Goal: Task Accomplishment & Management: Use online tool/utility

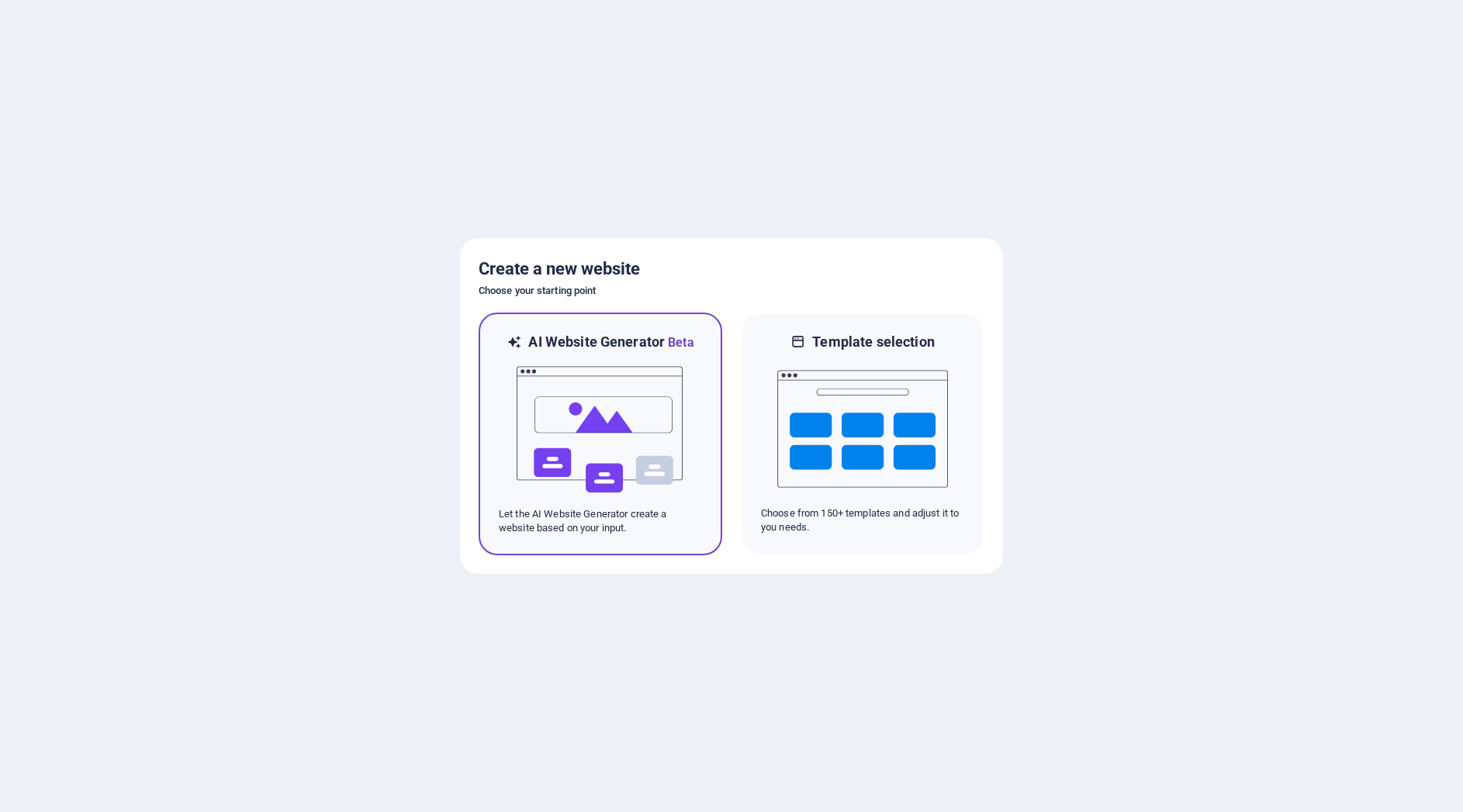
click at [659, 432] on img at bounding box center [600, 430] width 171 height 155
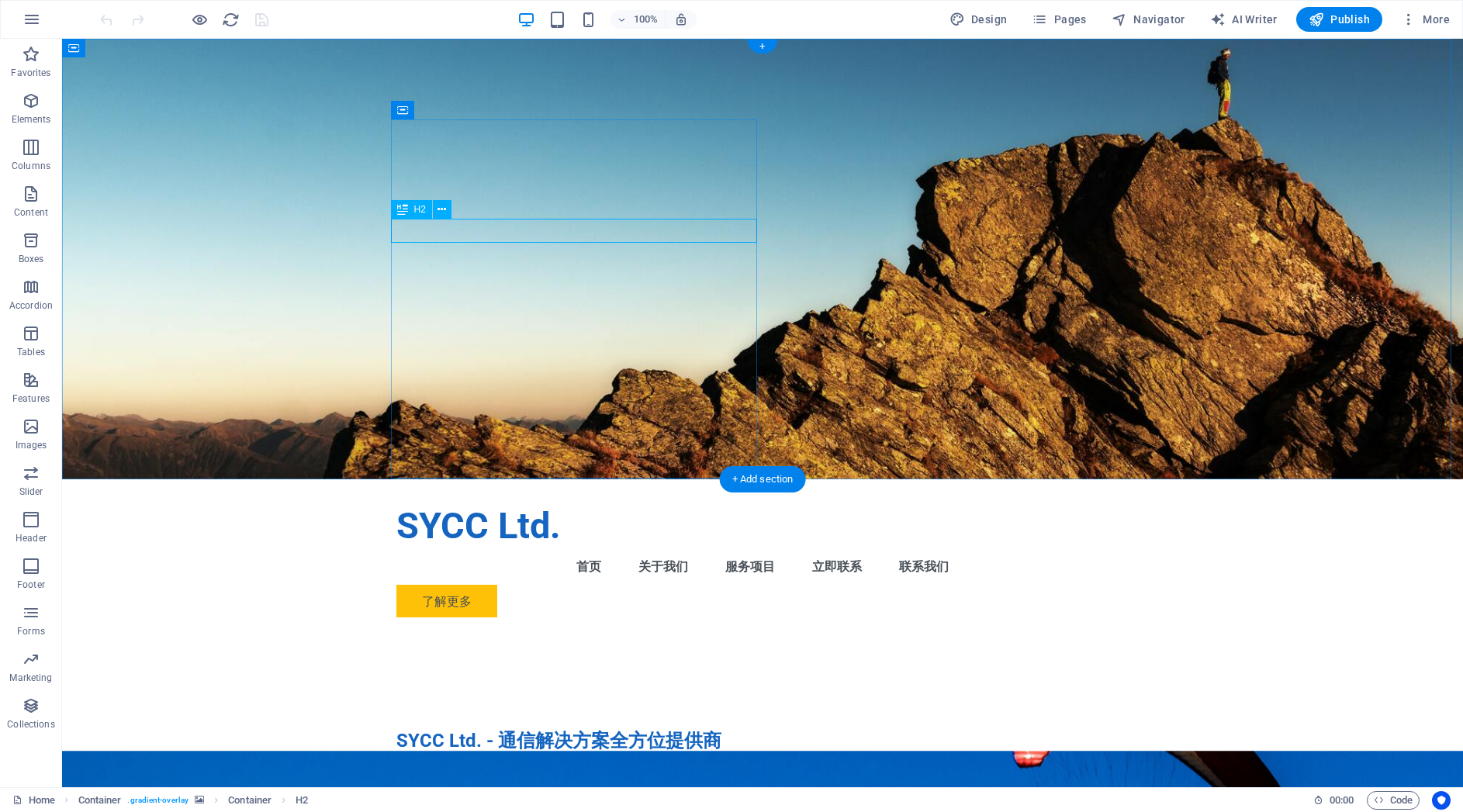
click at [483, 729] on div "SYCC Ltd. - 通信解决方案全方位提供商" at bounding box center [762, 741] width 732 height 24
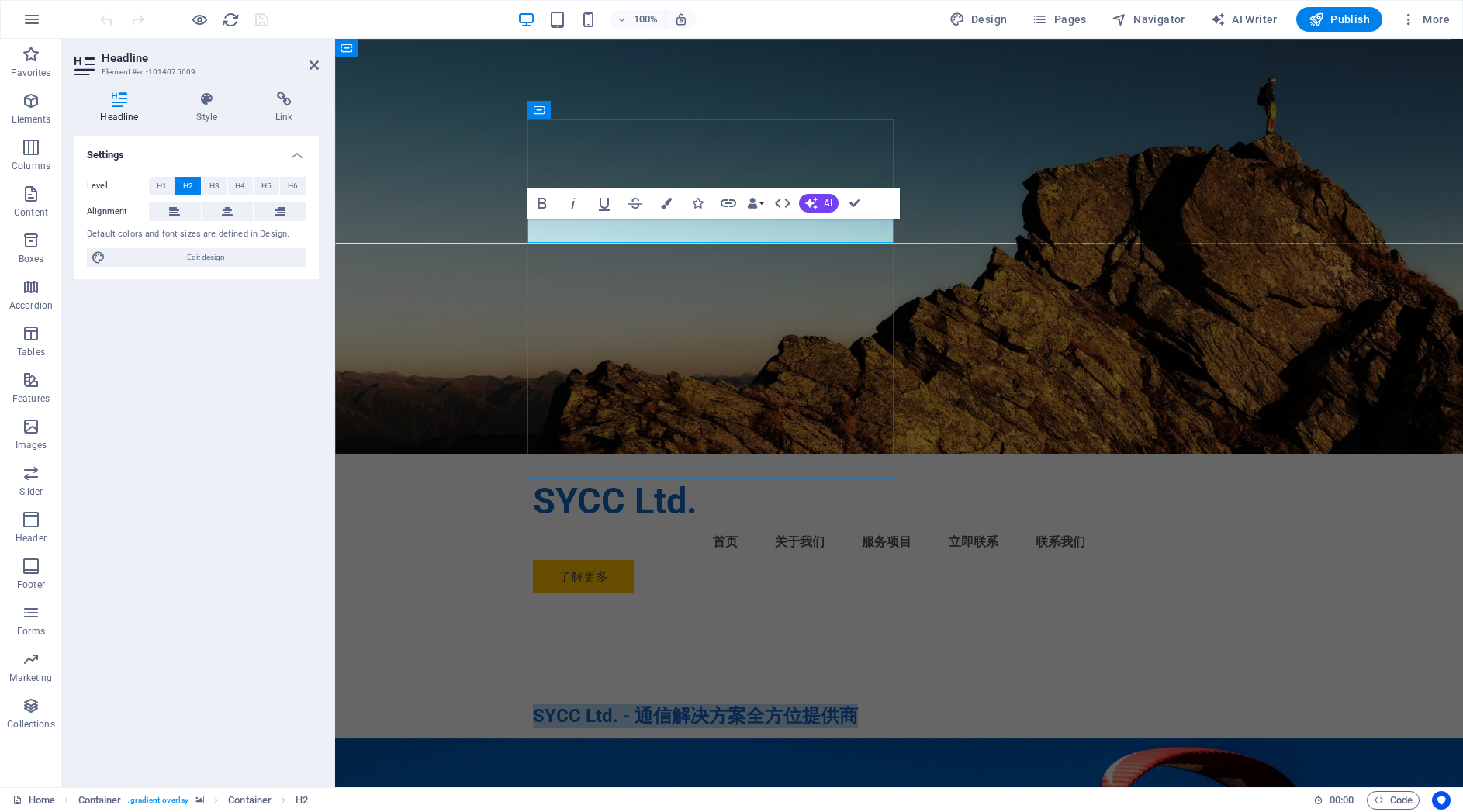
click at [611, 704] on h2 "SYCC Ltd. - 通信解决方案全方位提供商" at bounding box center [899, 716] width 732 height 24
click at [533, 704] on h2 "SYCC Ltd. - 通信解决方案全方位提供商" at bounding box center [899, 716] width 732 height 24
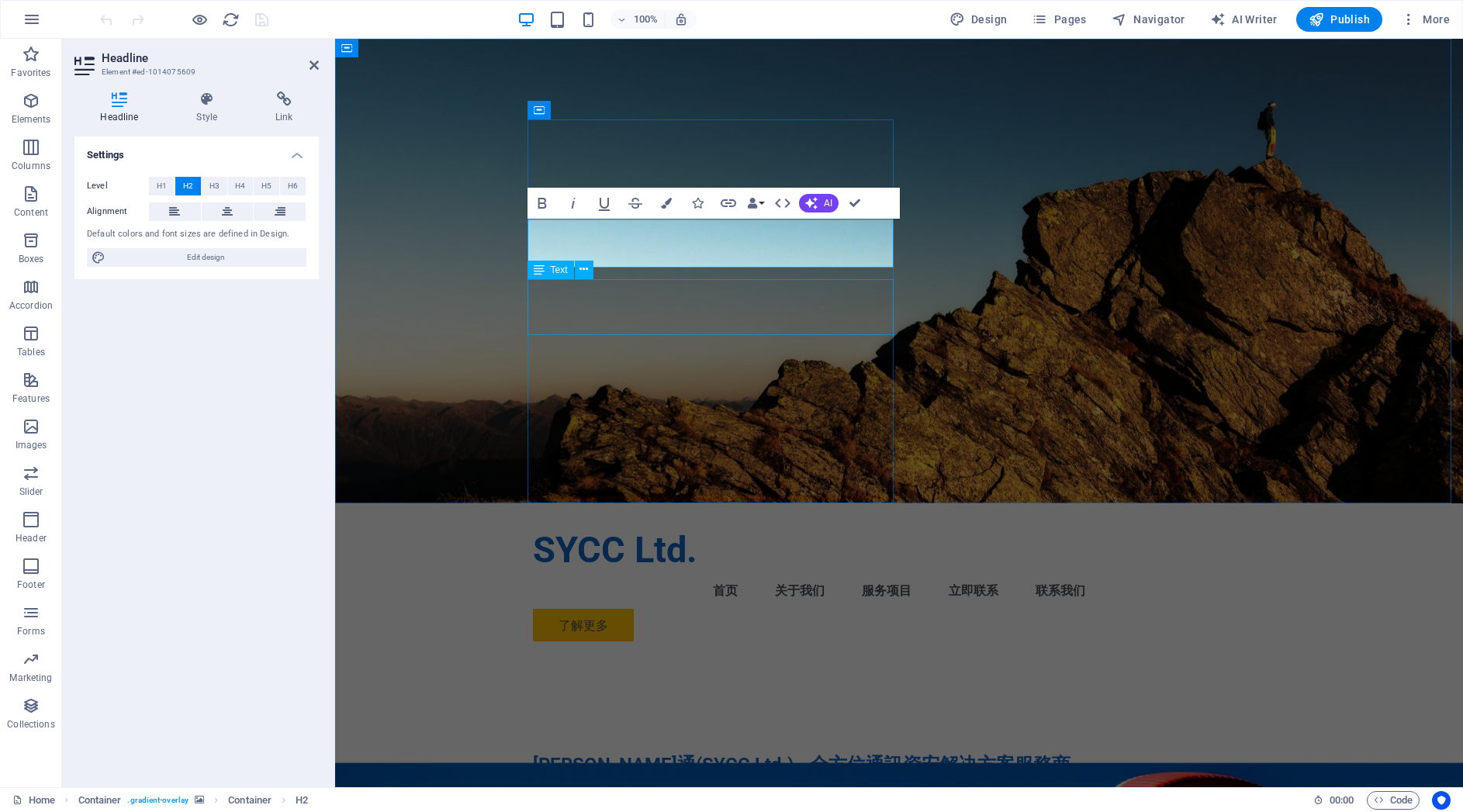
click at [604, 789] on div "我们提供MITEL、NEC、AVAYA IP PBX设备的代理经销及技术服务，同时专注于Zoom智能会议云服务、Fortinet及HPE Aruba网络安全和…" at bounding box center [899, 807] width 732 height 37
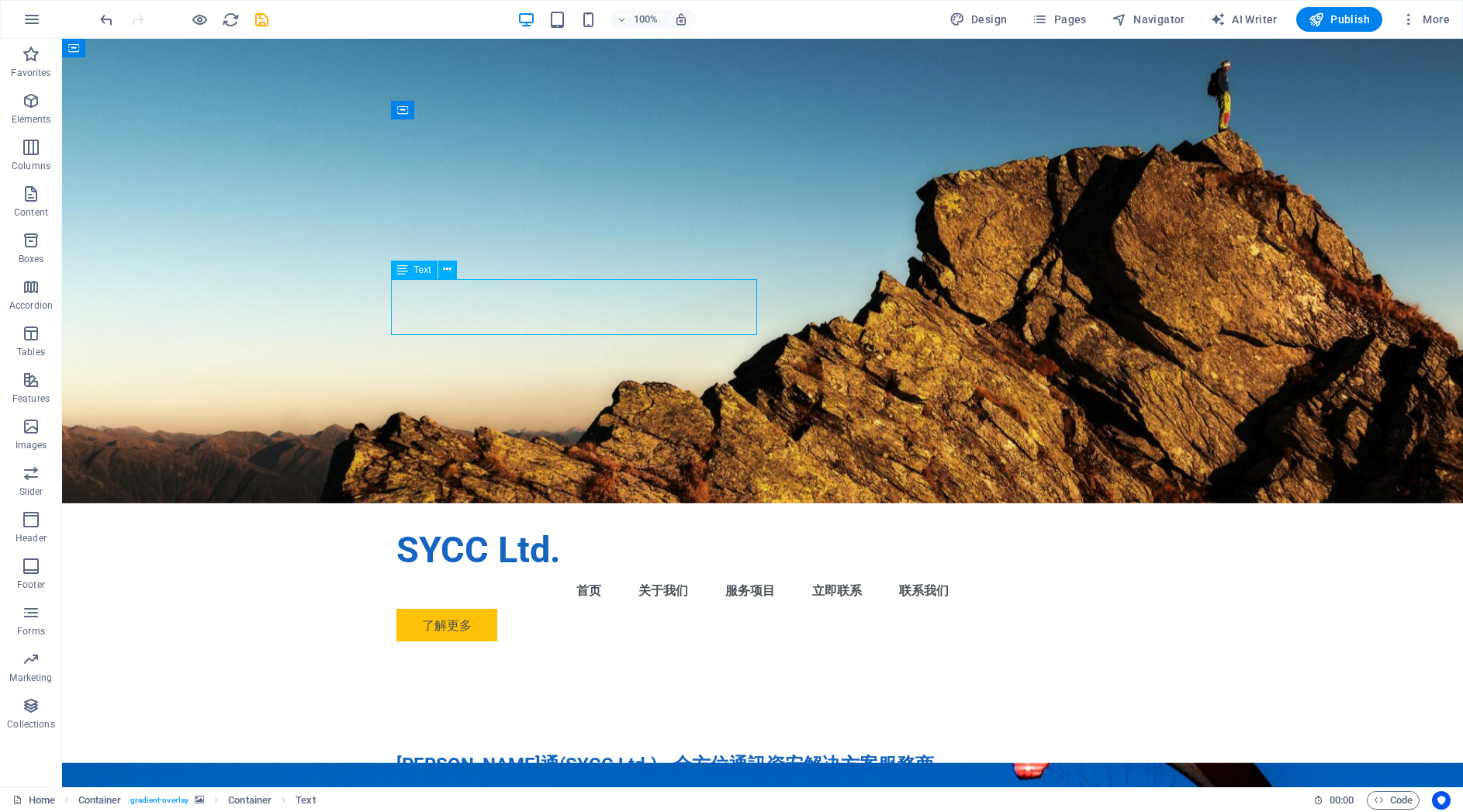
click at [605, 789] on div "我们提供MITEL、NEC、AVAYA IP PBX设备的代理经销及技术服务，同时专注于Zoom智能会议云服务、Fortinet及HPE Aruba网络安全和…" at bounding box center [762, 807] width 732 height 37
click at [553, 789] on div "我们提供MITEL、NEC、AVAYA IP PBX设备的代理经销及技术服务，同时专注于Zoom智能会议云服务、Fortinet及HPE Aruba网络安全和…" at bounding box center [762, 807] width 732 height 37
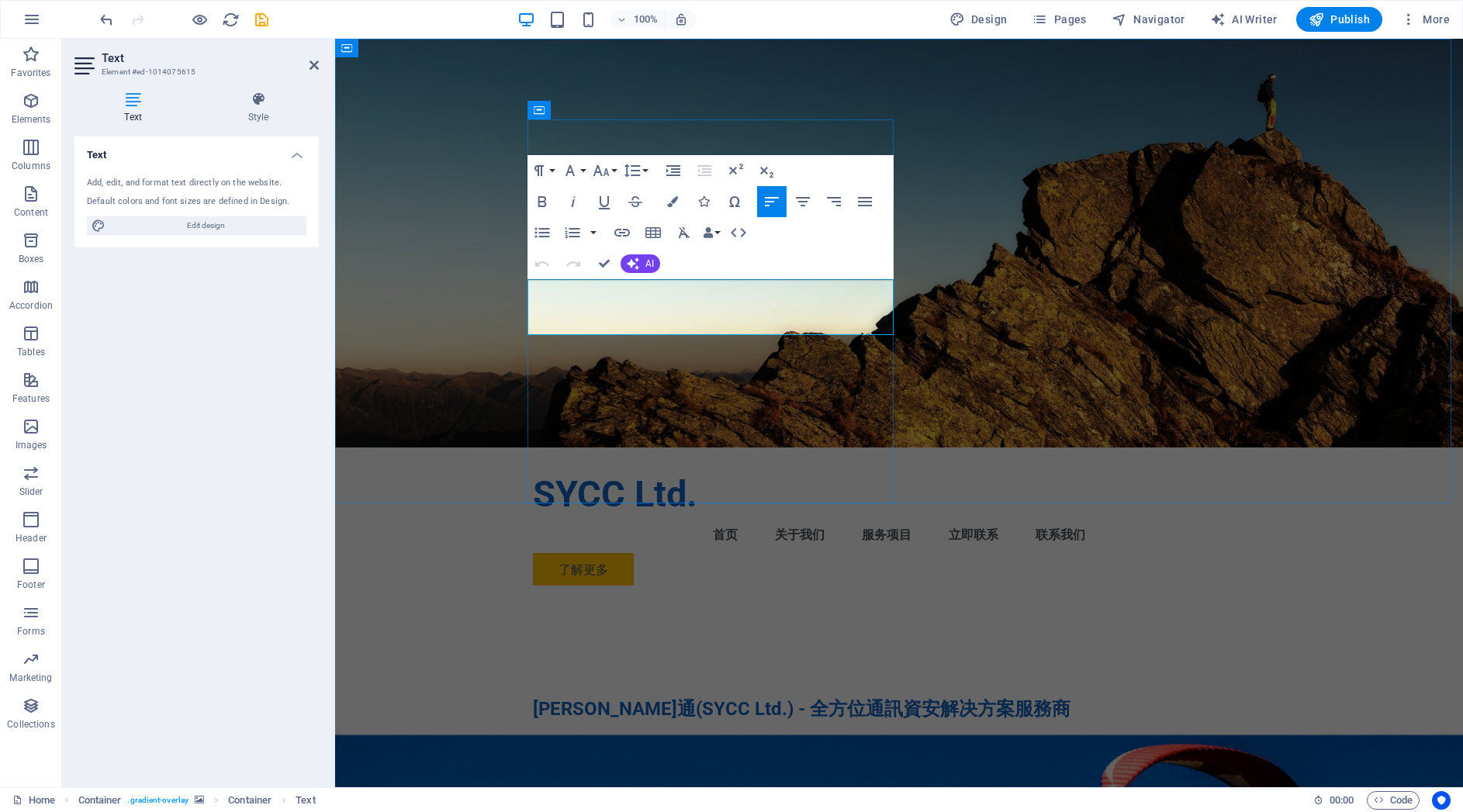
click at [740, 733] on p "我们提供MITEL、NEC、AVAYA IP PBX设备的代理经销及技术服务，同时专注于Zoom智能会议云服务、Fortinet及HPE Aruba网络安全和…" at bounding box center [899, 752] width 732 height 37
click at [546, 733] on p "我们提供MITEL、NEC、AVAYA IP PBX设备的代理经销及技术服务，同时专注于Zoom智能会议云服务、Fortinet及HPE Aruba网络安全和…" at bounding box center [899, 752] width 732 height 37
drag, startPoint x: 540, startPoint y: 290, endPoint x: 548, endPoint y: 291, distance: 8.1
click at [548, 733] on p "我们提供MITEL、NEC、AVAYA IP PBX设备的代理经销及技术服务，同时专注于Zoom智能会议云服务、Fortinet及HPE Aruba网络安全和…" at bounding box center [899, 752] width 732 height 37
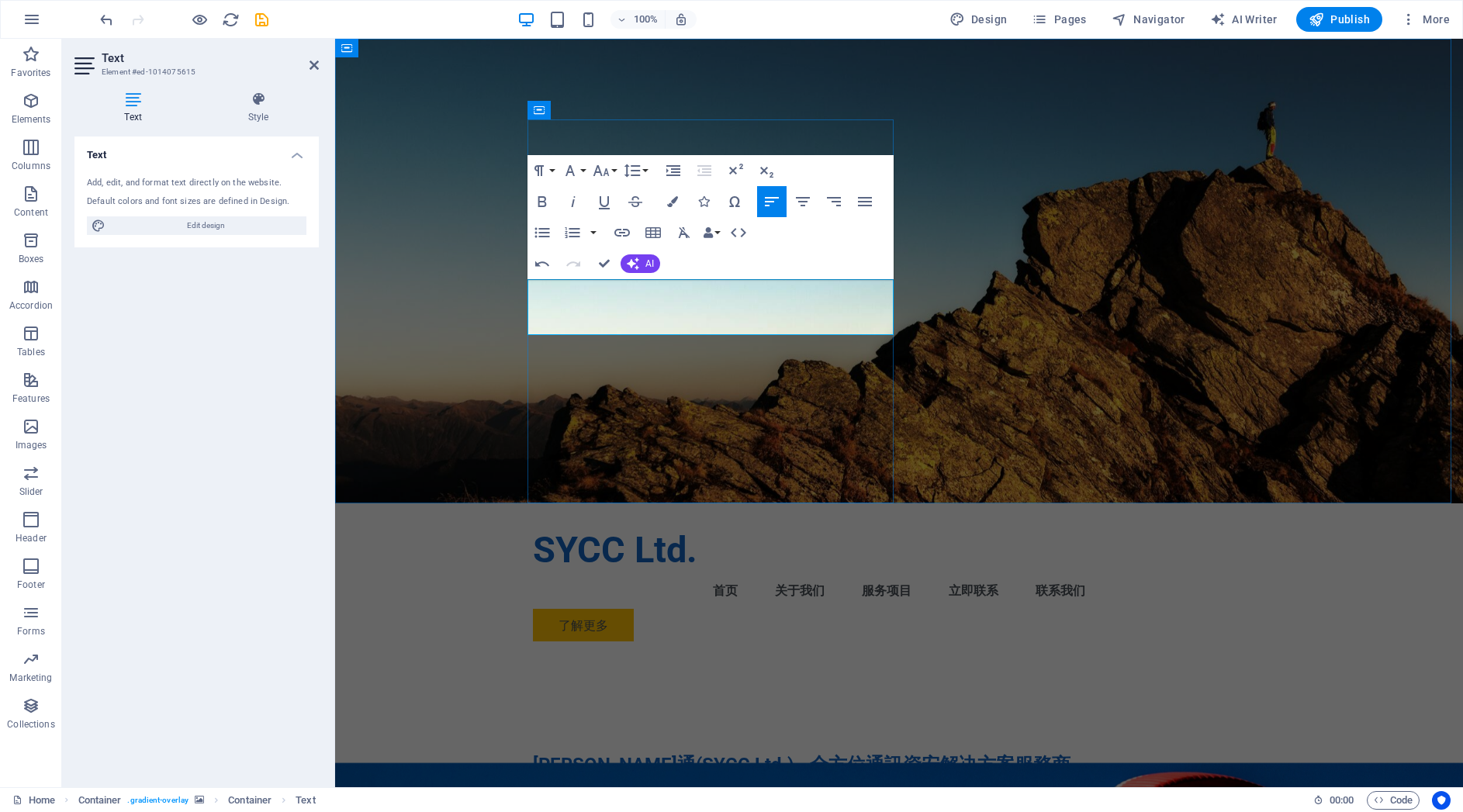
click at [814, 789] on p "我們提供MITEL、NEC、AVAYA 通訊大廠IP PBX的專業技術及整合服务，同时專注于Zoom AI雲端會議通訊平台服務、Fortinet及HPE Ar…" at bounding box center [899, 807] width 732 height 37
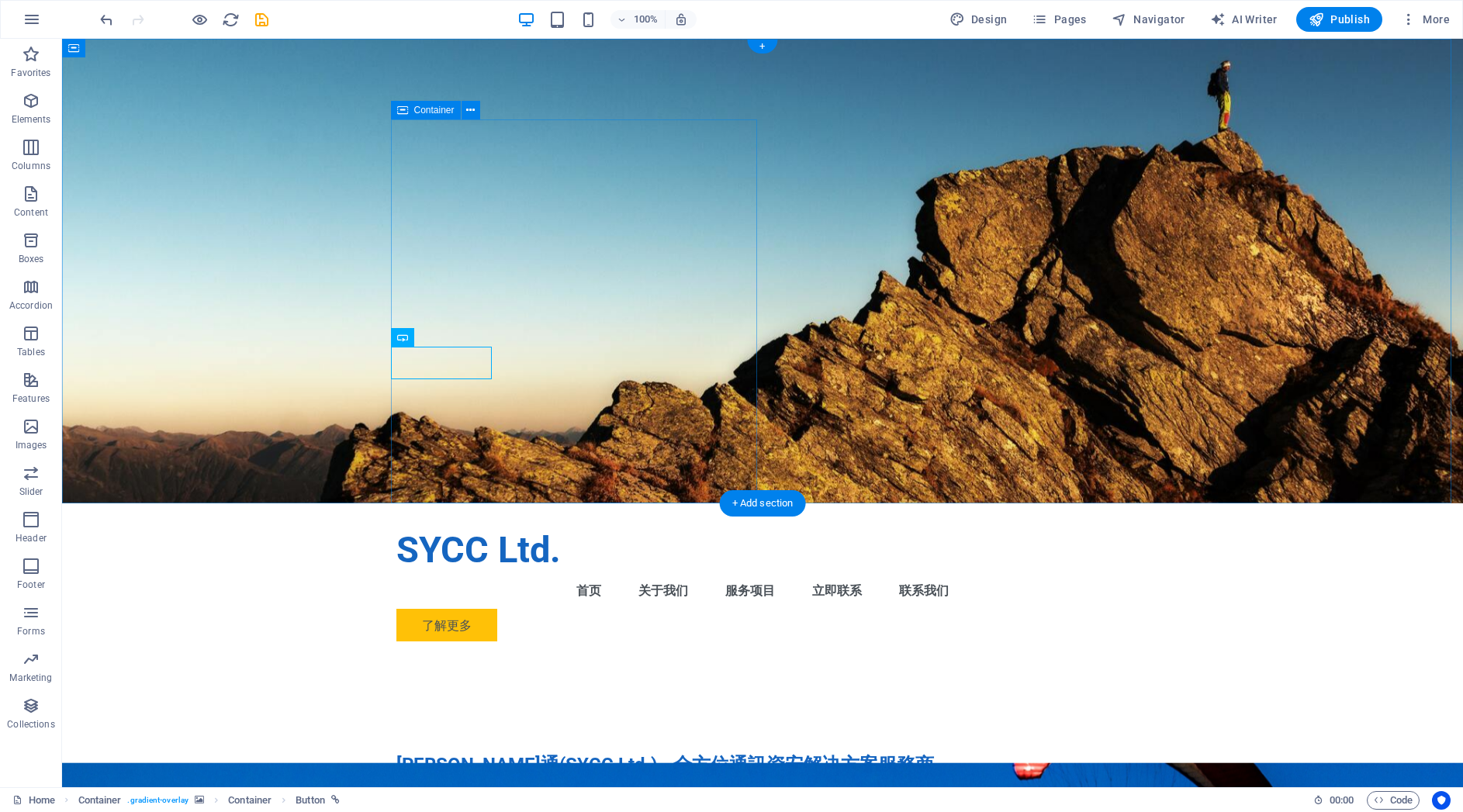
click at [591, 653] on div "[PERSON_NAME]通(SYCC Ltd.) - 全方位通訊資安解决方案服務商 我們提供MITEL、NEC、AVAYA 通訊大廠IP PBX的專業技術及…" at bounding box center [762, 823] width 732 height 340
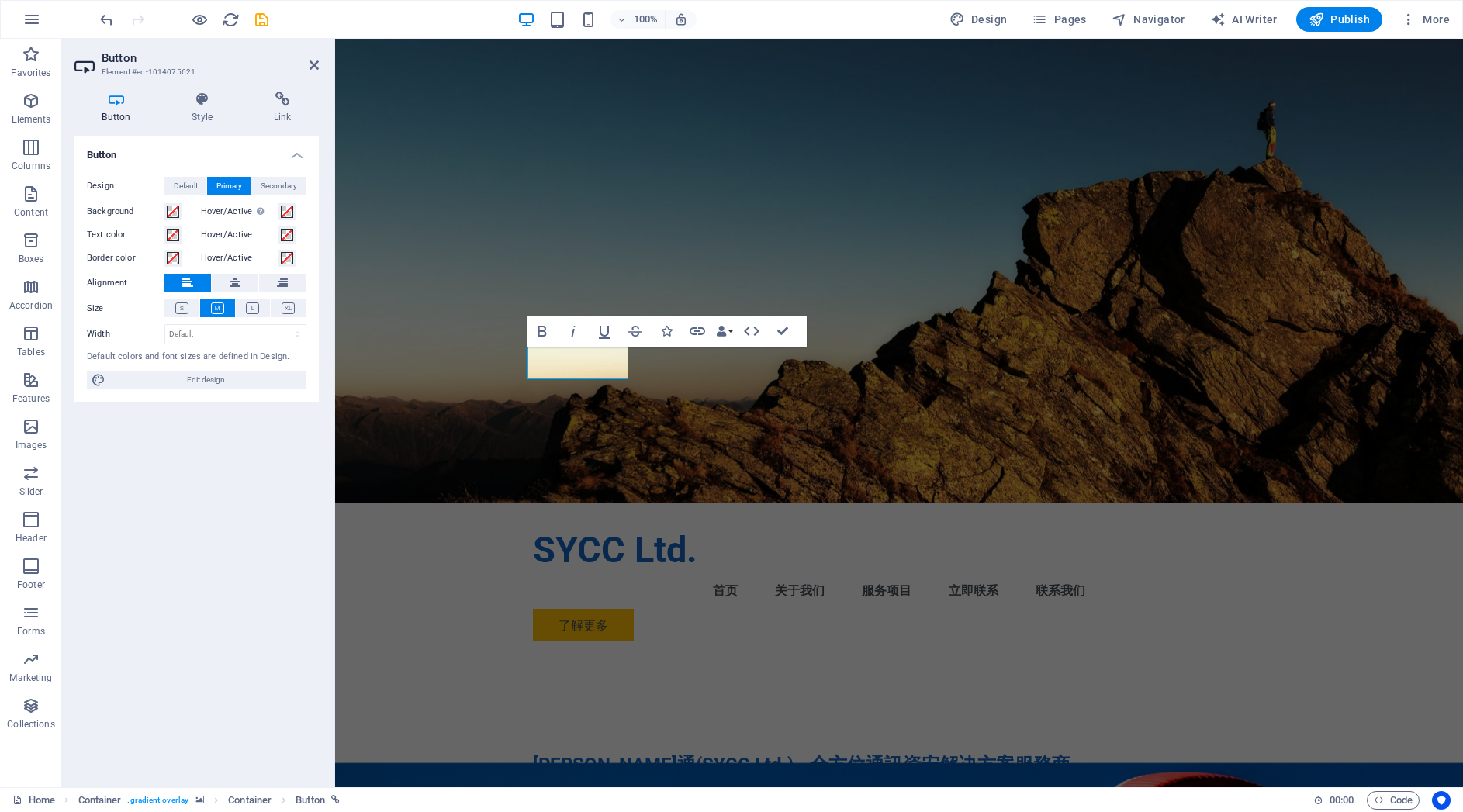
click at [396, 343] on figure at bounding box center [899, 271] width 1128 height 465
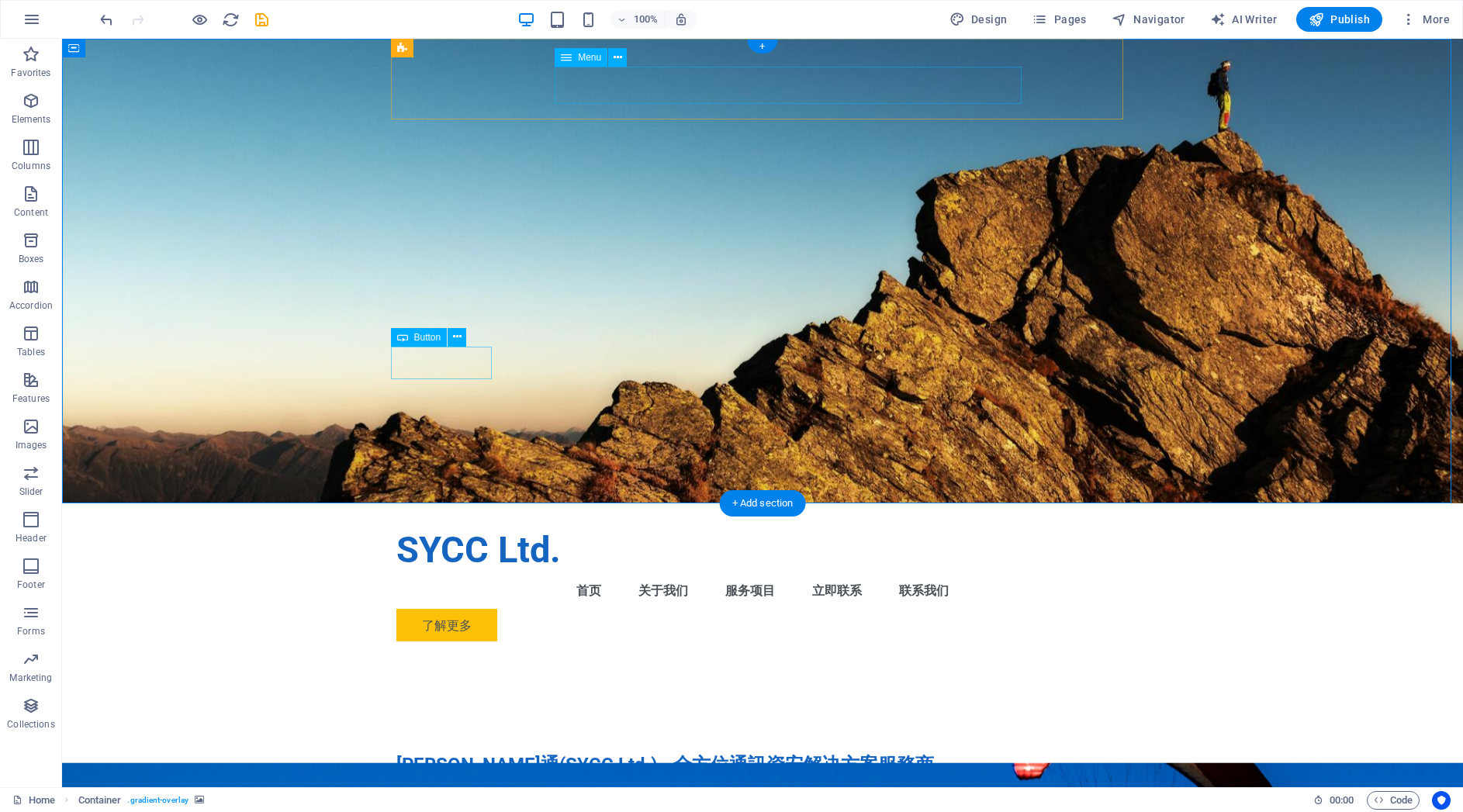
click at [614, 572] on nav "首页 关于我们 服务项目 立即联系 联系我们" at bounding box center [762, 590] width 732 height 37
select select
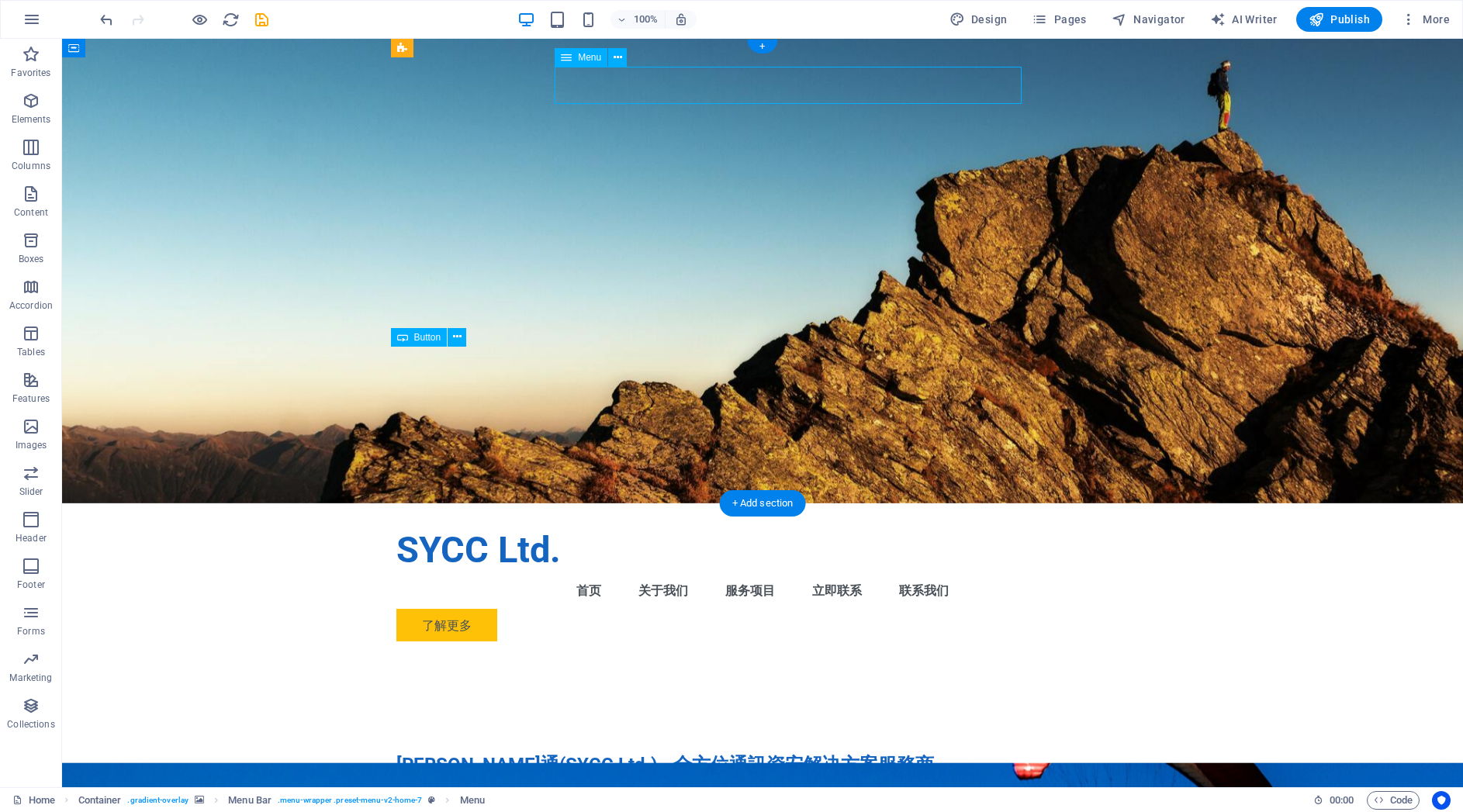
select select
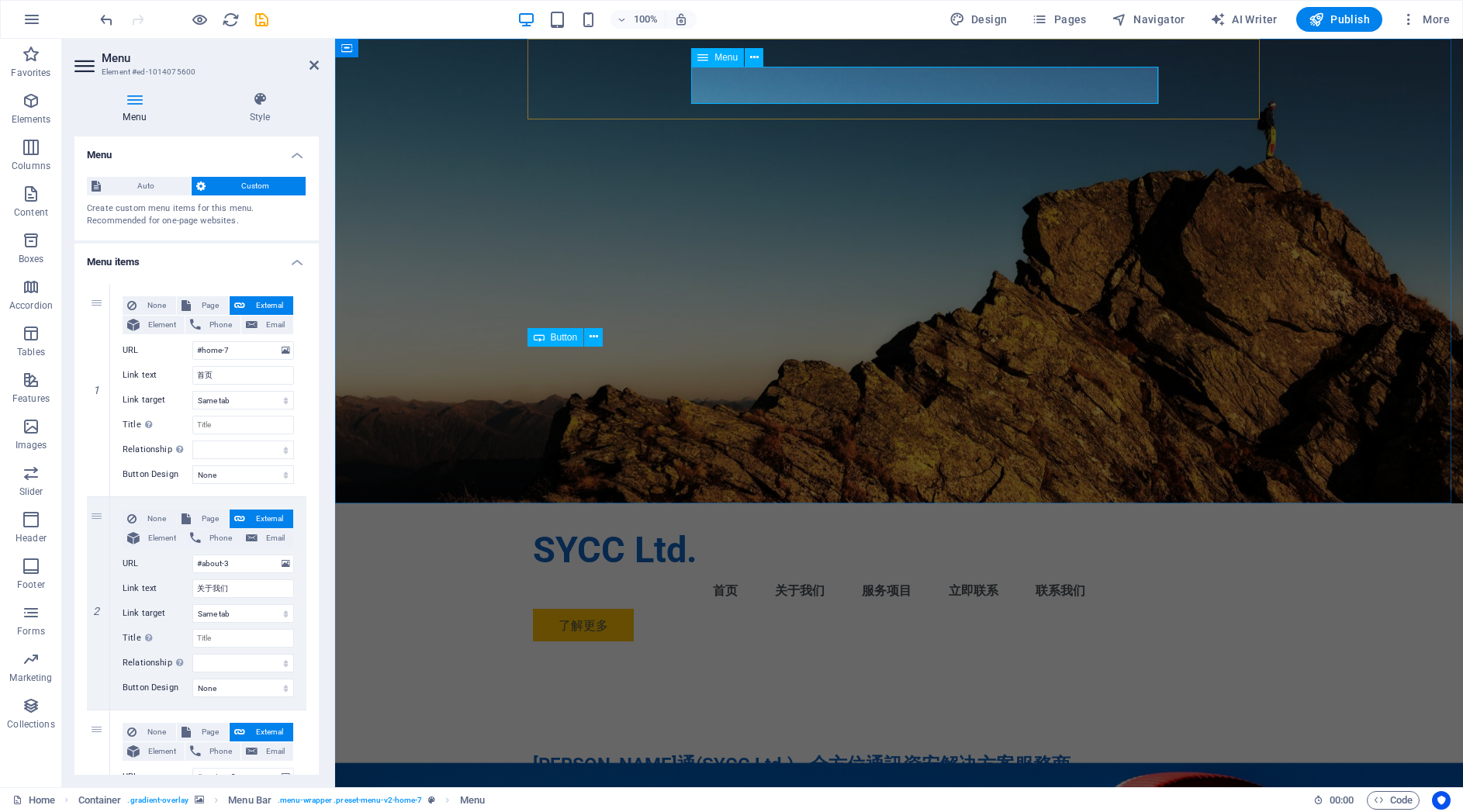
click at [756, 572] on nav "首页 关于我们 服务项目 立即联系 联系我们" at bounding box center [899, 590] width 732 height 37
click at [241, 373] on input "首页" at bounding box center [243, 374] width 102 height 18
type input "首"
select select
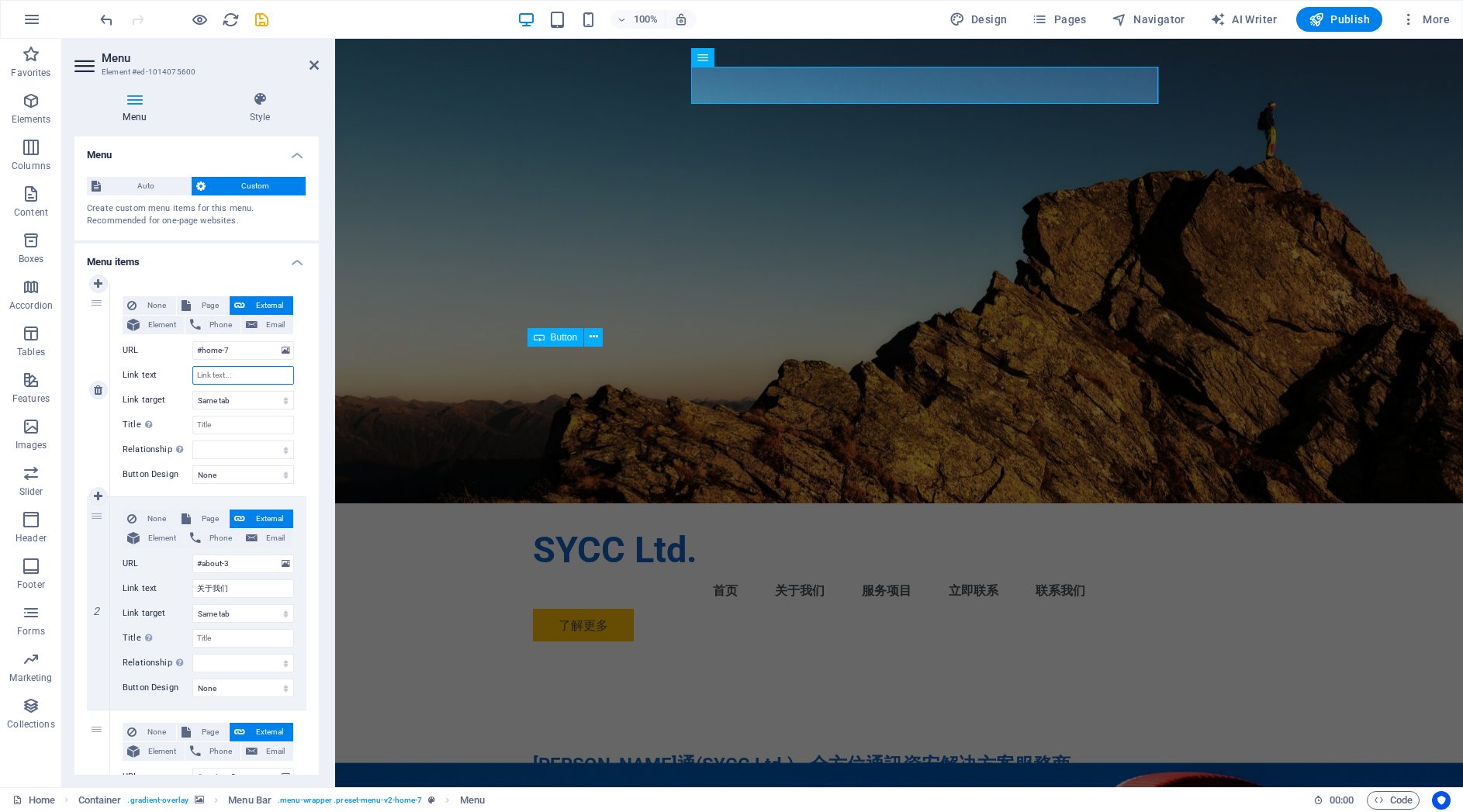
select select
type input "g.3u,4\"
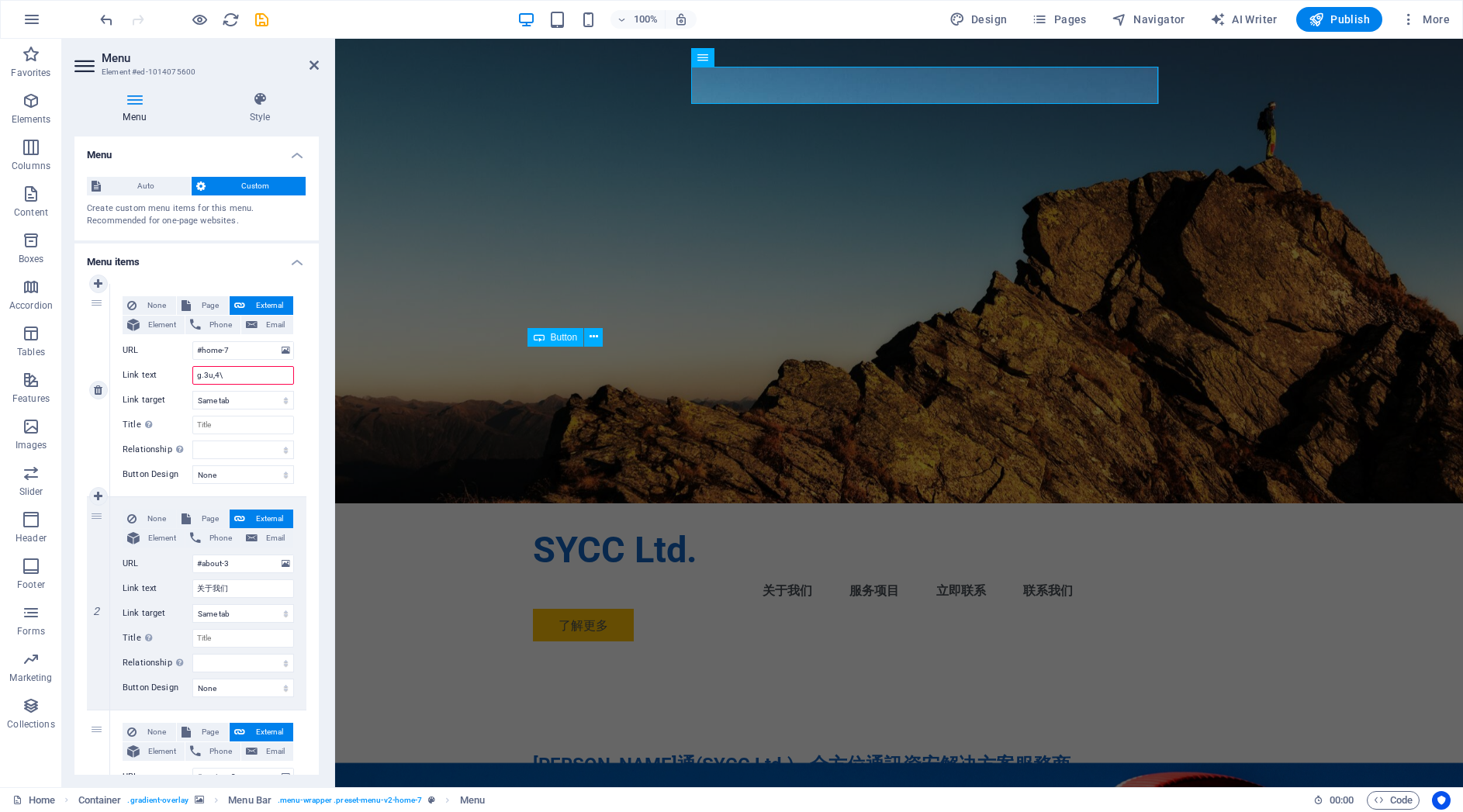
select select
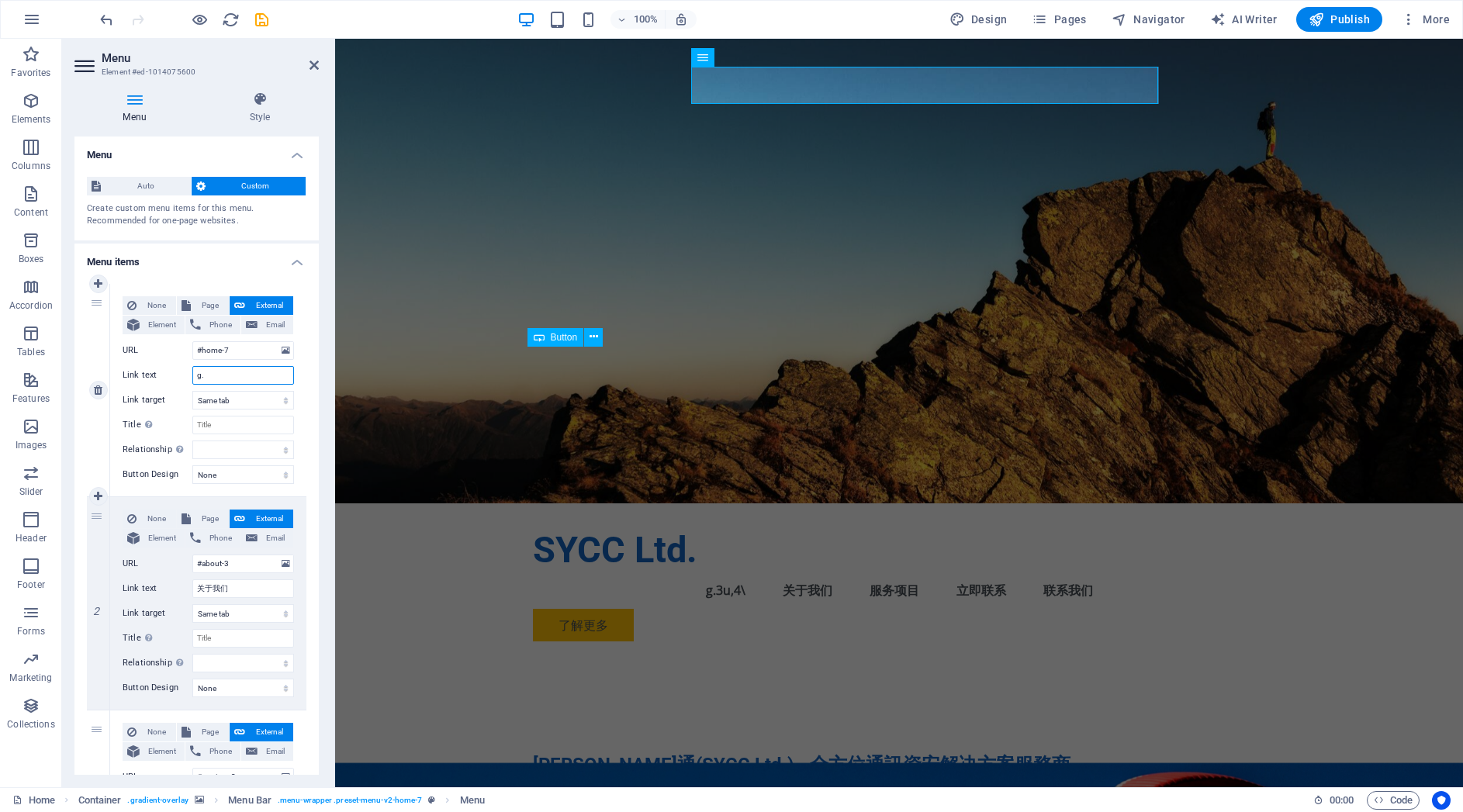
type input "g"
type input "首頁"
select select
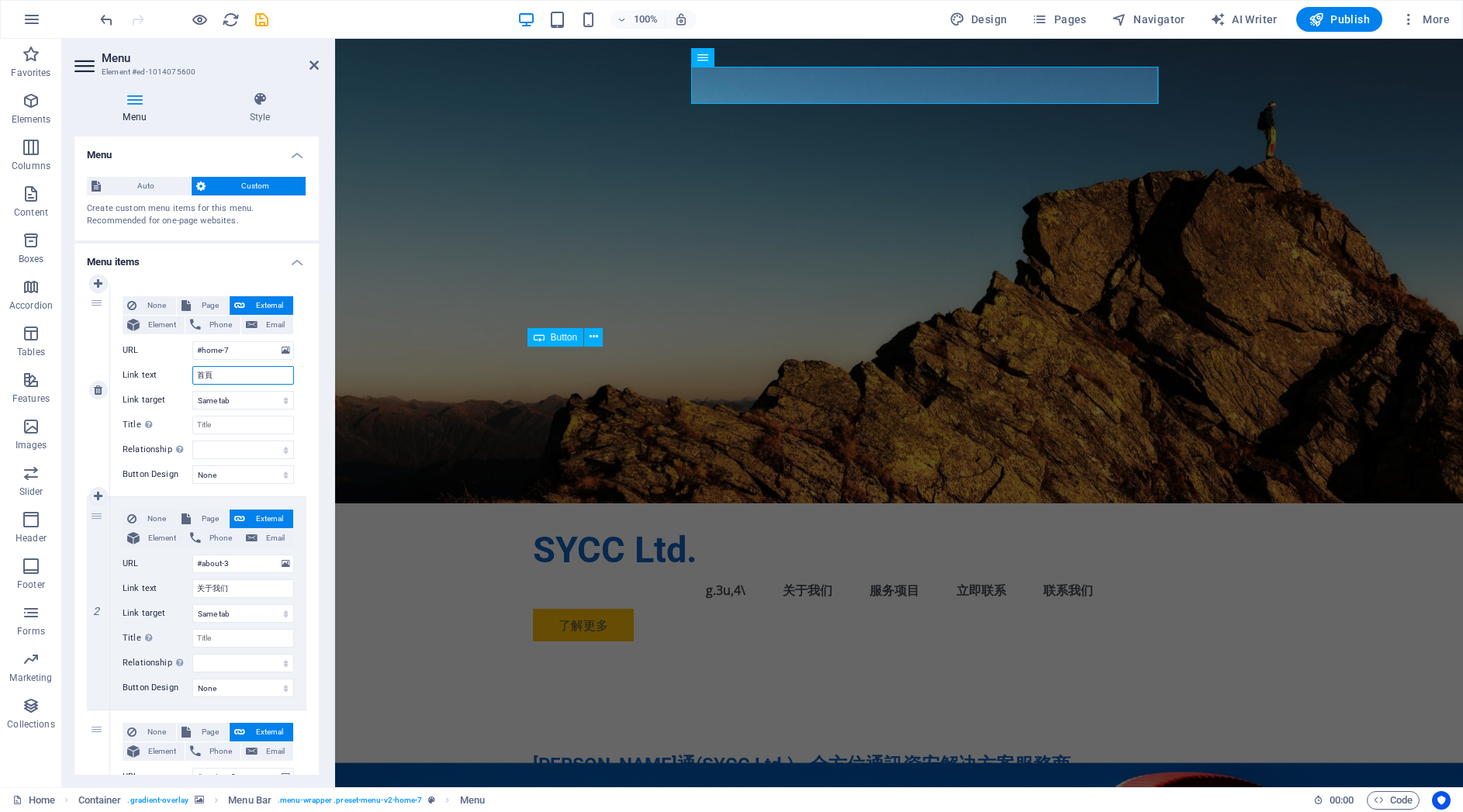
select select
type input "首頁"
click at [248, 590] on input "关于我们" at bounding box center [243, 588] width 102 height 18
type input "关"
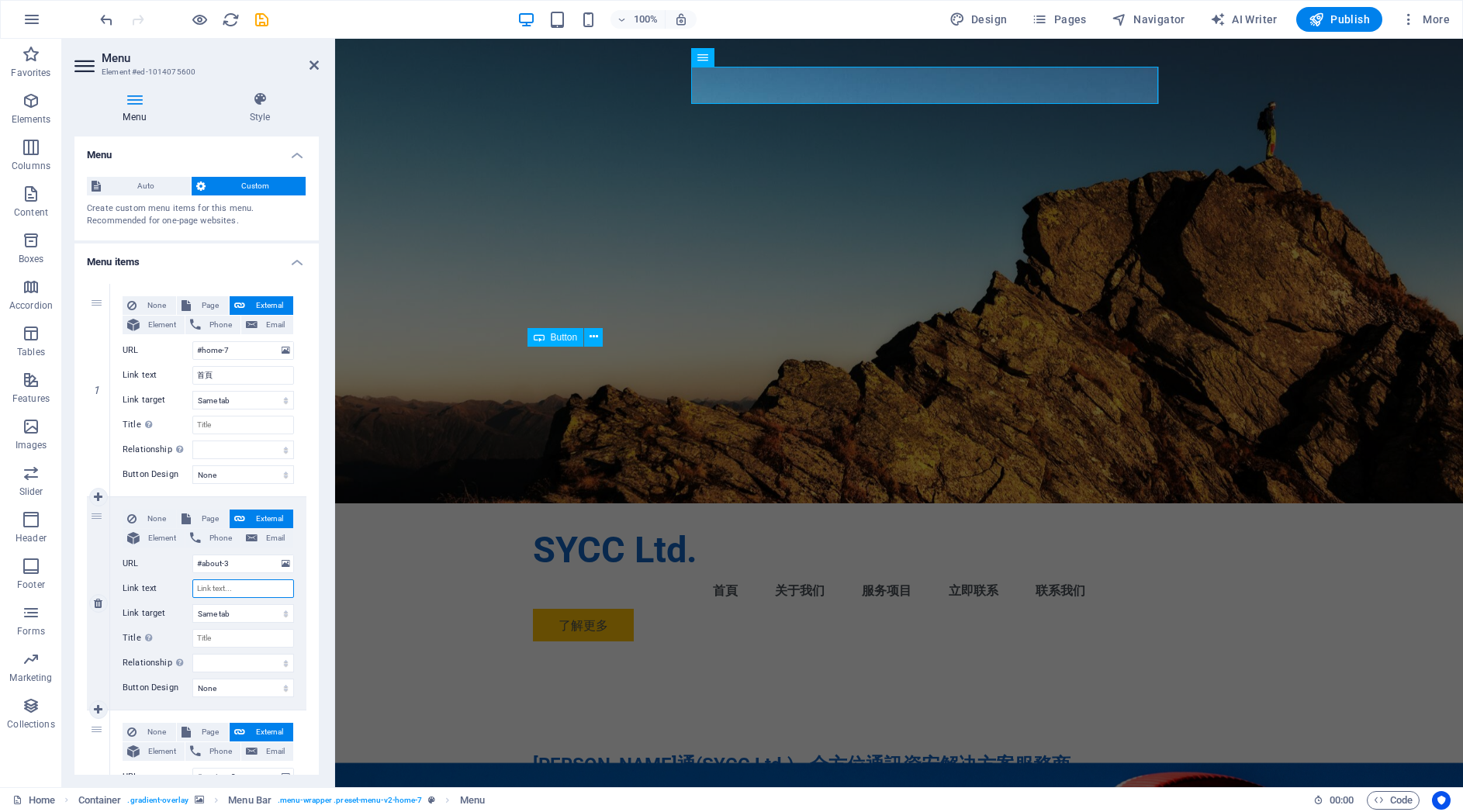
select select
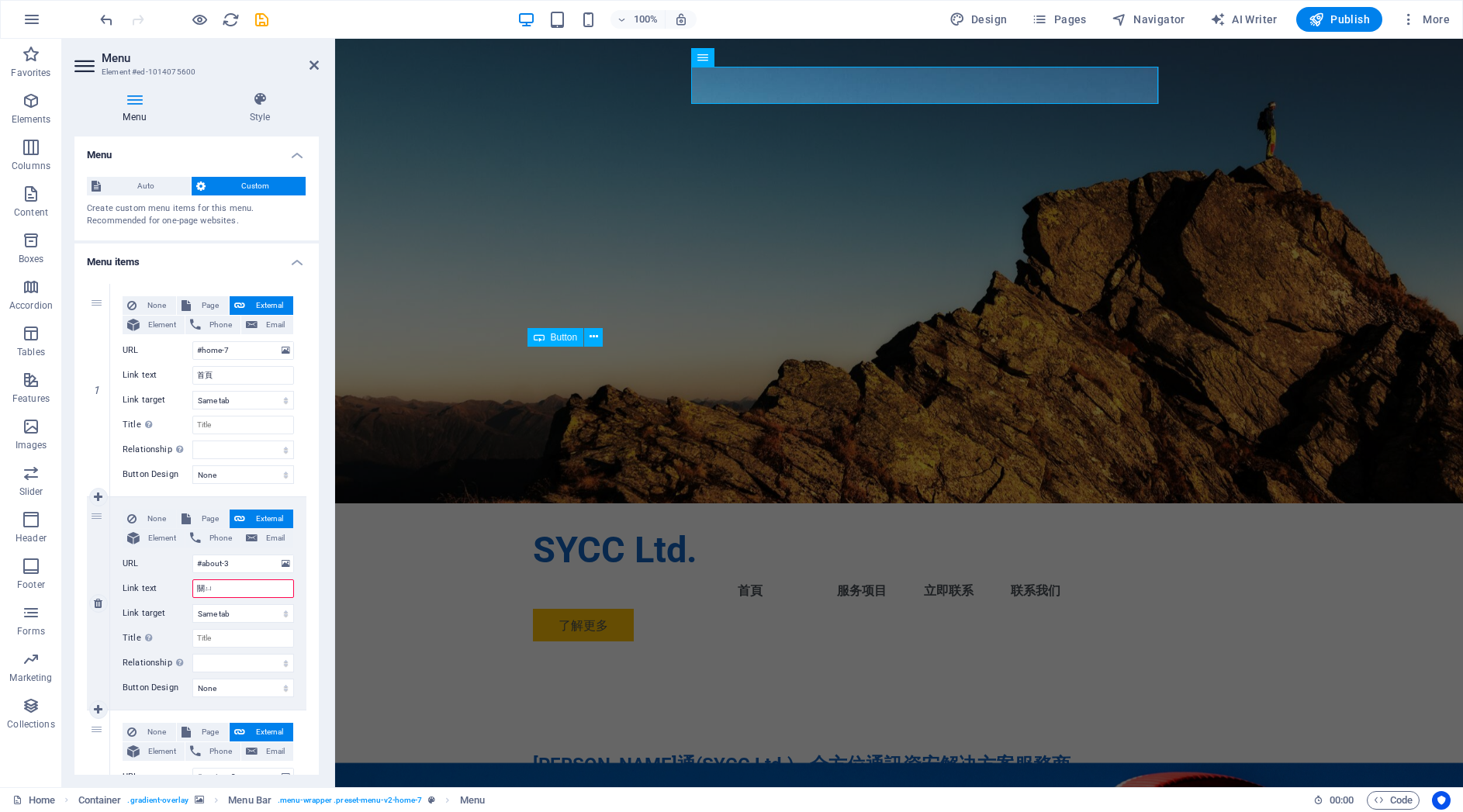
type input "關於"
select select
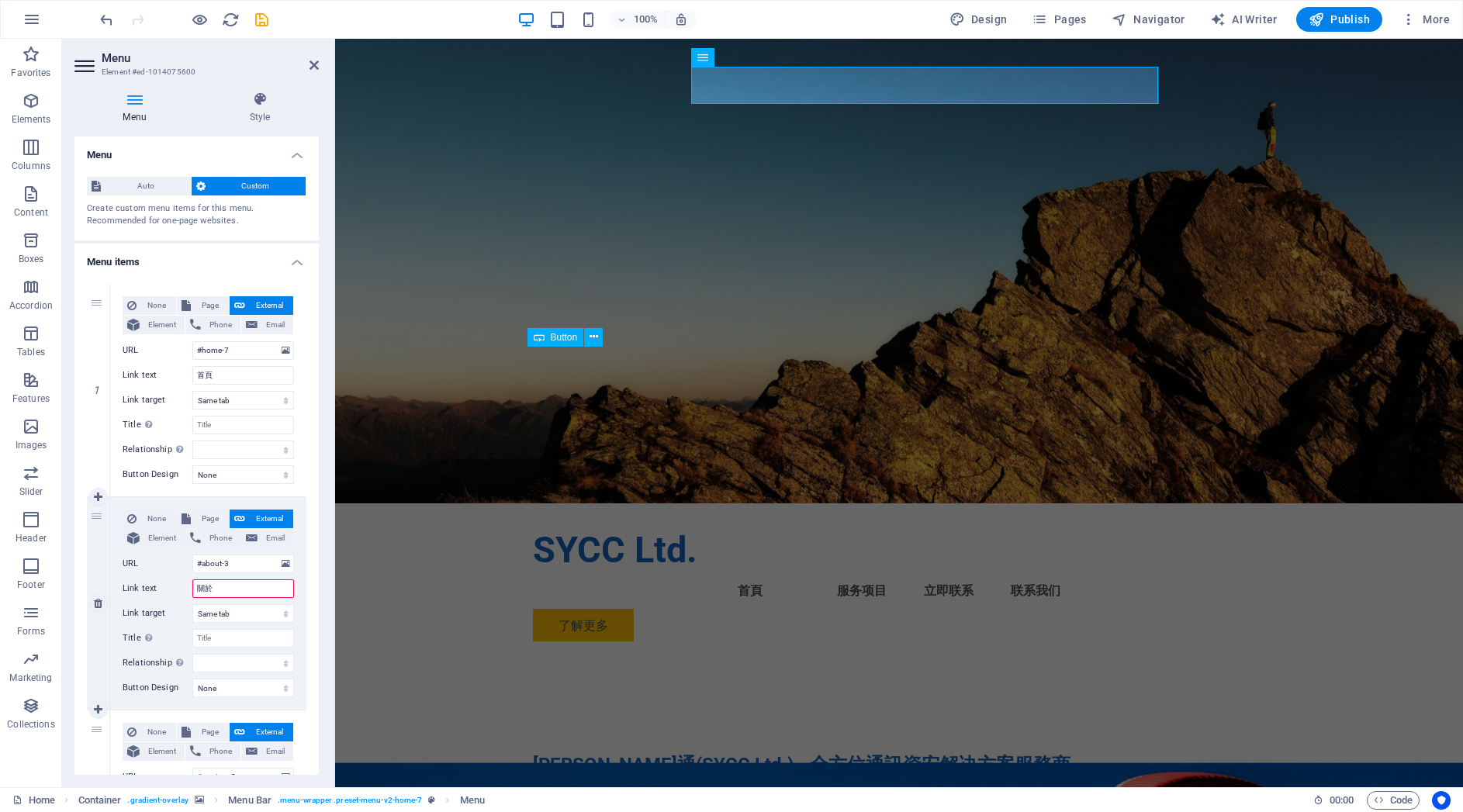
select select
type input "關於我們"
select select
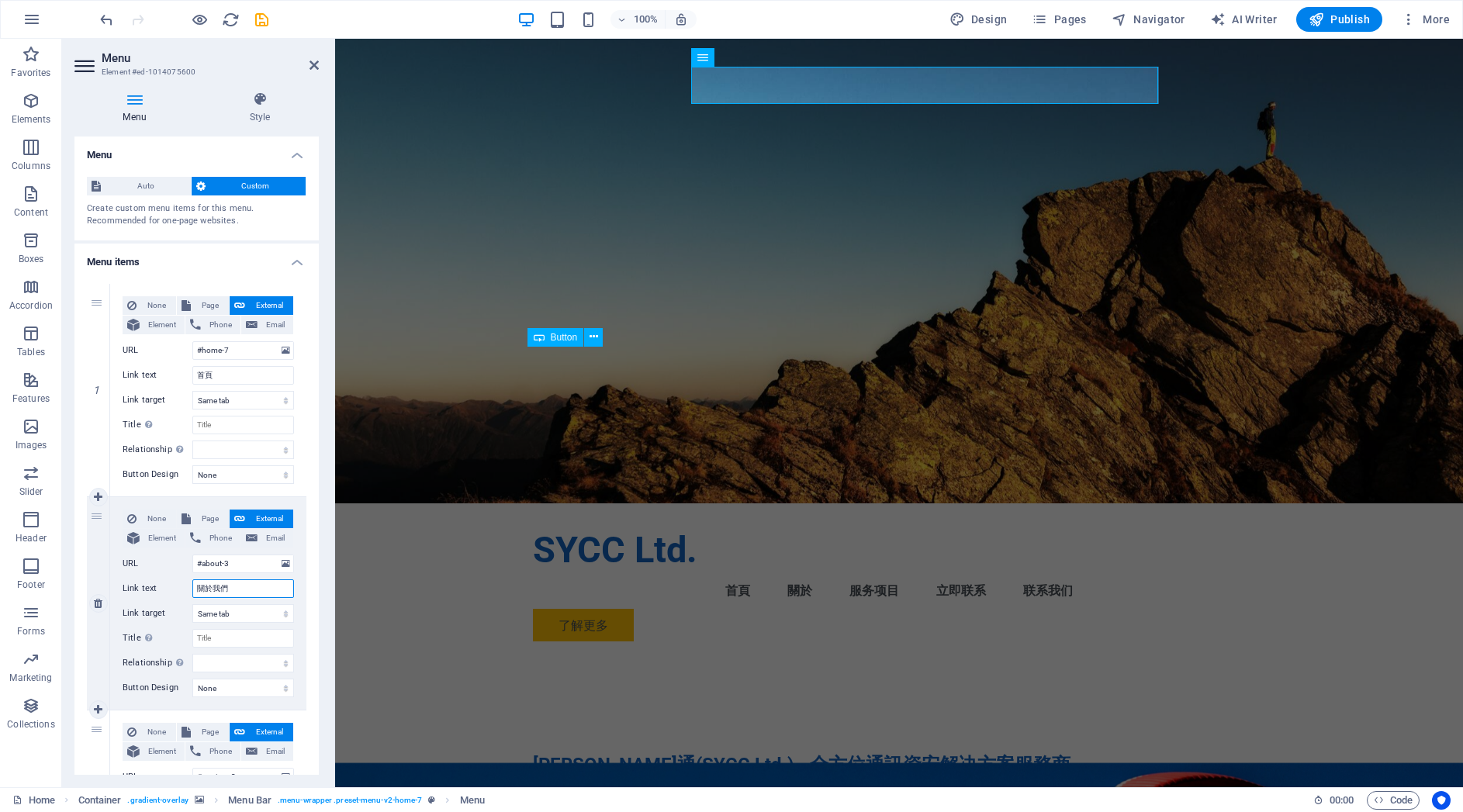
select select
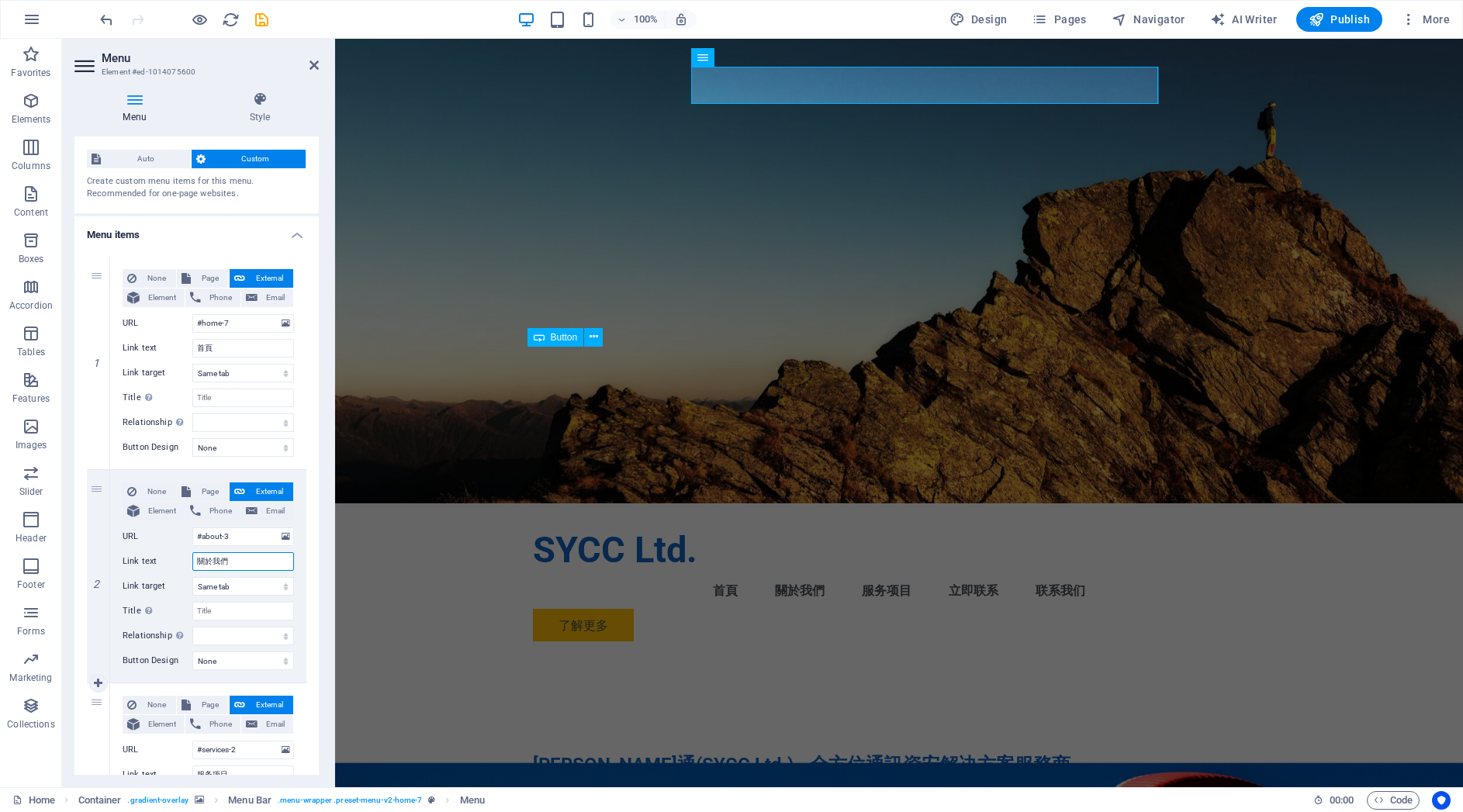
scroll to position [349, 0]
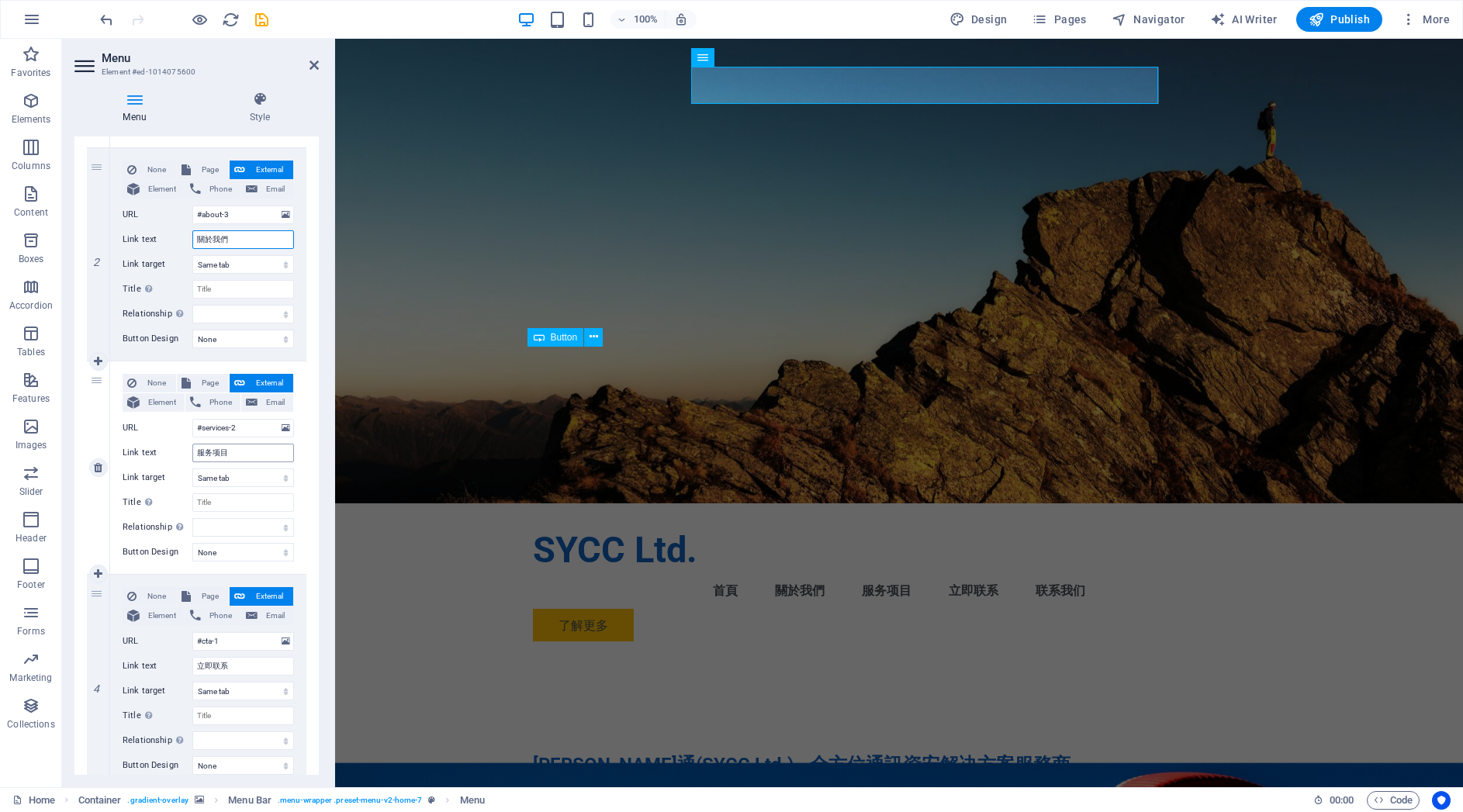
type input "關於我們"
drag, startPoint x: 240, startPoint y: 453, endPoint x: 183, endPoint y: 450, distance: 57.1
click at [183, 450] on div "Link text 服务项目" at bounding box center [208, 452] width 171 height 18
type input "服務項目"
select select
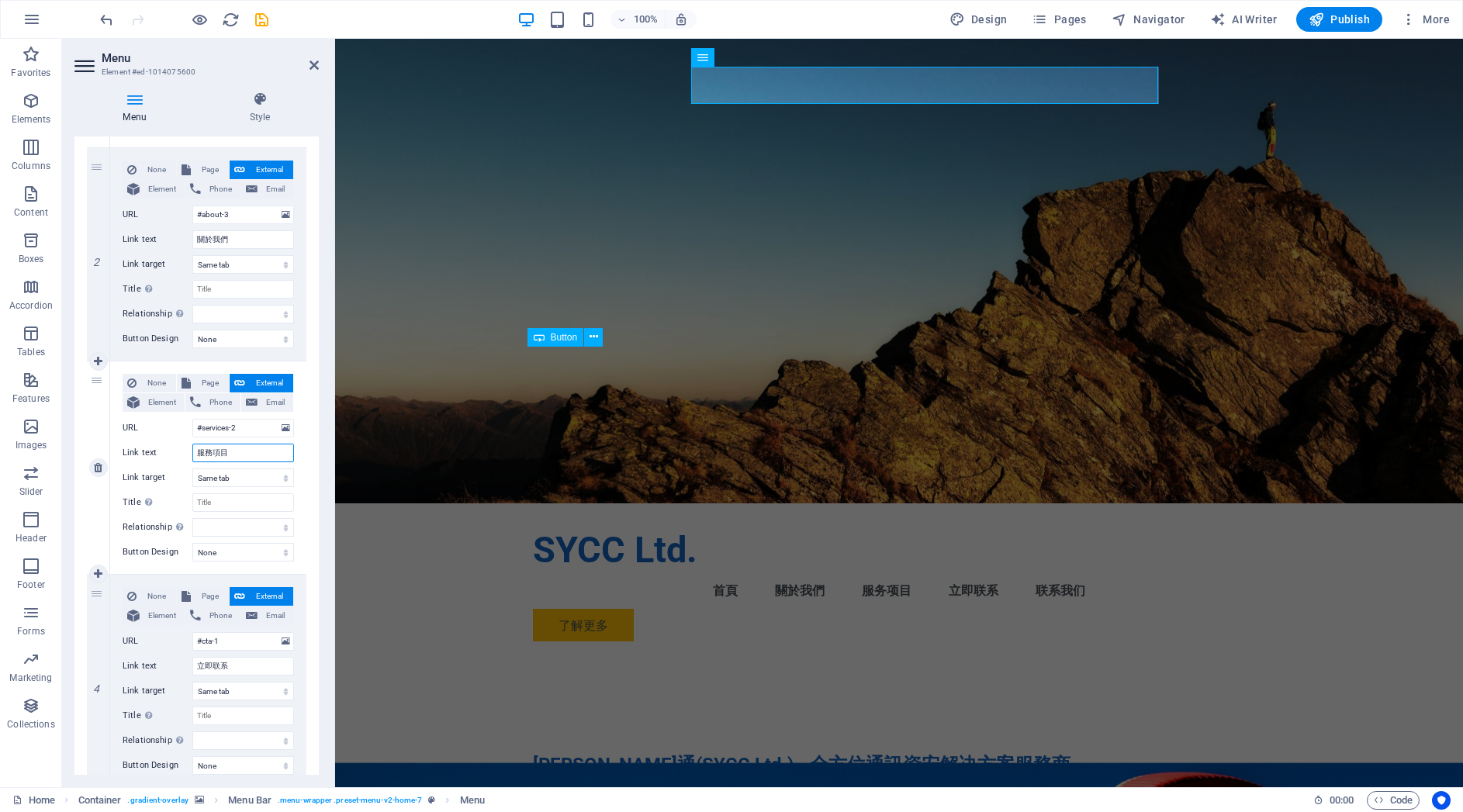
select select
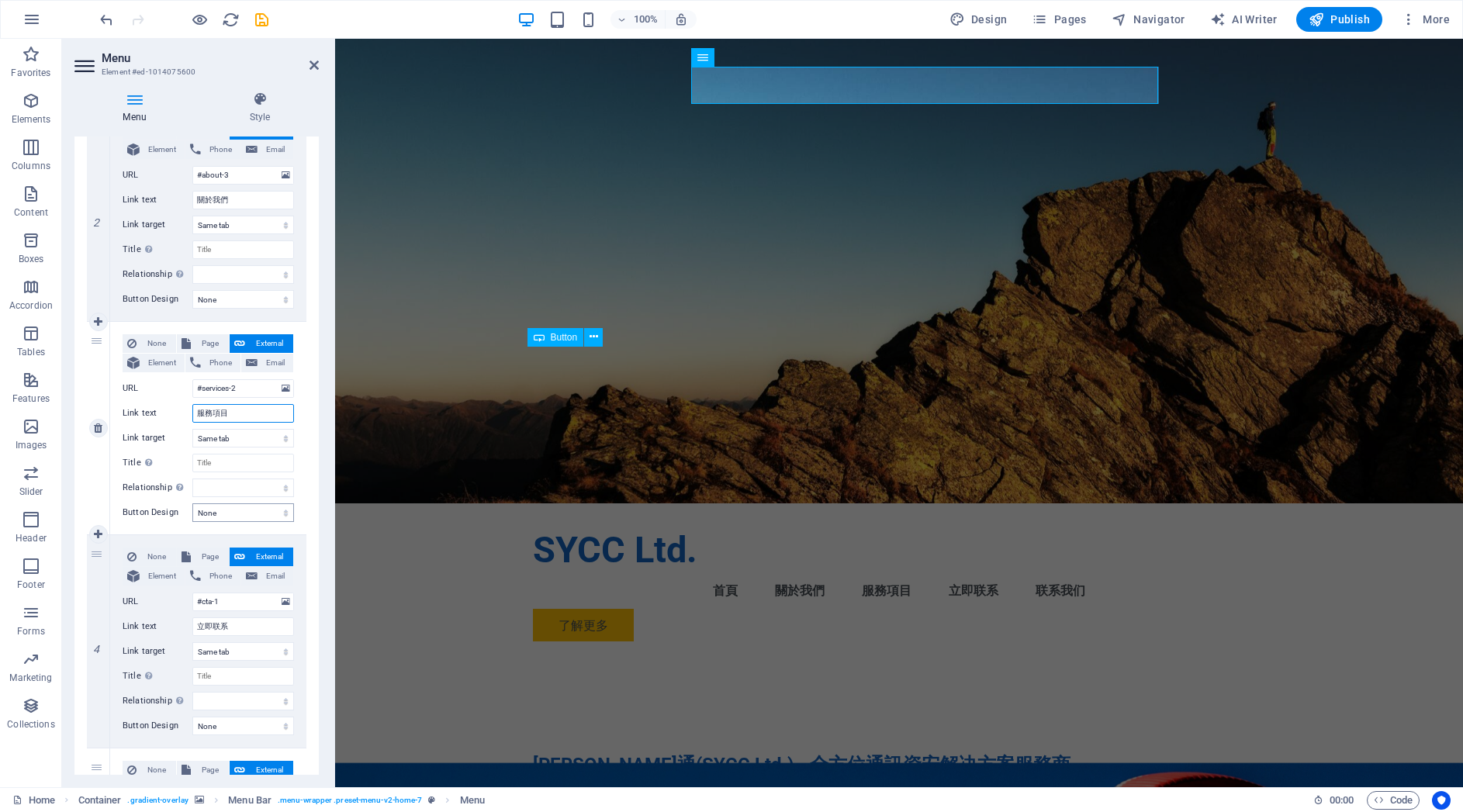
scroll to position [411, 0]
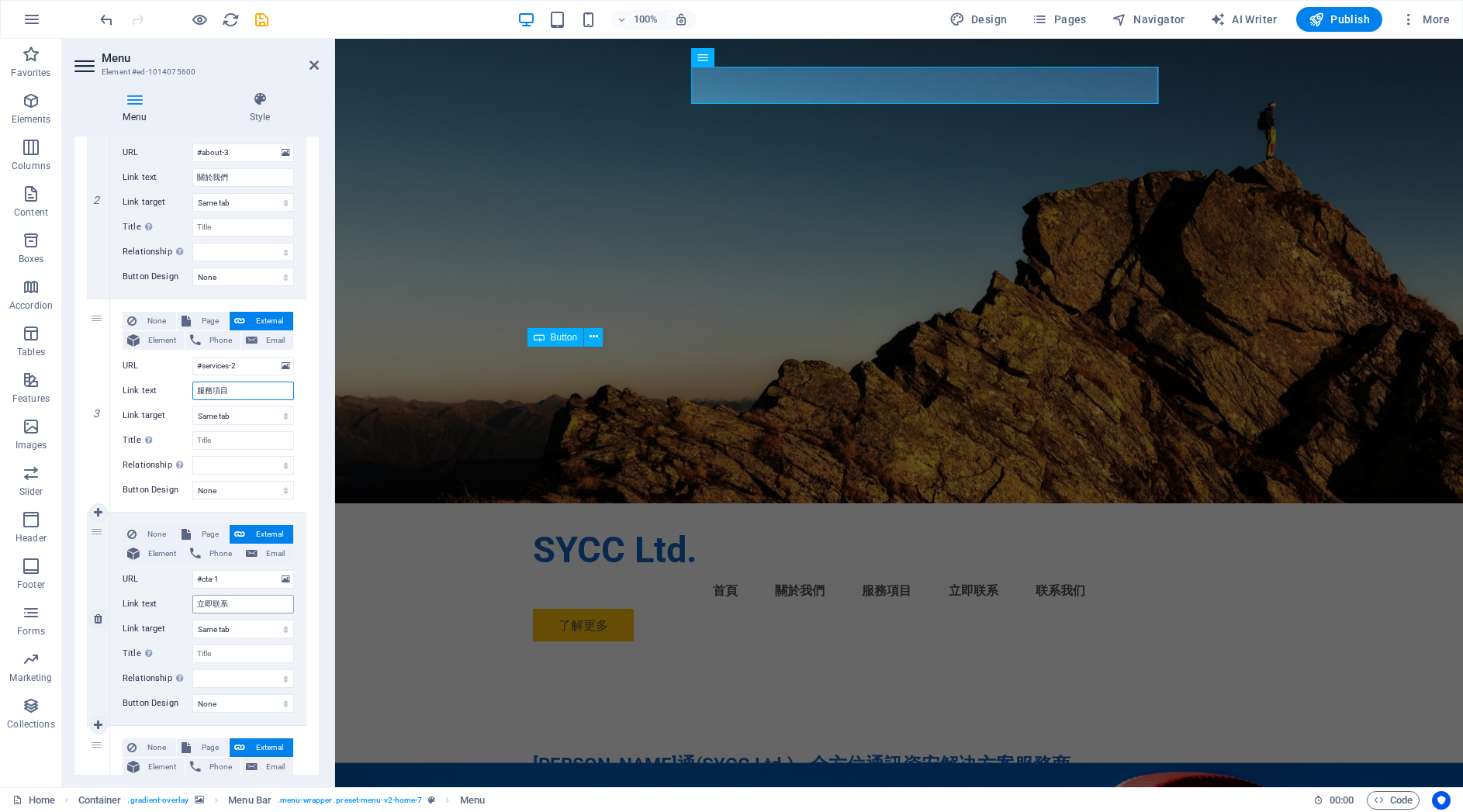
type input "服務項目"
drag, startPoint x: 225, startPoint y: 606, endPoint x: 194, endPoint y: 603, distance: 31.1
click at [194, 603] on input "立即联系" at bounding box center [243, 603] width 102 height 18
type input "立即聯繫"
select select
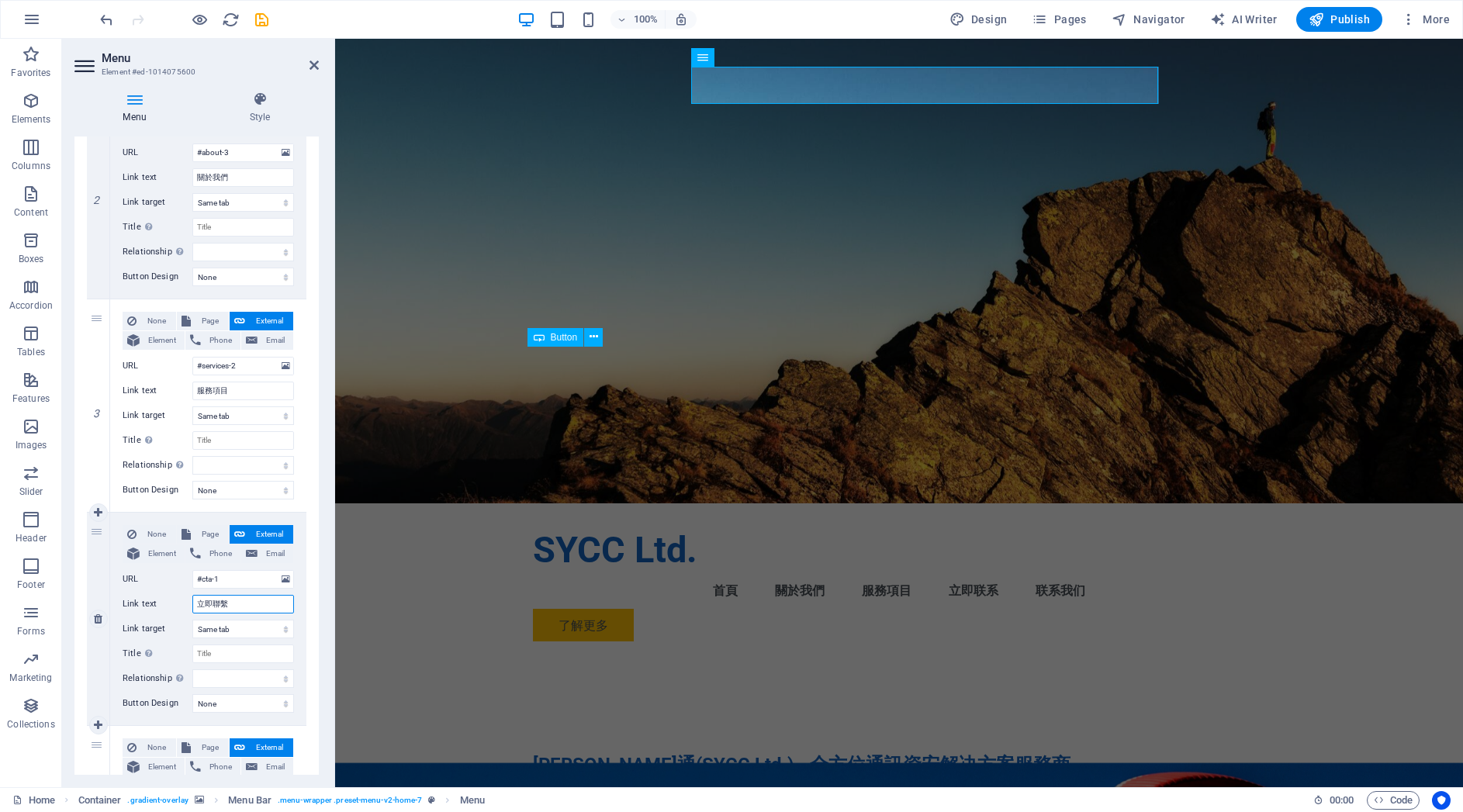
select select
type input "立"
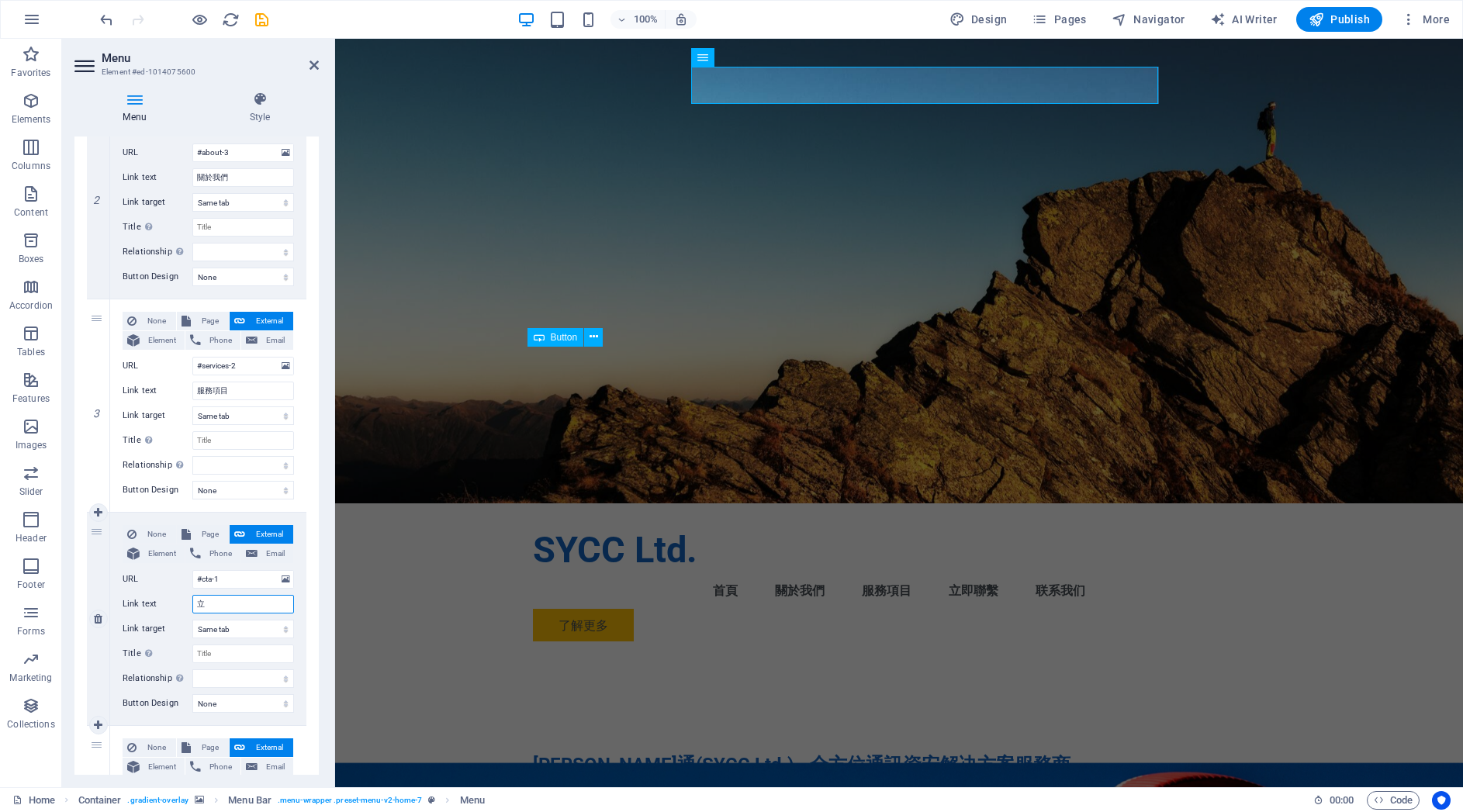
select select
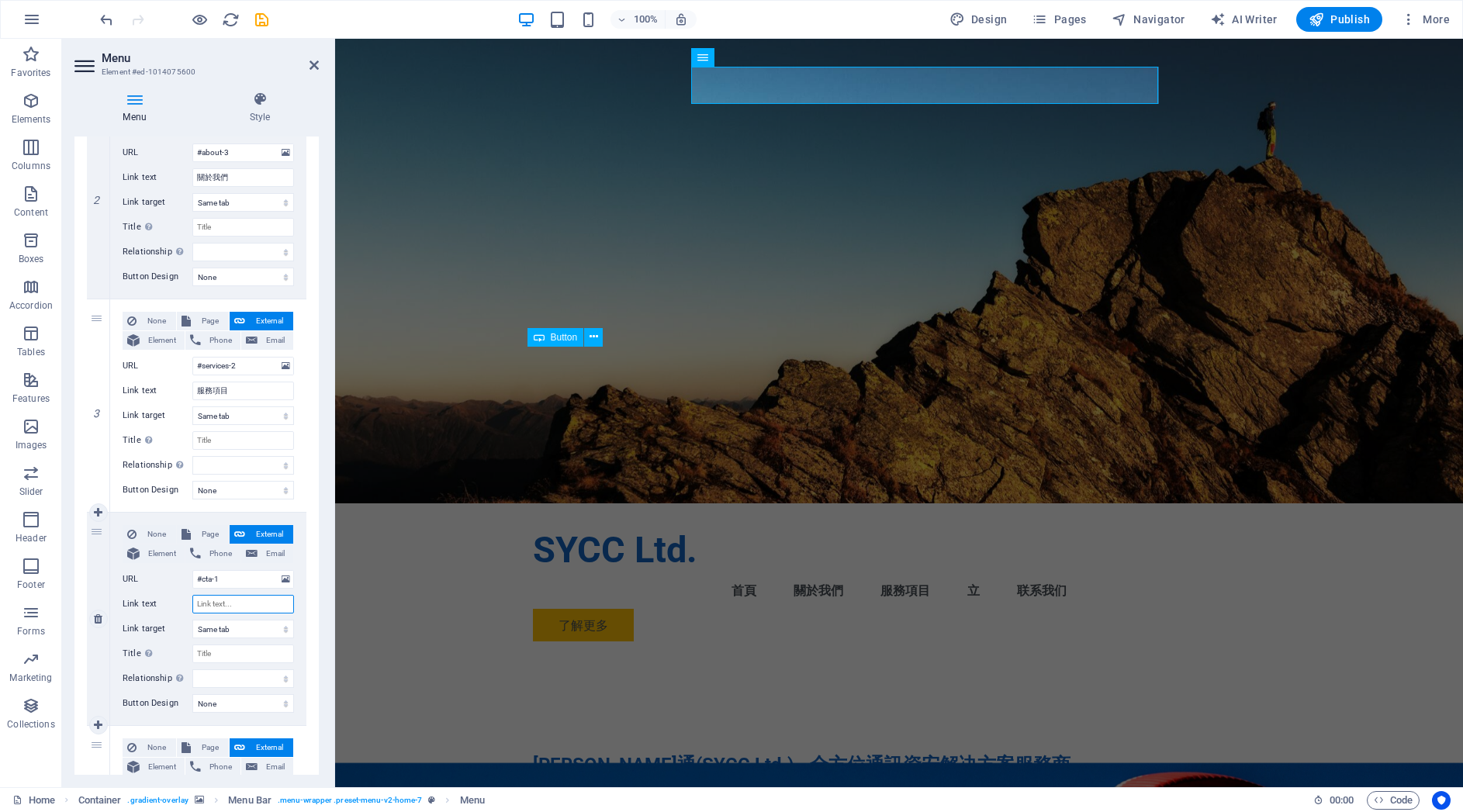
select select
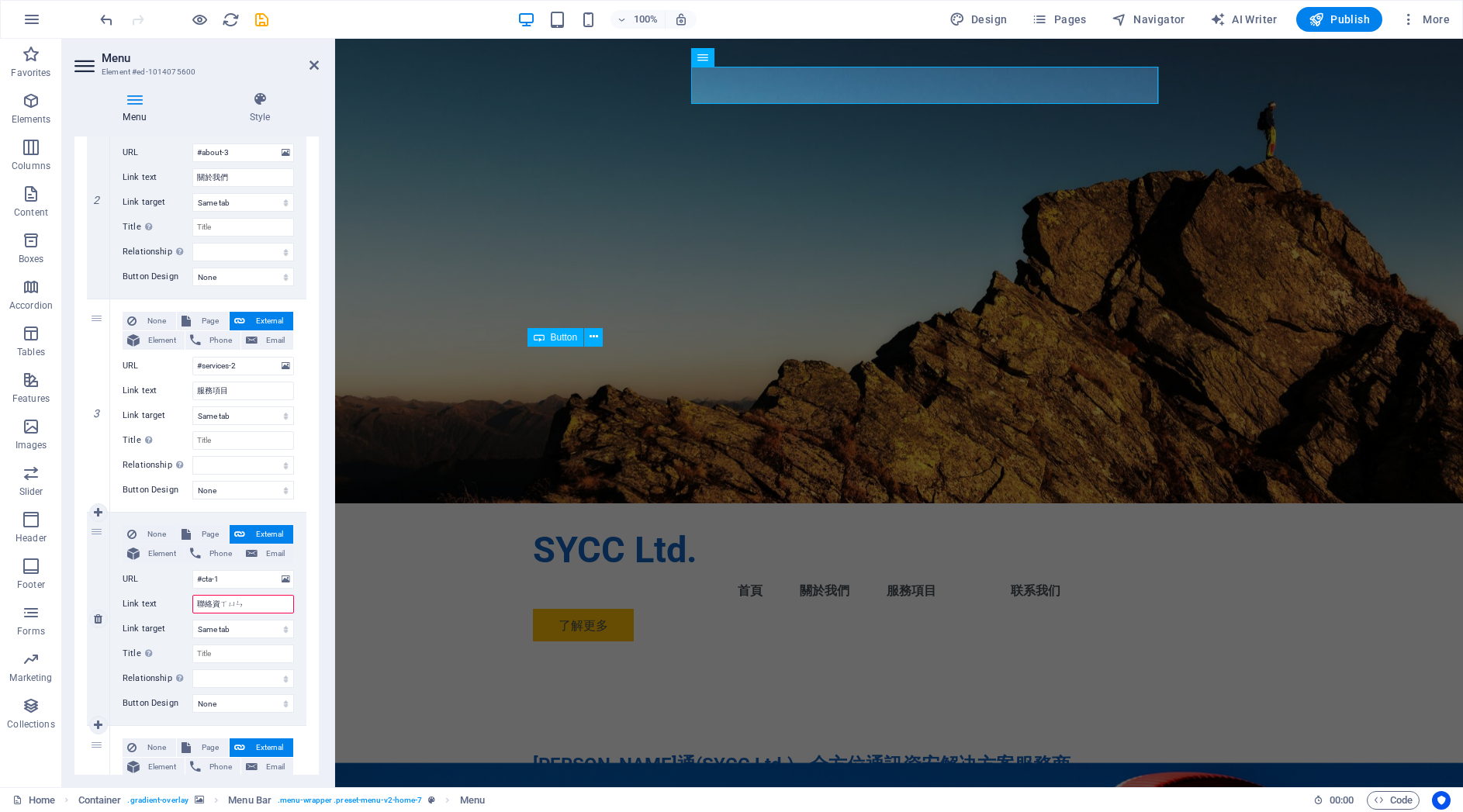
type input "聯絡資訊"
select select
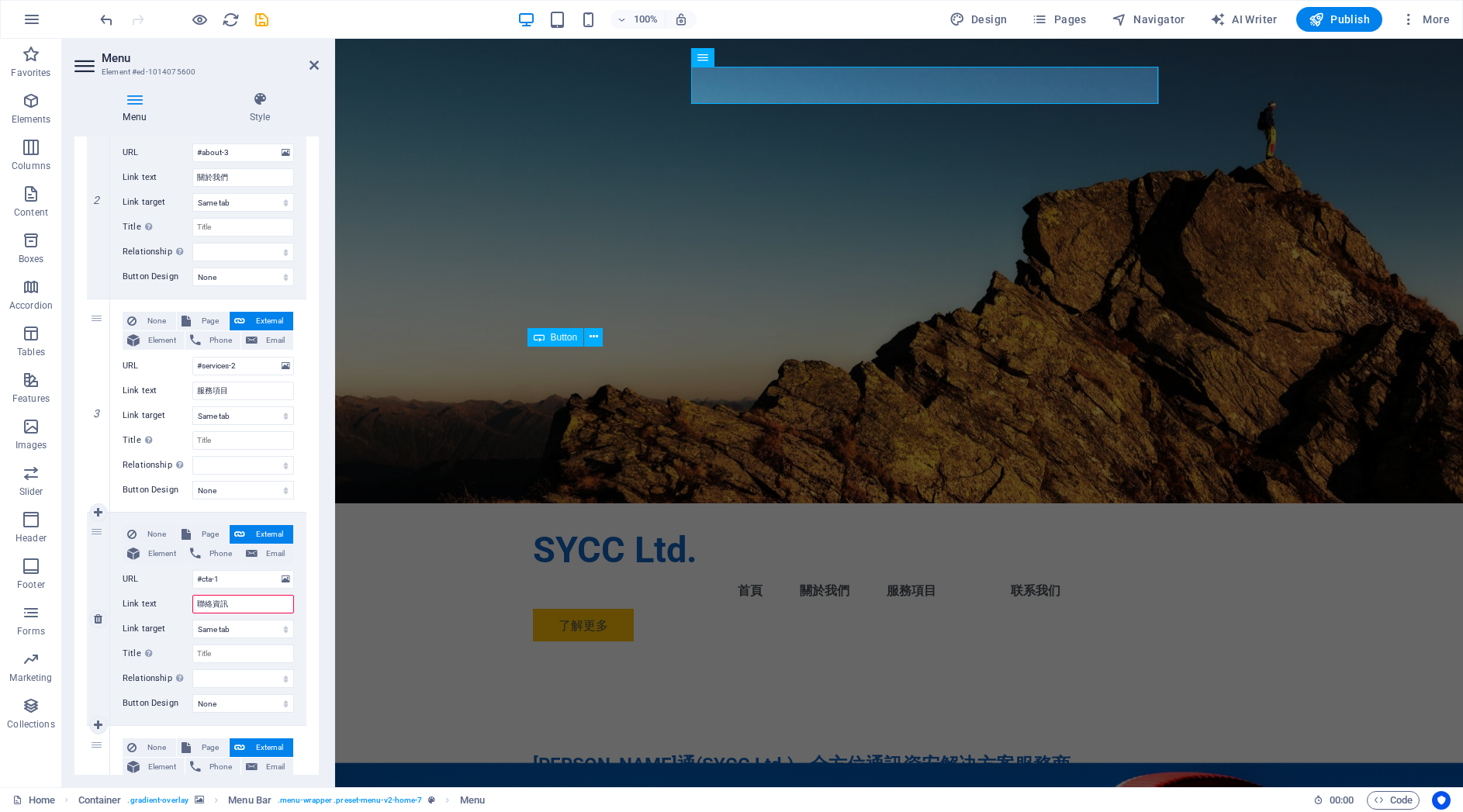
select select
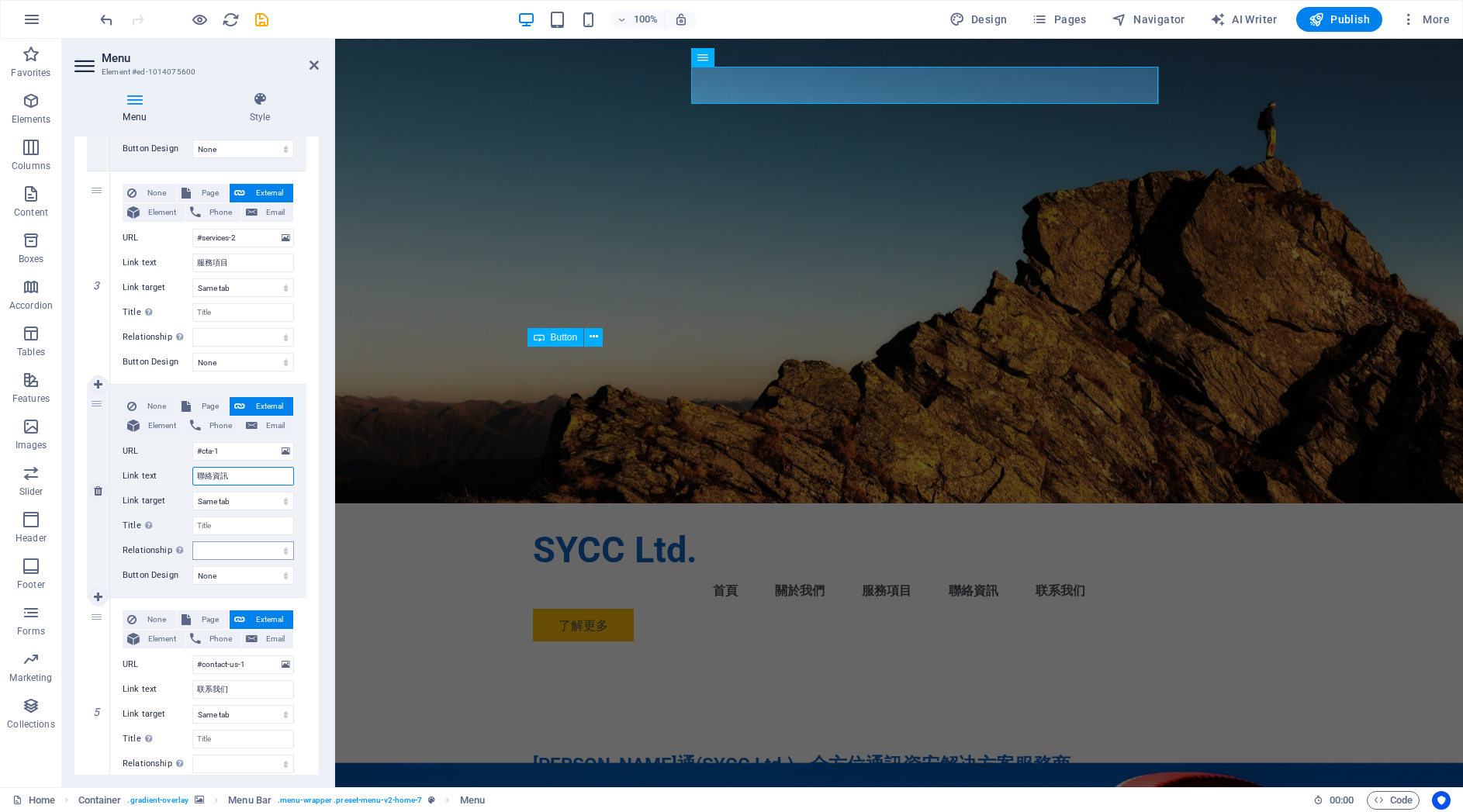
scroll to position [554, 0]
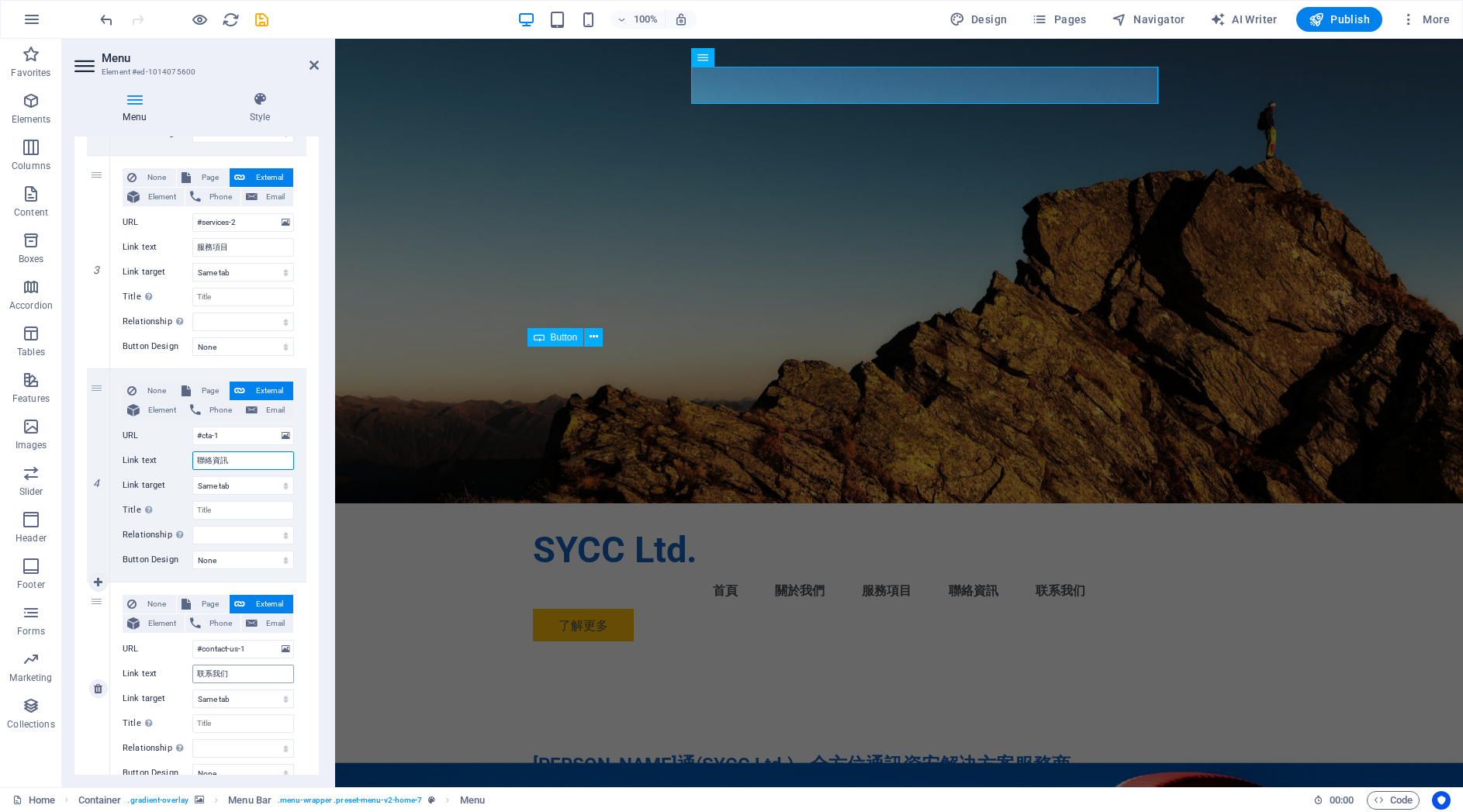
type input "聯絡資訊"
drag, startPoint x: 244, startPoint y: 673, endPoint x: 192, endPoint y: 668, distance: 52.2
click at [188, 668] on div "Link text 联系我们" at bounding box center [208, 673] width 171 height 18
type input "聯繫"
select select
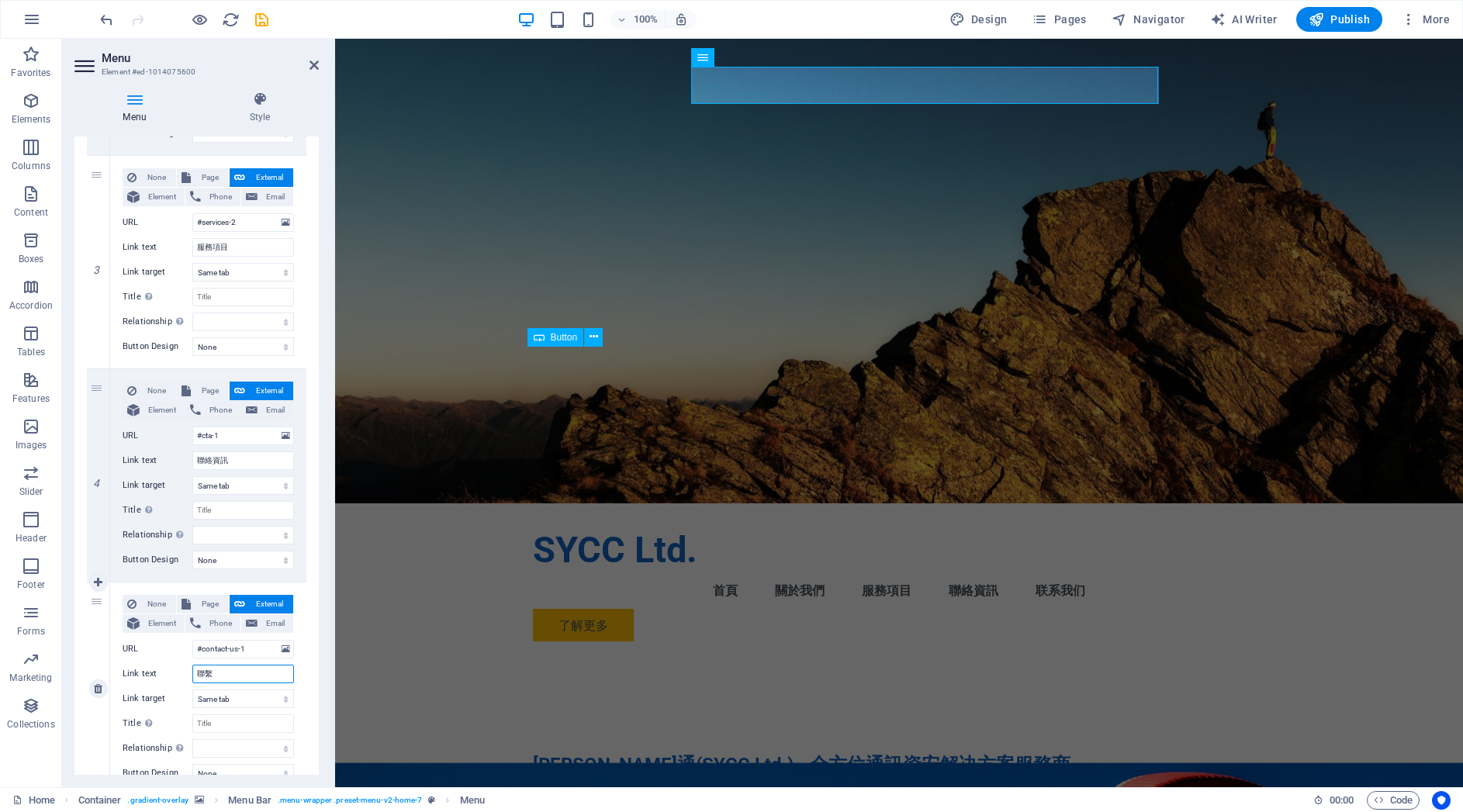
select select
type input "聯繫我們"
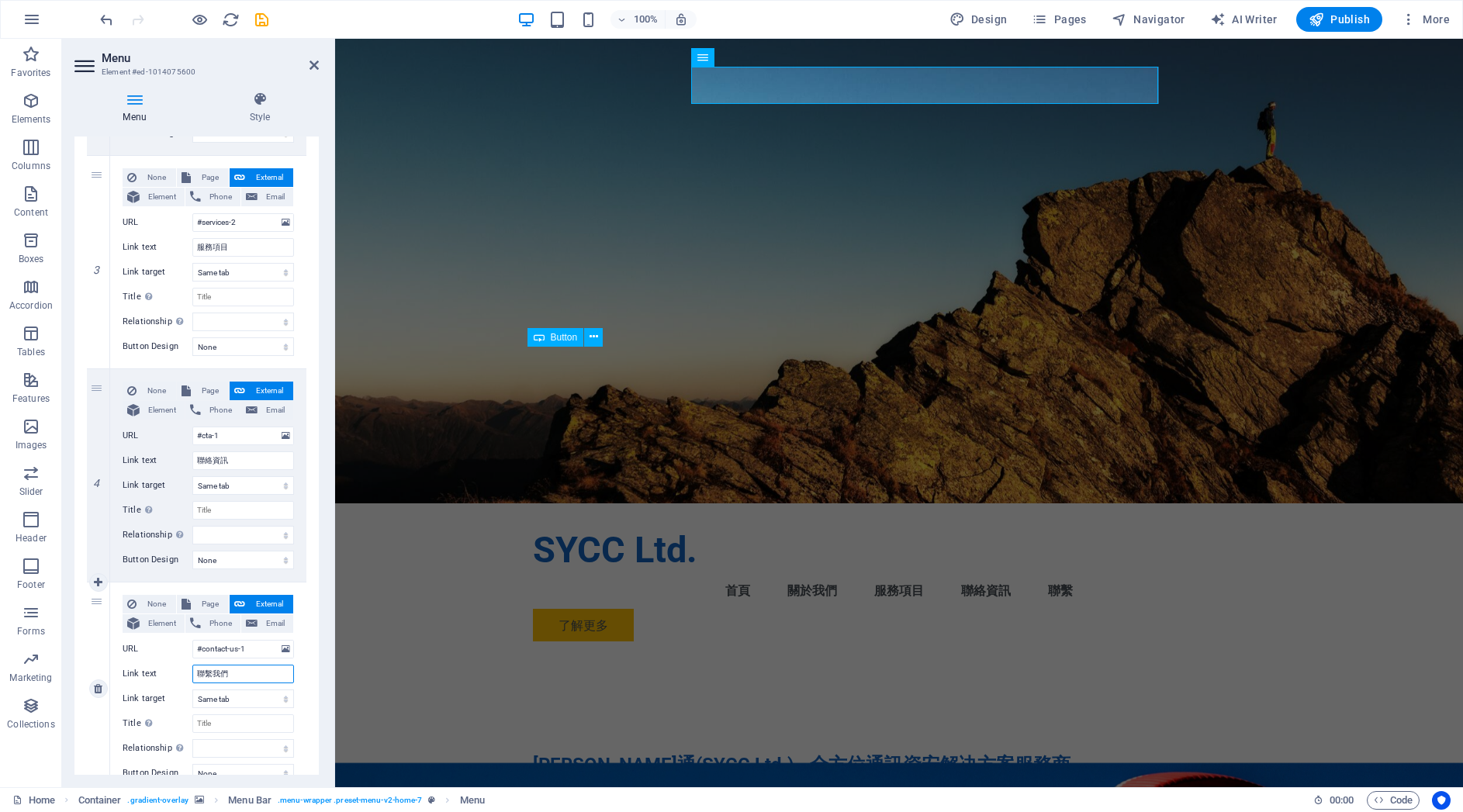
select select
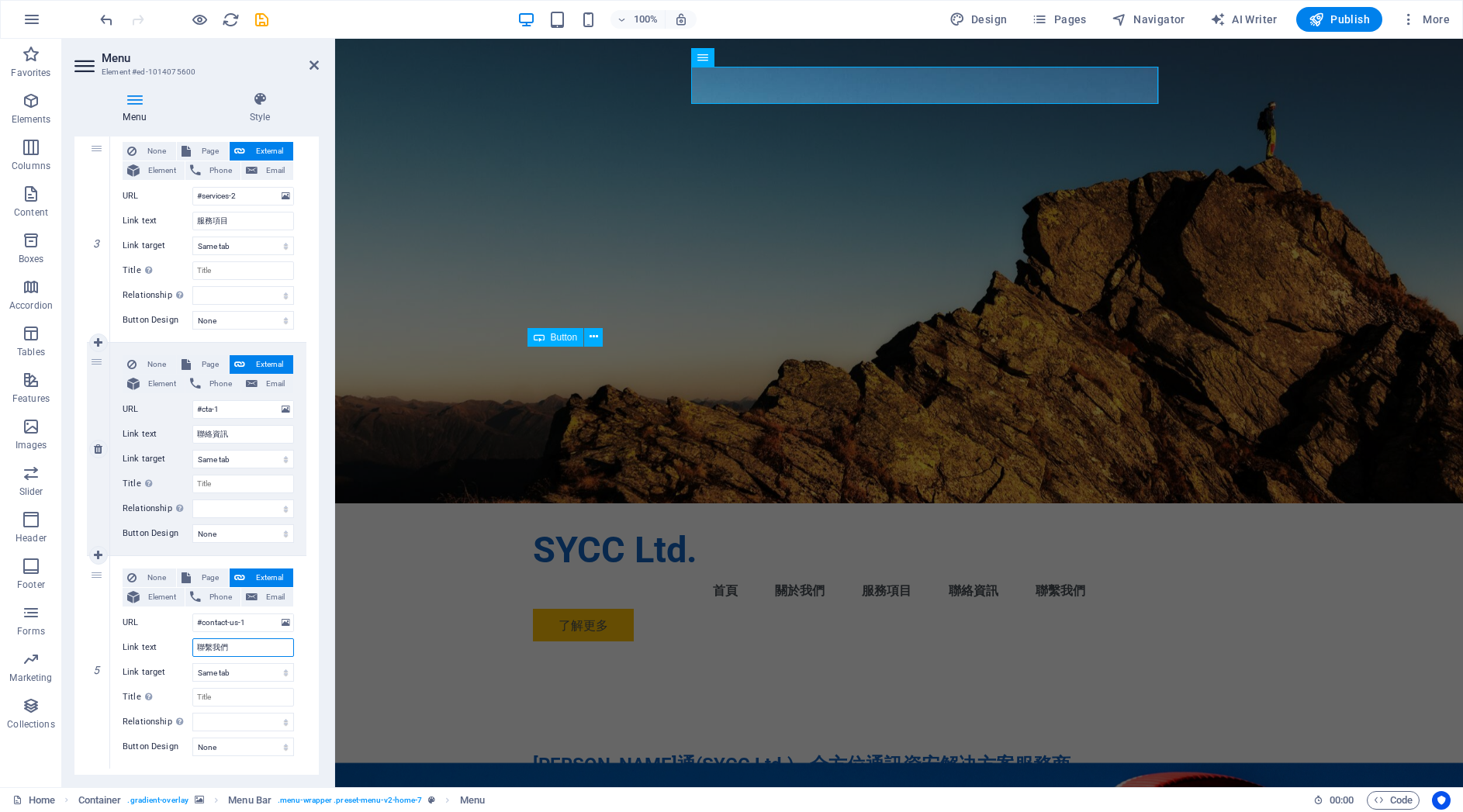
scroll to position [618, 0]
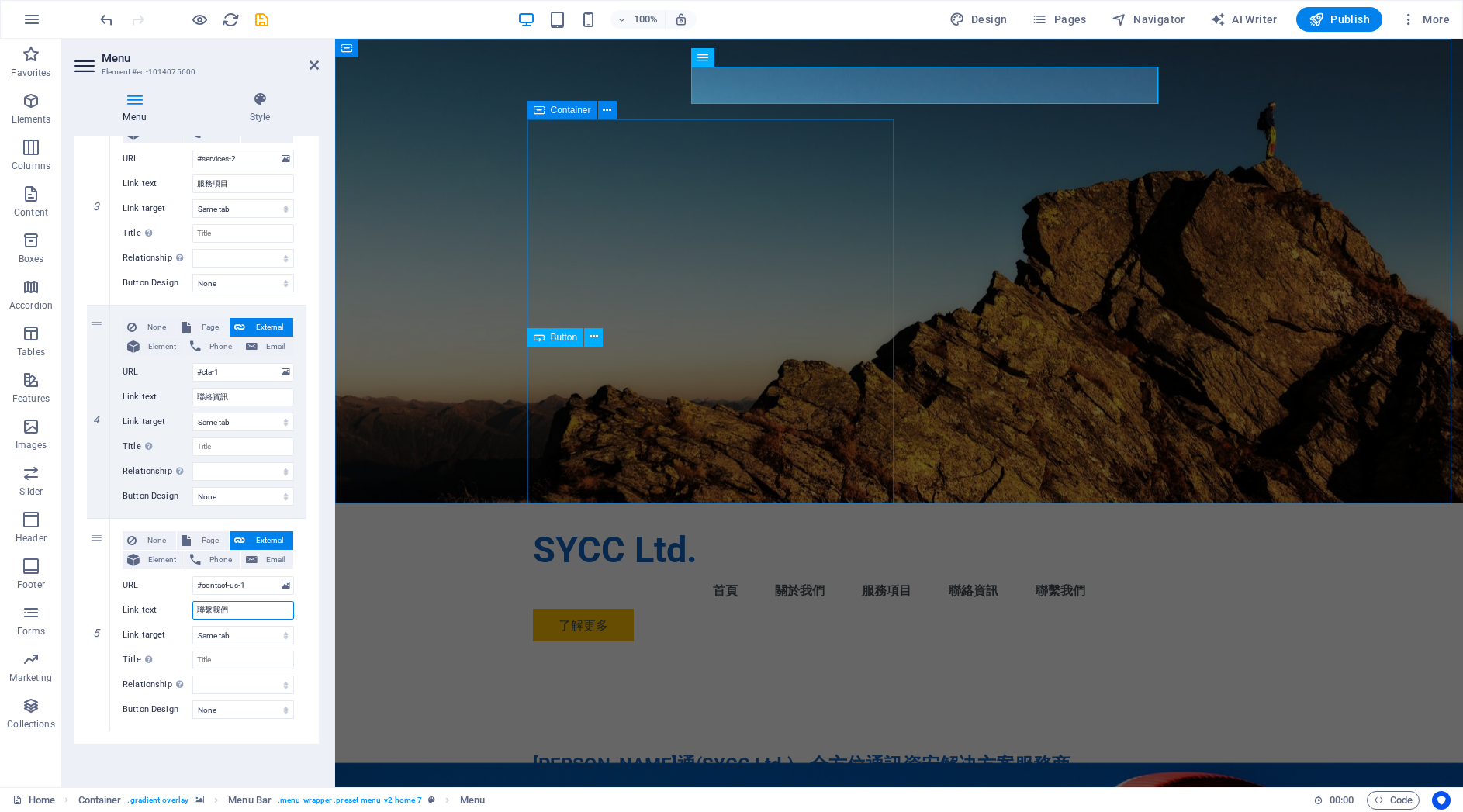
type input "聯繫我們"
click at [830, 653] on div "[PERSON_NAME]通(SYCC Ltd.) - 全方位通訊資安解决方案服務商 我們提供MITEL、NEC、AVAYA 通訊大廠IP PBX的專業技術及…" at bounding box center [899, 823] width 732 height 340
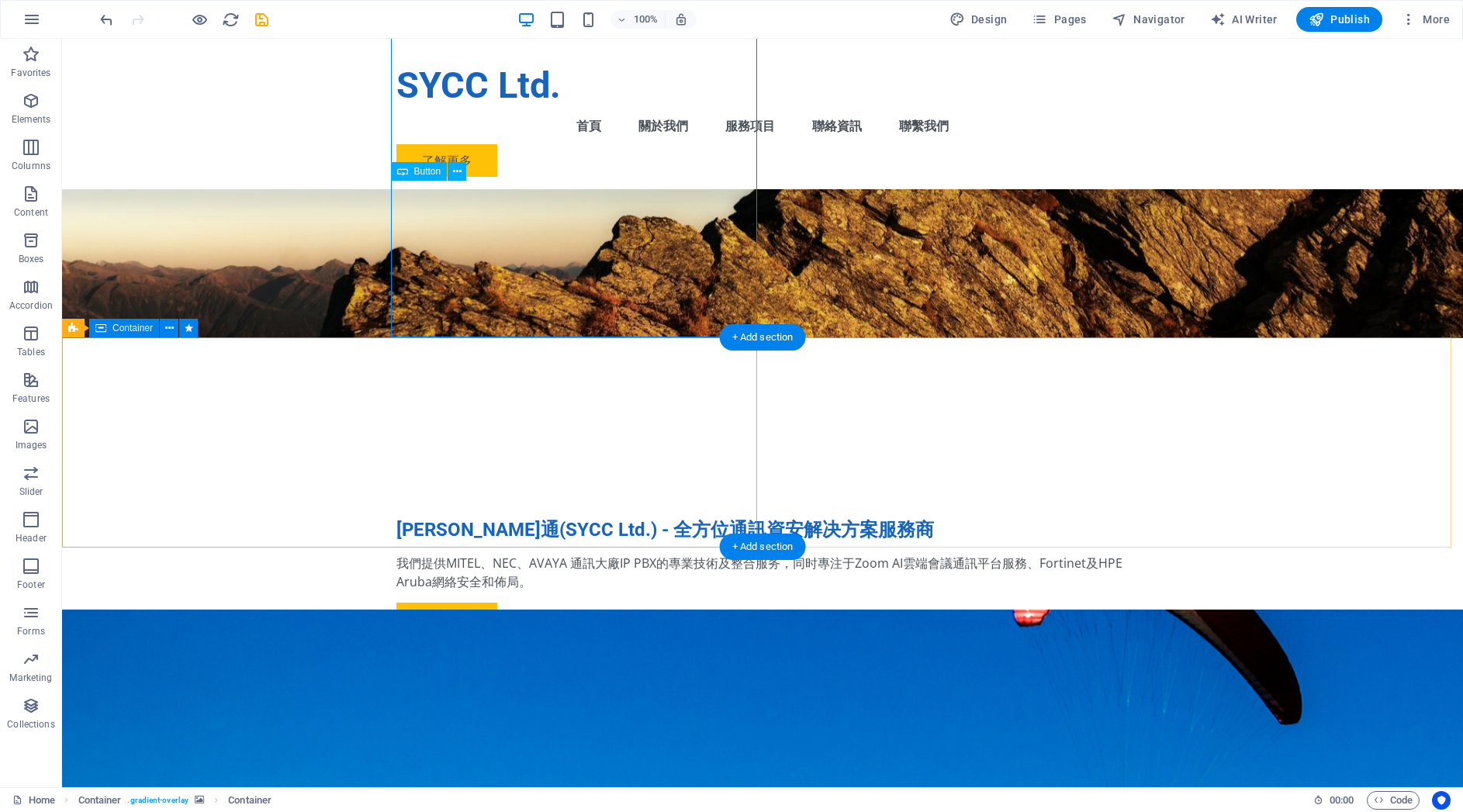
scroll to position [162, 0]
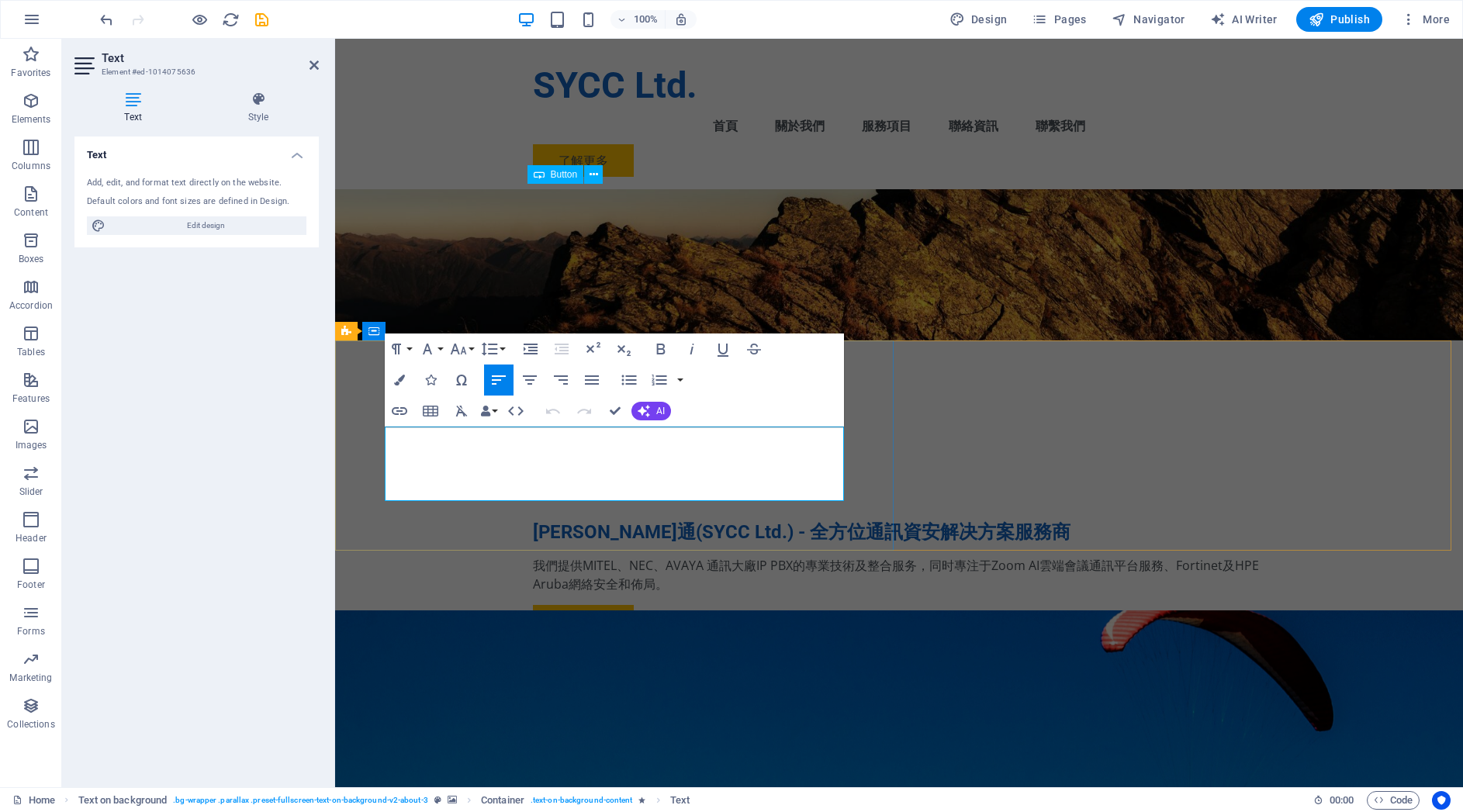
drag, startPoint x: 388, startPoint y: 439, endPoint x: 413, endPoint y: 439, distance: 25.0
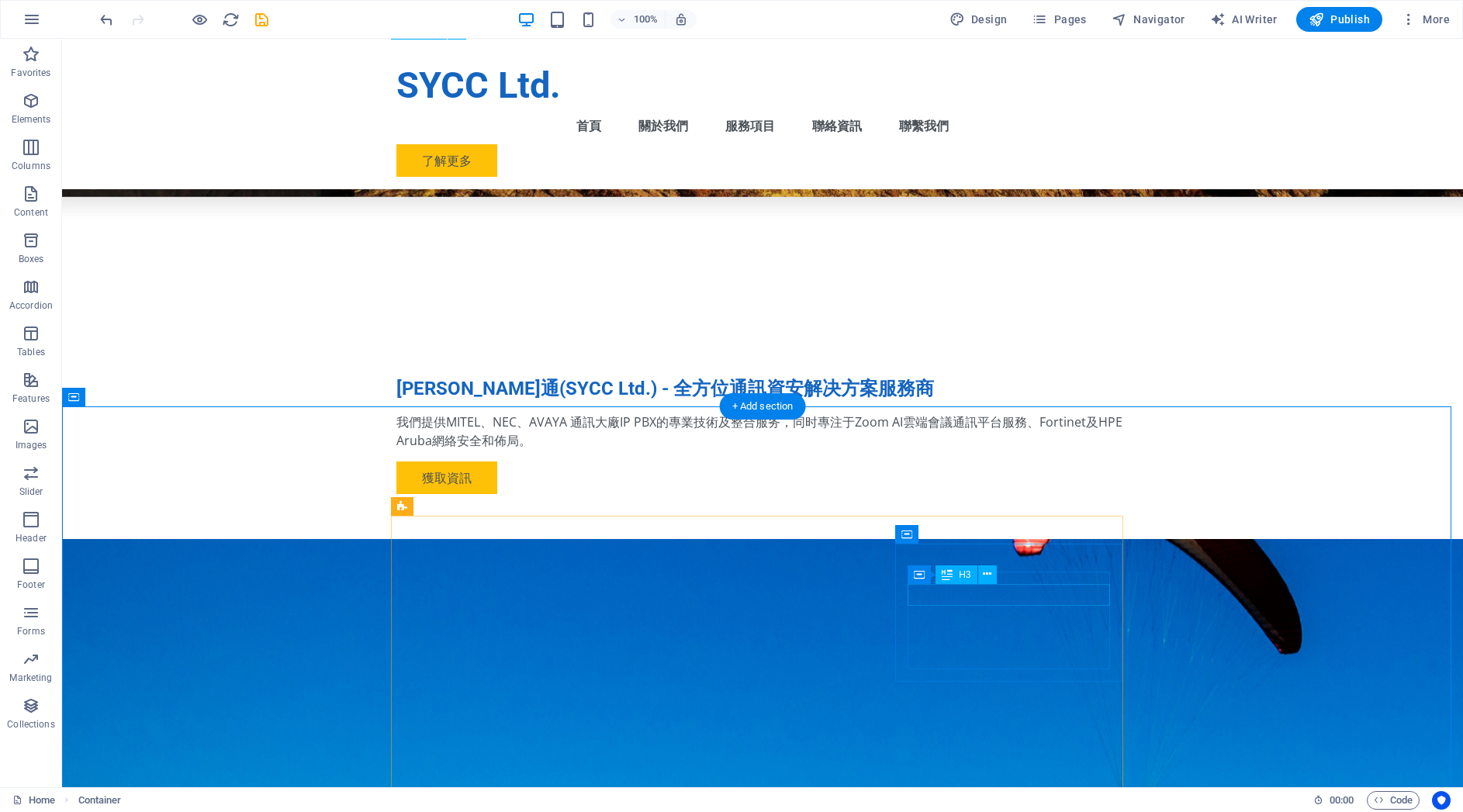
scroll to position [306, 0]
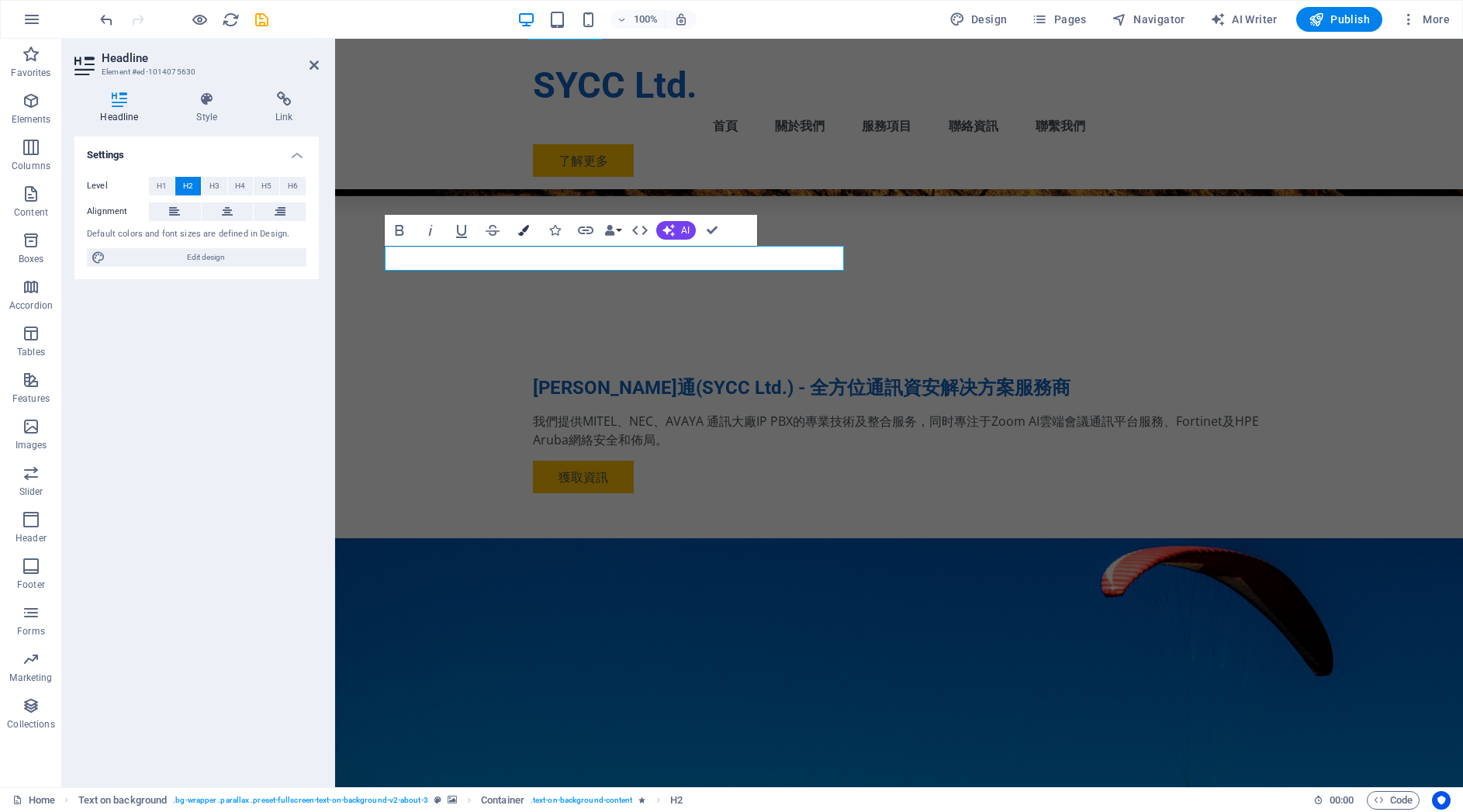
click at [522, 230] on icon "button" at bounding box center [524, 231] width 11 height 11
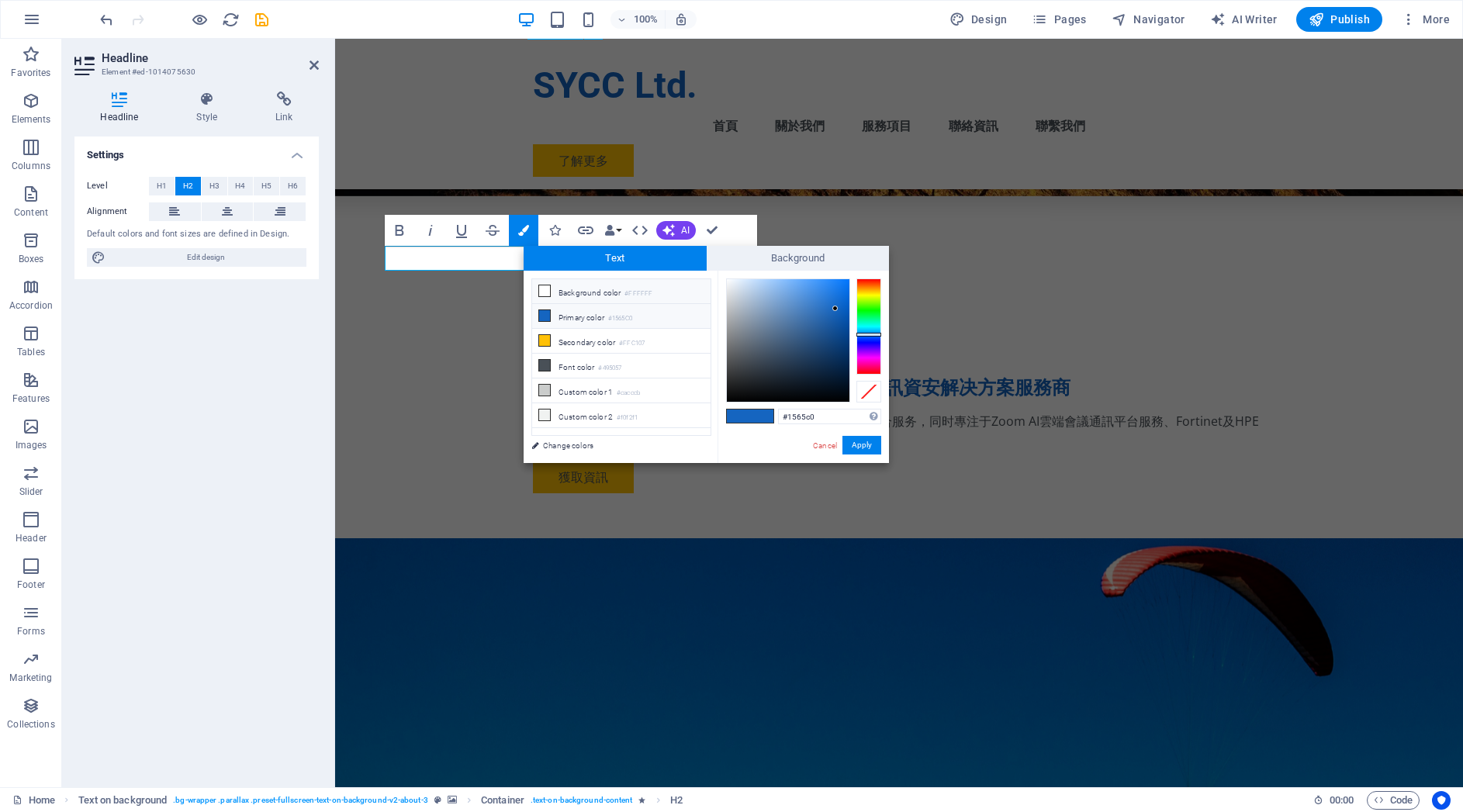
click at [543, 289] on icon at bounding box center [545, 291] width 11 height 11
type input "#ffffff"
click at [866, 446] on button "Apply" at bounding box center [862, 444] width 39 height 18
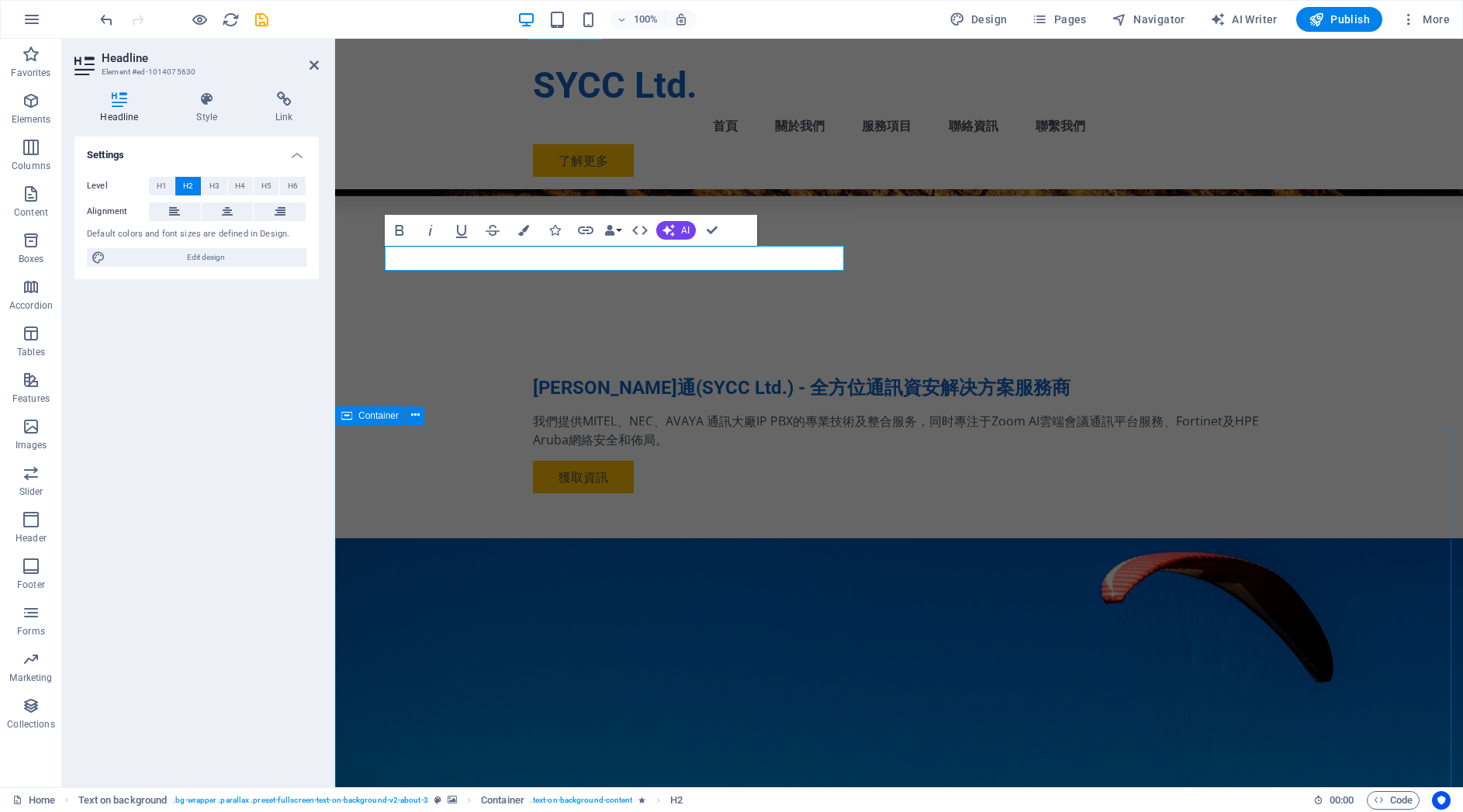
drag, startPoint x: 410, startPoint y: 509, endPoint x: 420, endPoint y: 512, distance: 10.4
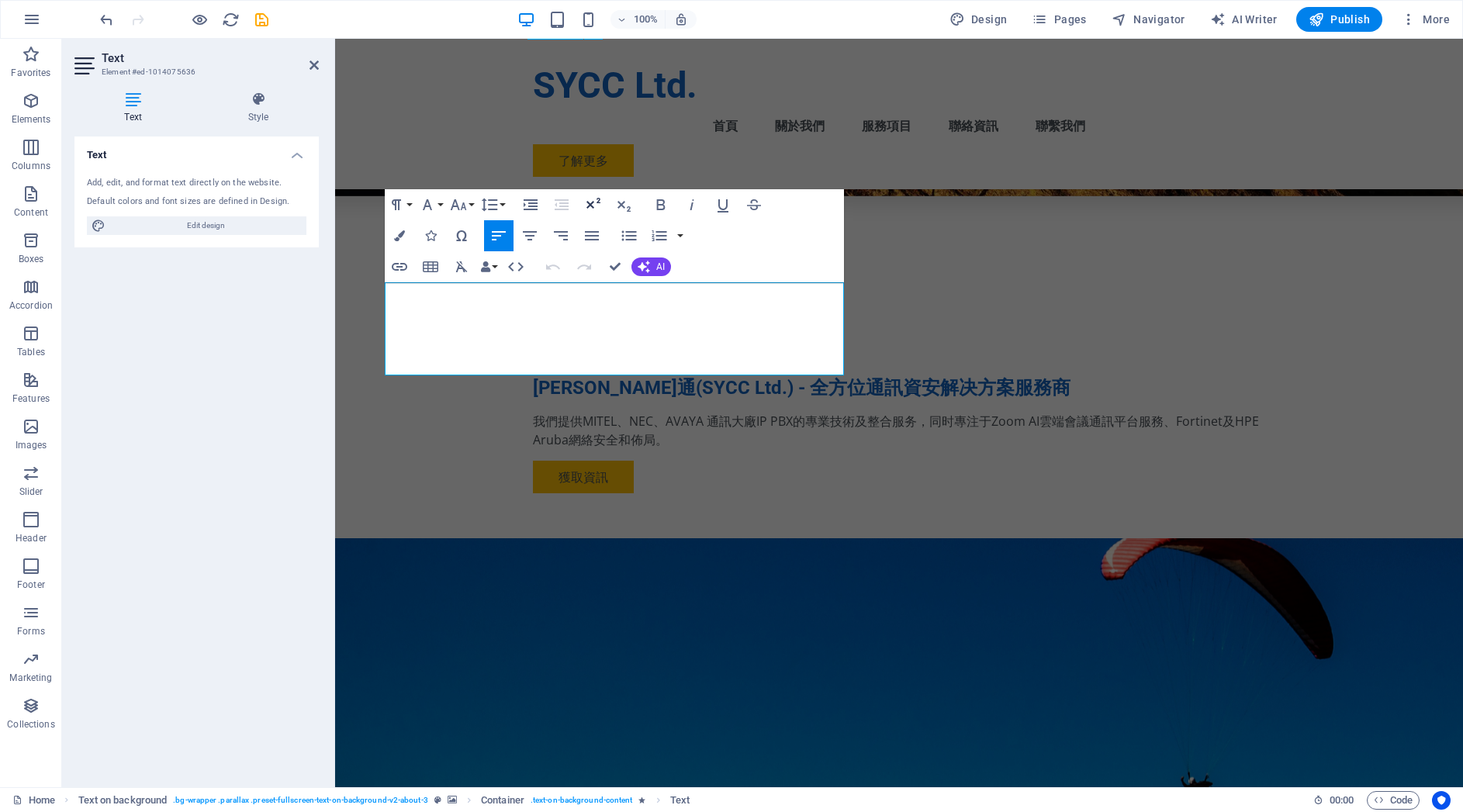
click at [590, 203] on icon "button" at bounding box center [593, 203] width 14 height 11
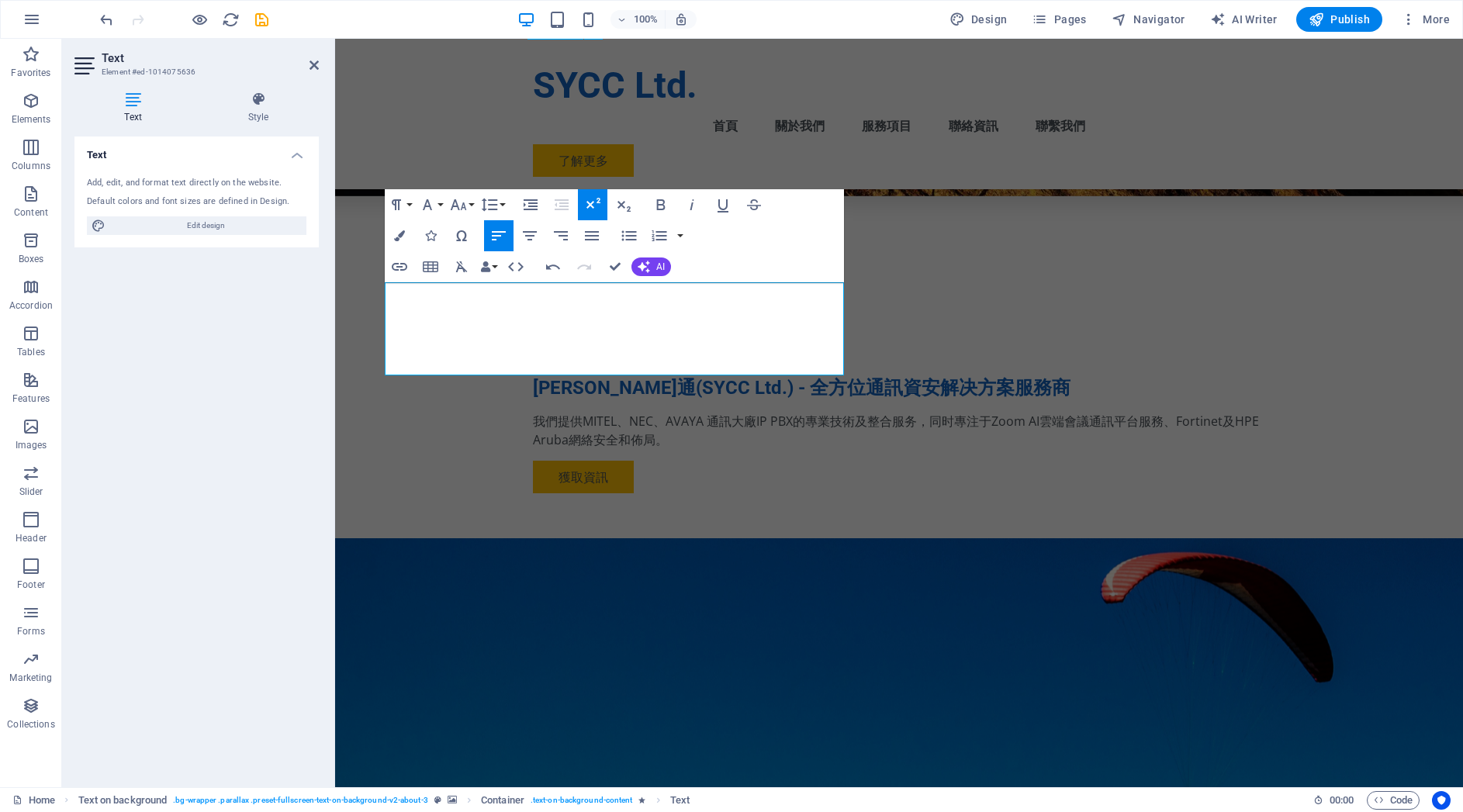
click at [591, 203] on icon "button" at bounding box center [593, 203] width 14 height 11
click at [441, 207] on button "Font Family" at bounding box center [430, 205] width 29 height 31
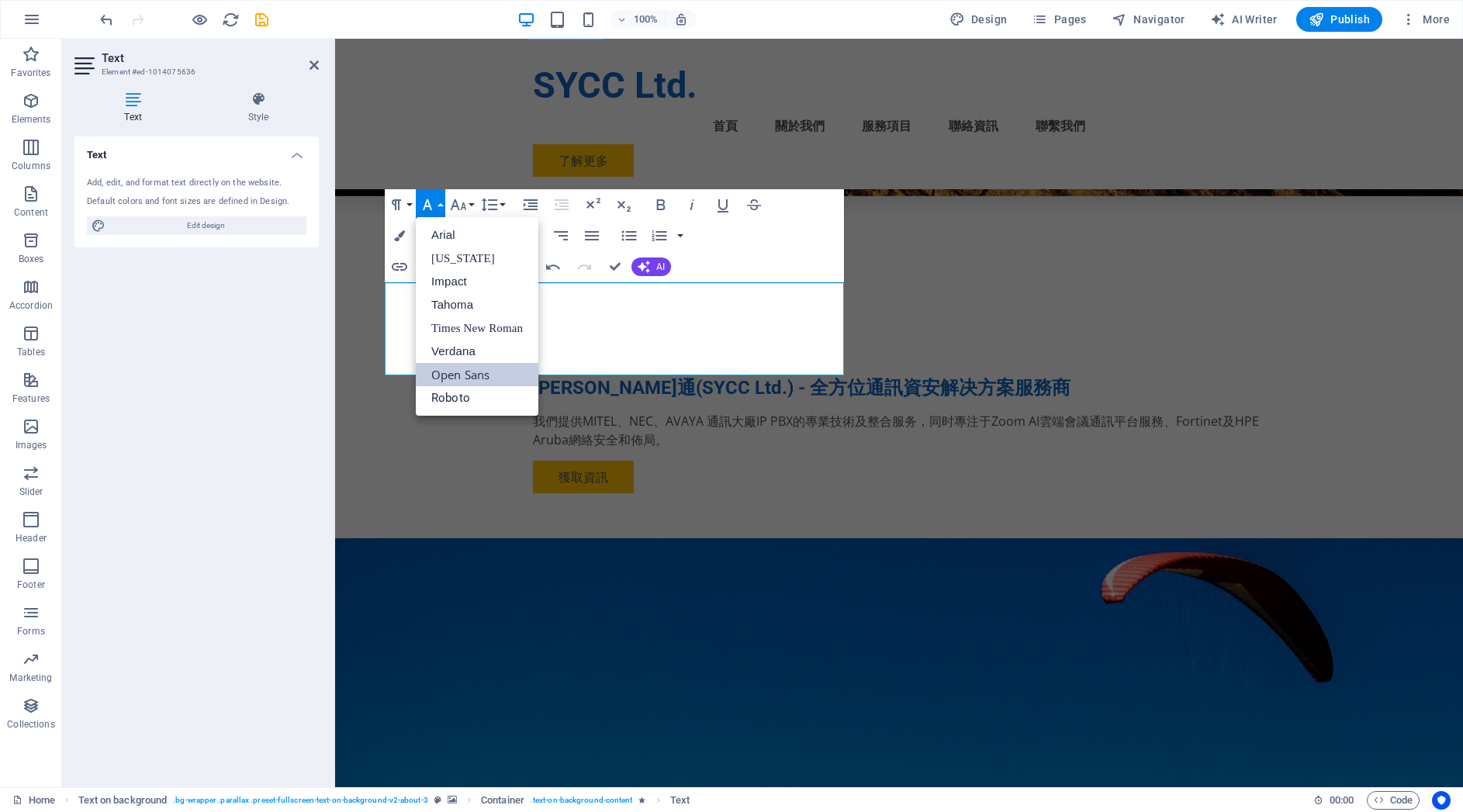
scroll to position [0, 0]
click at [442, 207] on button "Font Family" at bounding box center [430, 205] width 29 height 31
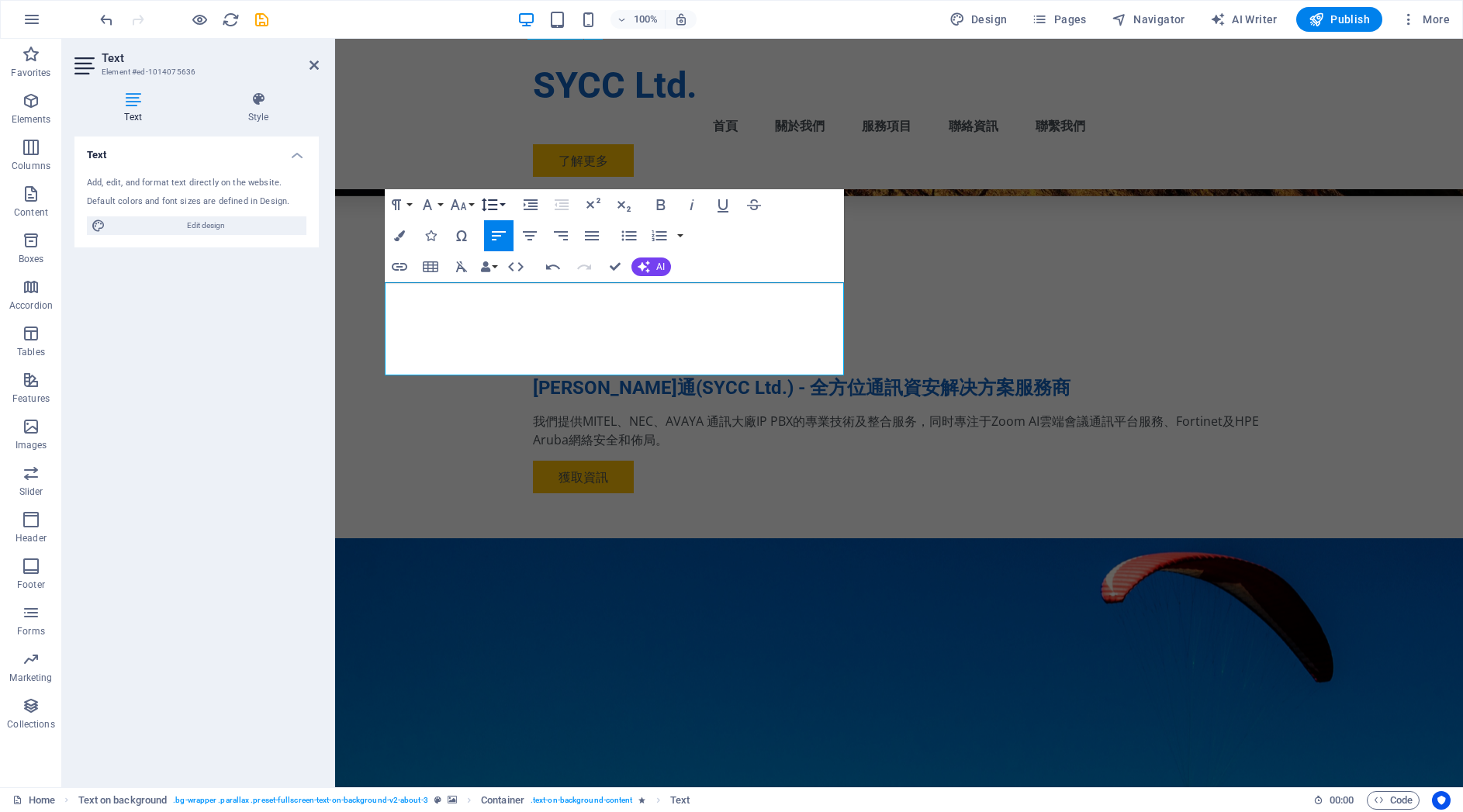
click at [504, 203] on button "Line Height" at bounding box center [492, 205] width 29 height 31
click at [514, 282] on link "1.15" at bounding box center [512, 281] width 69 height 23
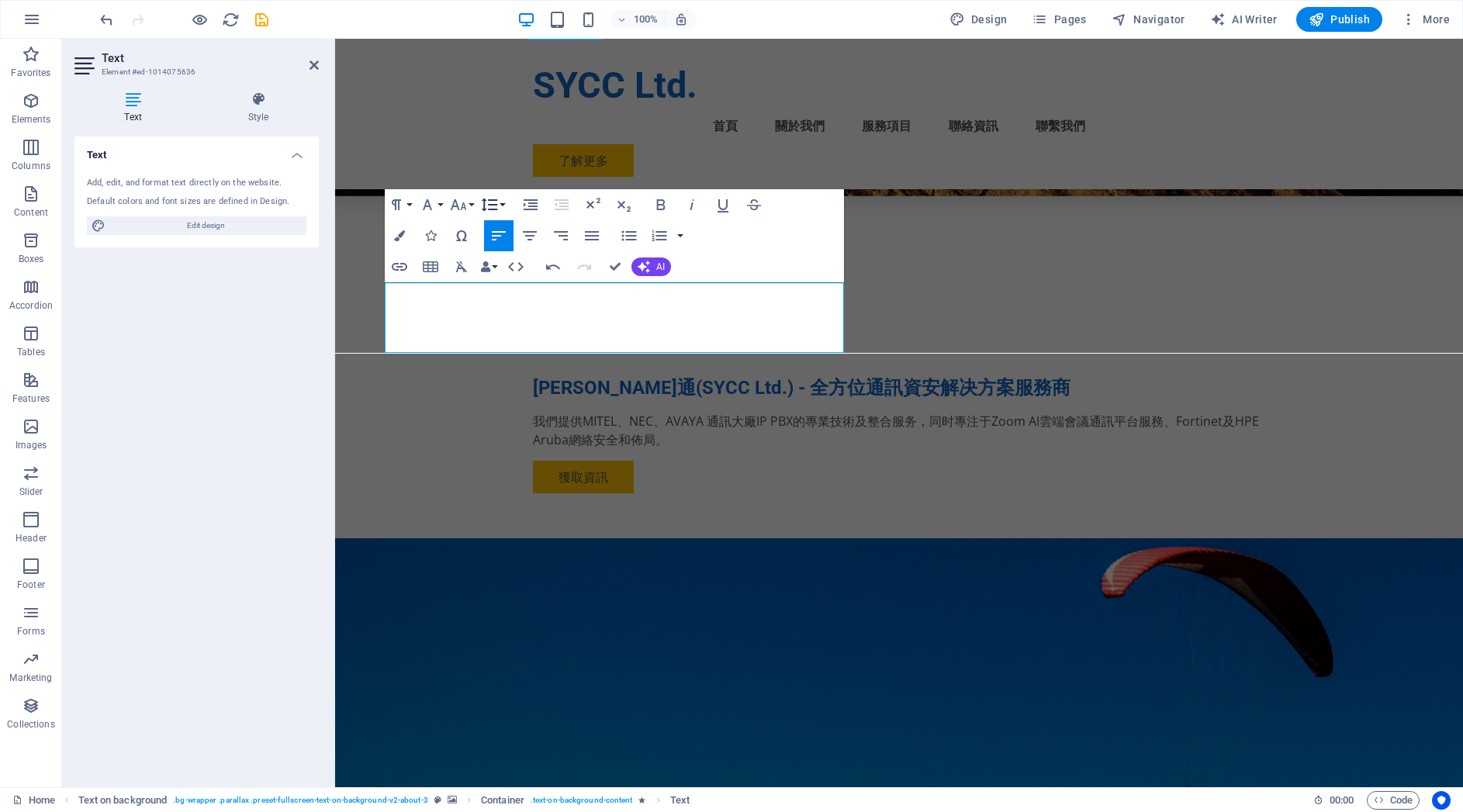
click at [504, 199] on button "Line Height" at bounding box center [492, 205] width 29 height 31
click at [511, 309] on link "1.5" at bounding box center [512, 304] width 69 height 23
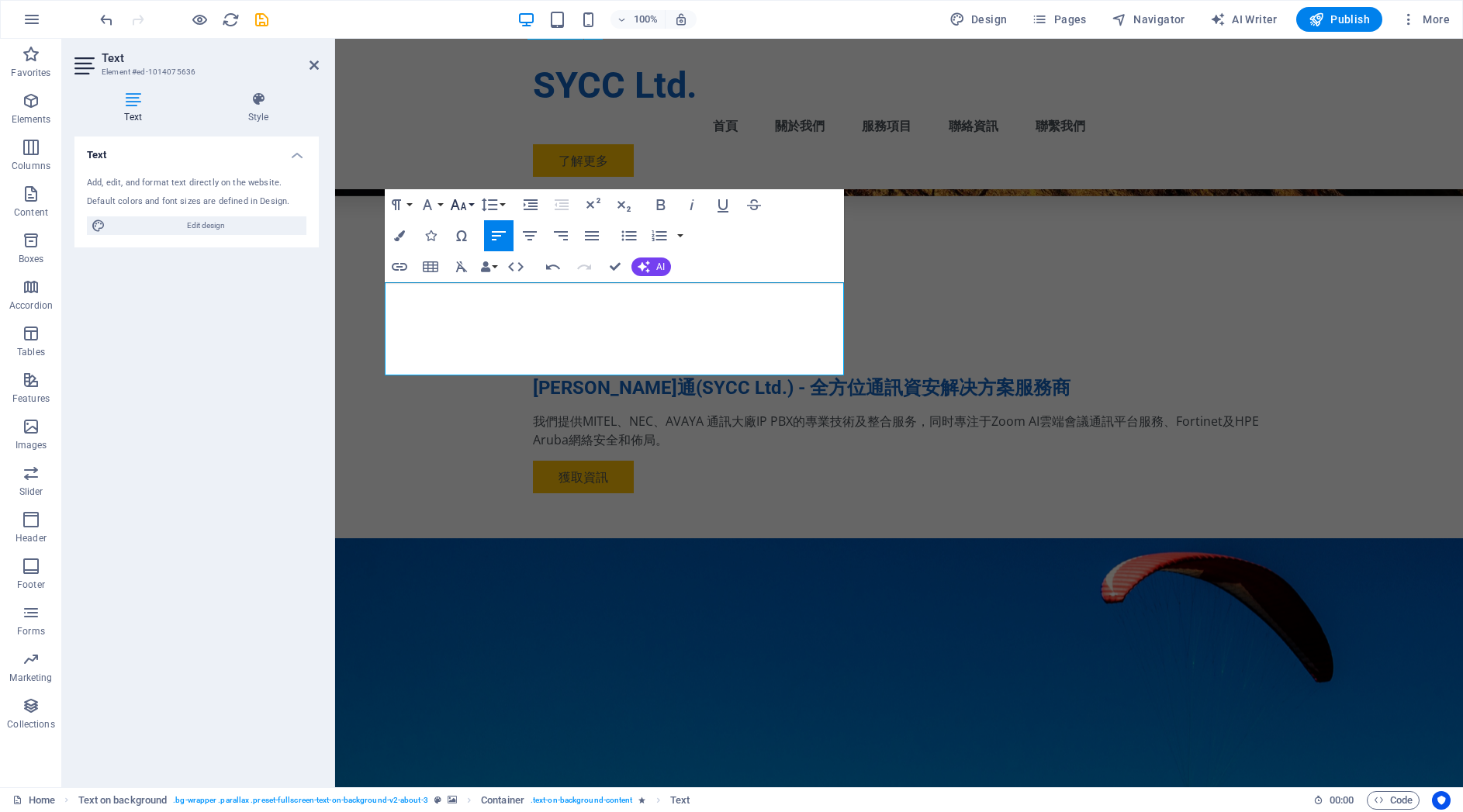
click at [472, 205] on button "Font Size" at bounding box center [461, 205] width 29 height 31
click at [470, 347] on link "14" at bounding box center [474, 350] width 56 height 23
drag, startPoint x: 566, startPoint y: 366, endPoint x: 769, endPoint y: 291, distance: 216.4
click at [470, 201] on button "Font Size" at bounding box center [461, 205] width 29 height 31
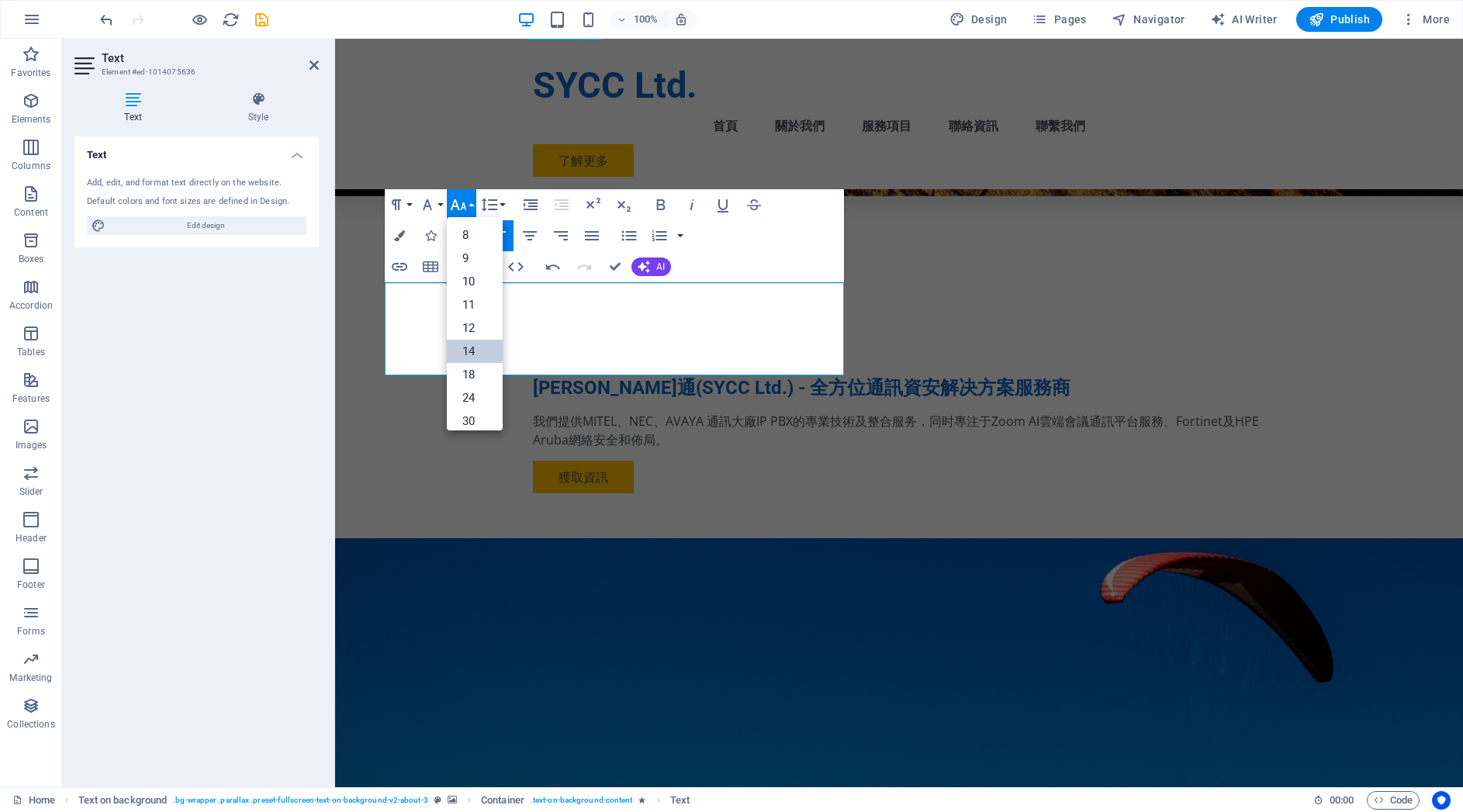
click at [475, 350] on link "14" at bounding box center [474, 350] width 56 height 23
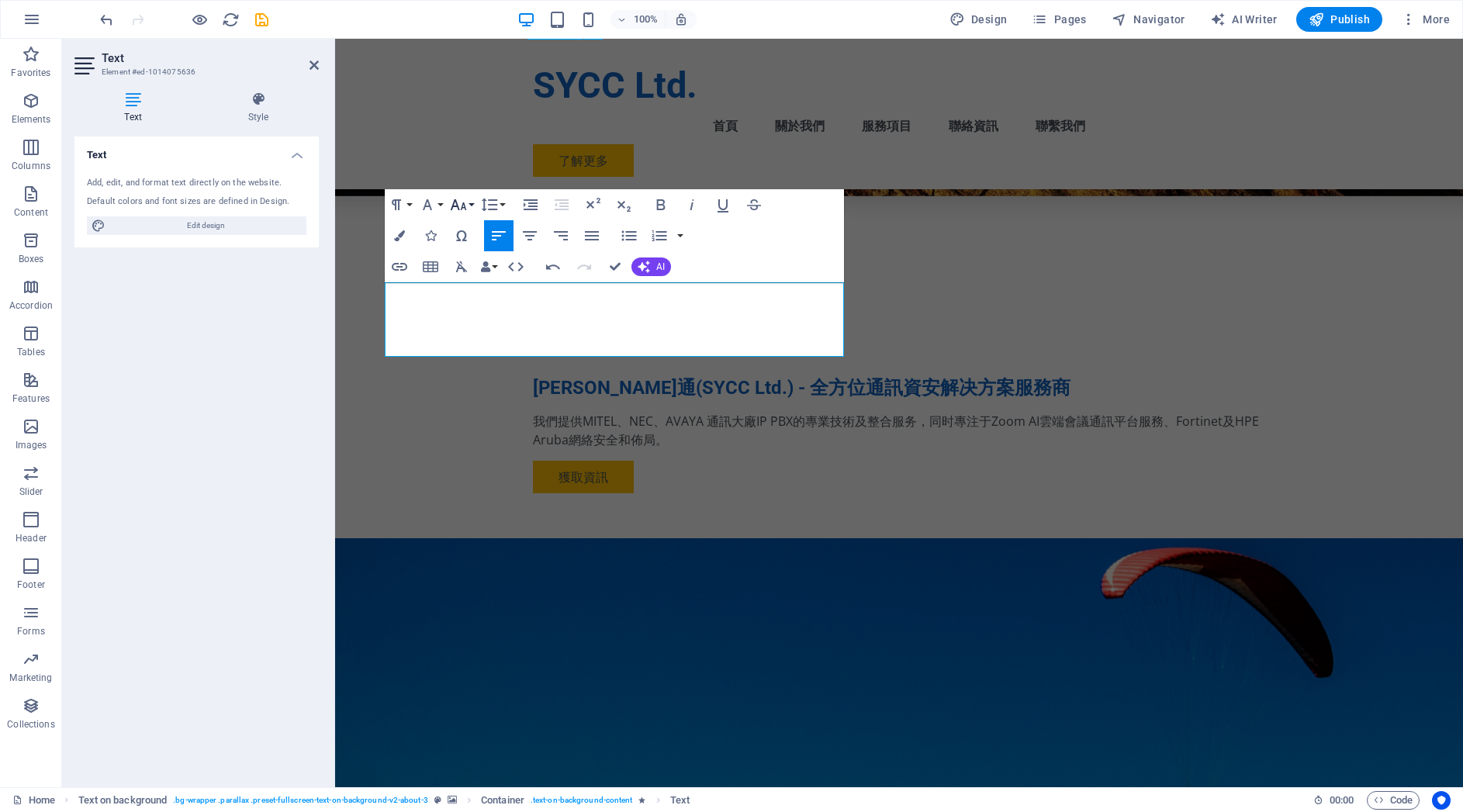
click at [470, 205] on button "Font Size" at bounding box center [461, 205] width 29 height 31
click at [475, 335] on link "48" at bounding box center [474, 342] width 56 height 23
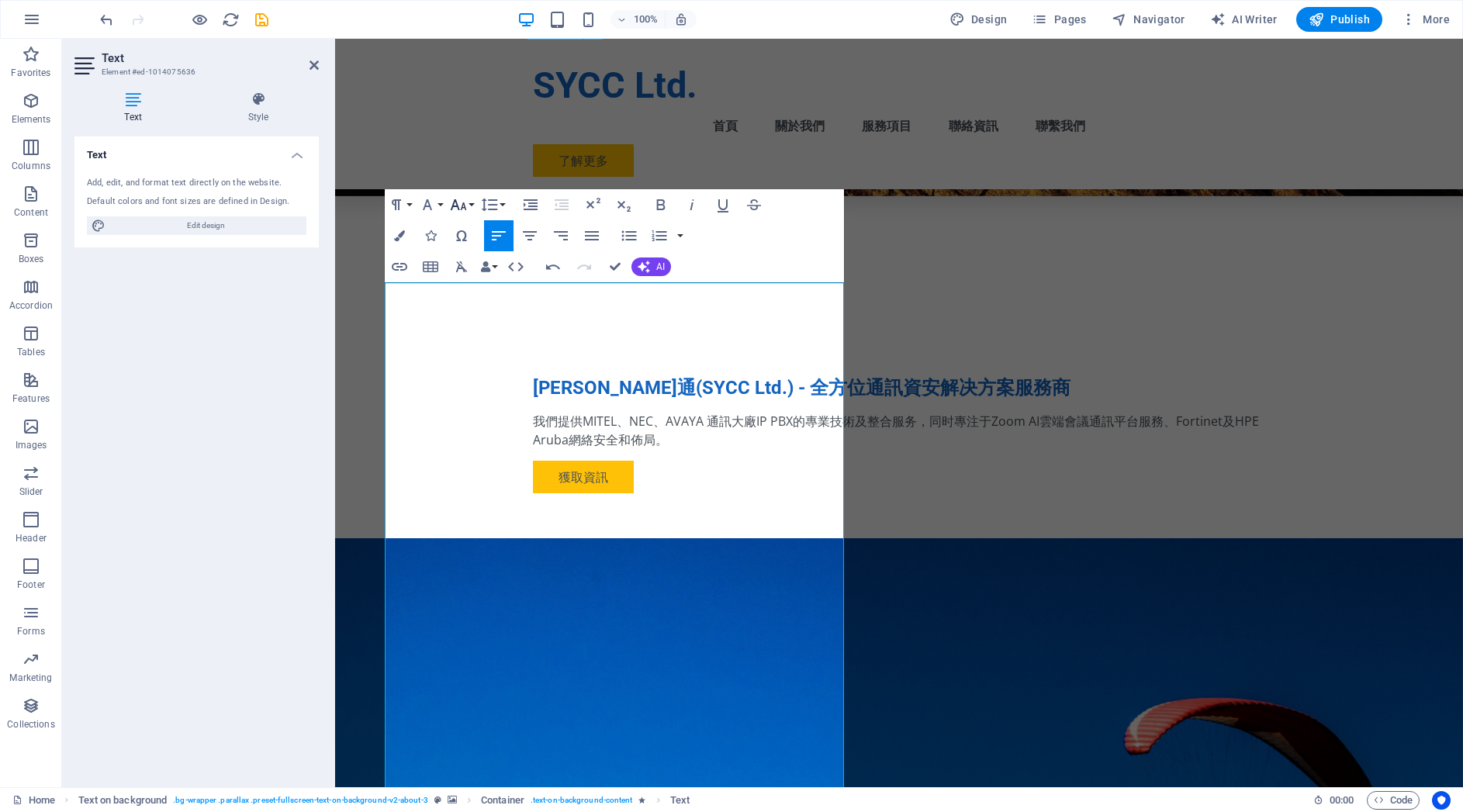
click at [470, 202] on button "Font Size" at bounding box center [461, 205] width 29 height 31
click at [477, 272] on link "24" at bounding box center [474, 272] width 56 height 23
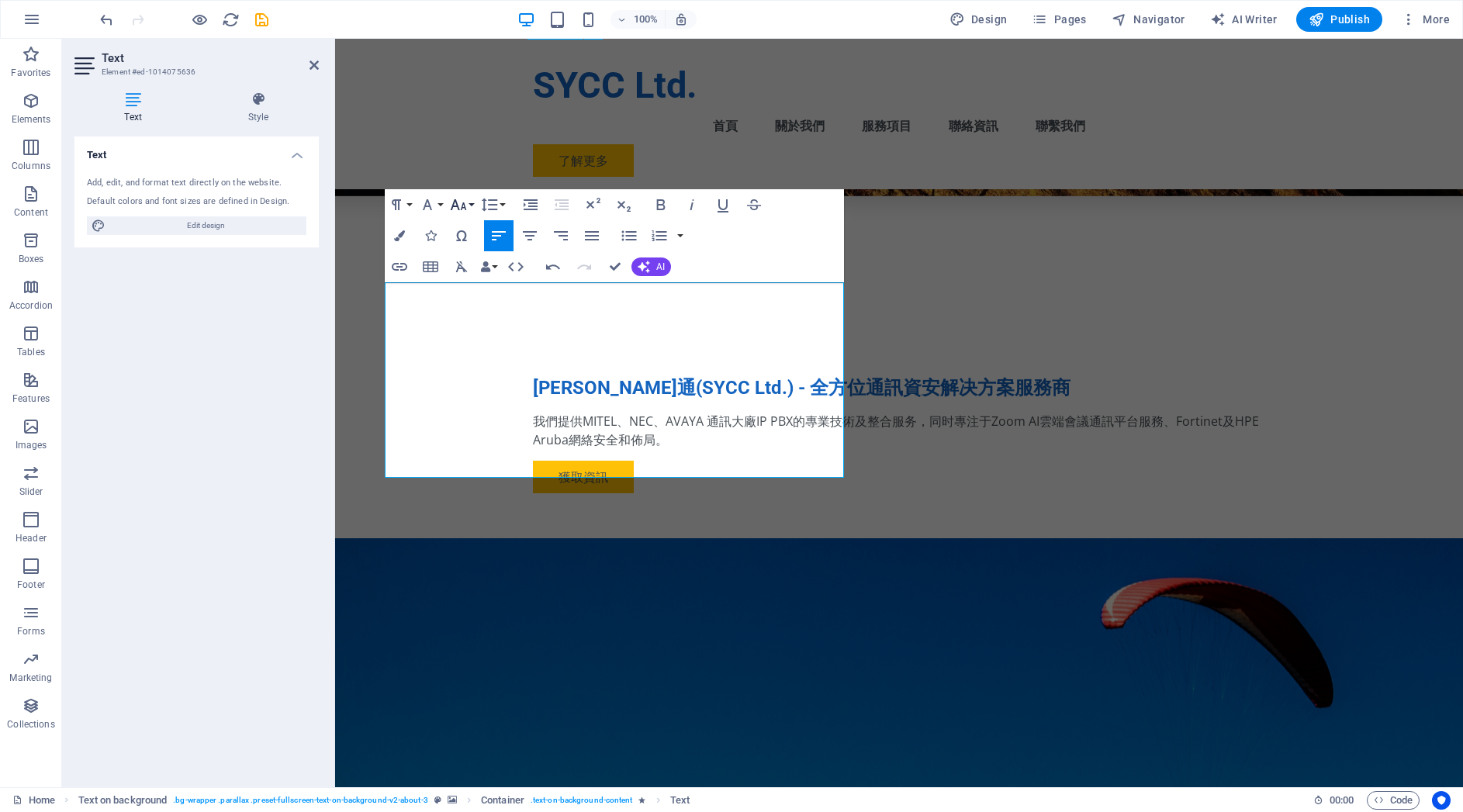
click at [470, 204] on button "Font Size" at bounding box center [461, 205] width 29 height 31
click at [475, 255] on link "18" at bounding box center [474, 249] width 56 height 23
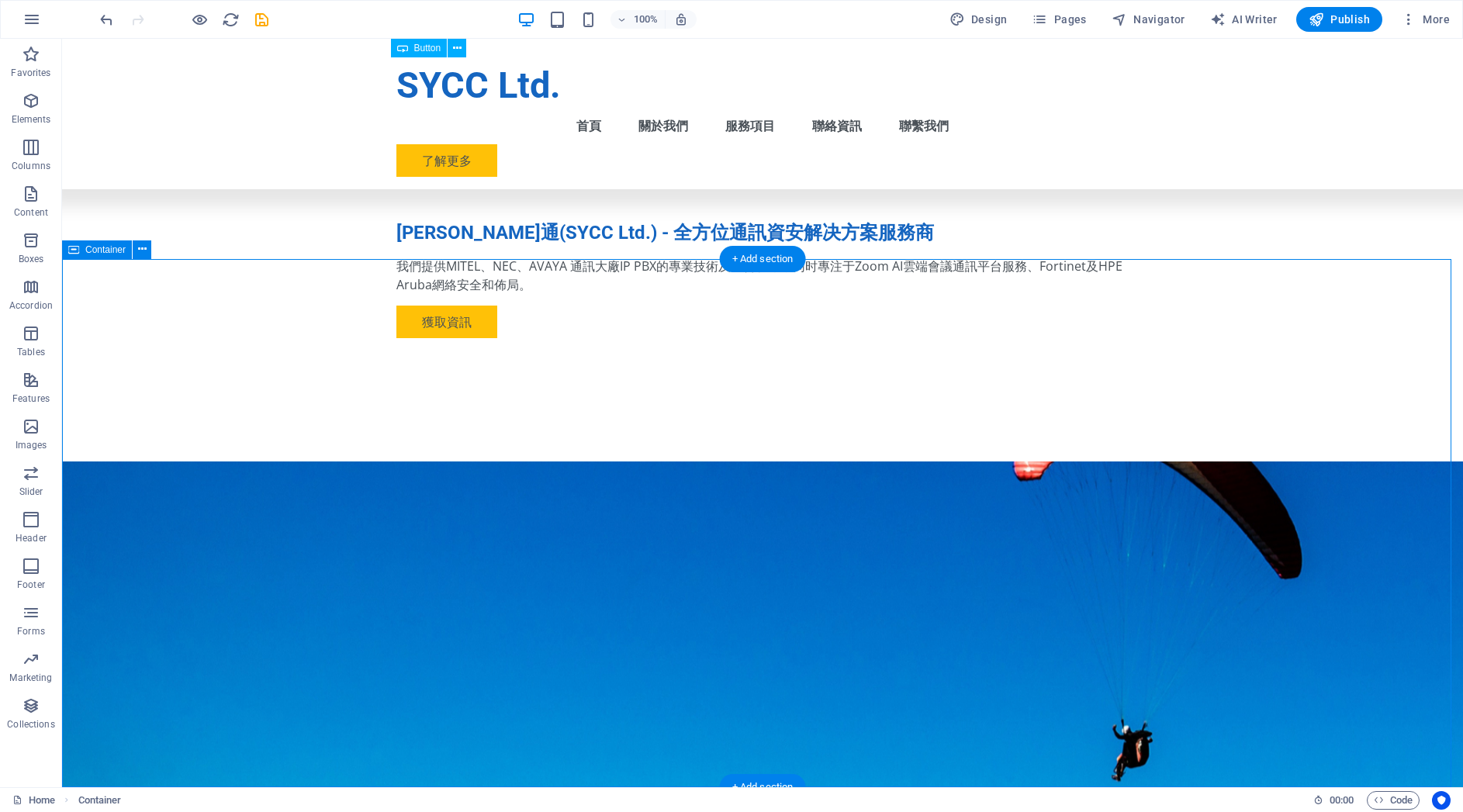
scroll to position [463, 0]
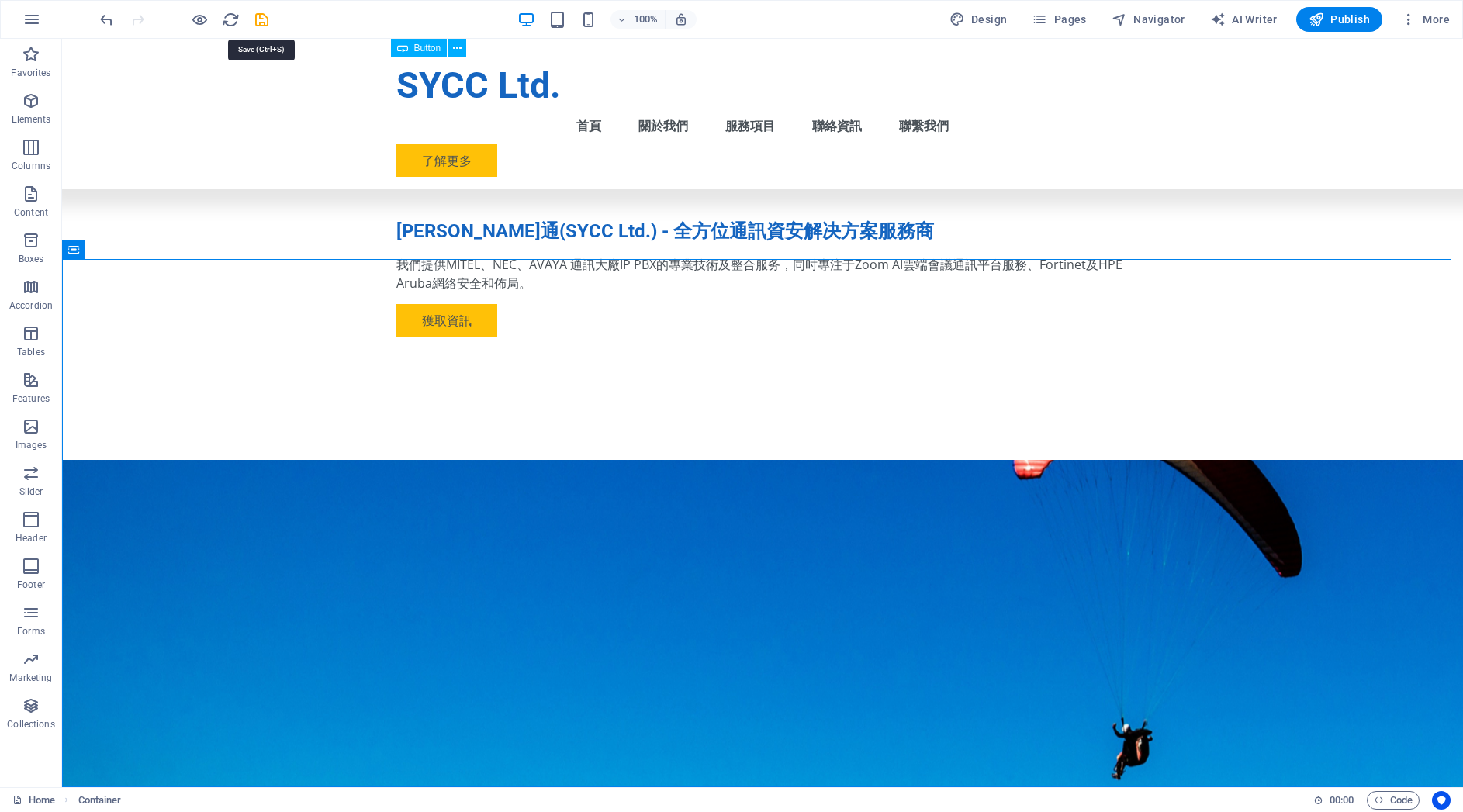
click at [260, 20] on icon "save" at bounding box center [262, 20] width 17 height 17
checkbox input "false"
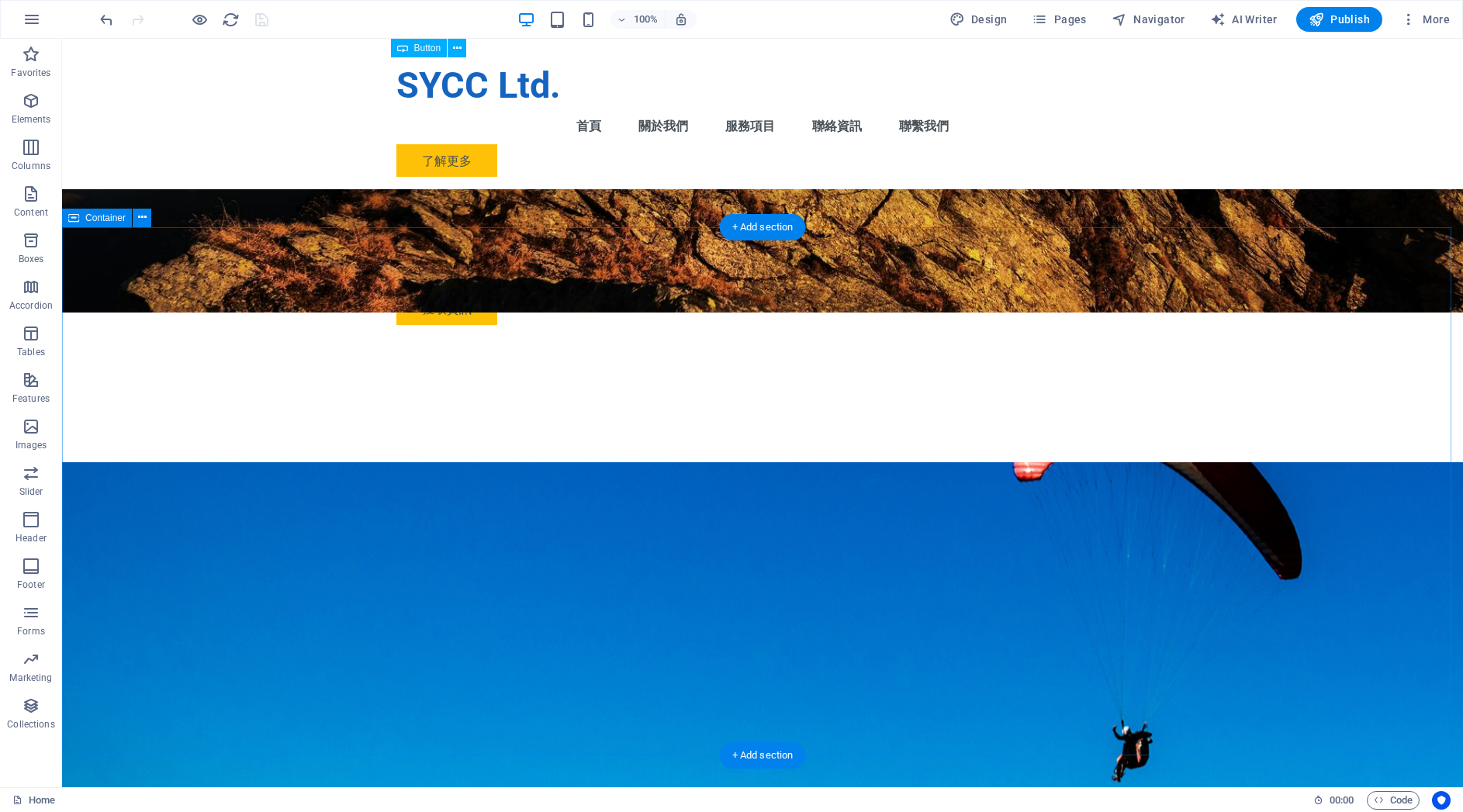
scroll to position [450, 0]
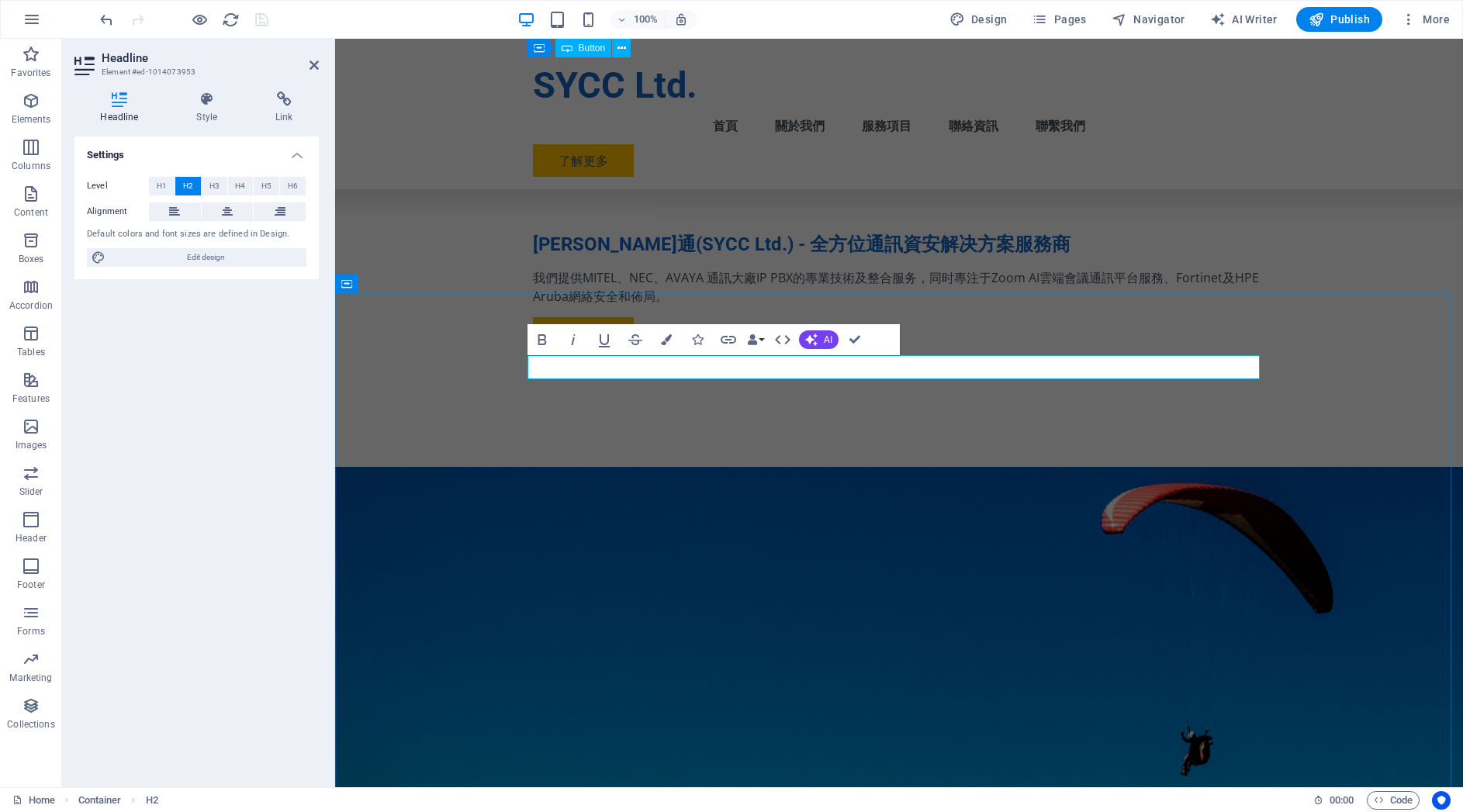
drag, startPoint x: 867, startPoint y: 365, endPoint x: 881, endPoint y: 366, distance: 14.0
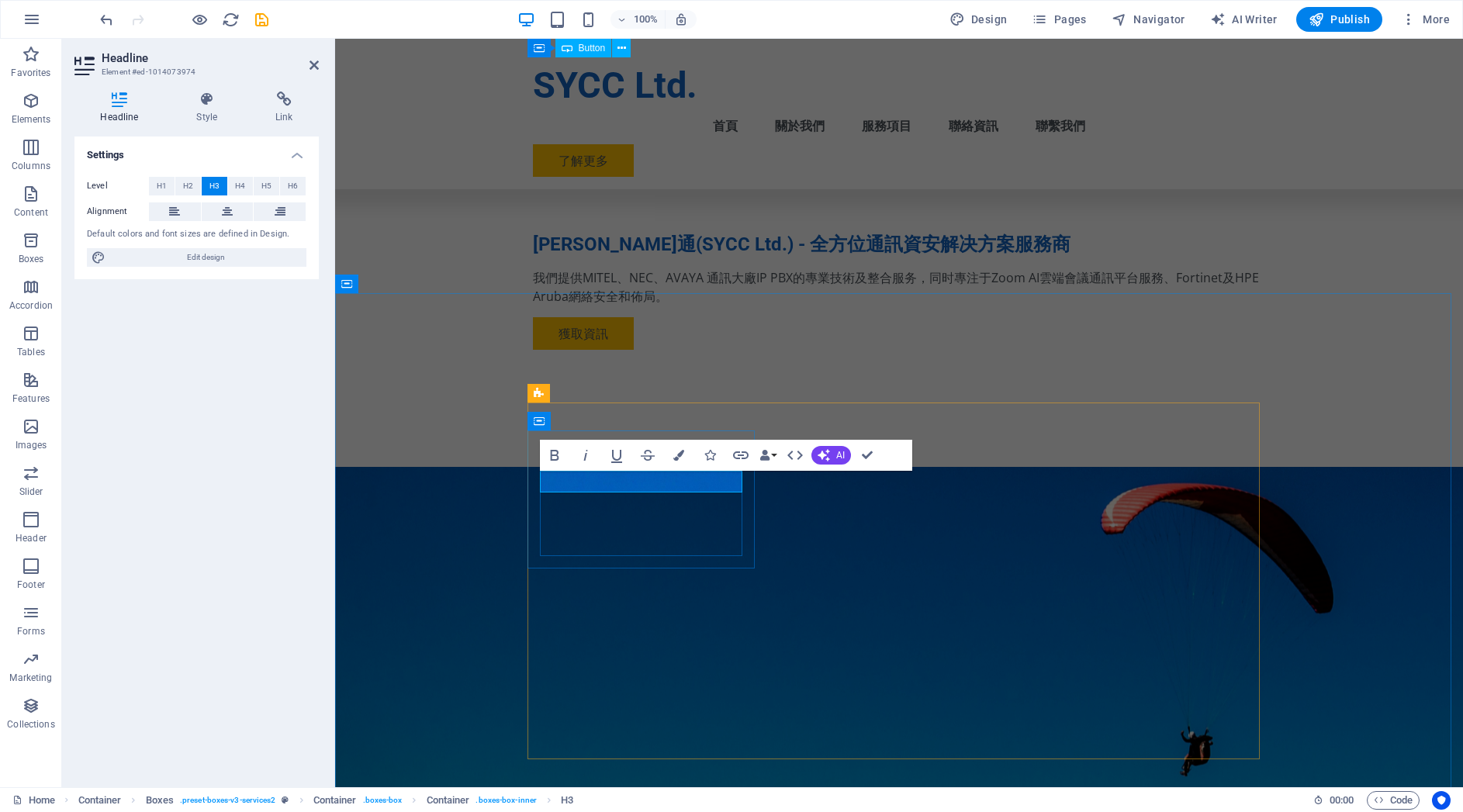
drag, startPoint x: 611, startPoint y: 481, endPoint x: 644, endPoint y: 472, distance: 34.2
drag, startPoint x: 924, startPoint y: 480, endPoint x: 1198, endPoint y: 478, distance: 274.0
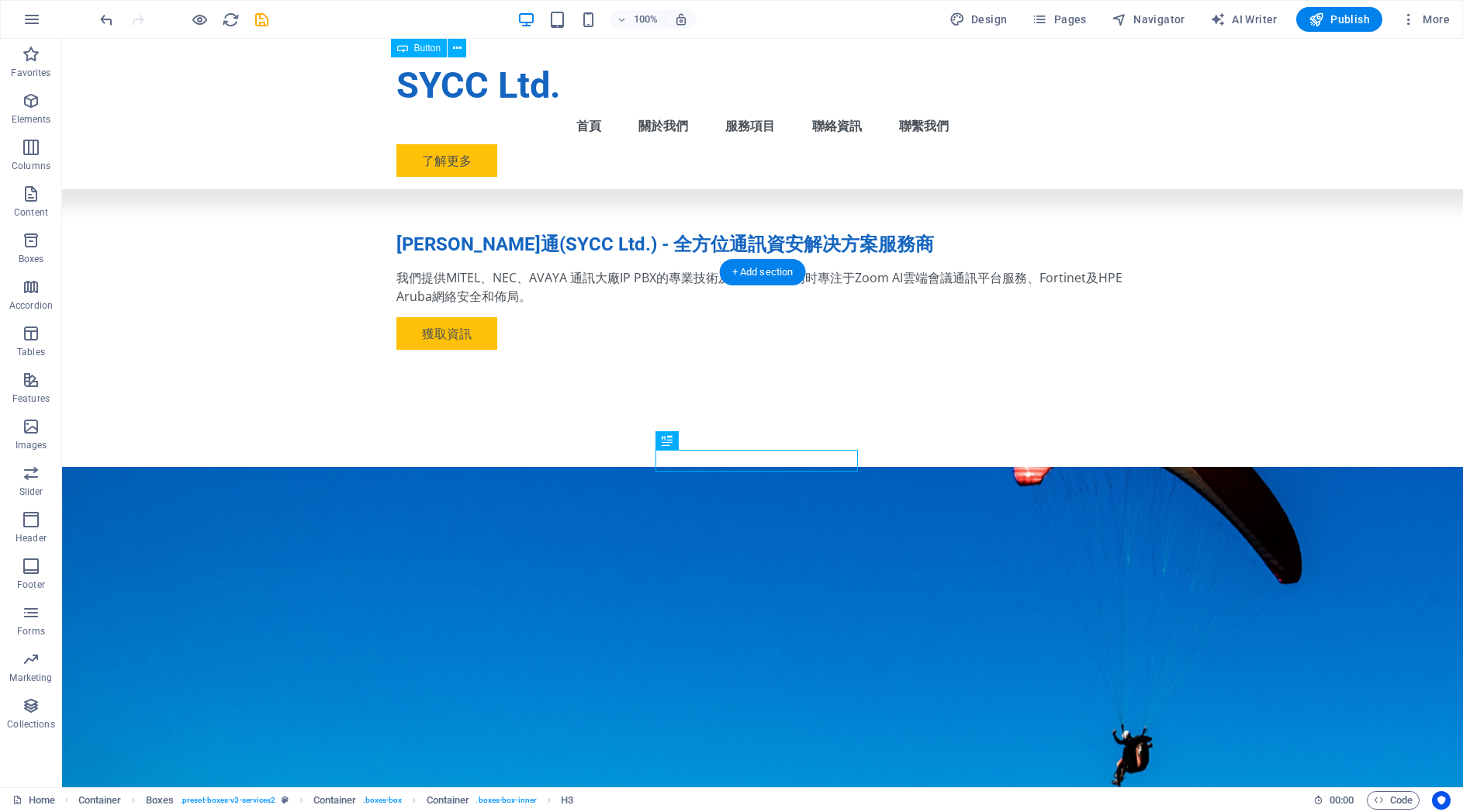
drag, startPoint x: 924, startPoint y: 478, endPoint x: 651, endPoint y: 476, distance: 273.0
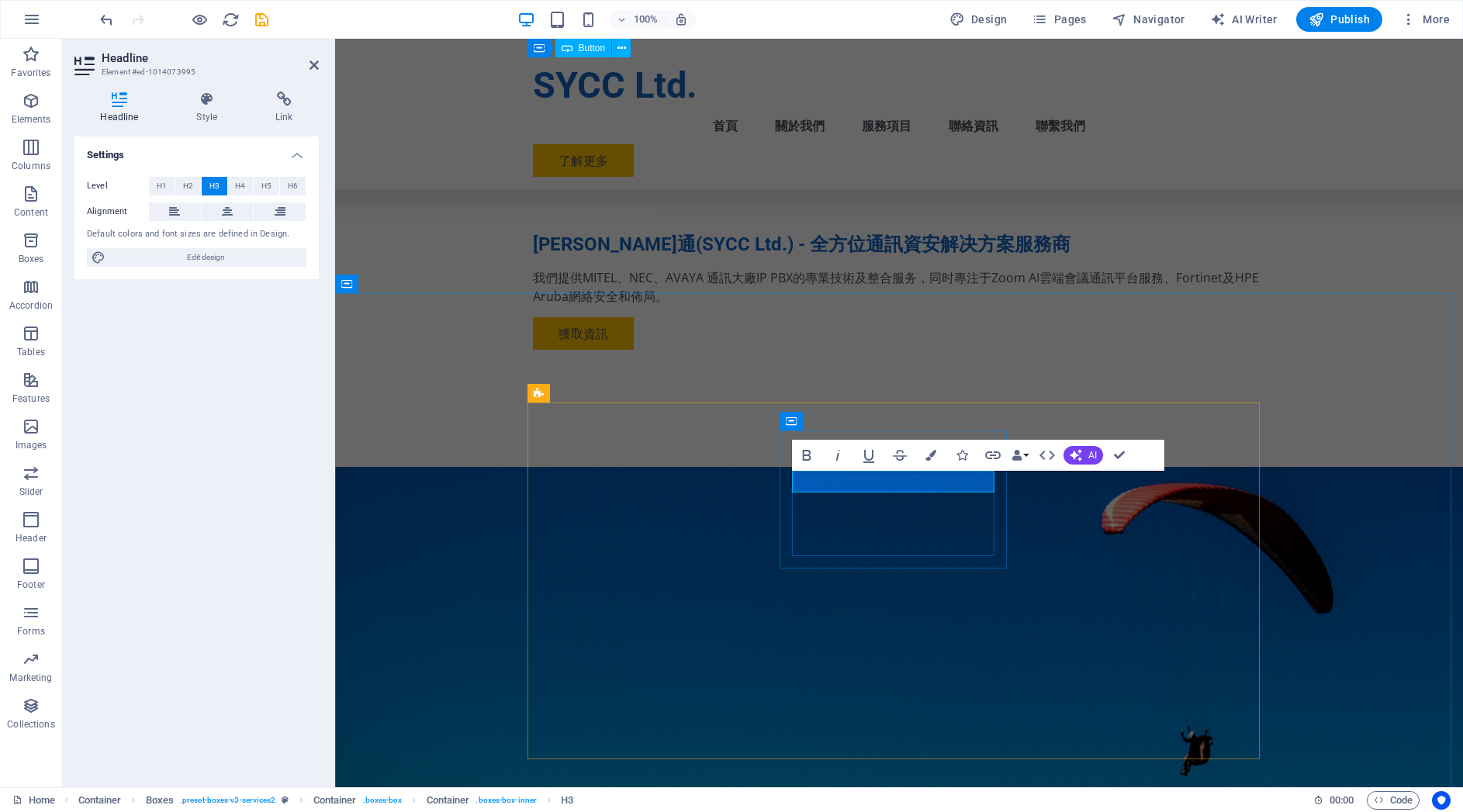
drag, startPoint x: 858, startPoint y: 480, endPoint x: 973, endPoint y: 486, distance: 115.2
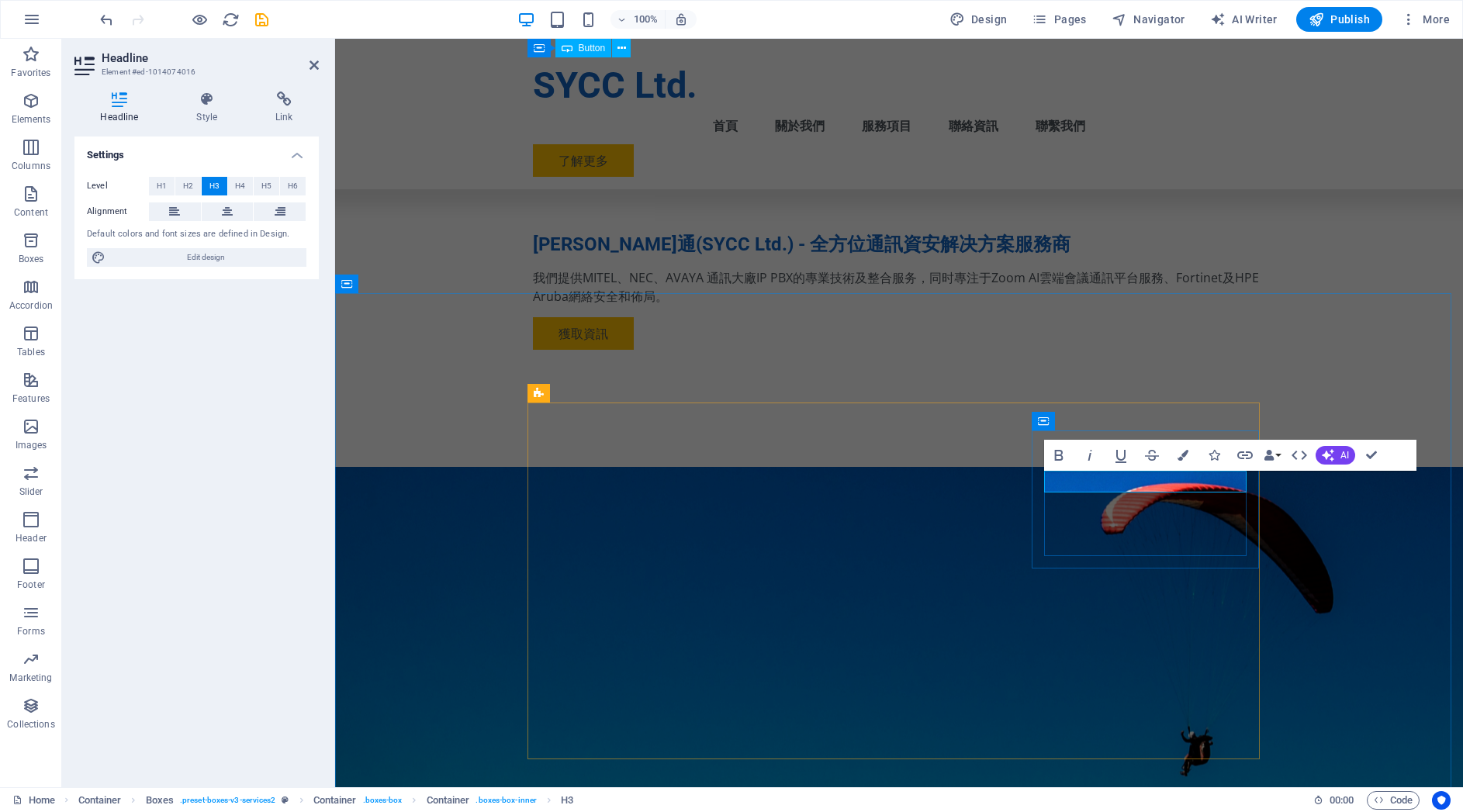
drag, startPoint x: 1135, startPoint y: 478, endPoint x: 1126, endPoint y: 479, distance: 9.1
drag, startPoint x: 1078, startPoint y: 478, endPoint x: 1114, endPoint y: 479, distance: 36.0
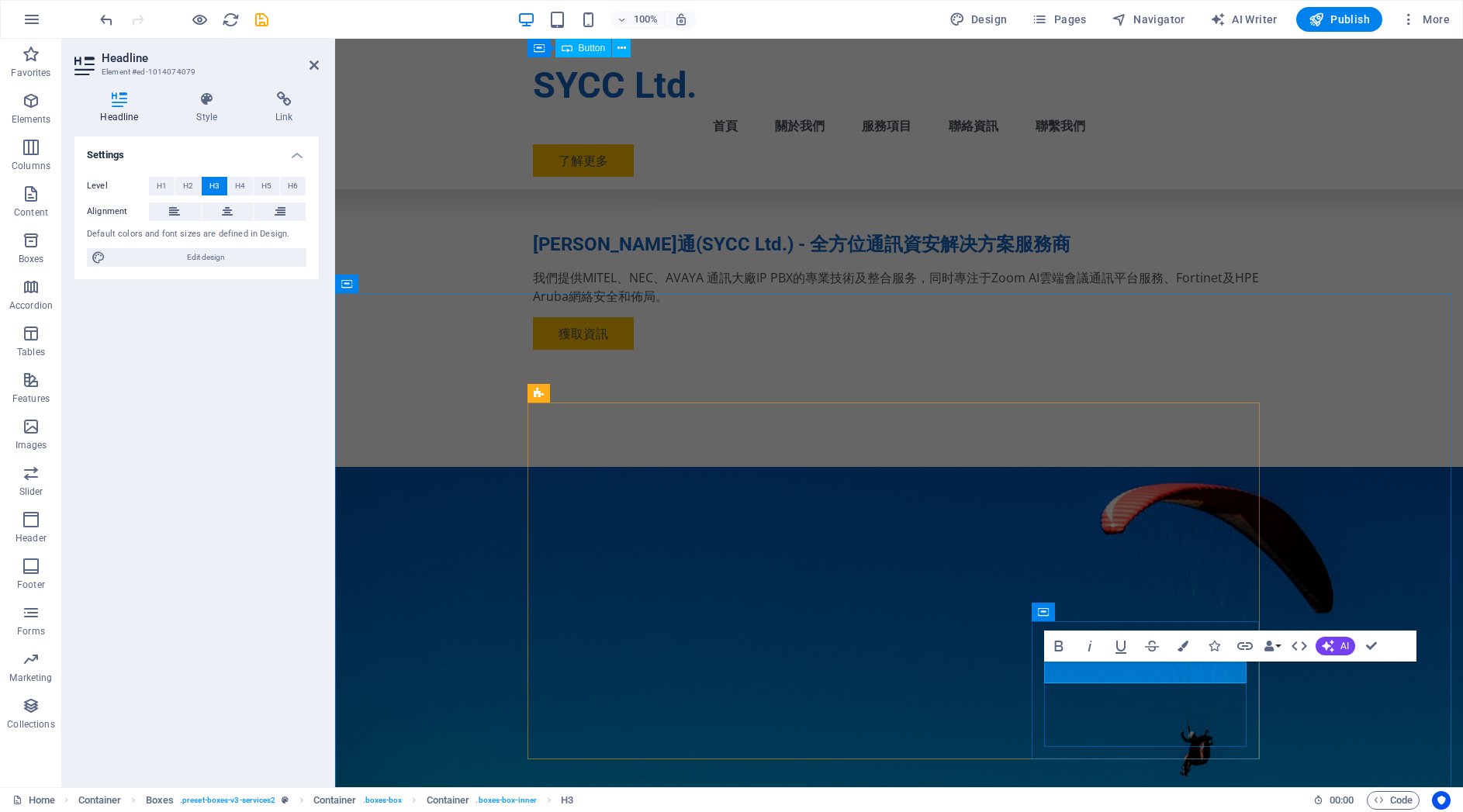
drag, startPoint x: 1123, startPoint y: 669, endPoint x: 1147, endPoint y: 671, distance: 24.1
drag, startPoint x: 1155, startPoint y: 671, endPoint x: 1206, endPoint y: 671, distance: 51.0
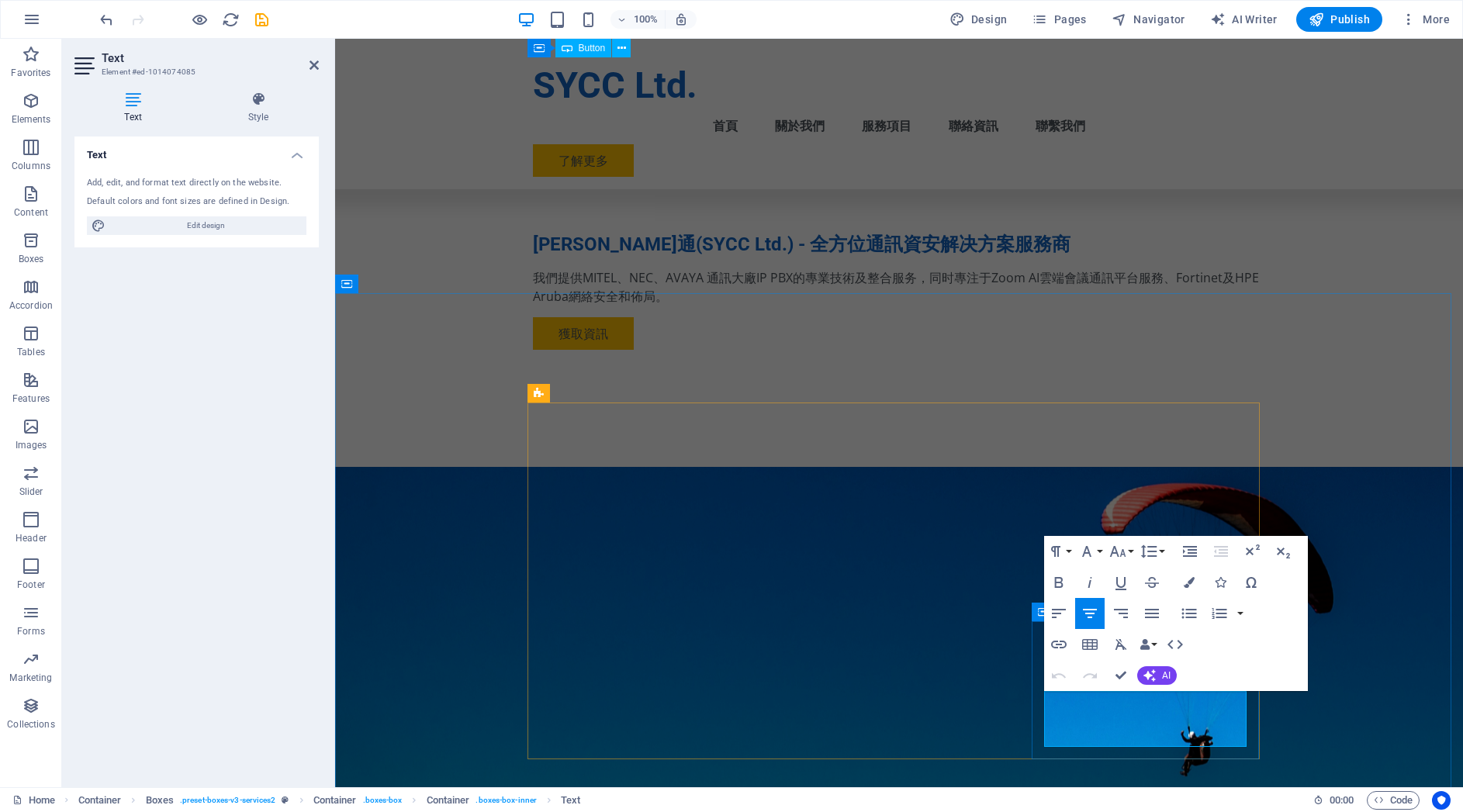
drag, startPoint x: 1083, startPoint y: 703, endPoint x: 1104, endPoint y: 703, distance: 21.0
drag, startPoint x: 1050, startPoint y: 722, endPoint x: 1058, endPoint y: 721, distance: 8.1
click at [1062, 617] on icon "button" at bounding box center [1058, 613] width 18 height 18
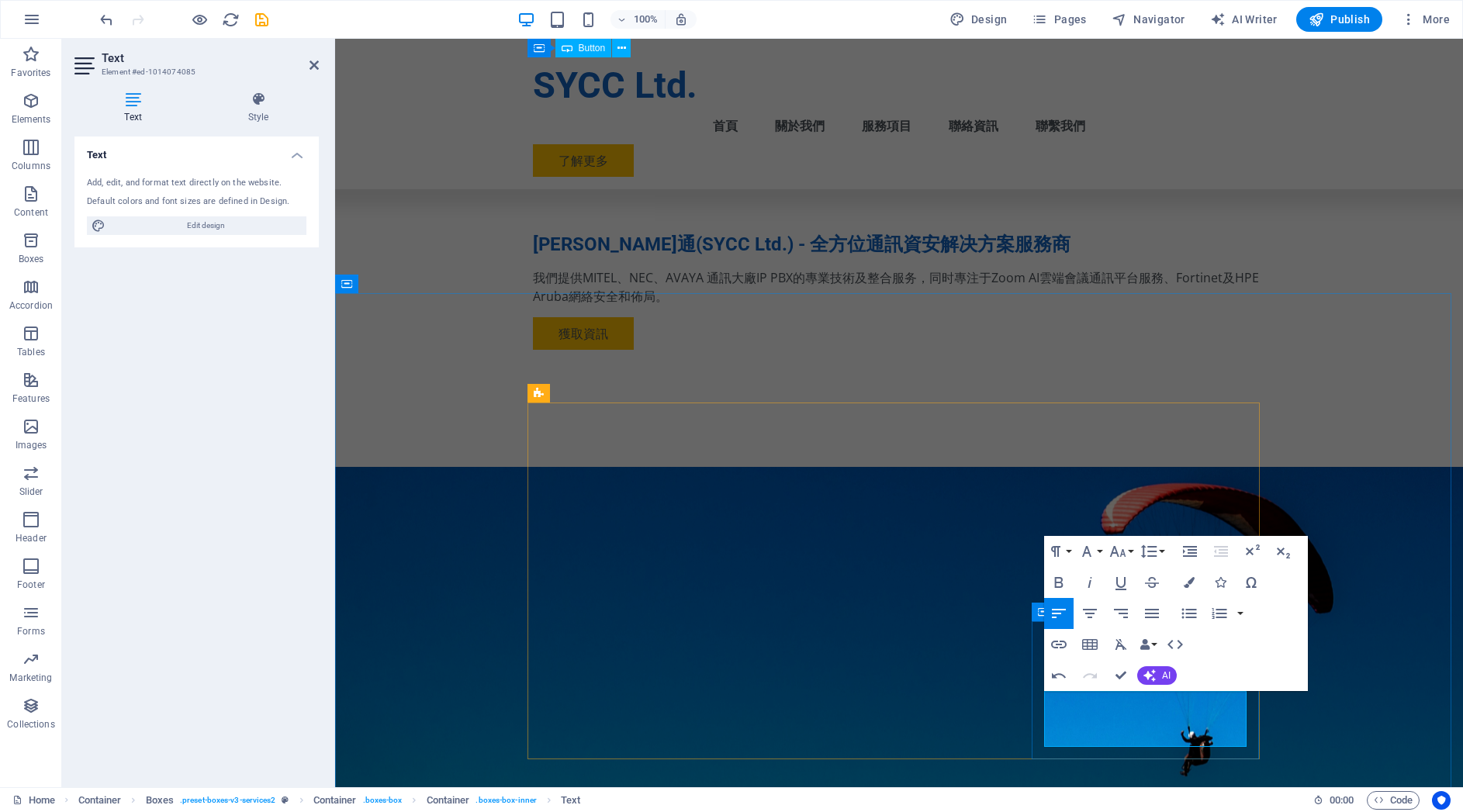
drag, startPoint x: 1231, startPoint y: 719, endPoint x: 1243, endPoint y: 723, distance: 12.6
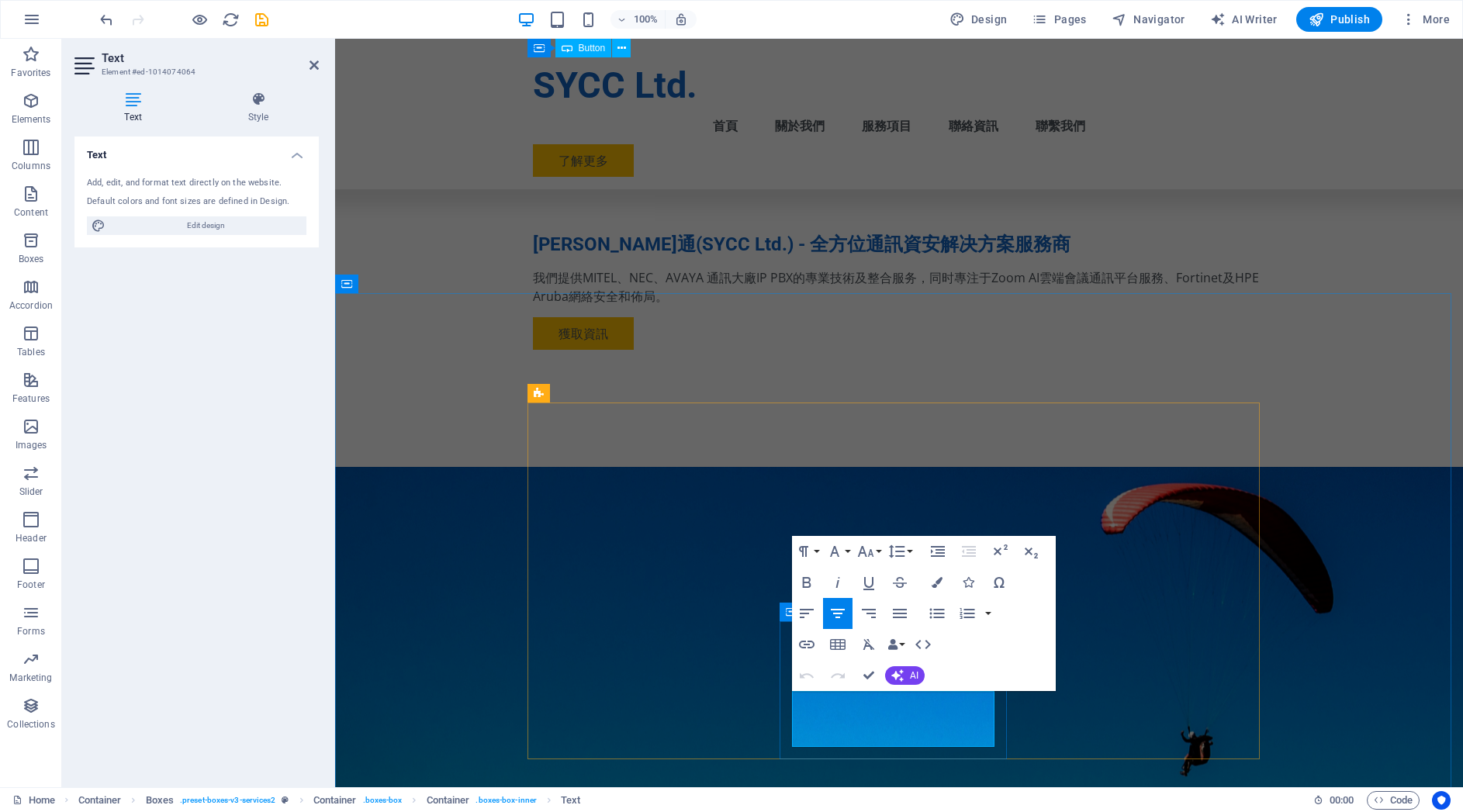
drag, startPoint x: 808, startPoint y: 704, endPoint x: 831, endPoint y: 703, distance: 23.0
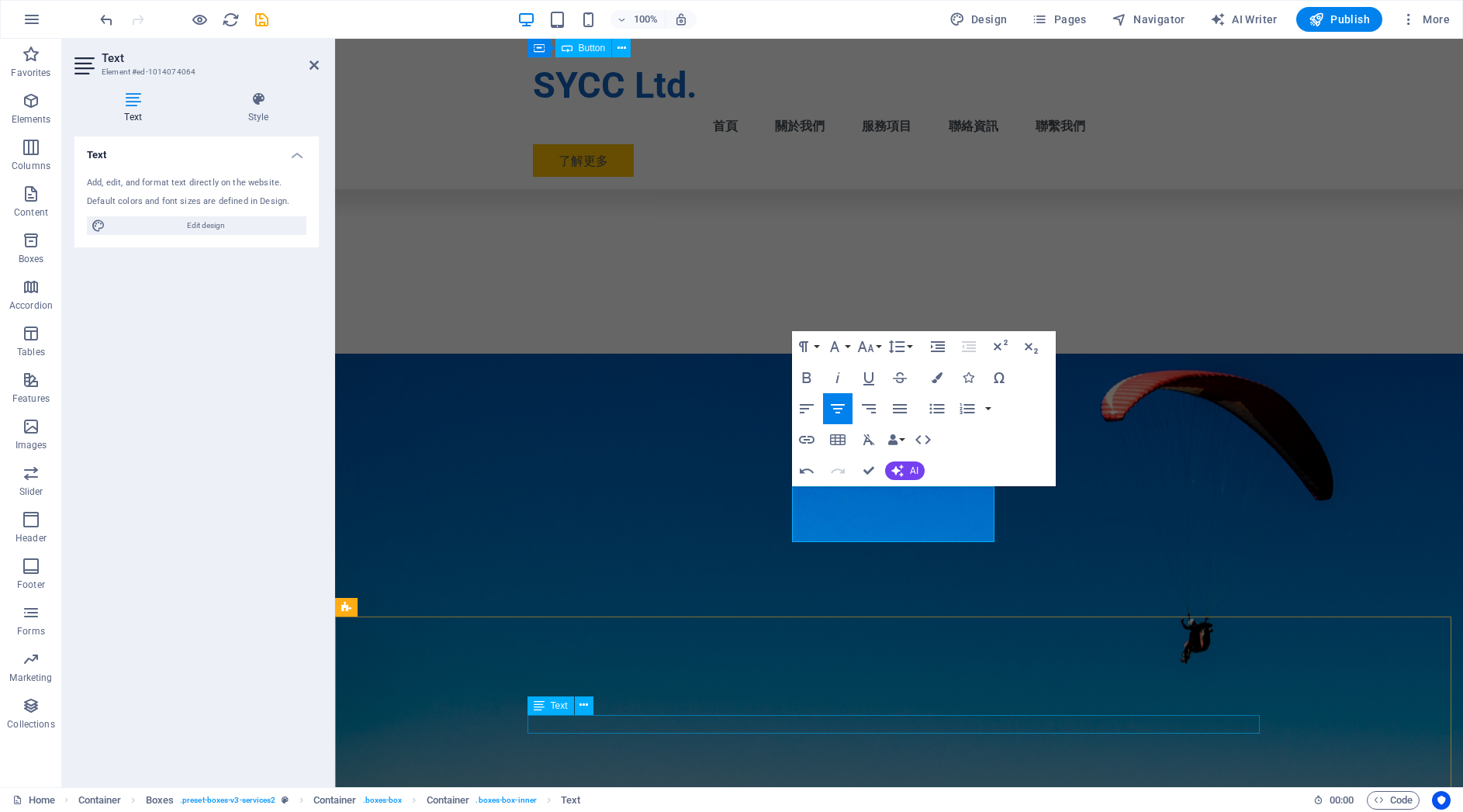
scroll to position [695, 0]
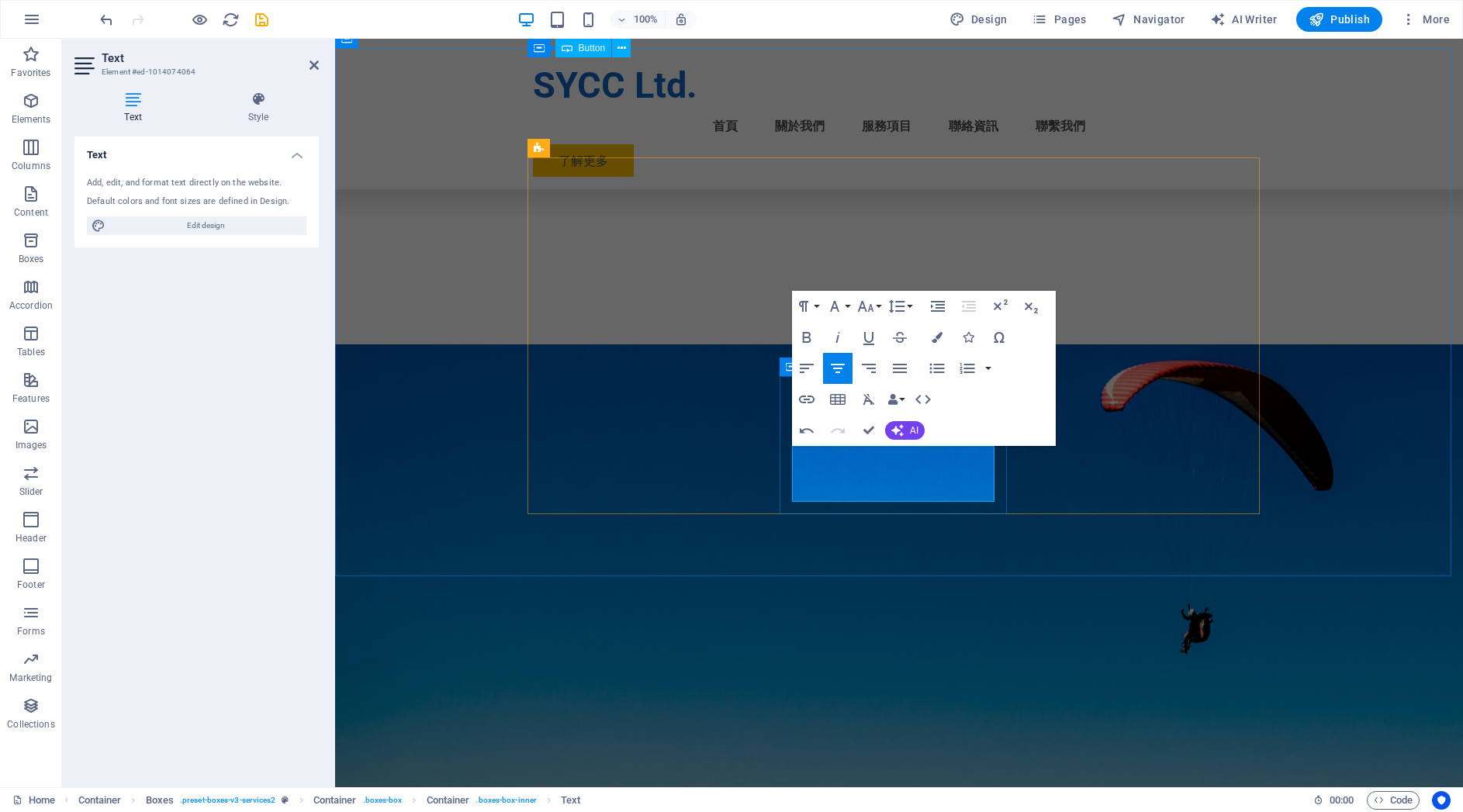
drag, startPoint x: 819, startPoint y: 475, endPoint x: 844, endPoint y: 475, distance: 25.0
click at [801, 365] on icon "button" at bounding box center [807, 369] width 14 height 10
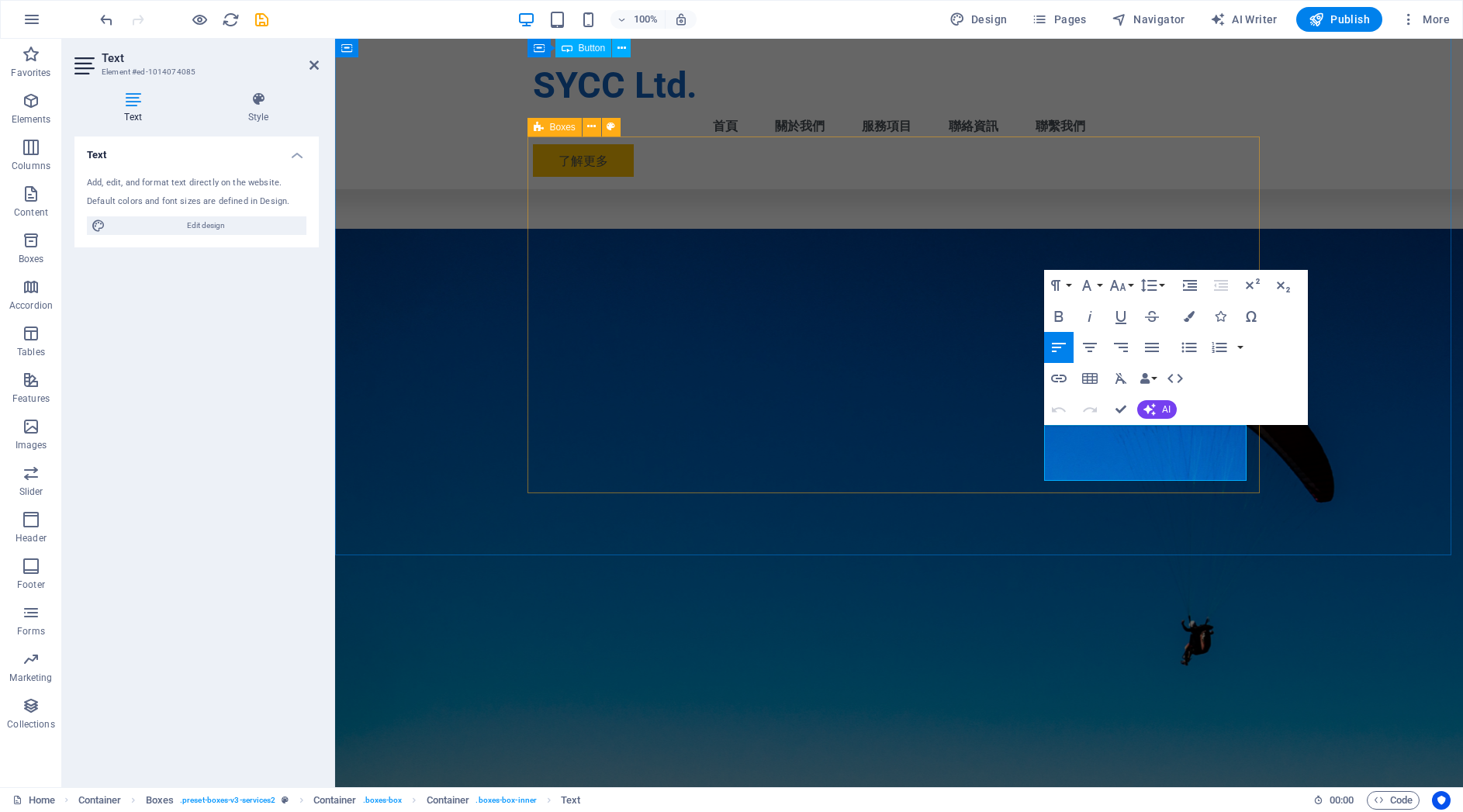
scroll to position [715, 0]
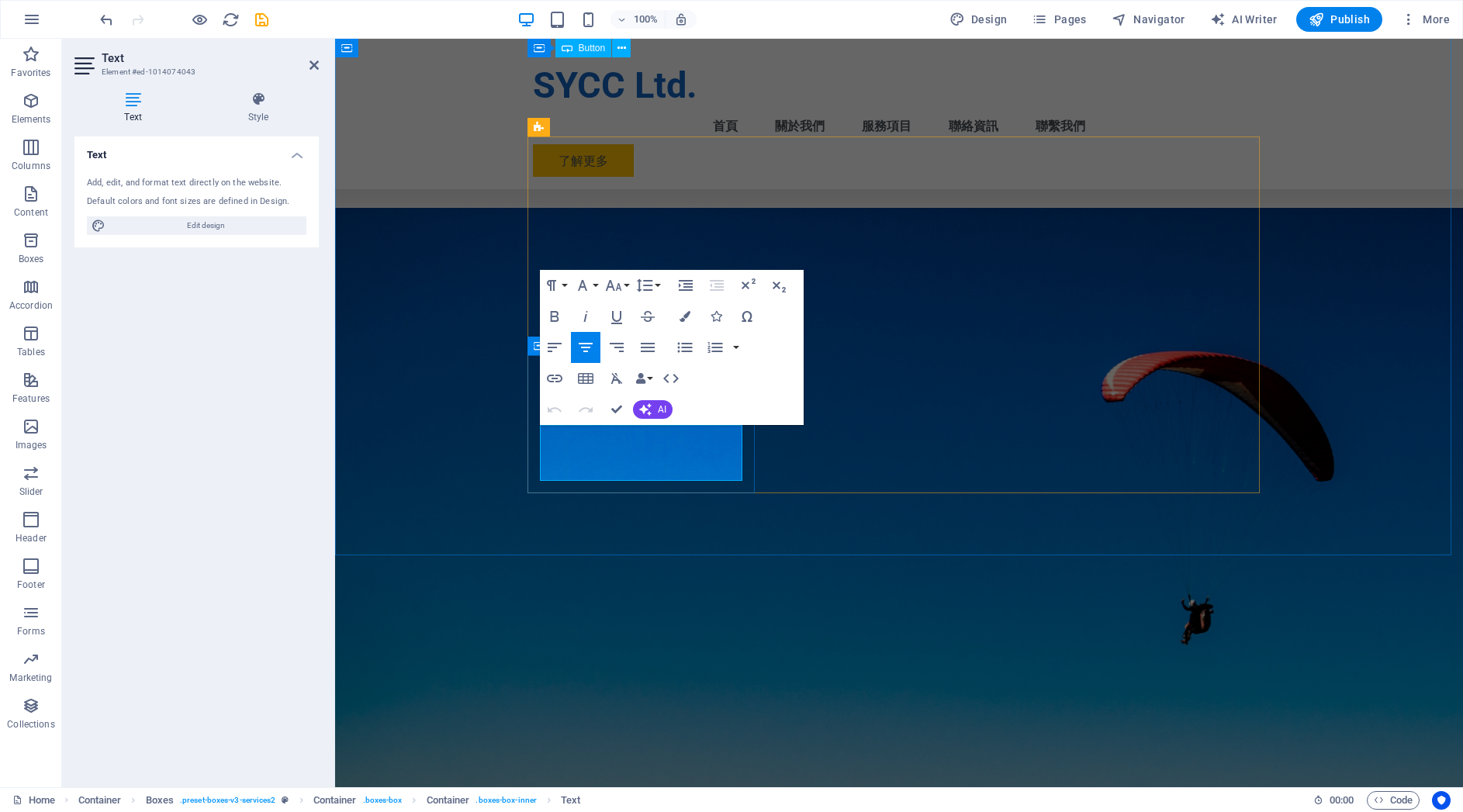
drag, startPoint x: 566, startPoint y: 436, endPoint x: 609, endPoint y: 435, distance: 43.0
drag, startPoint x: 582, startPoint y: 454, endPoint x: 601, endPoint y: 453, distance: 19.0
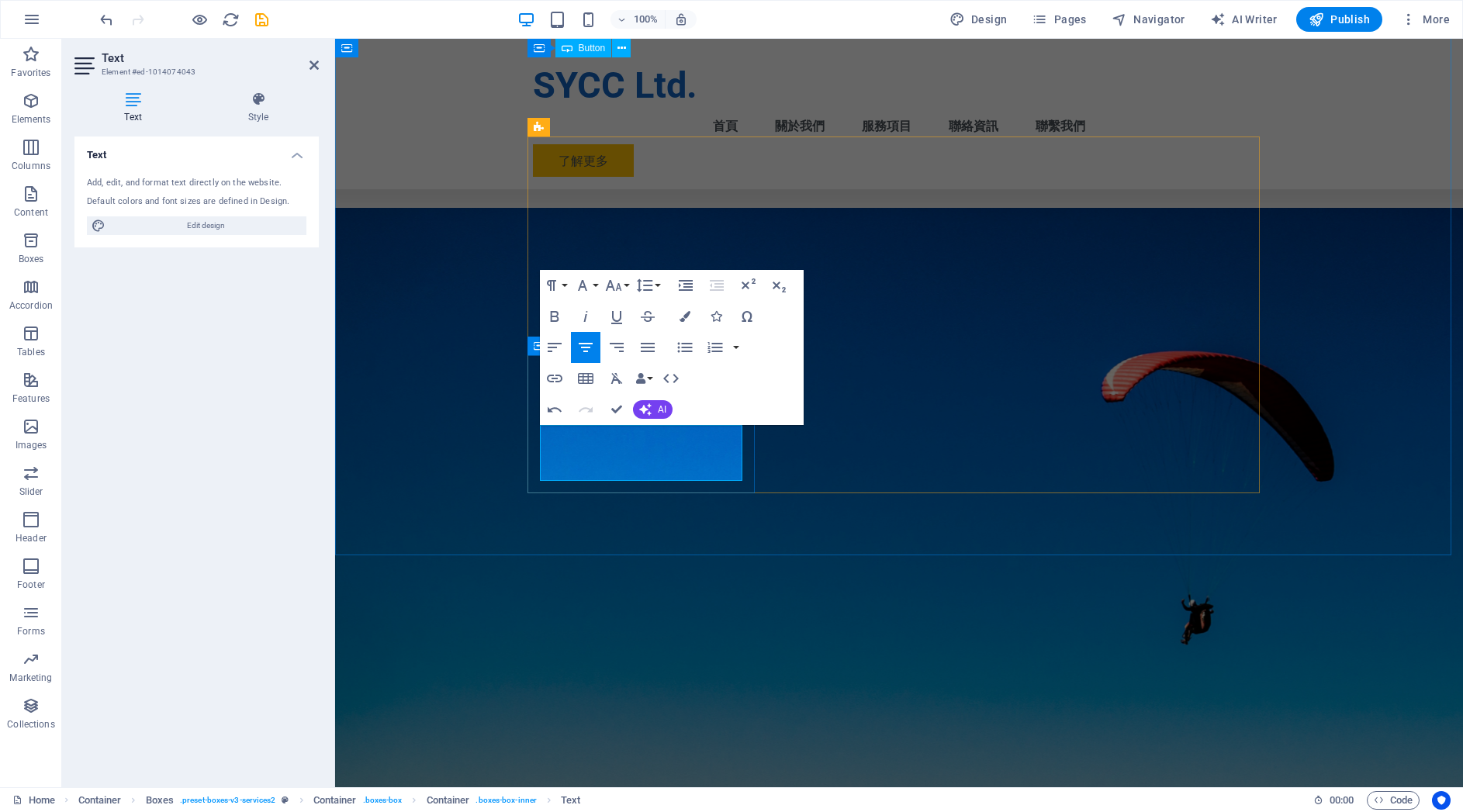
click at [549, 349] on icon "button" at bounding box center [554, 347] width 18 height 18
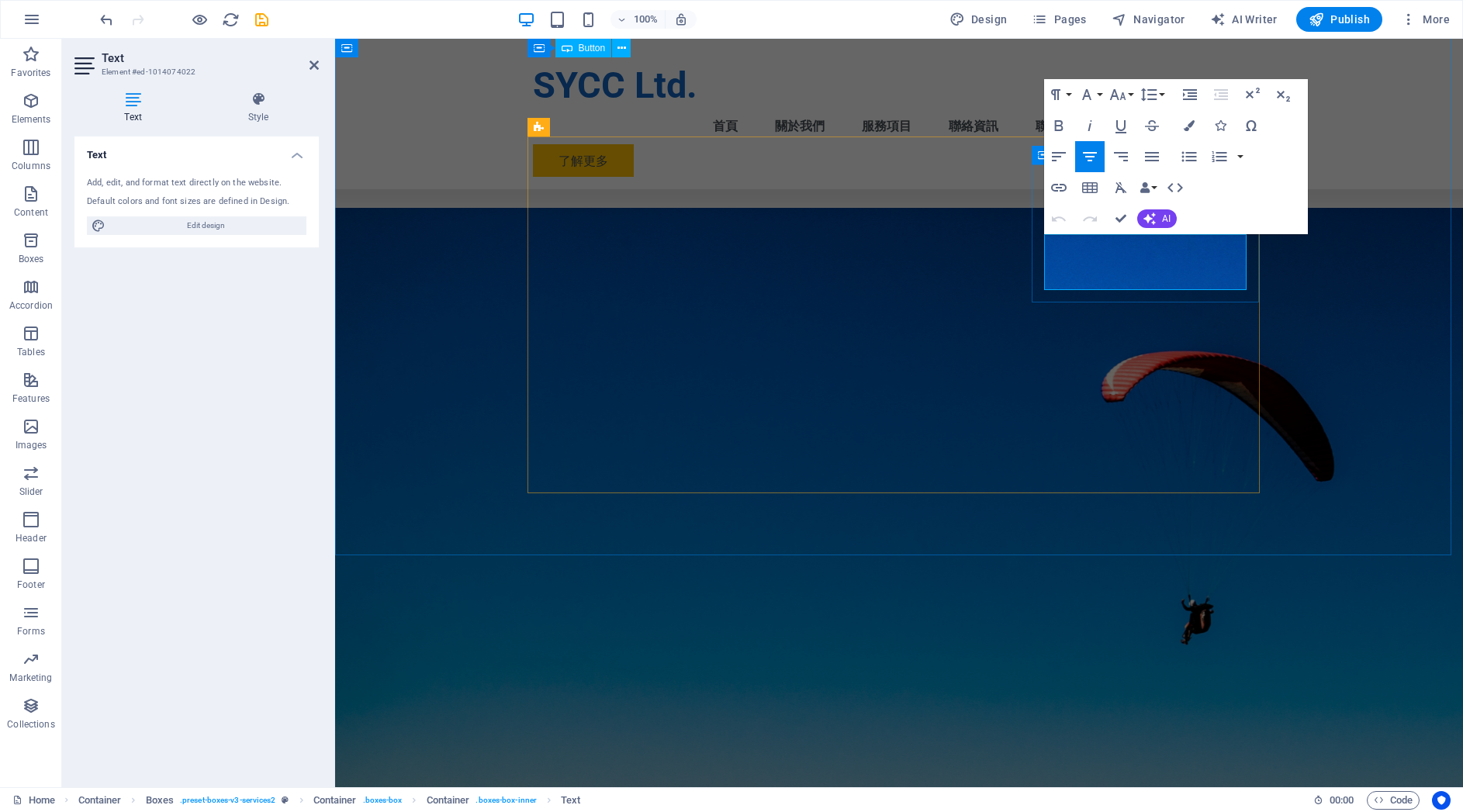
drag, startPoint x: 1230, startPoint y: 248, endPoint x: 1238, endPoint y: 249, distance: 8.1
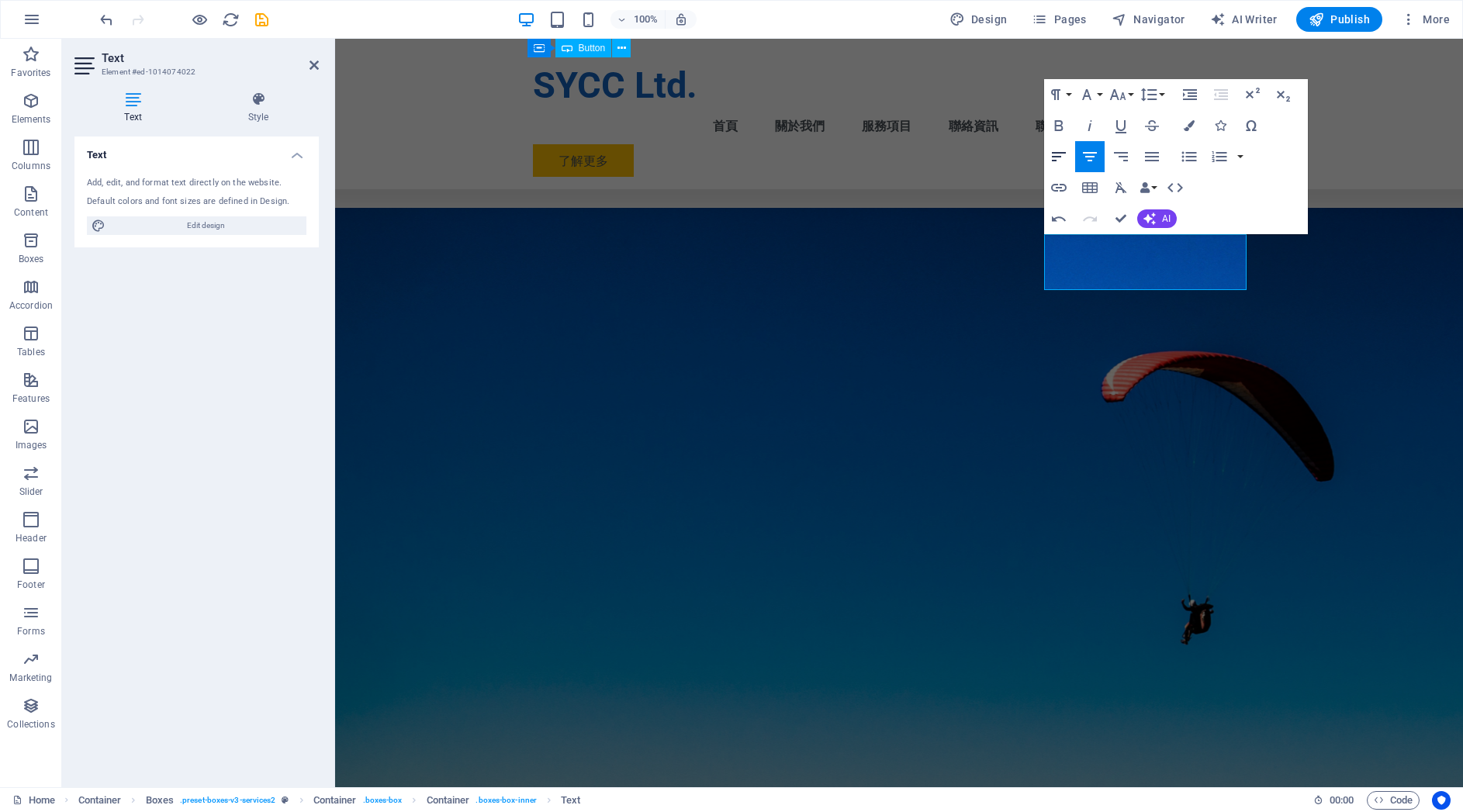
click at [1054, 159] on icon "button" at bounding box center [1059, 157] width 14 height 10
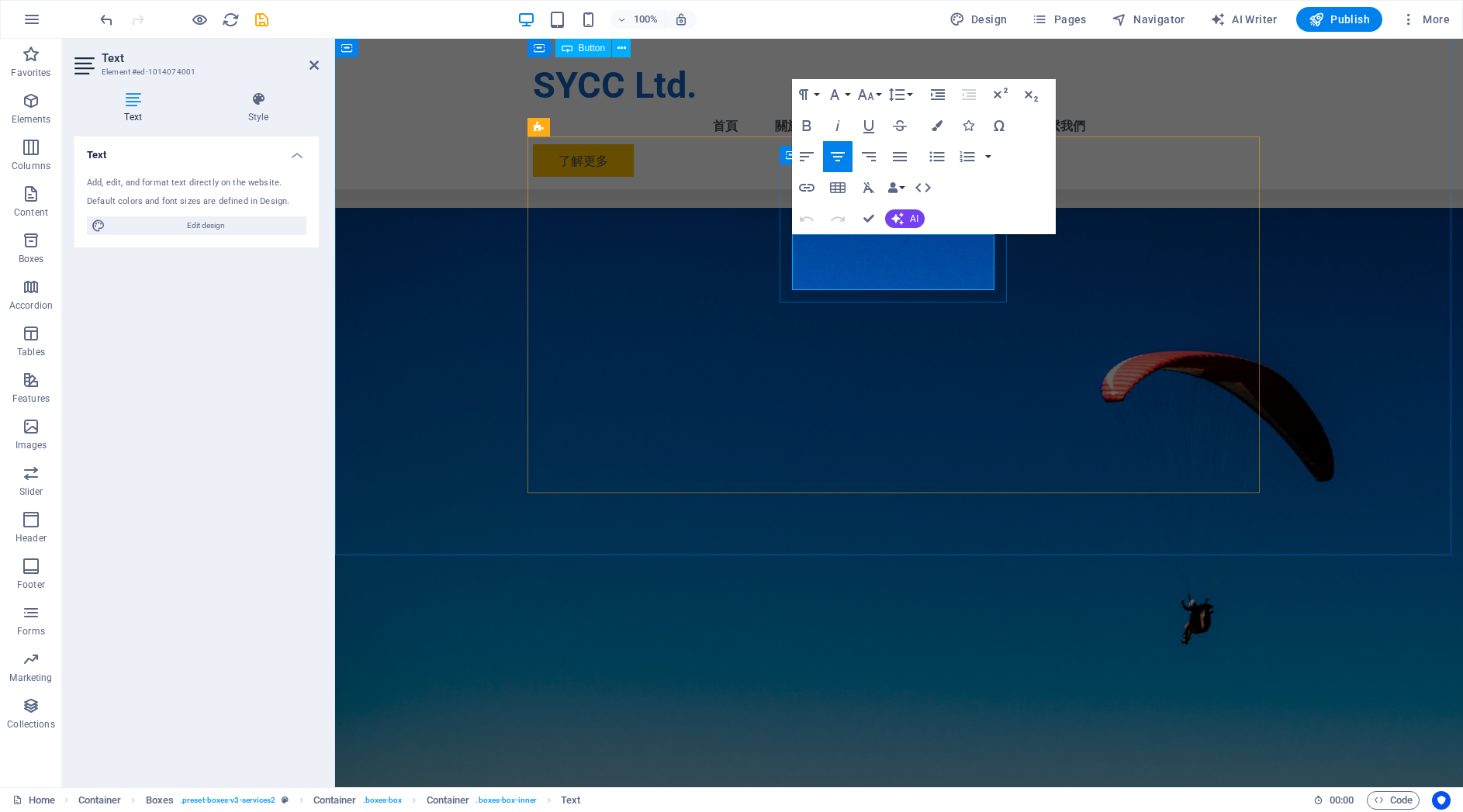
click at [803, 157] on icon "button" at bounding box center [806, 156] width 18 height 18
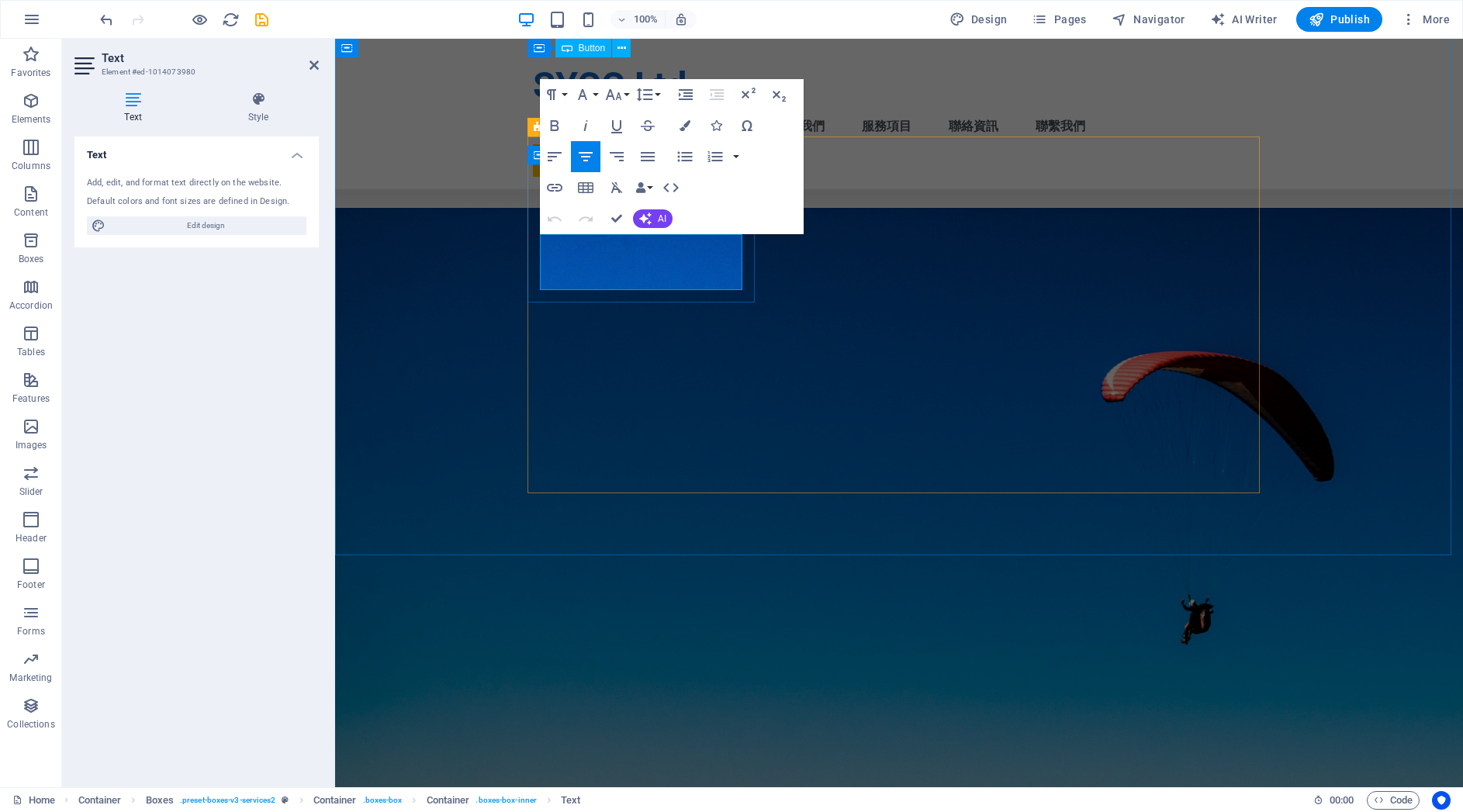
drag, startPoint x: 628, startPoint y: 264, endPoint x: 686, endPoint y: 264, distance: 58.0
drag, startPoint x: 570, startPoint y: 274, endPoint x: 587, endPoint y: 275, distance: 17.0
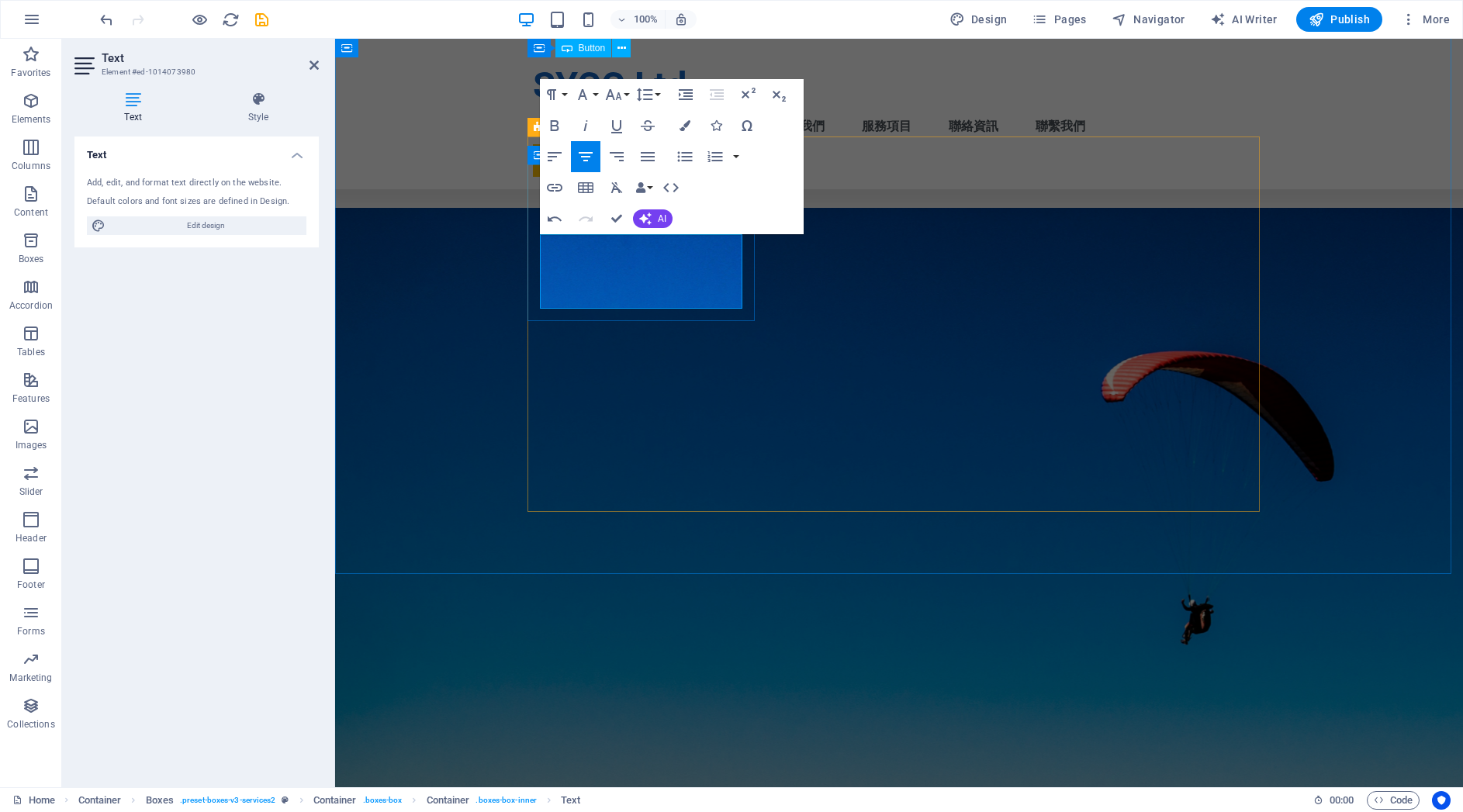
drag, startPoint x: 727, startPoint y: 280, endPoint x: 738, endPoint y: 280, distance: 11.0
click at [555, 157] on icon "button" at bounding box center [555, 157] width 14 height 10
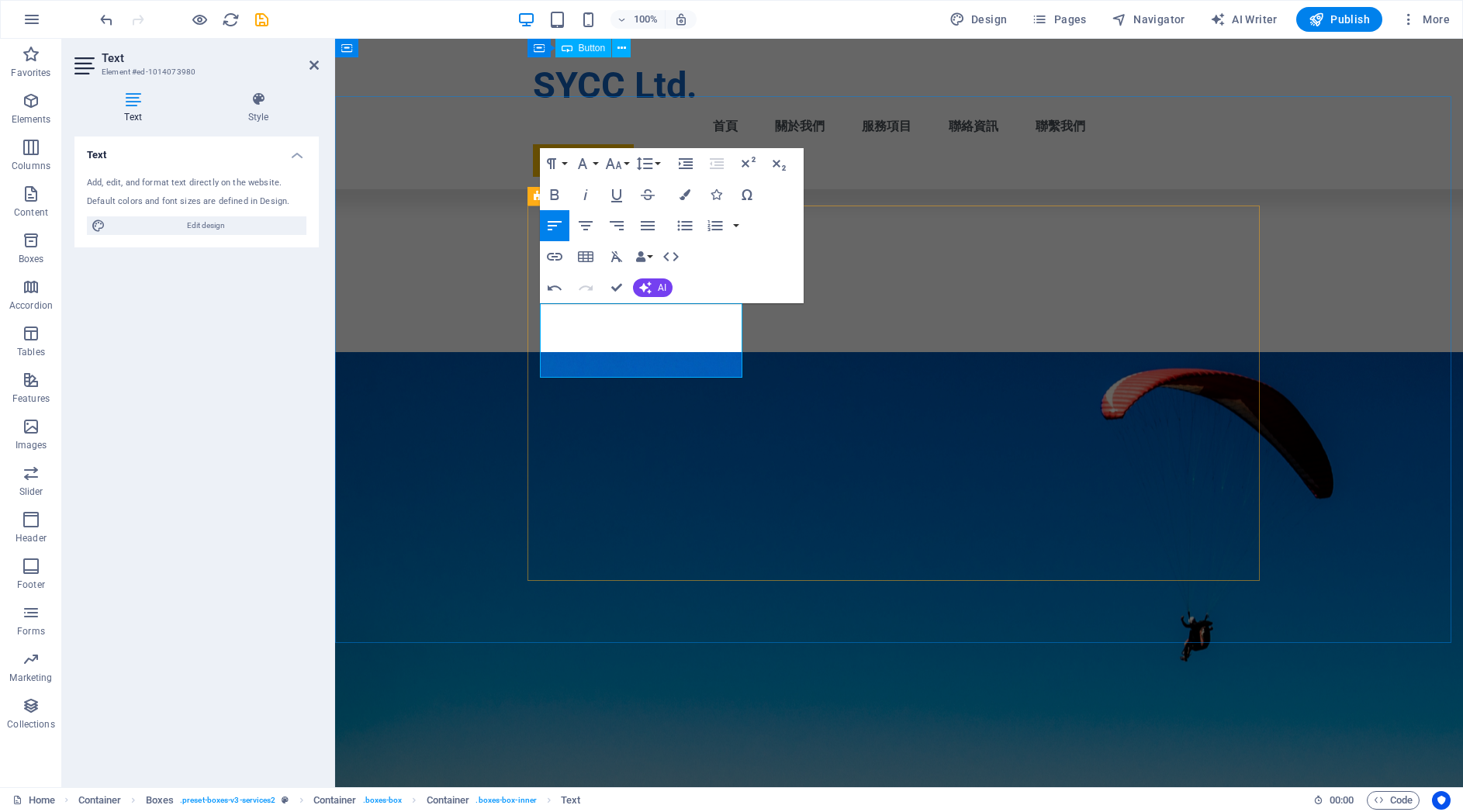
scroll to position [596, 0]
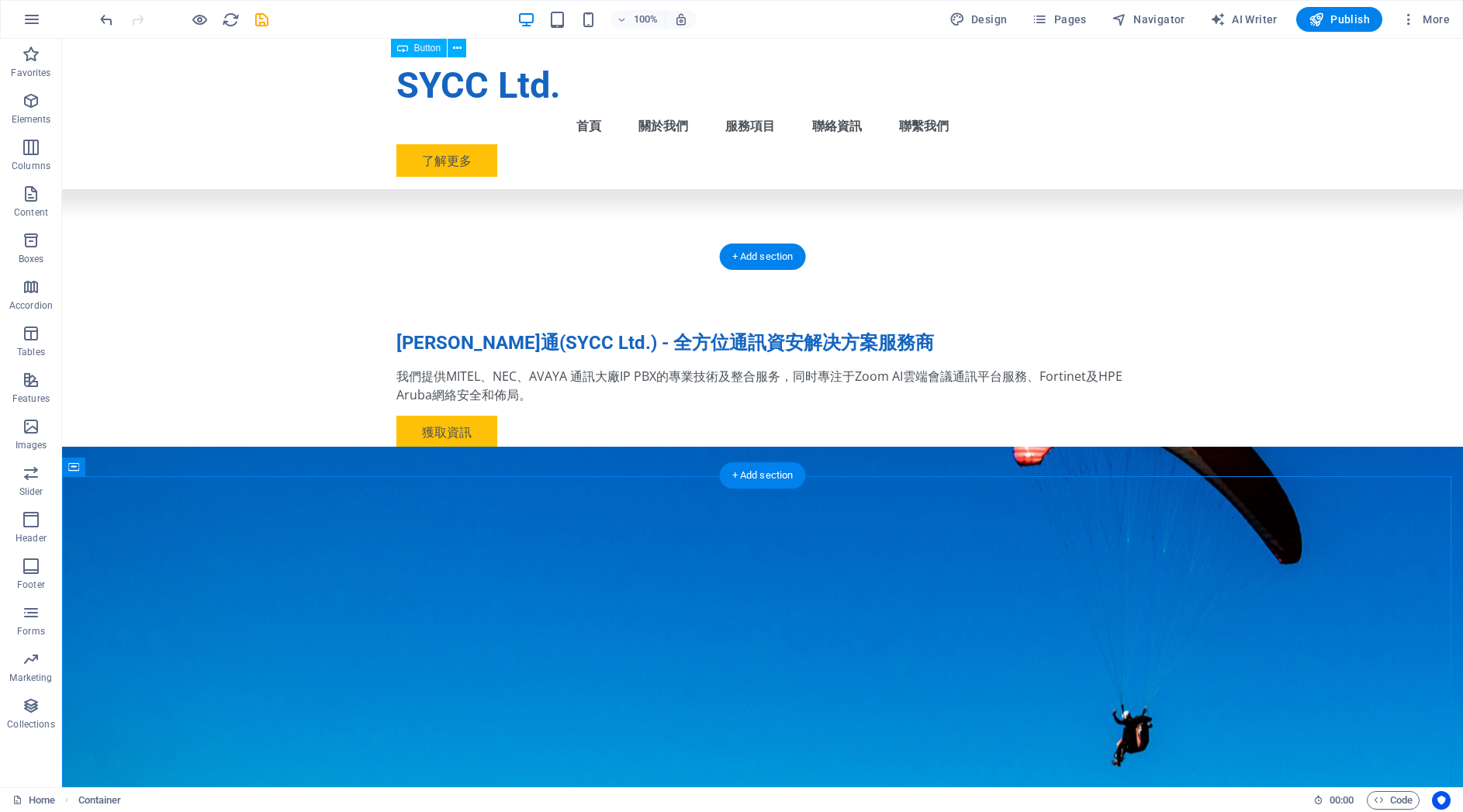
scroll to position [197, 0]
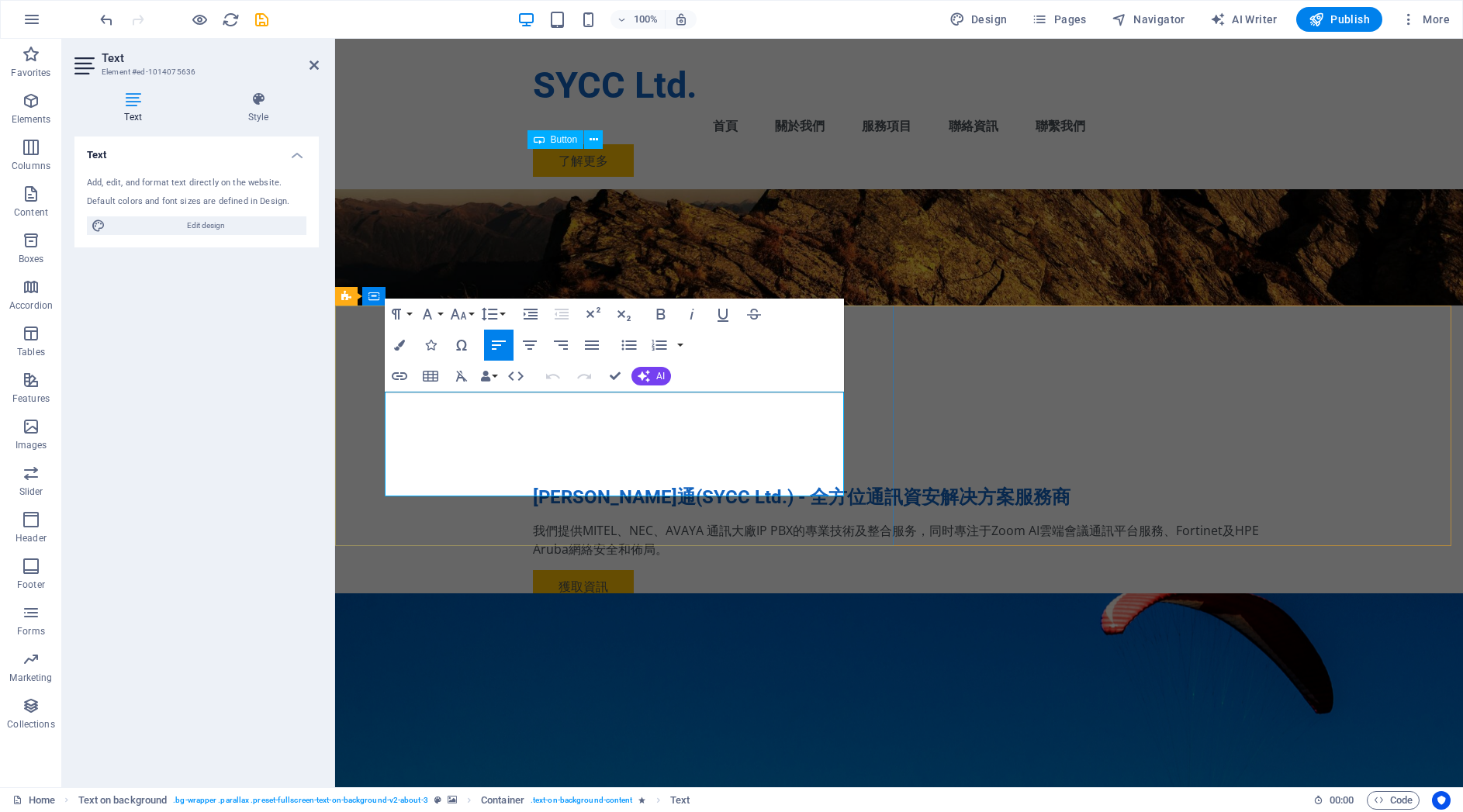
drag, startPoint x: 568, startPoint y: 463, endPoint x: 578, endPoint y: 463, distance: 10.0
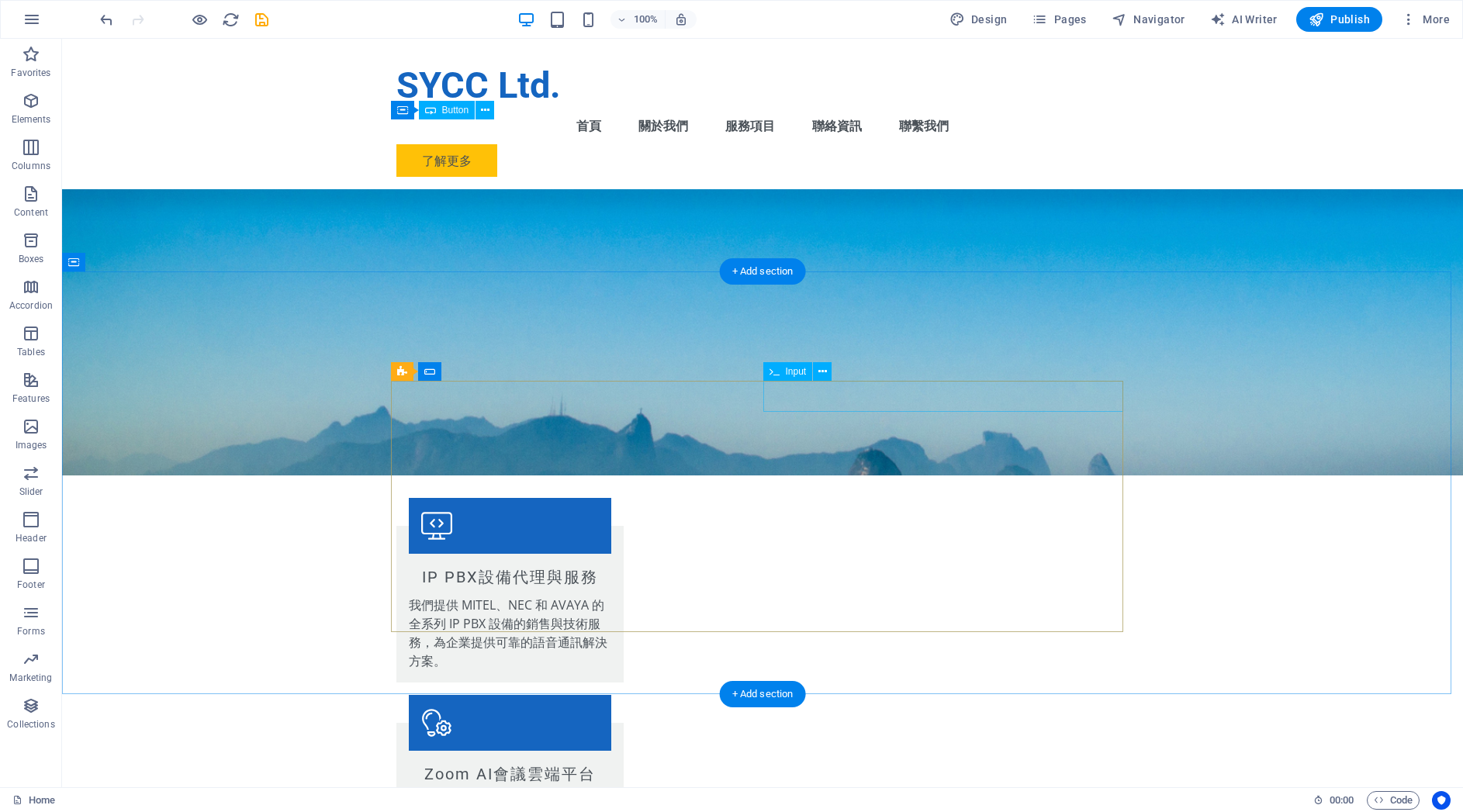
scroll to position [1507, 0]
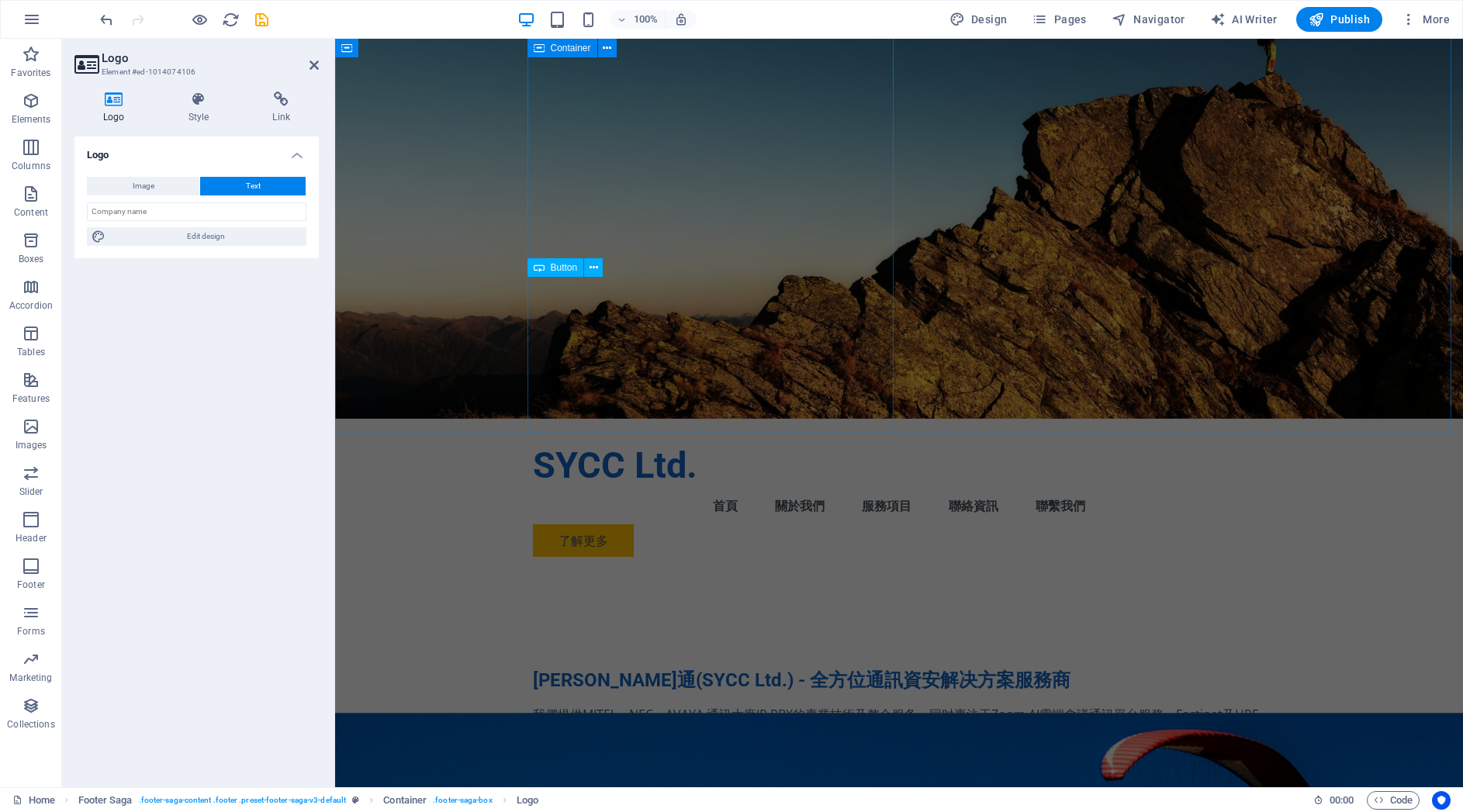
scroll to position [0, 0]
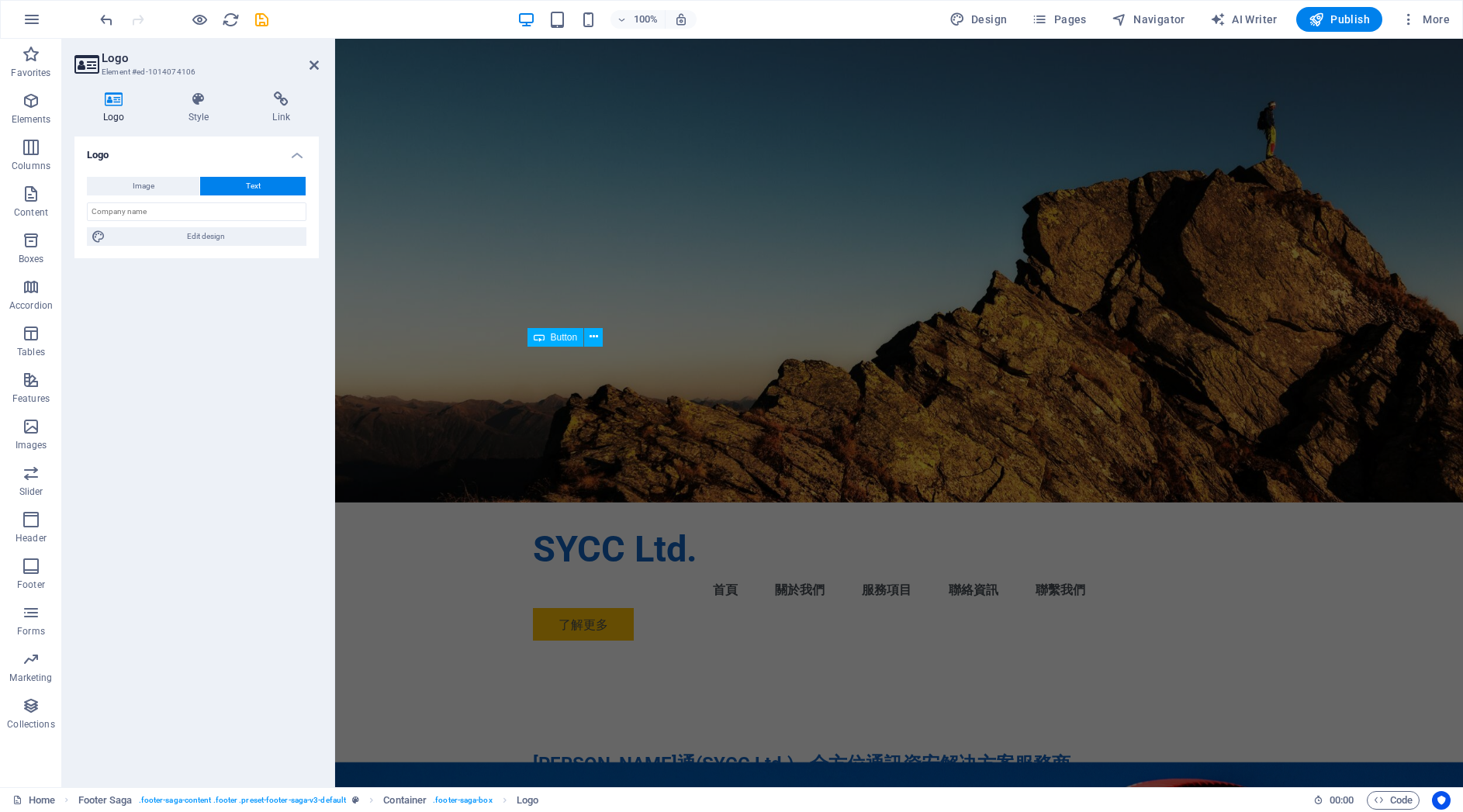
click at [379, 458] on figure at bounding box center [899, 270] width 1128 height 464
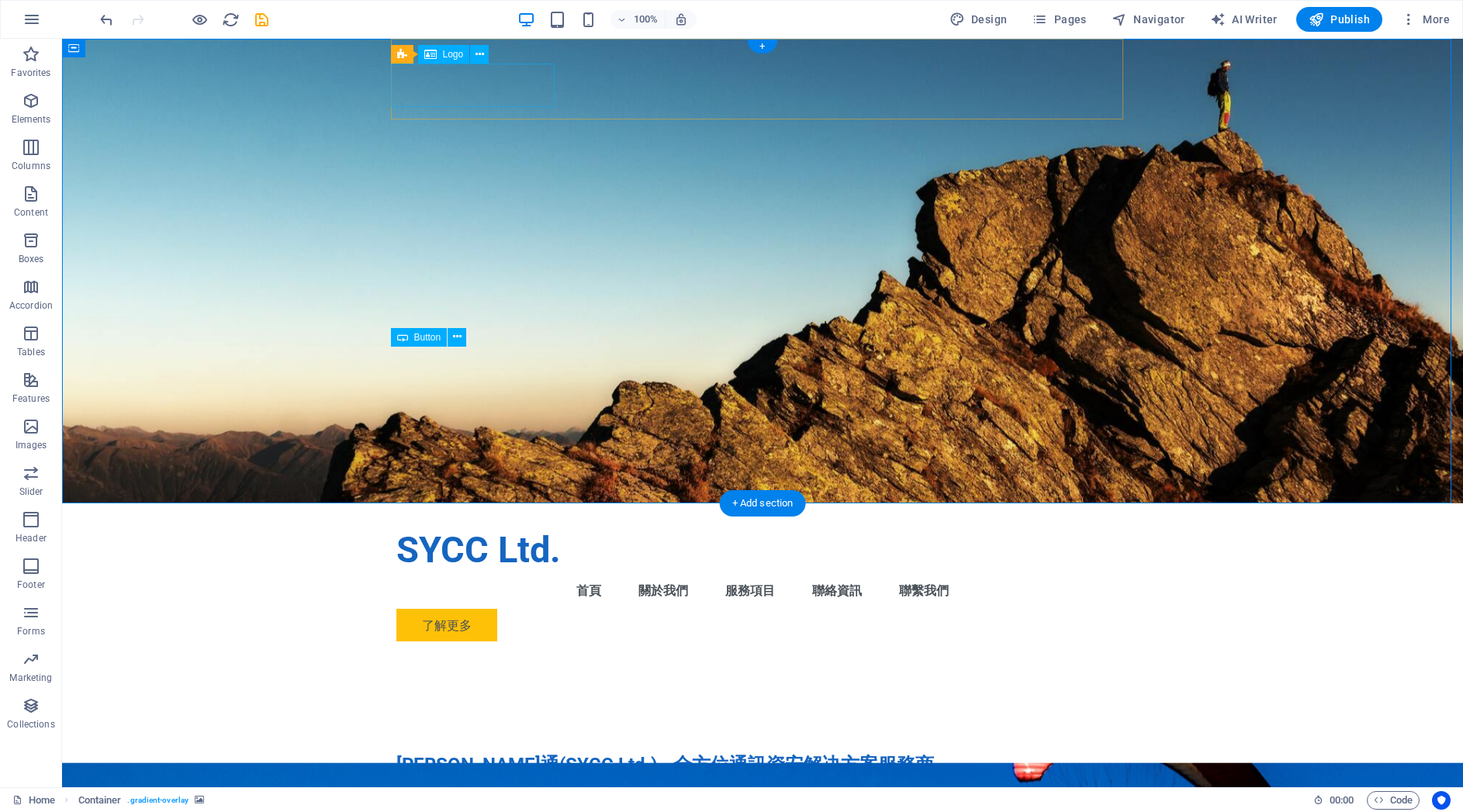
click at [458, 528] on div "SYCC Ltd." at bounding box center [762, 550] width 732 height 44
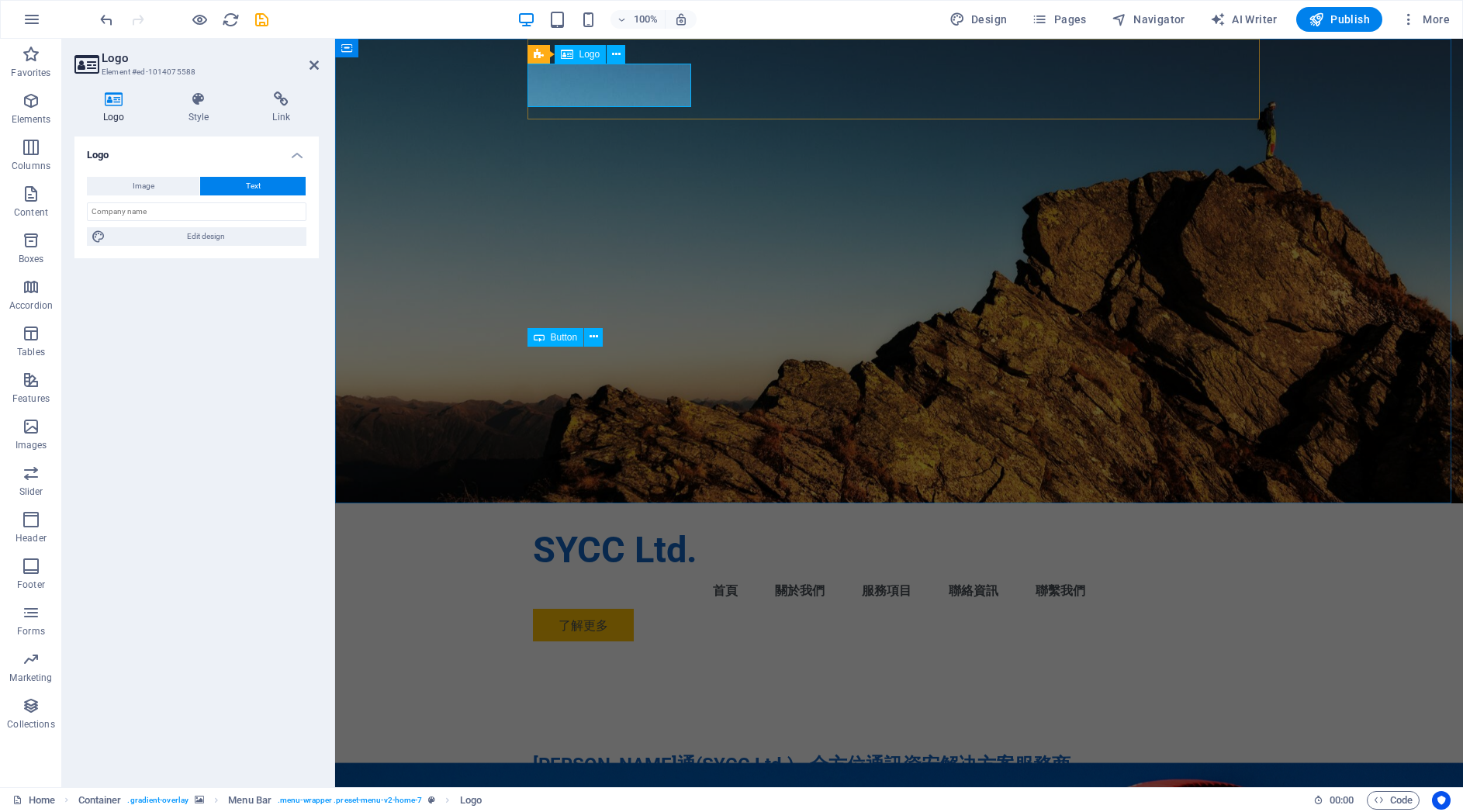
click at [612, 528] on div "SYCC Ltd." at bounding box center [899, 550] width 732 height 44
click at [159, 186] on button "Image" at bounding box center [144, 186] width 113 height 18
select select "DISABLED_OPTION_VALUE"
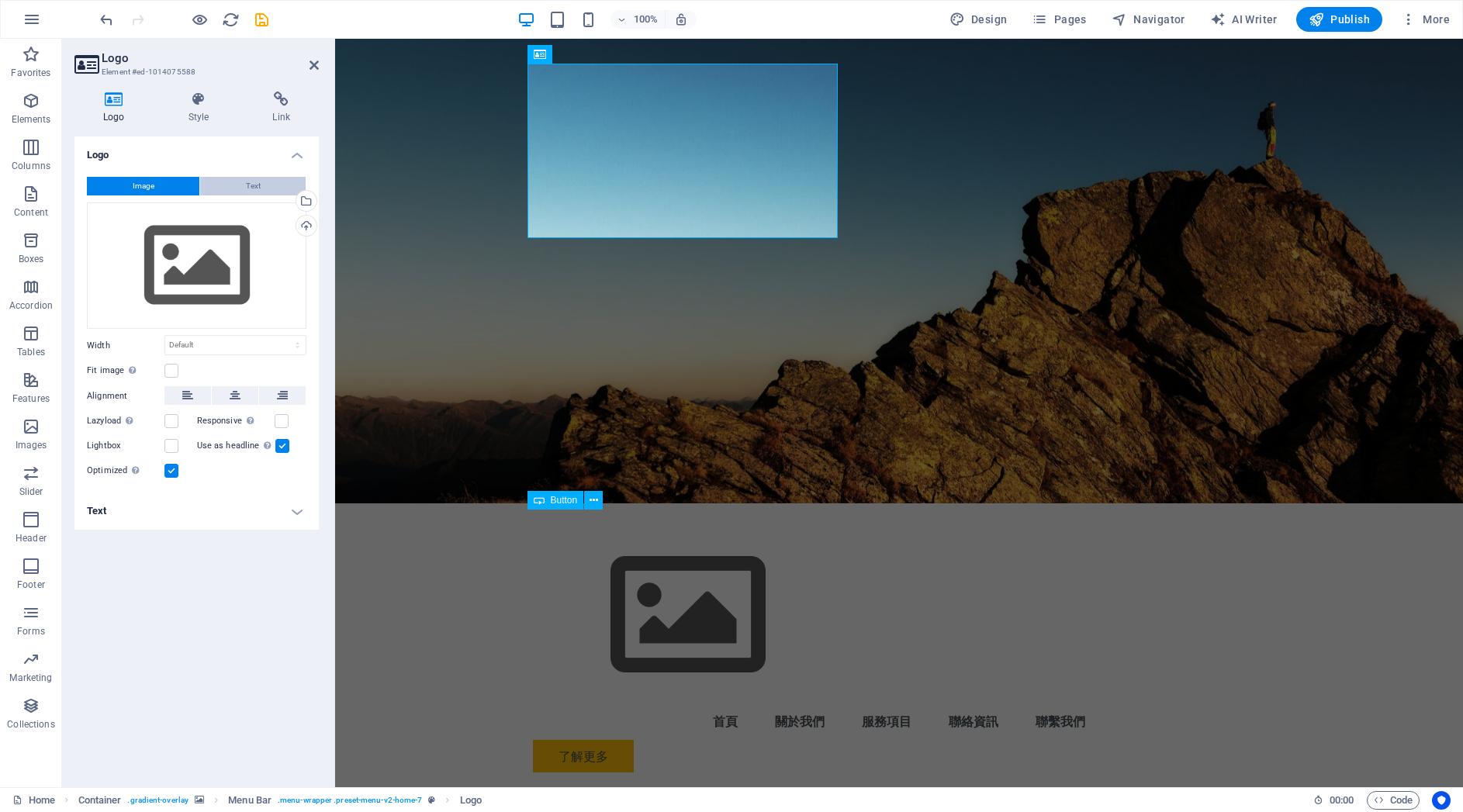
click at [256, 186] on span "Text" at bounding box center [253, 186] width 15 height 18
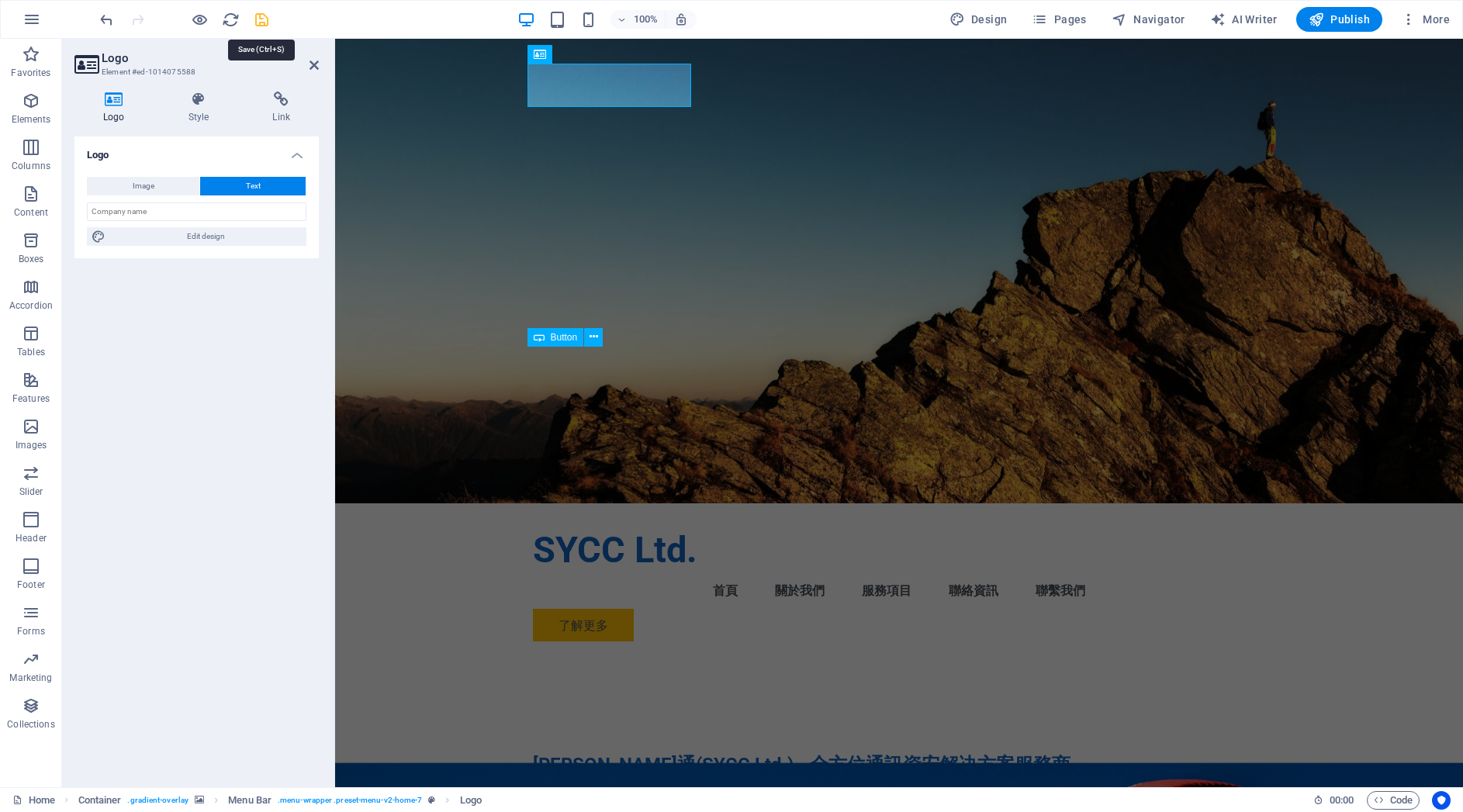
click at [262, 21] on icon "save" at bounding box center [262, 20] width 17 height 17
checkbox input "false"
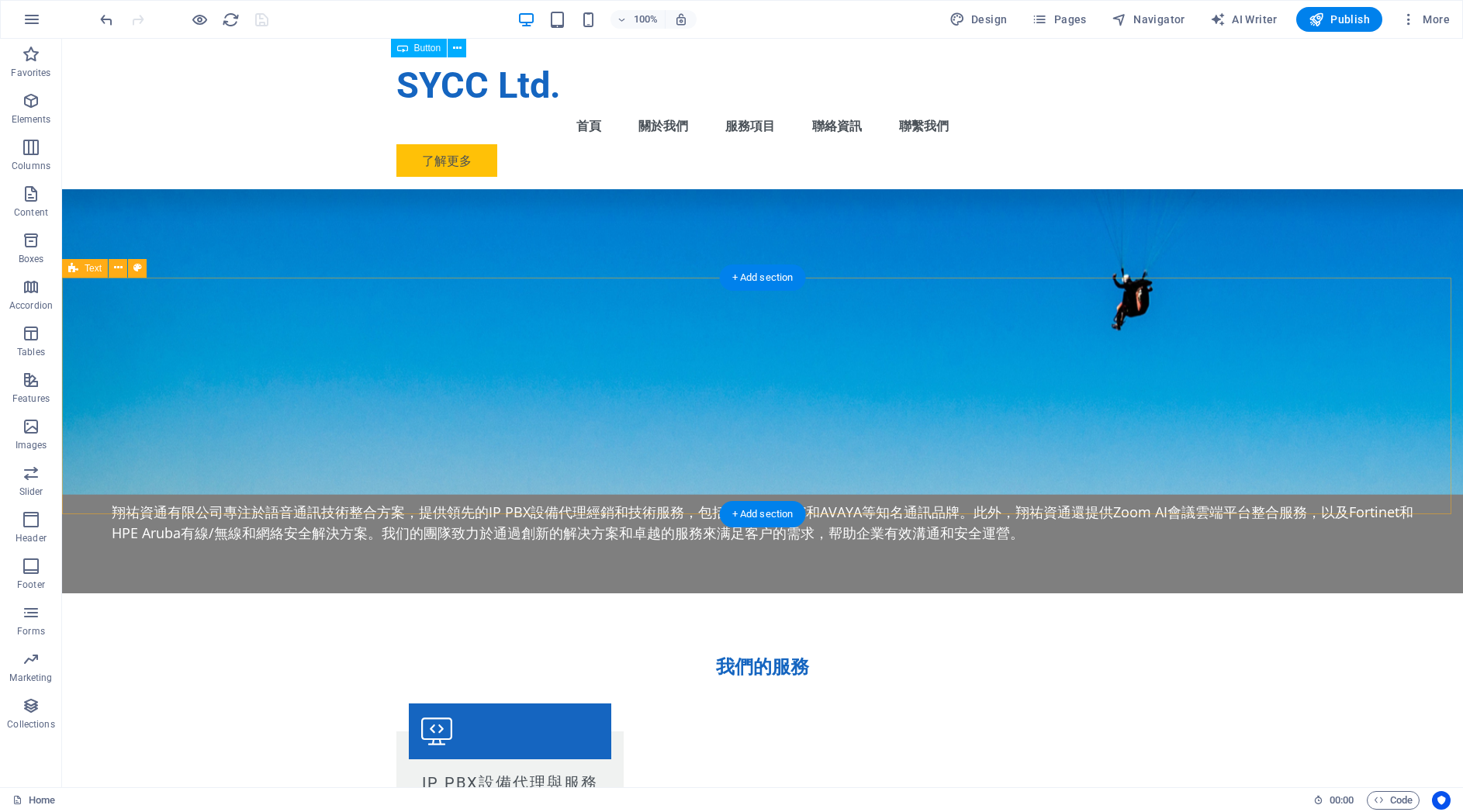
scroll to position [1507, 0]
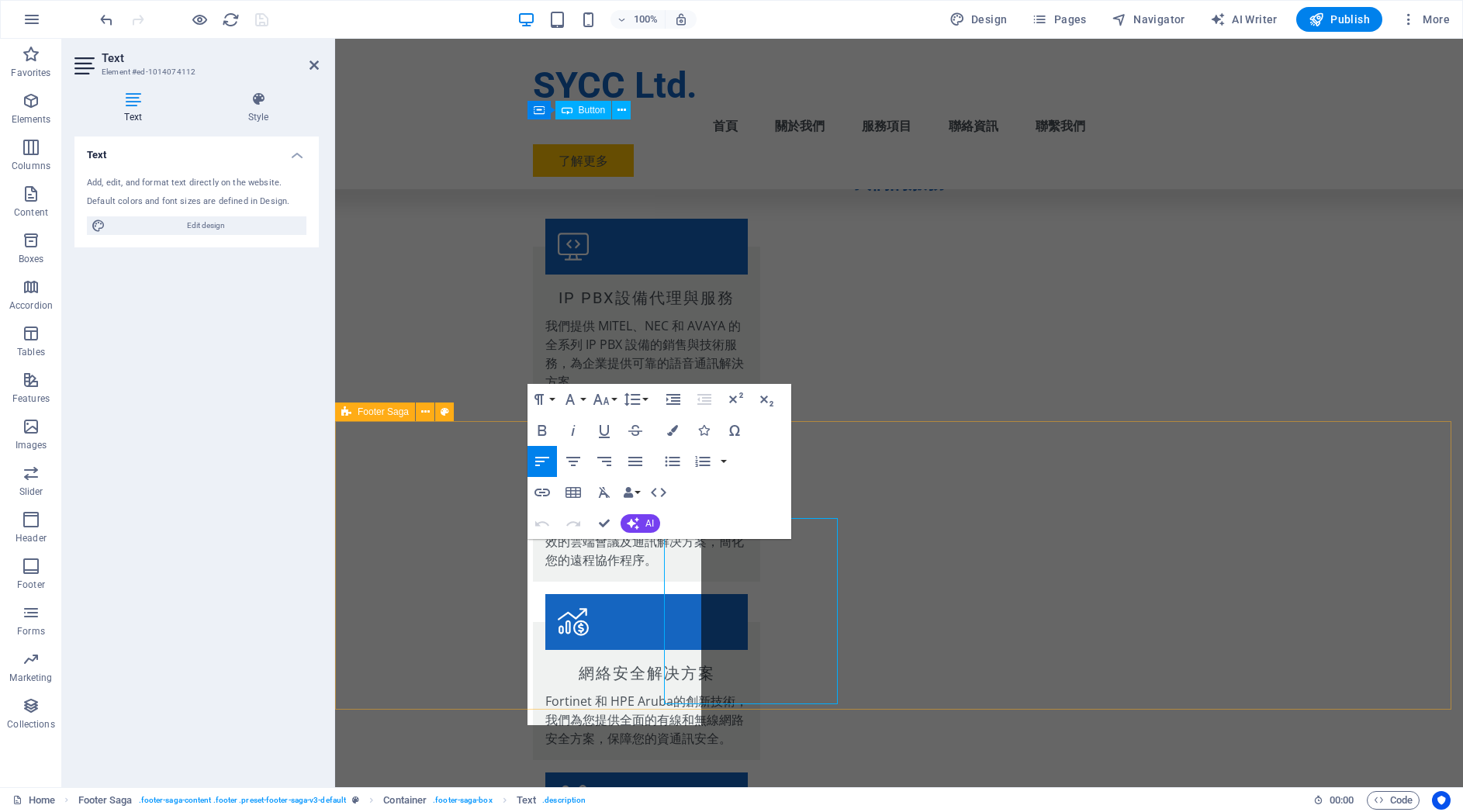
scroll to position [1527, 0]
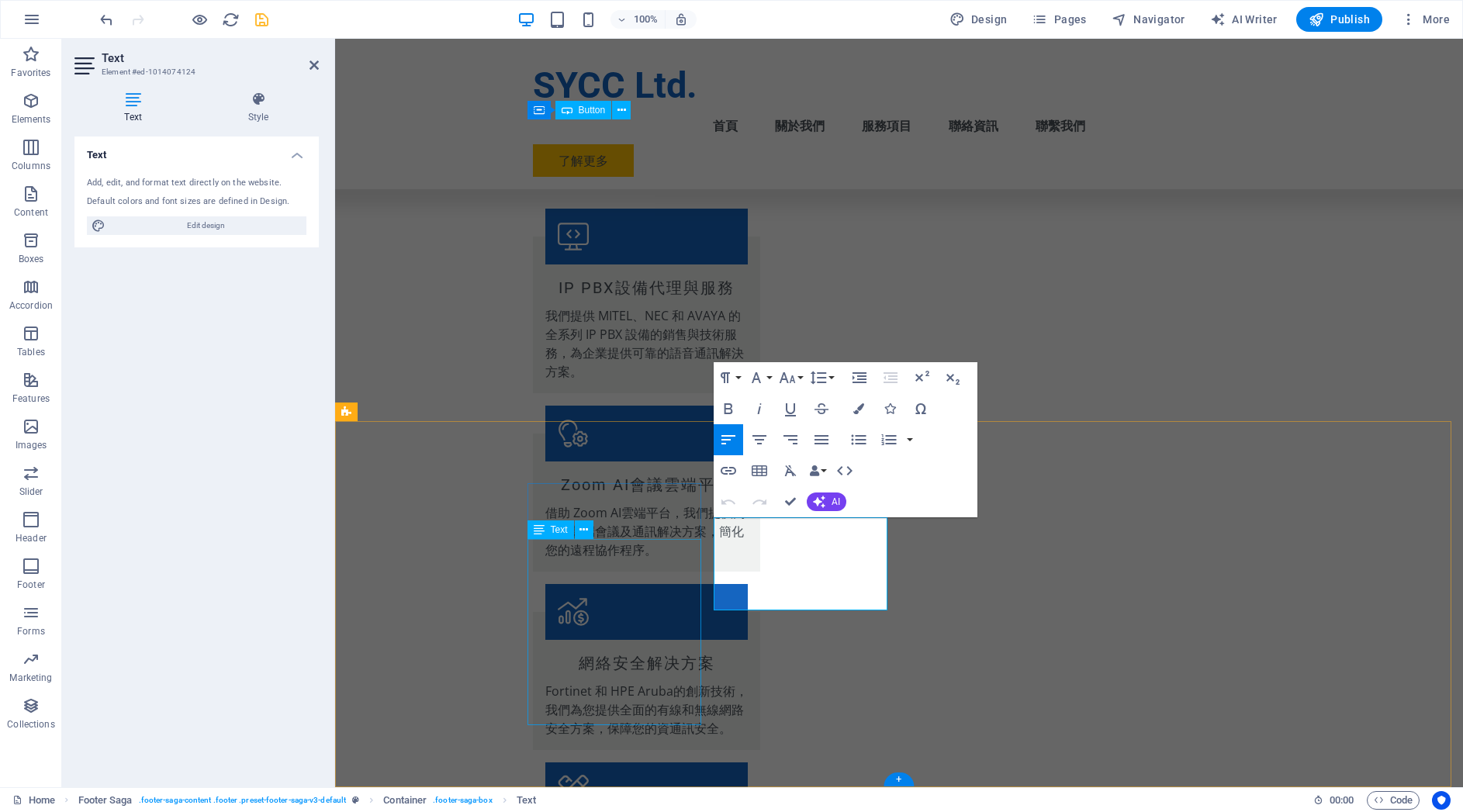
scroll to position [1527, 0]
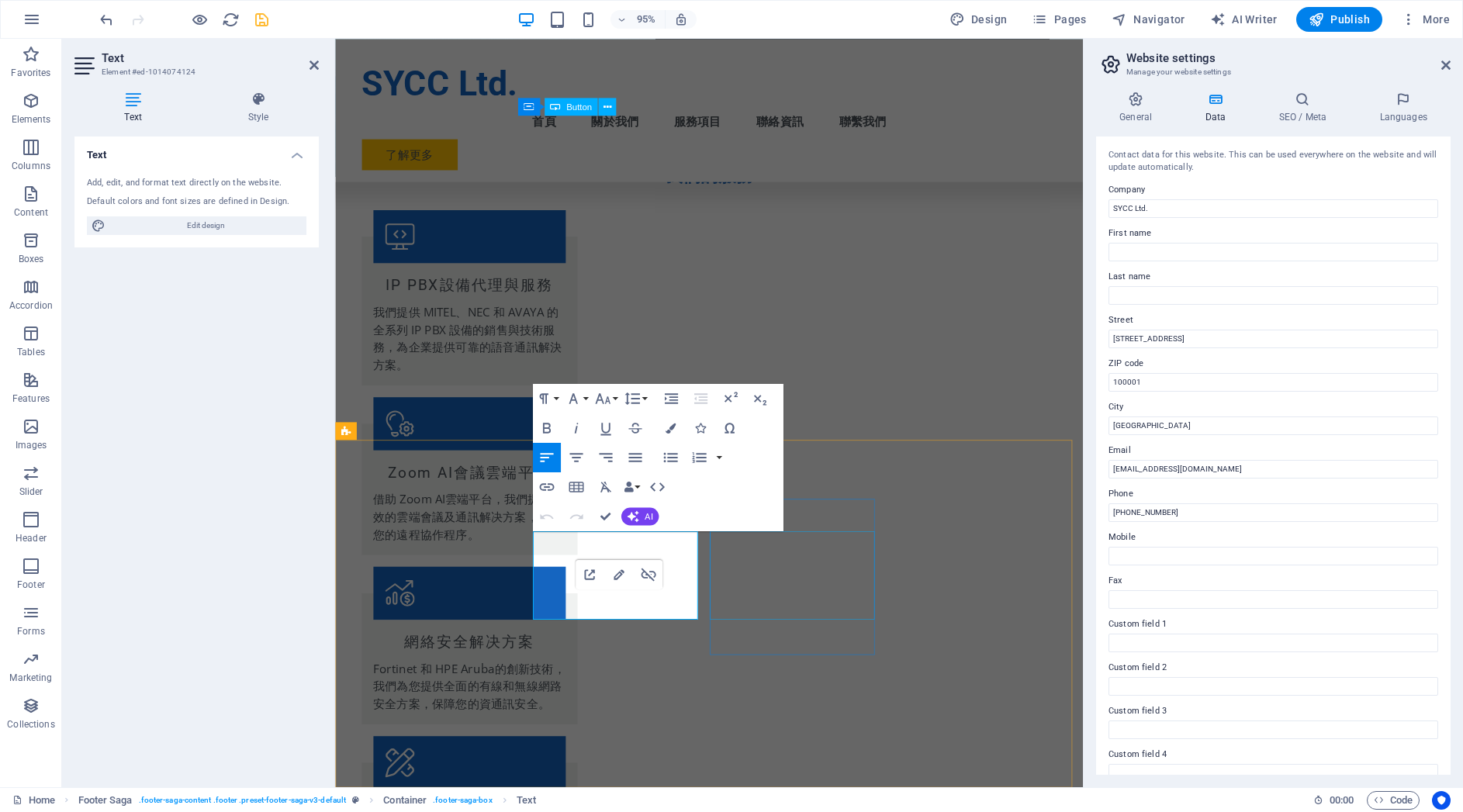
scroll to position [1550, 0]
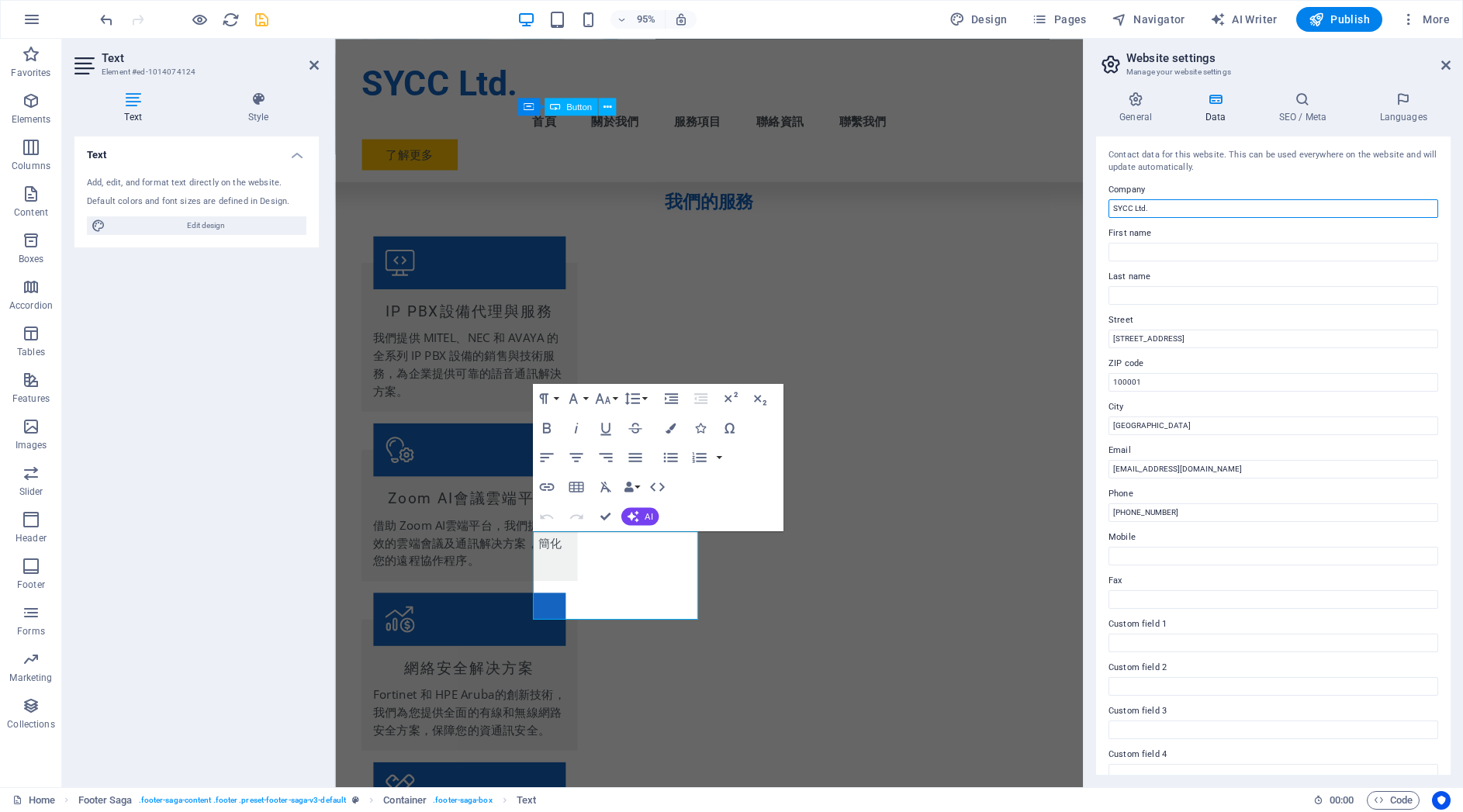
click at [1174, 209] on input "SYCC Ltd." at bounding box center [1273, 208] width 330 height 18
drag, startPoint x: 1221, startPoint y: 337, endPoint x: 1085, endPoint y: 327, distance: 136.4
click at [1085, 327] on aside "Website settings Manage your website settings General Data SEO / Meta Languages…" at bounding box center [1273, 413] width 380 height 749
type input "[STREET_ADDRESS]"
drag, startPoint x: 1173, startPoint y: 207, endPoint x: 1091, endPoint y: 205, distance: 82.0
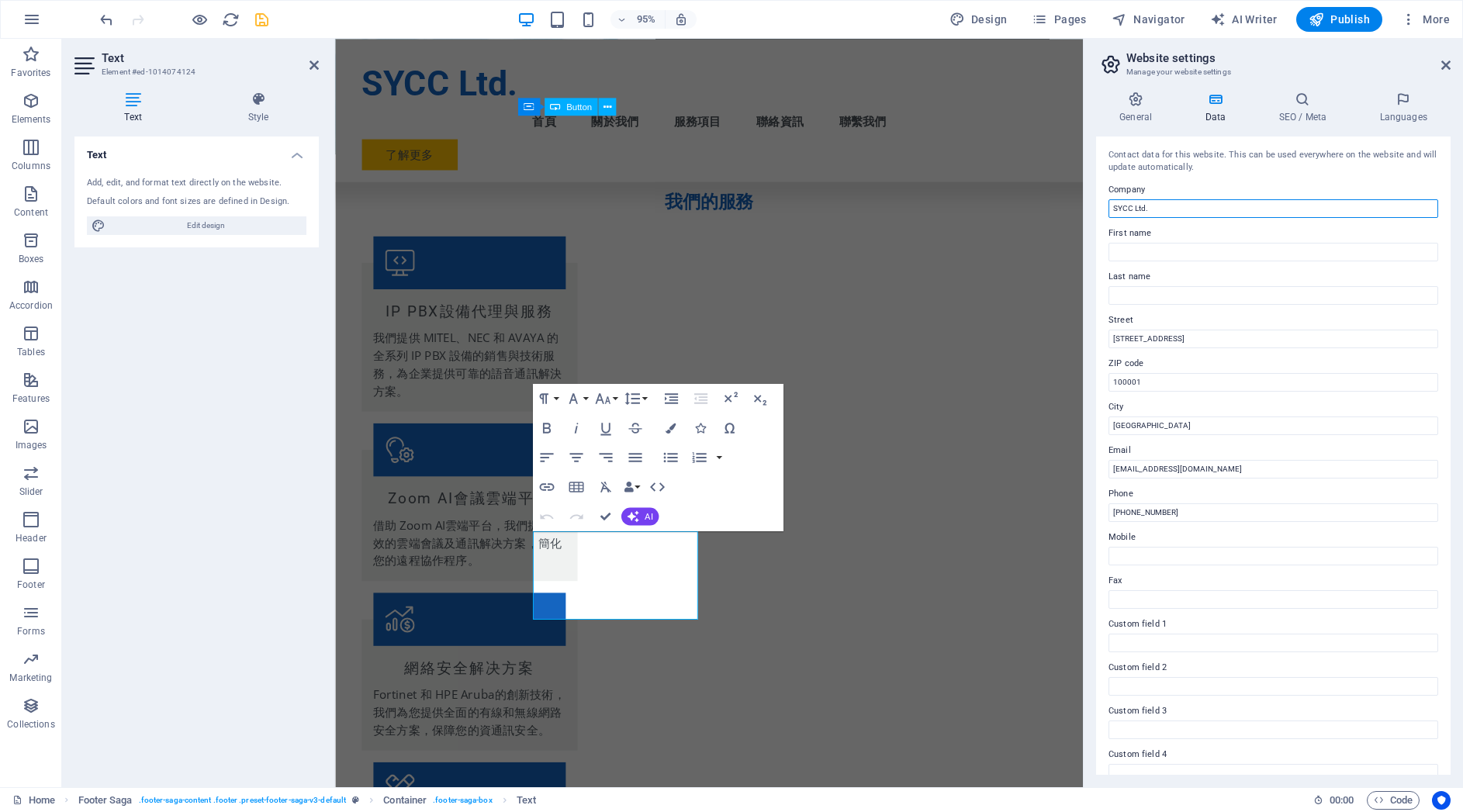
click at [1089, 204] on div "General Data SEO / Meta Languages Website name [DOMAIN_NAME] Logo Drag files he…" at bounding box center [1273, 433] width 379 height 708
type input "v"
type input "[PERSON_NAME]通"
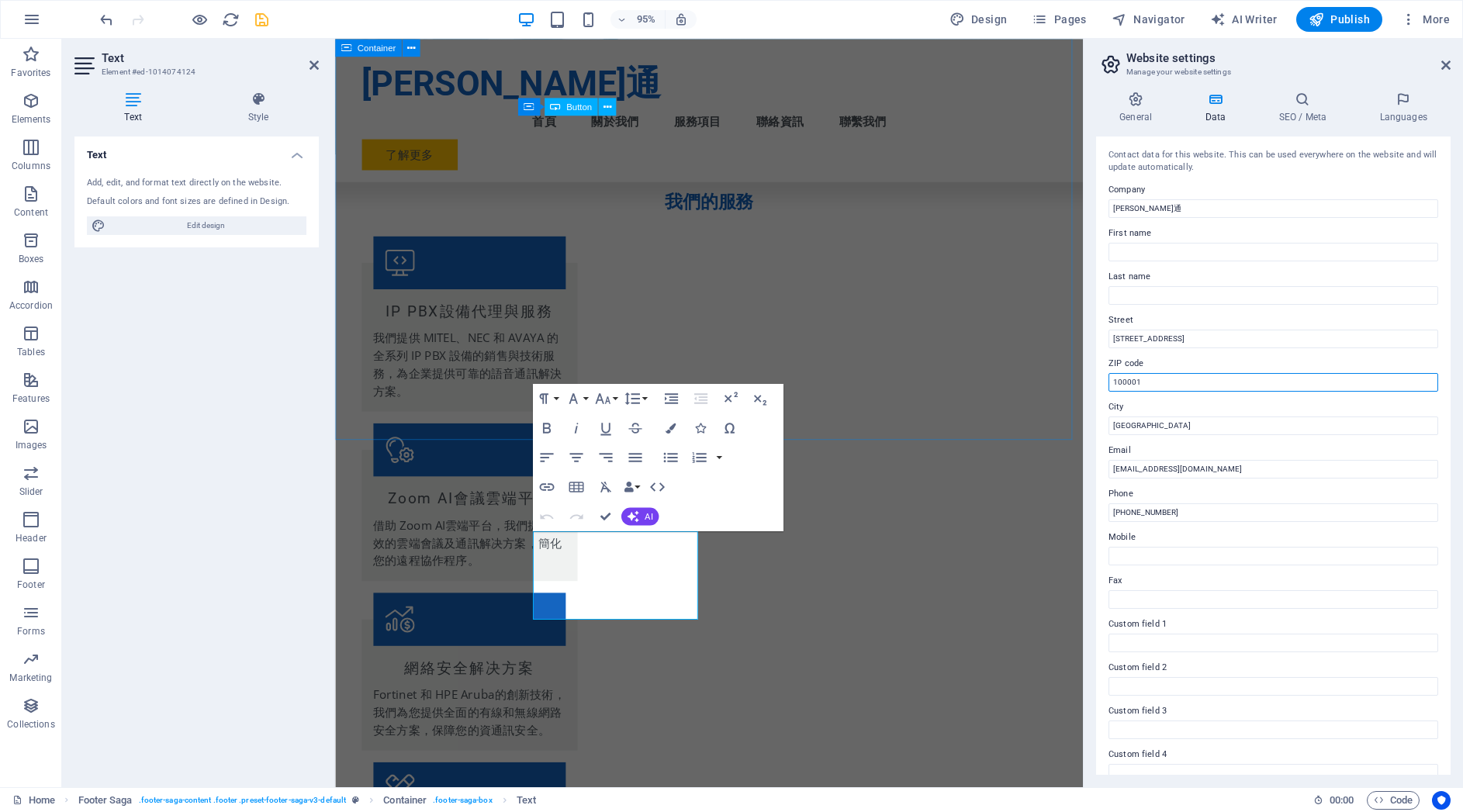
drag, startPoint x: 1499, startPoint y: 419, endPoint x: 1111, endPoint y: 396, distance: 388.7
drag, startPoint x: 1176, startPoint y: 381, endPoint x: 1097, endPoint y: 383, distance: 79.0
click at [1097, 383] on div "Contact data for this website. This can be used everywhere on the website and w…" at bounding box center [1273, 455] width 355 height 638
type input "３"
type input "300082"
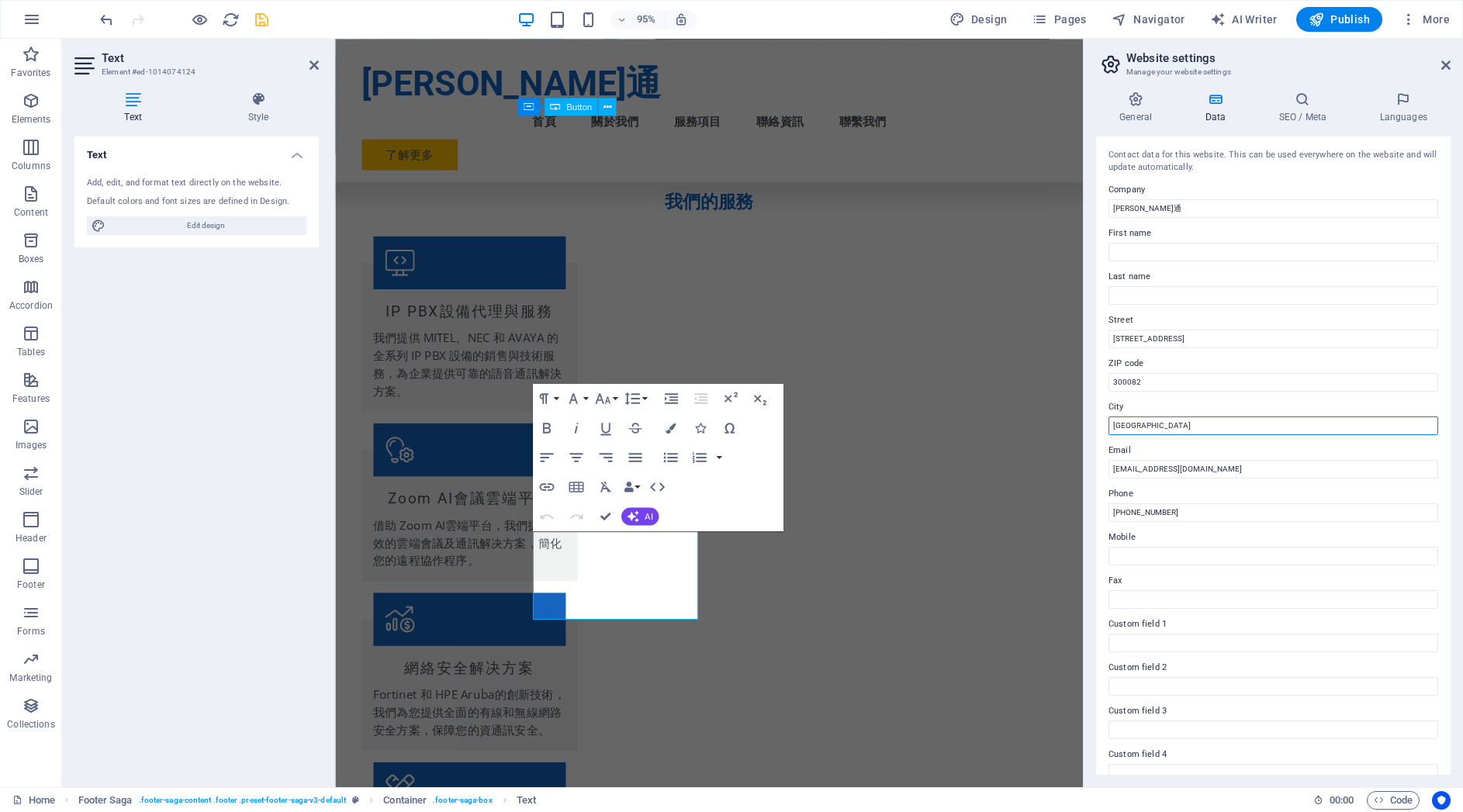
drag, startPoint x: 1484, startPoint y: 462, endPoint x: 1119, endPoint y: 440, distance: 365.7
type input "[GEOGRAPHIC_DATA]"
drag, startPoint x: 1203, startPoint y: 468, endPoint x: 1092, endPoint y: 470, distance: 111.0
click at [1092, 470] on div "General Data SEO / Meta Languages Website name [DOMAIN_NAME] Logo Drag files he…" at bounding box center [1273, 433] width 379 height 708
type input "s"
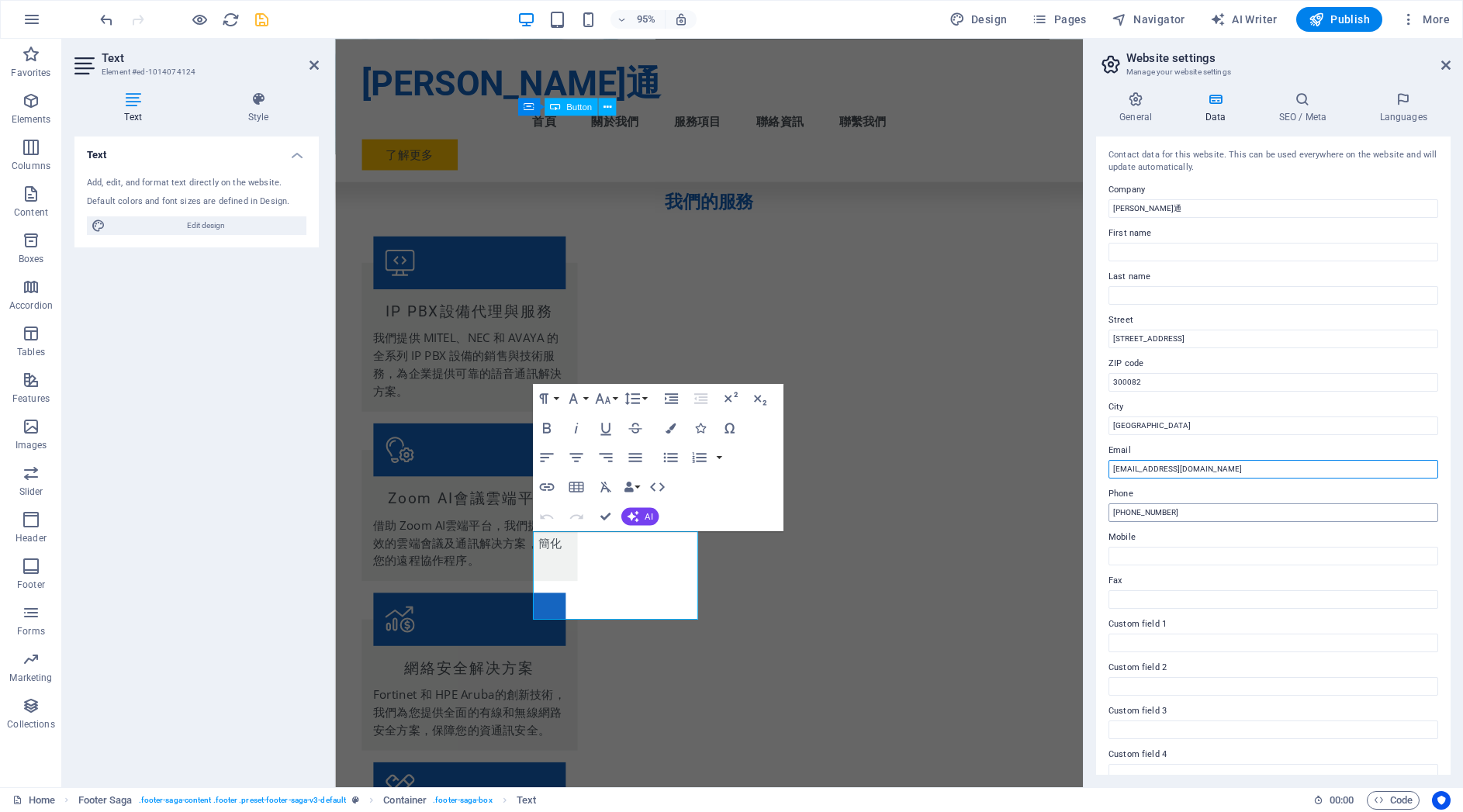
type input "[EMAIL_ADDRESS][DOMAIN_NAME]"
drag, startPoint x: 1206, startPoint y: 511, endPoint x: 1122, endPoint y: 514, distance: 84.1
click at [1089, 508] on div "General Data SEO / Meta Languages Website name [DOMAIN_NAME] Logo Drag files he…" at bounding box center [1273, 433] width 379 height 708
type input "[PHONE_NUMBER]"
click at [1158, 603] on input "Fax" at bounding box center [1273, 599] width 330 height 18
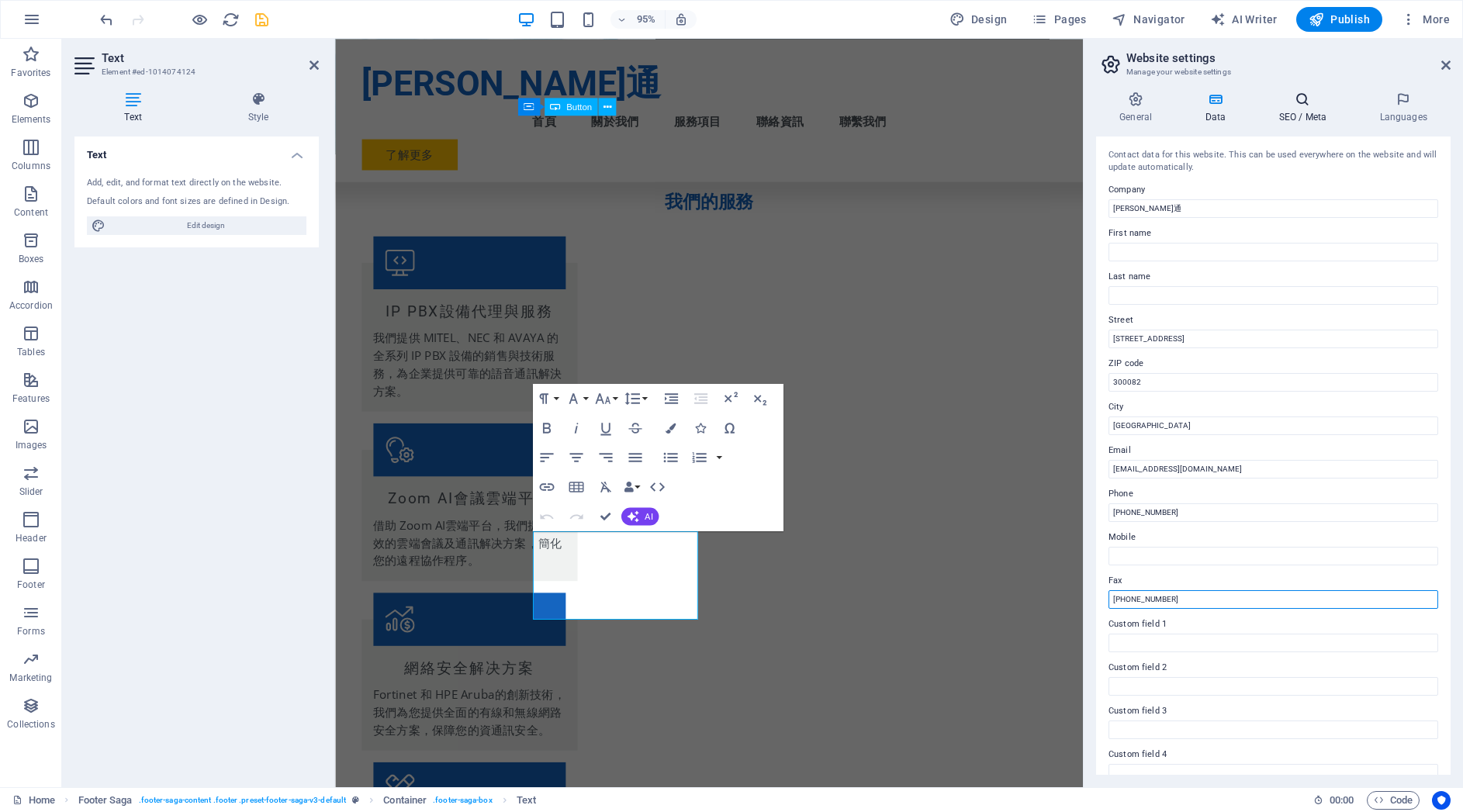
type input "[PHONE_NUMBER]"
click at [1305, 105] on icon at bounding box center [1302, 99] width 94 height 16
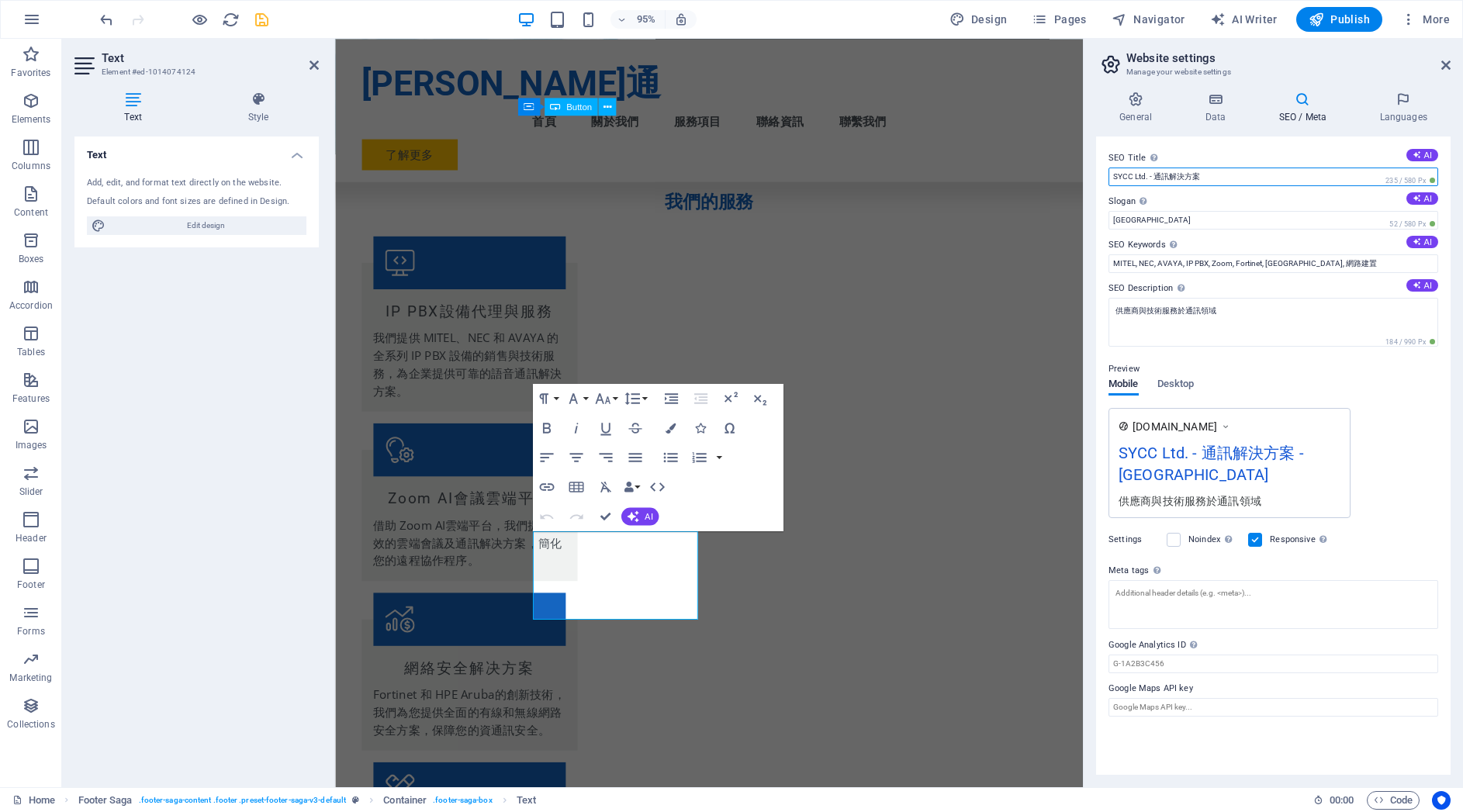
drag, startPoint x: 1238, startPoint y: 176, endPoint x: 1096, endPoint y: 177, distance: 142.0
click at [1096, 177] on div "SEO Title The title of your website - make it something that stands out in sear…" at bounding box center [1273, 455] width 355 height 638
type input "v"
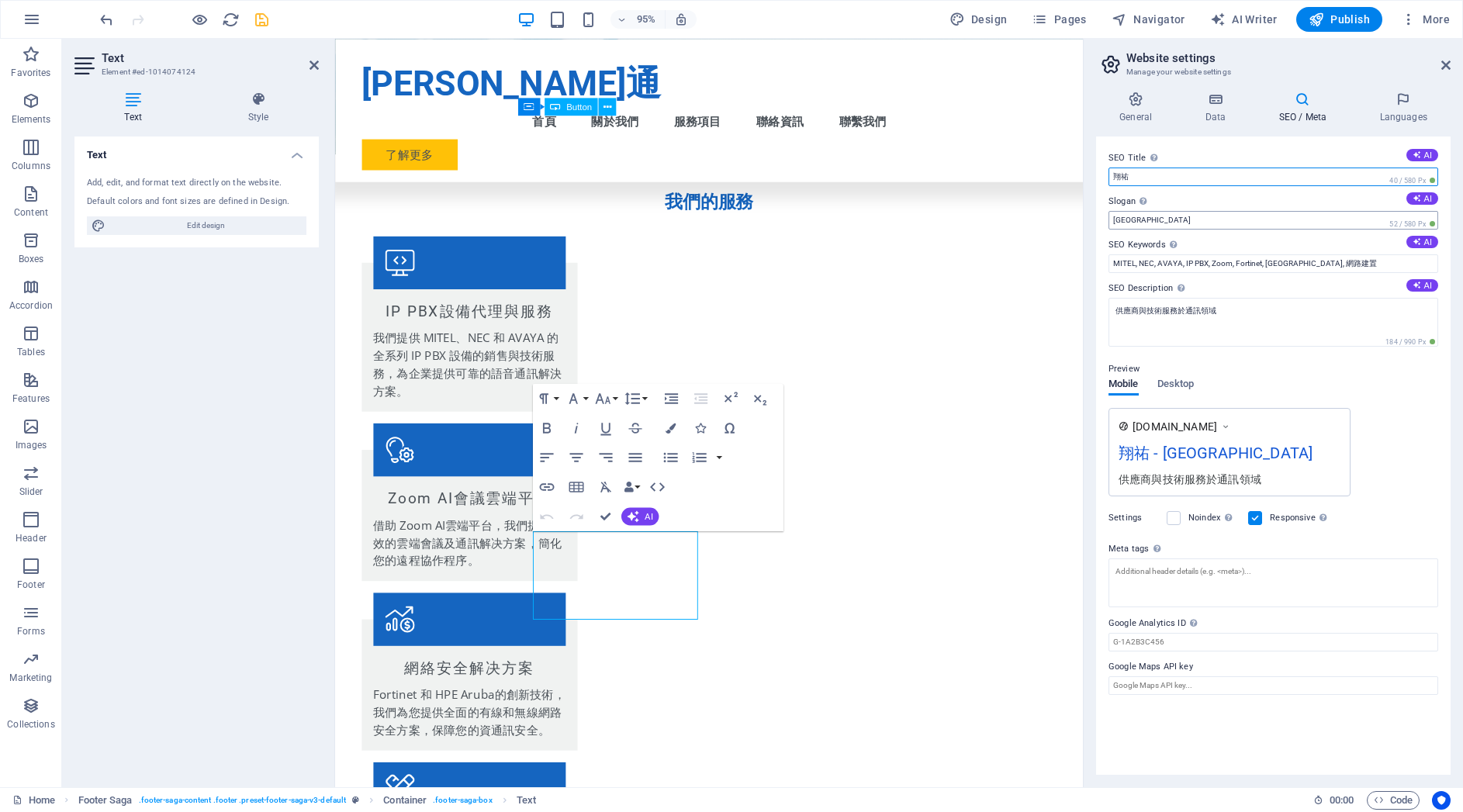
type input "翔祐"
drag, startPoint x: 1156, startPoint y: 223, endPoint x: 1093, endPoint y: 216, distance: 63.4
click at [1093, 216] on div "General Data SEO / Meta Languages Website name [DOMAIN_NAME] Logo Drag files he…" at bounding box center [1273, 433] width 379 height 708
click at [1353, 263] on input "MITEL, NEC, AVAYA, IP PBX, Zoom, Fortinet, [GEOGRAPHIC_DATA], 網路建置" at bounding box center [1273, 263] width 330 height 18
click at [1114, 263] on input "MITEL, NEC, AVAYA, IP PBX, Zoom, Fortinet, [GEOGRAPHIC_DATA], 網路建置" at bounding box center [1273, 263] width 330 height 18
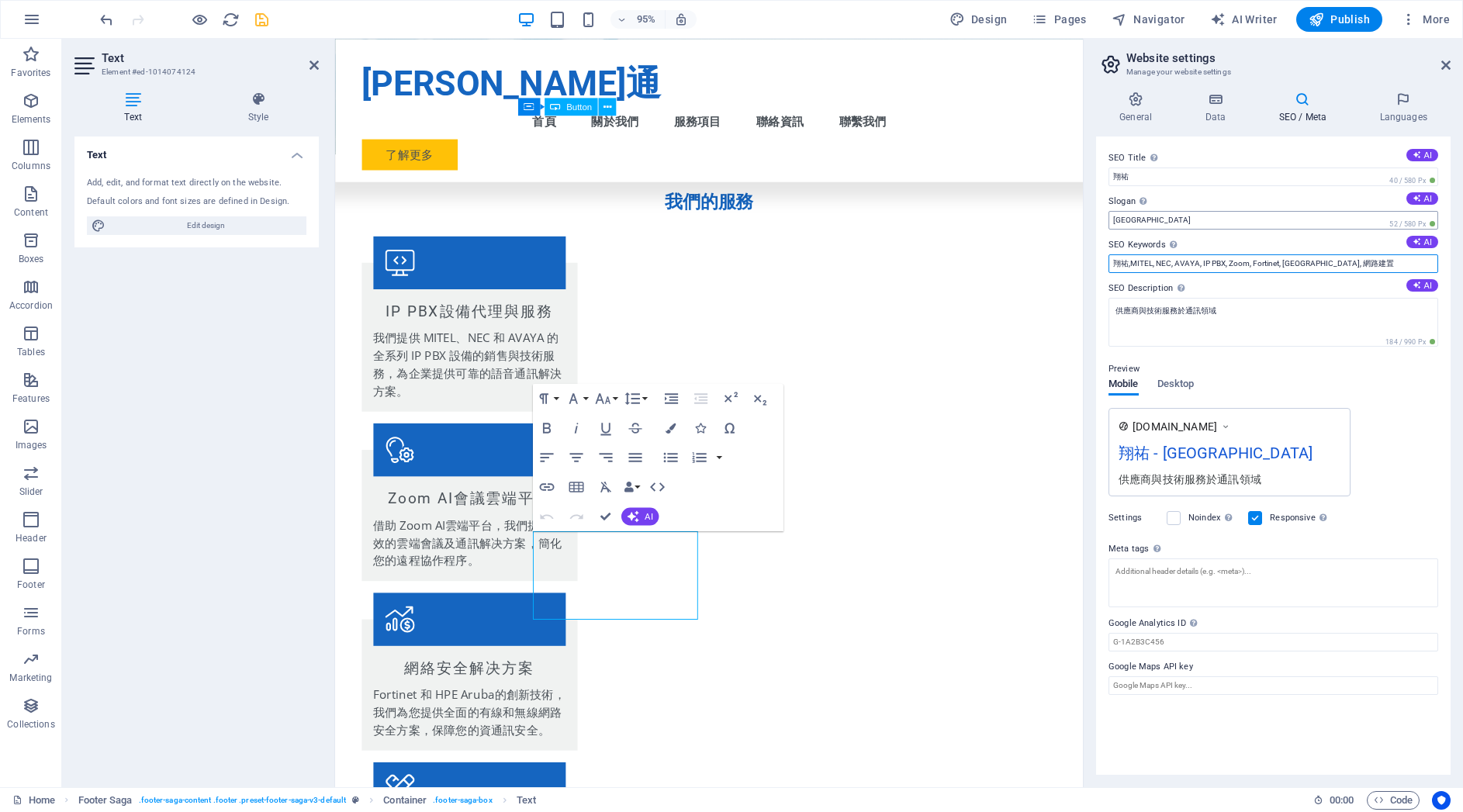
type input "翔祐,MITEL, NEC, AVAYA, IP PBX, Zoom, Fortinet, [GEOGRAPHIC_DATA], 網路建置"
drag, startPoint x: 1178, startPoint y: 218, endPoint x: 1092, endPoint y: 215, distance: 86.1
click at [1092, 215] on div "General Data SEO / Meta Languages Website name [DOMAIN_NAME] Logo Drag files he…" at bounding box center [1273, 433] width 379 height 708
click at [1415, 199] on icon at bounding box center [1416, 197] width 9 height 9
type input "提升通訊效率，保障網絡安全無憂！"
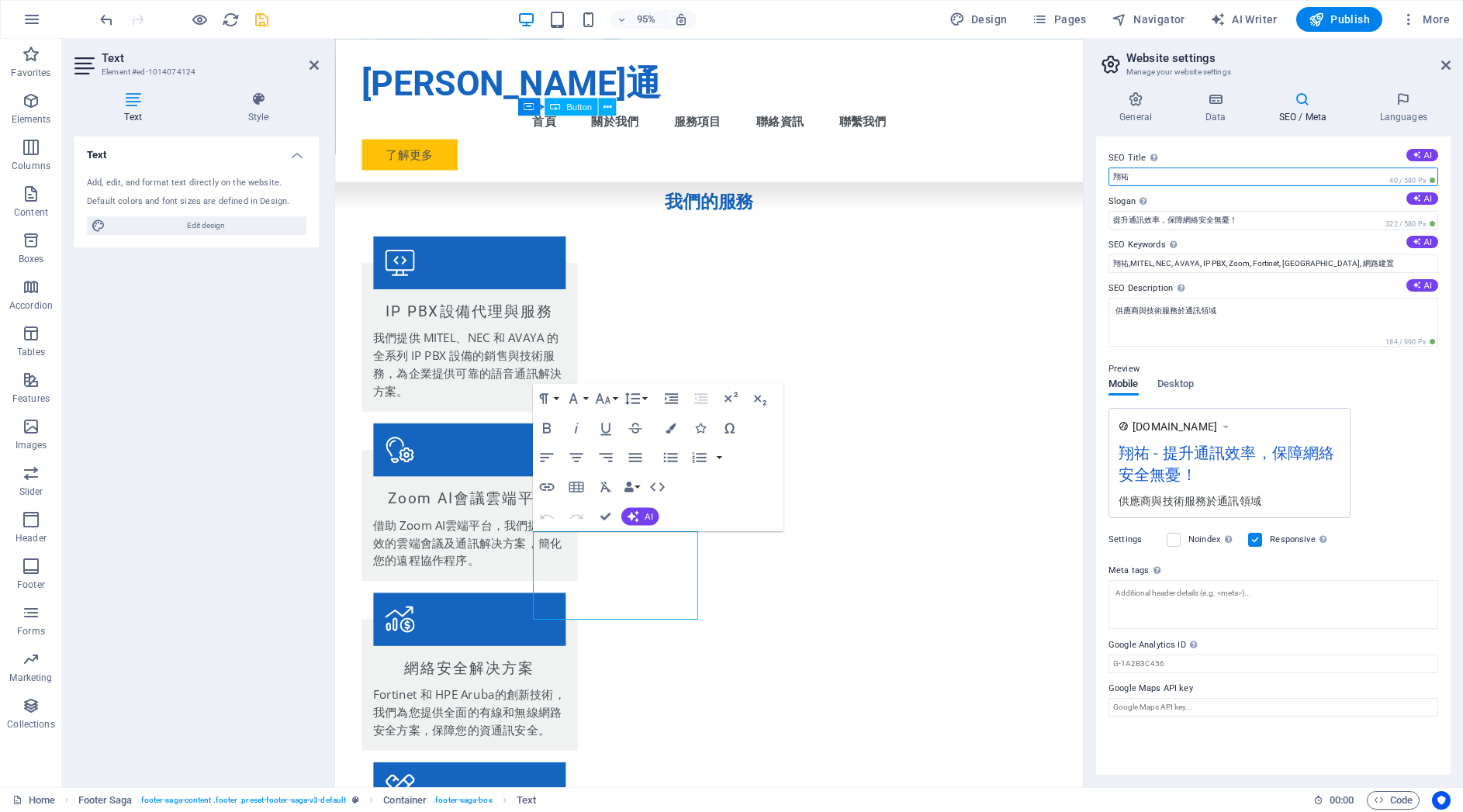
click at [1148, 173] on input "翔祐" at bounding box center [1273, 176] width 330 height 18
type input "[PERSON_NAME]通"
click at [1404, 108] on h4 "Languages" at bounding box center [1403, 107] width 94 height 33
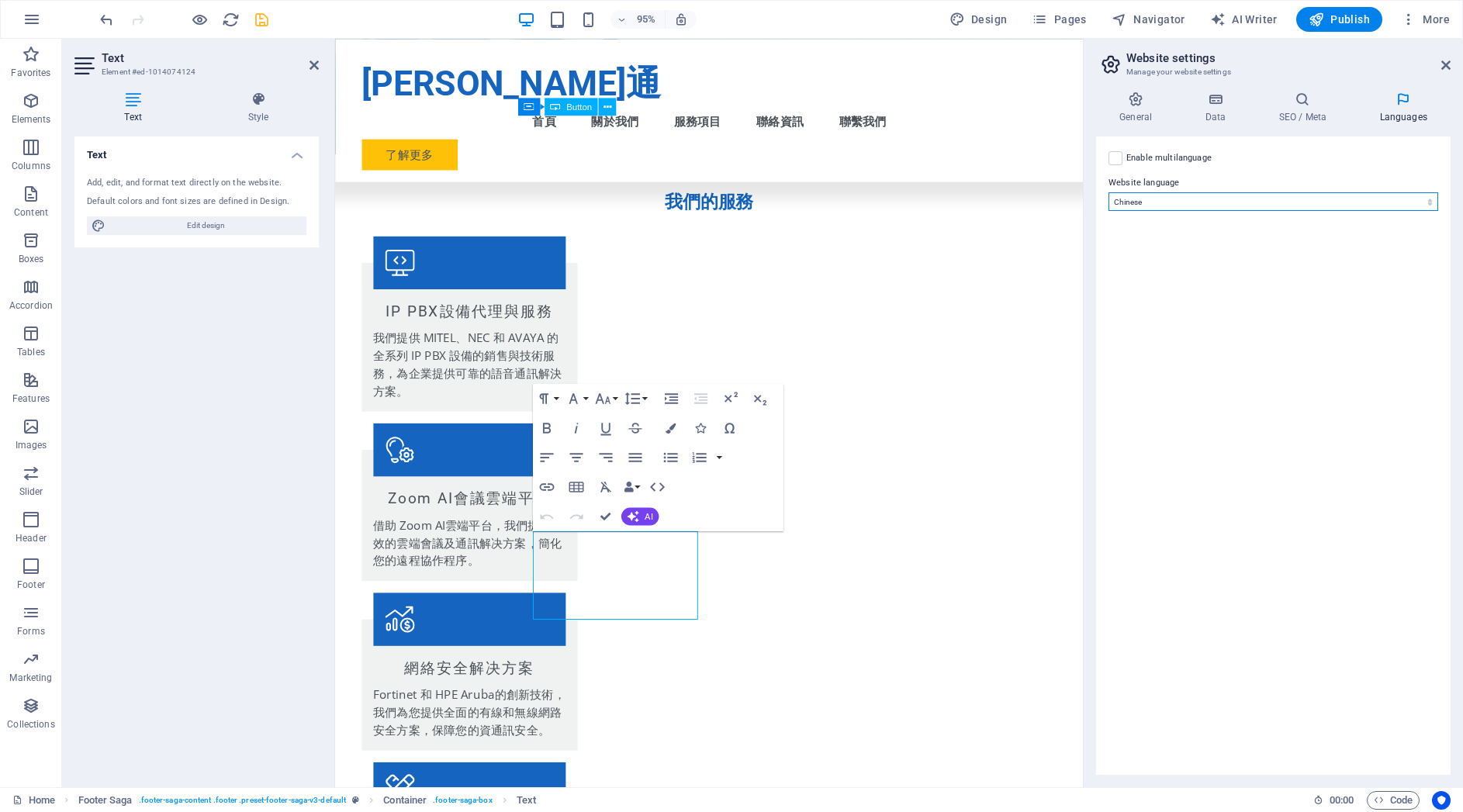
click at [1415, 198] on select "Abkhazian Afar Afrikaans Akan Albanian Amharic Arabic Aragonese Armenian Assame…" at bounding box center [1273, 201] width 330 height 18
click at [1108, 192] on select "Abkhazian Afar Afrikaans Akan Albanian Amharic Arabic Aragonese Armenian Assame…" at bounding box center [1273, 201] width 330 height 18
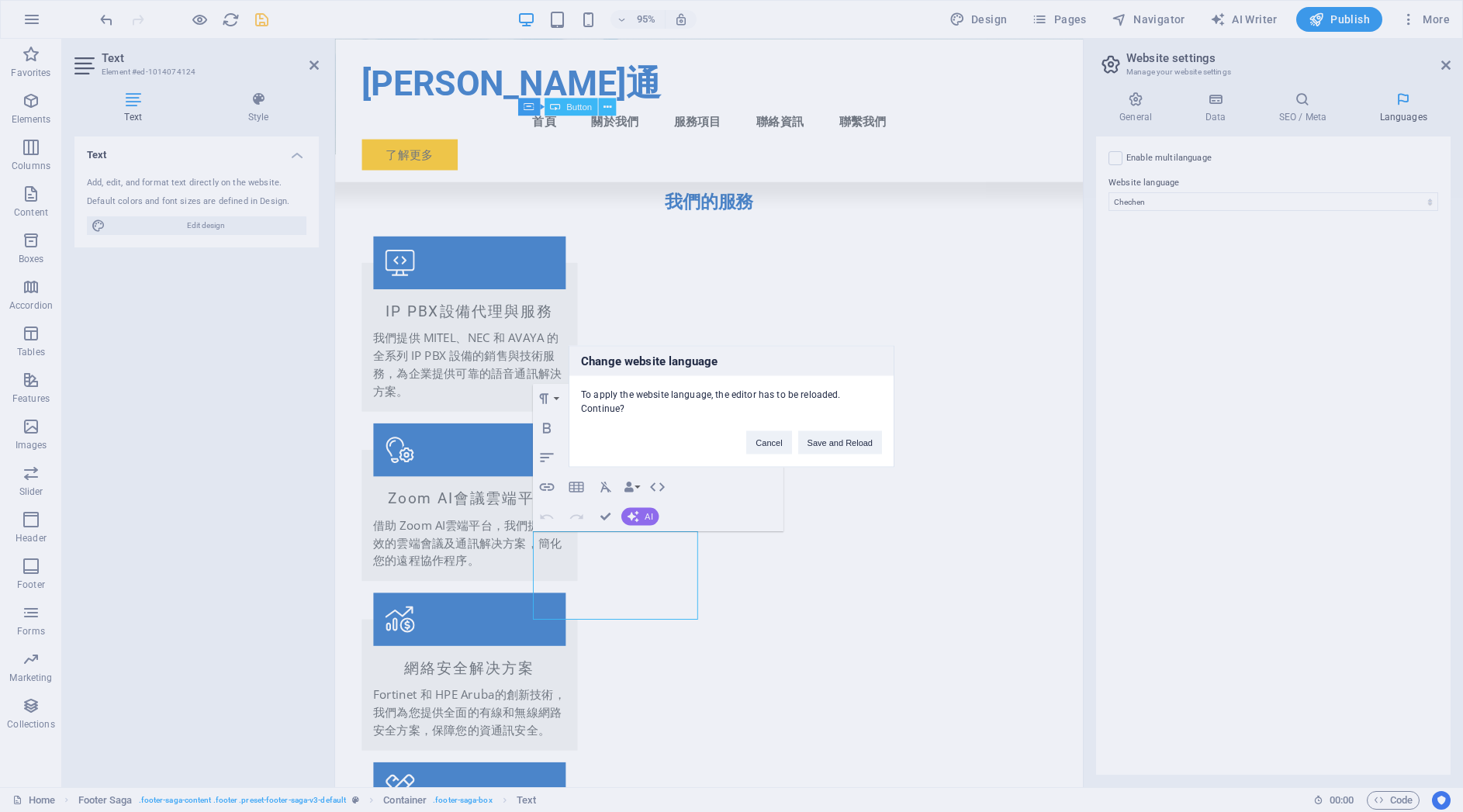
click at [1236, 200] on div "Change website language To apply the website language, the editor has to be rel…" at bounding box center [732, 406] width 1463 height 812
click at [778, 443] on button "Cancel" at bounding box center [769, 442] width 45 height 23
select select "30"
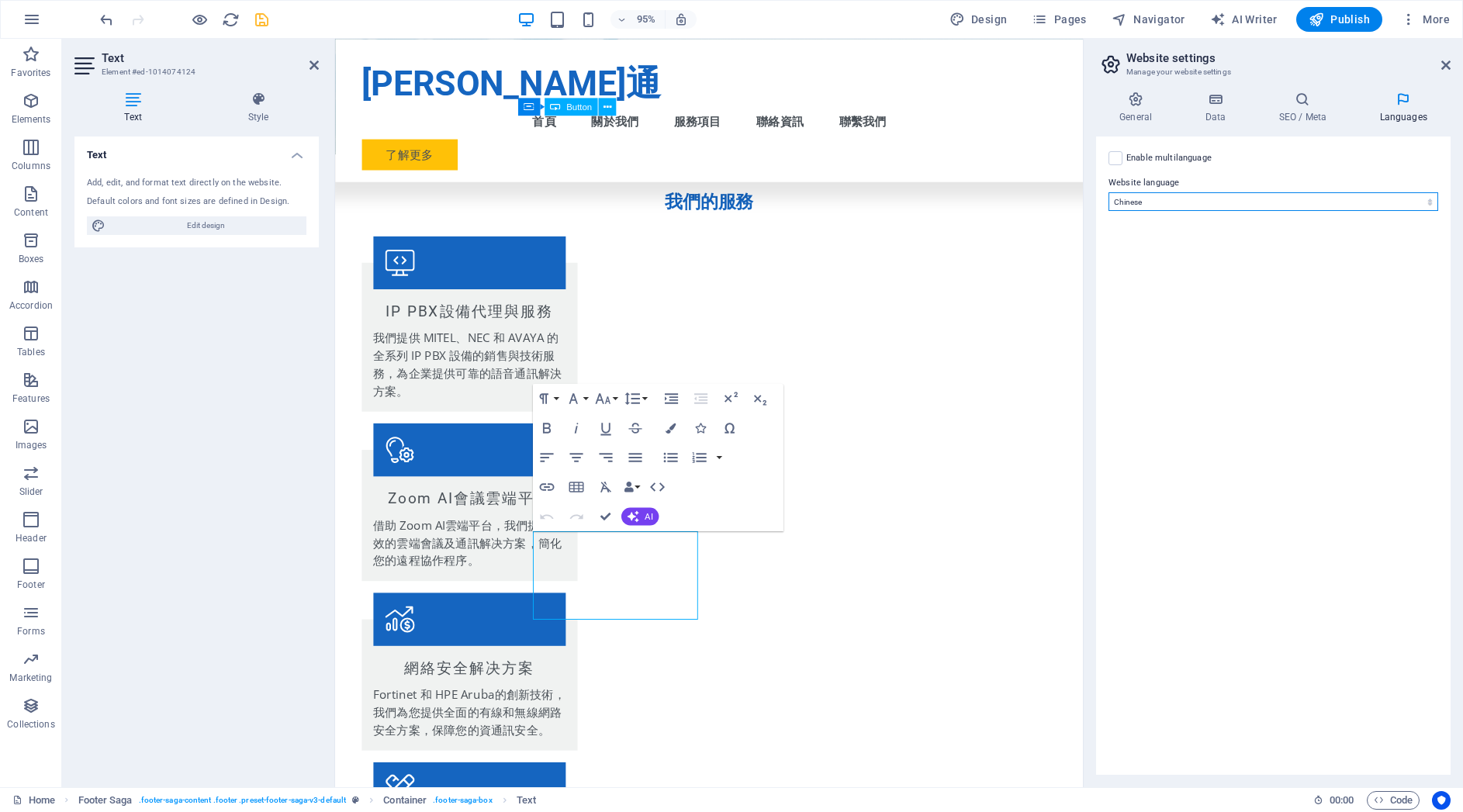
click at [1344, 201] on select "Abkhazian Afar Afrikaans Akan Albanian Amharic Arabic Aragonese Armenian Assame…" at bounding box center [1273, 201] width 330 height 18
click at [1108, 192] on select "Abkhazian Afar Afrikaans Akan Albanian Amharic Arabic Aragonese Armenian Assame…" at bounding box center [1273, 201] width 330 height 18
click at [1135, 112] on h4 "General" at bounding box center [1139, 107] width 86 height 33
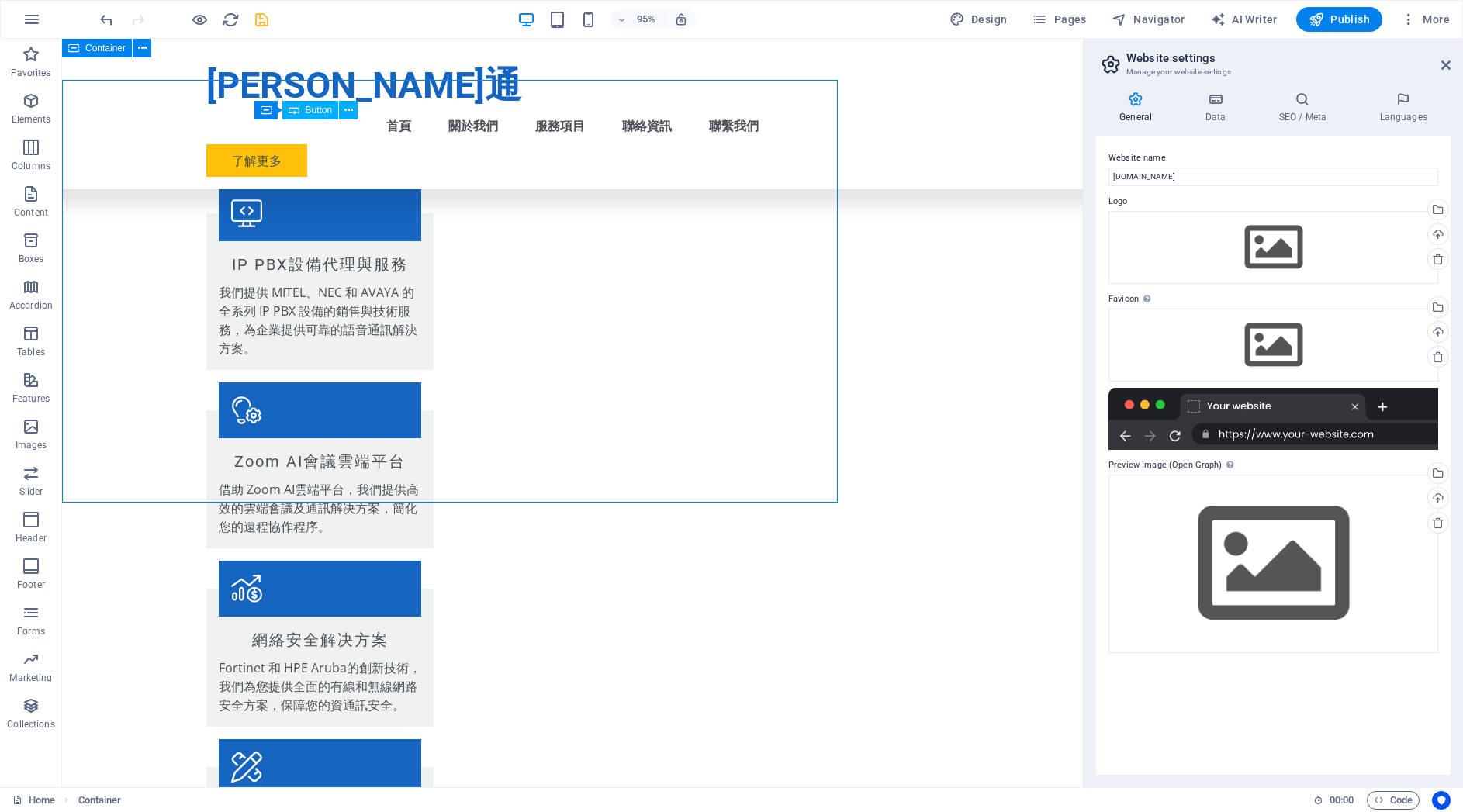
scroll to position [1509, 0]
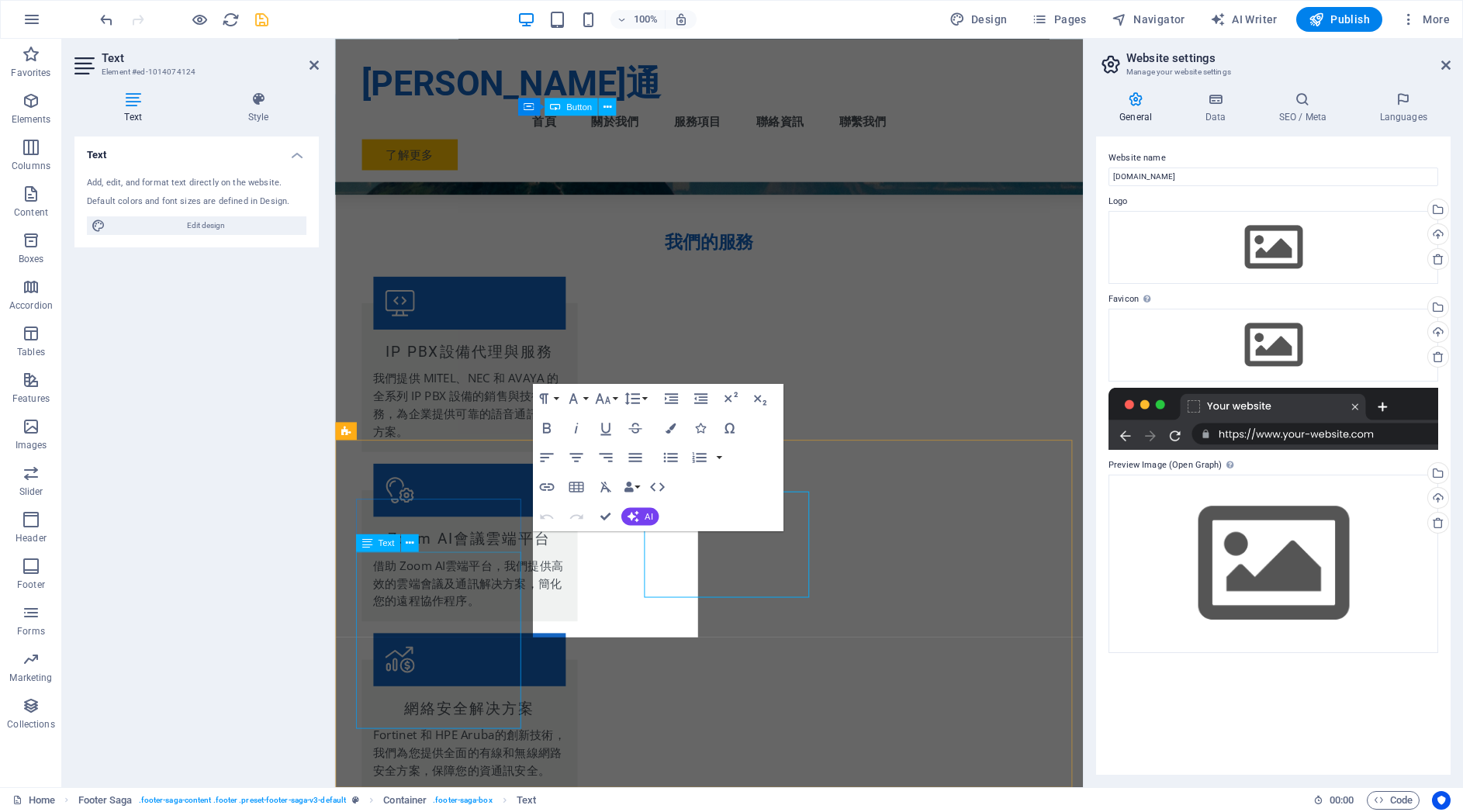
scroll to position [1550, 0]
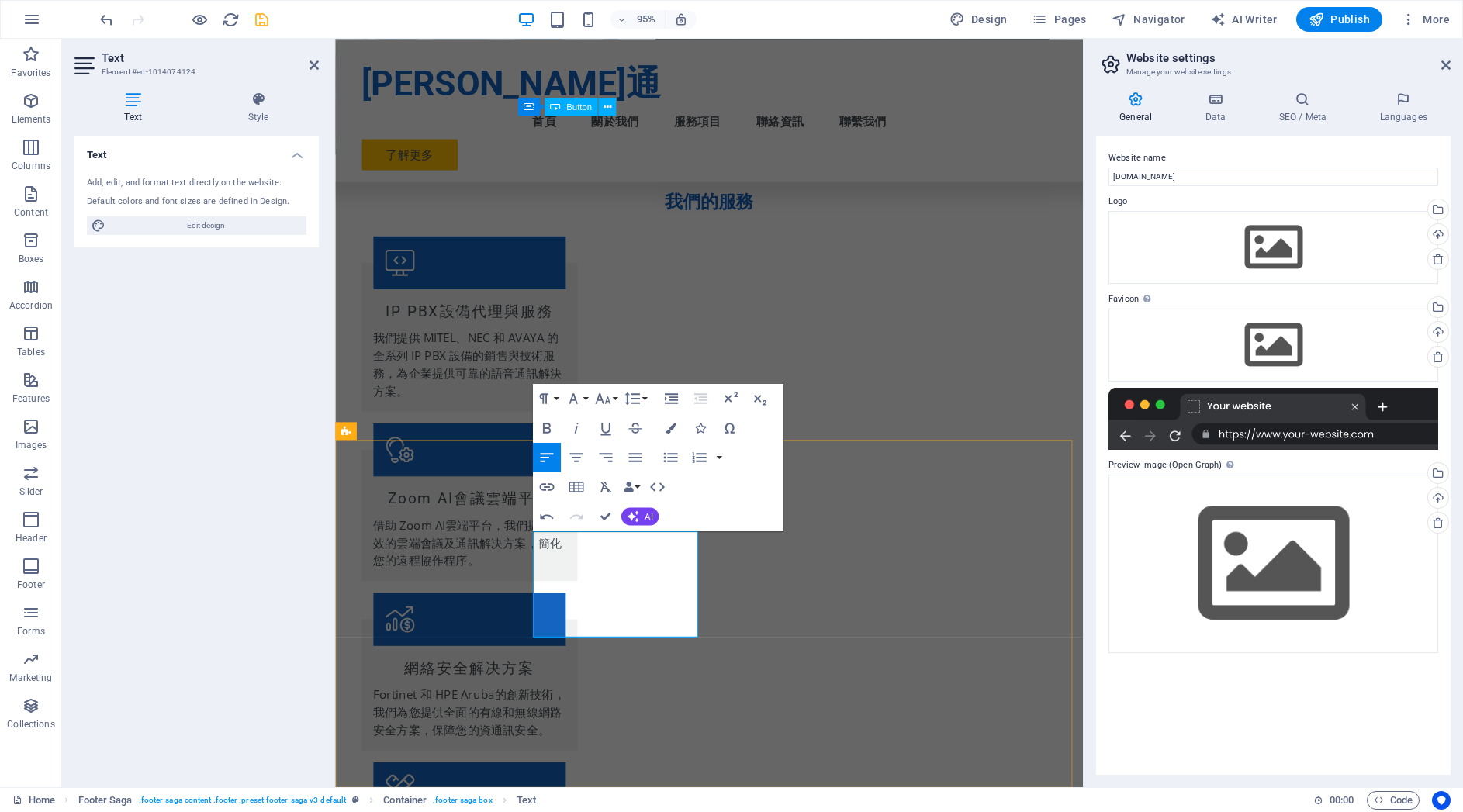
click at [1215, 109] on h4 "Data" at bounding box center [1218, 107] width 74 height 33
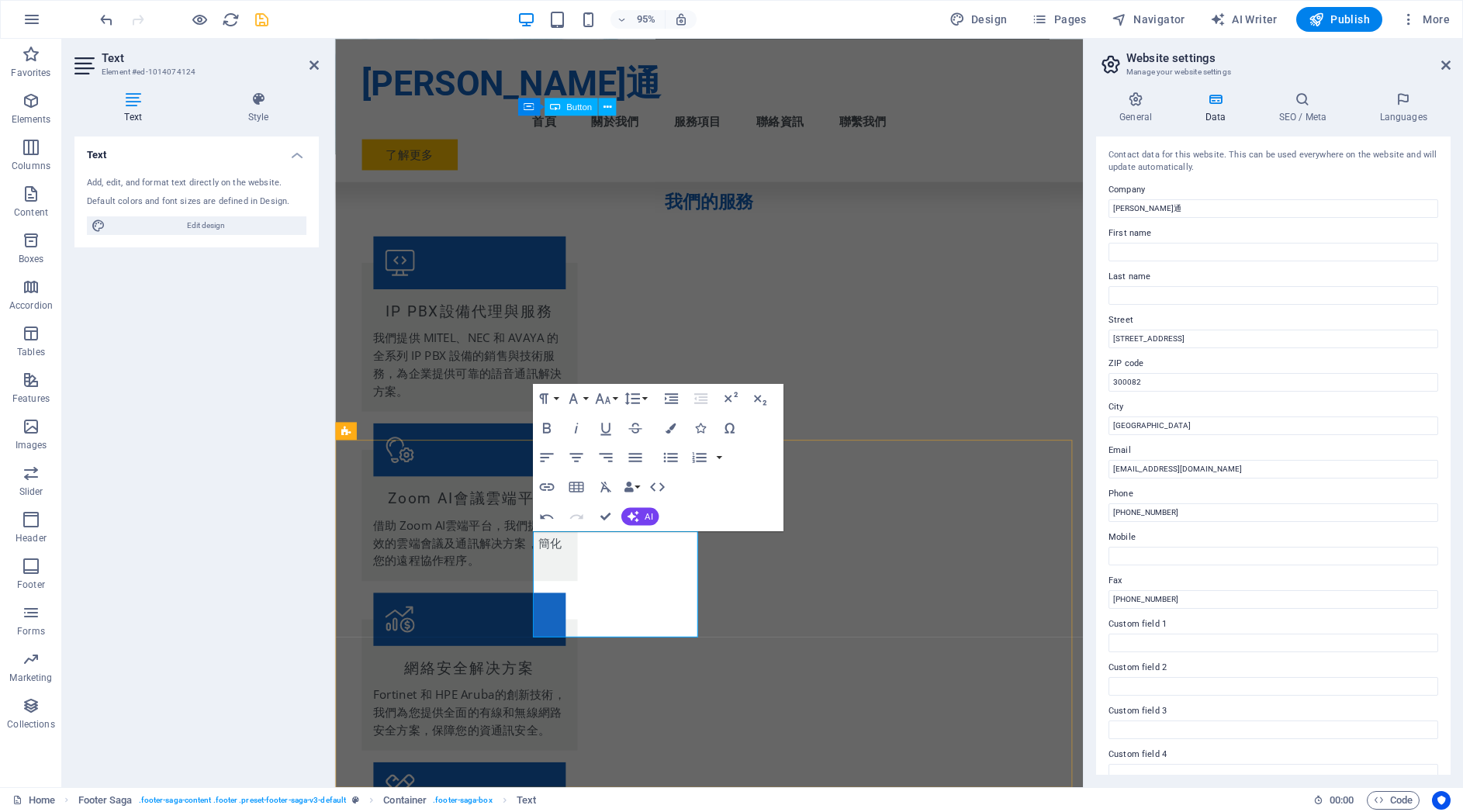
click at [213, 224] on span "Edit design" at bounding box center [206, 225] width 192 height 18
select select "px"
select select "200"
select select "px"
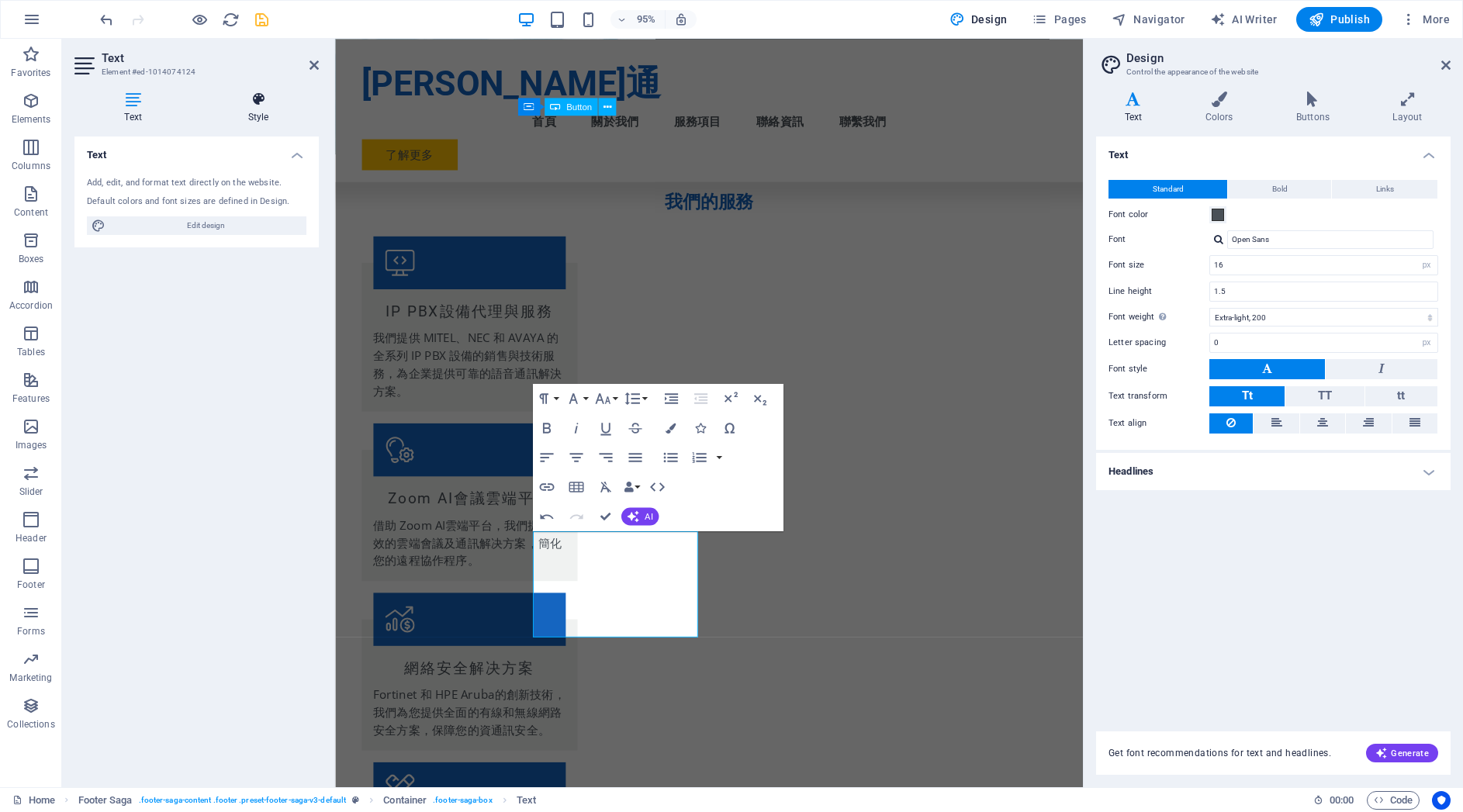
click at [253, 99] on icon at bounding box center [258, 99] width 121 height 16
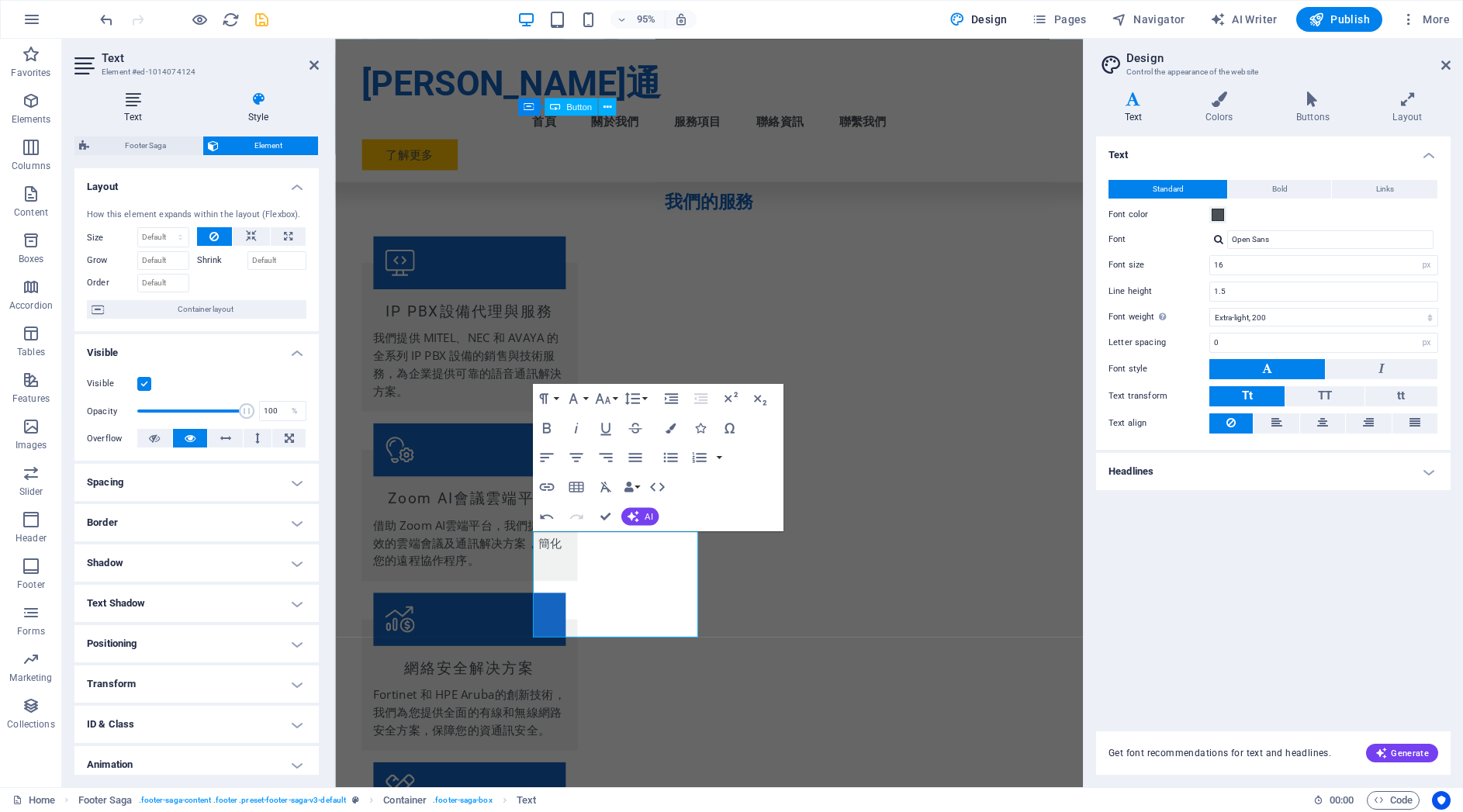
click at [129, 102] on icon at bounding box center [133, 99] width 117 height 16
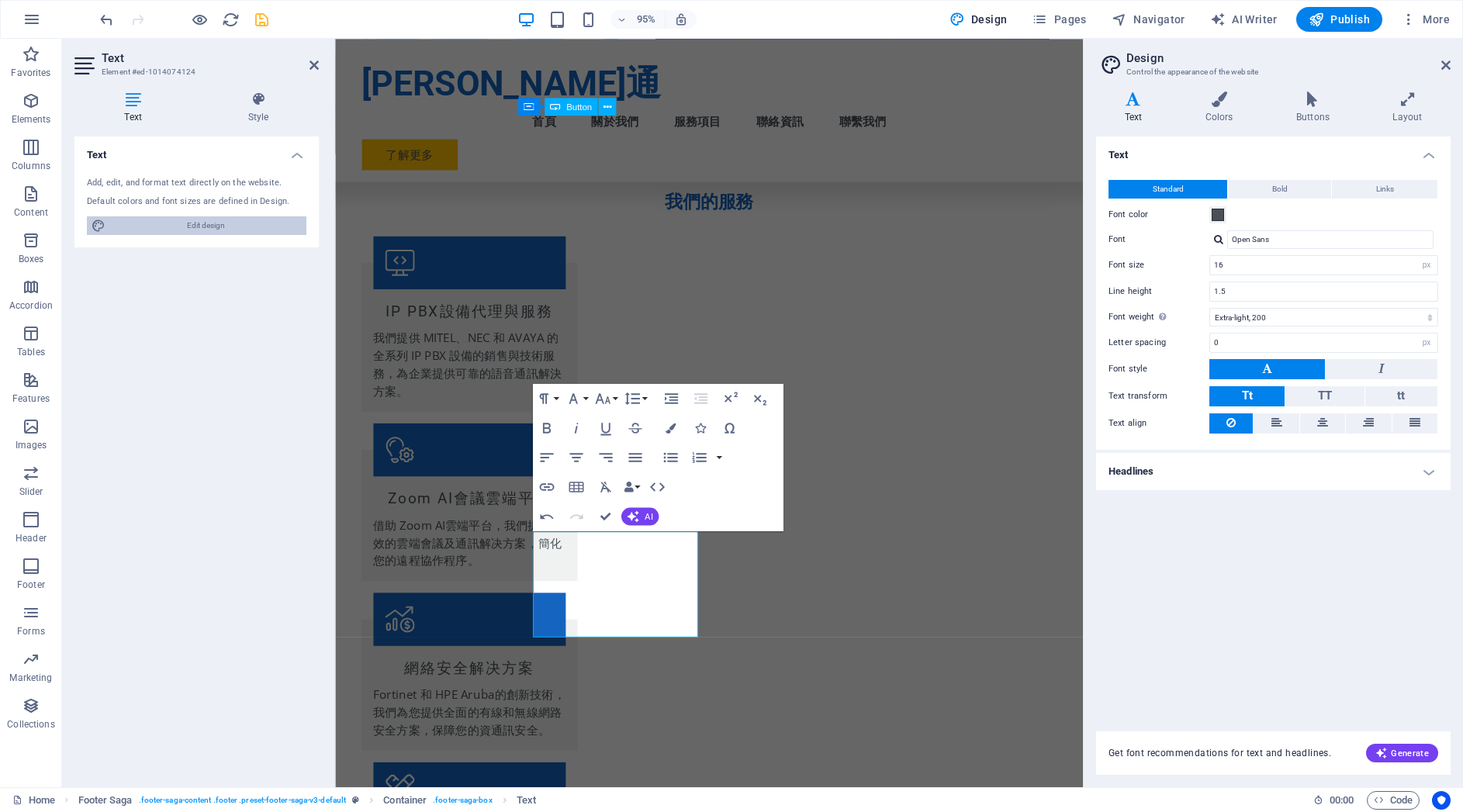
click at [202, 224] on span "Edit design" at bounding box center [206, 225] width 192 height 18
click at [258, 103] on icon at bounding box center [258, 99] width 121 height 16
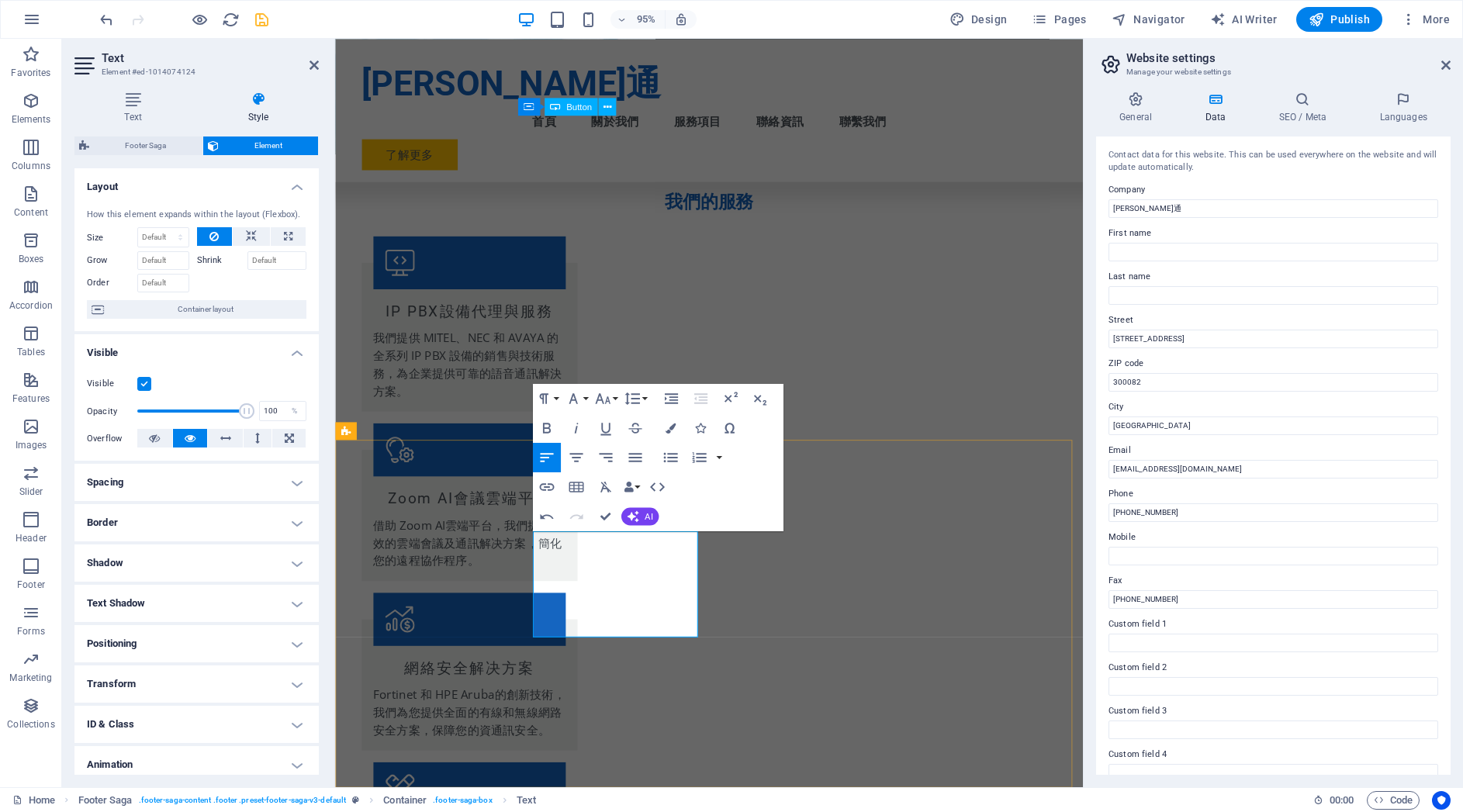
copy p
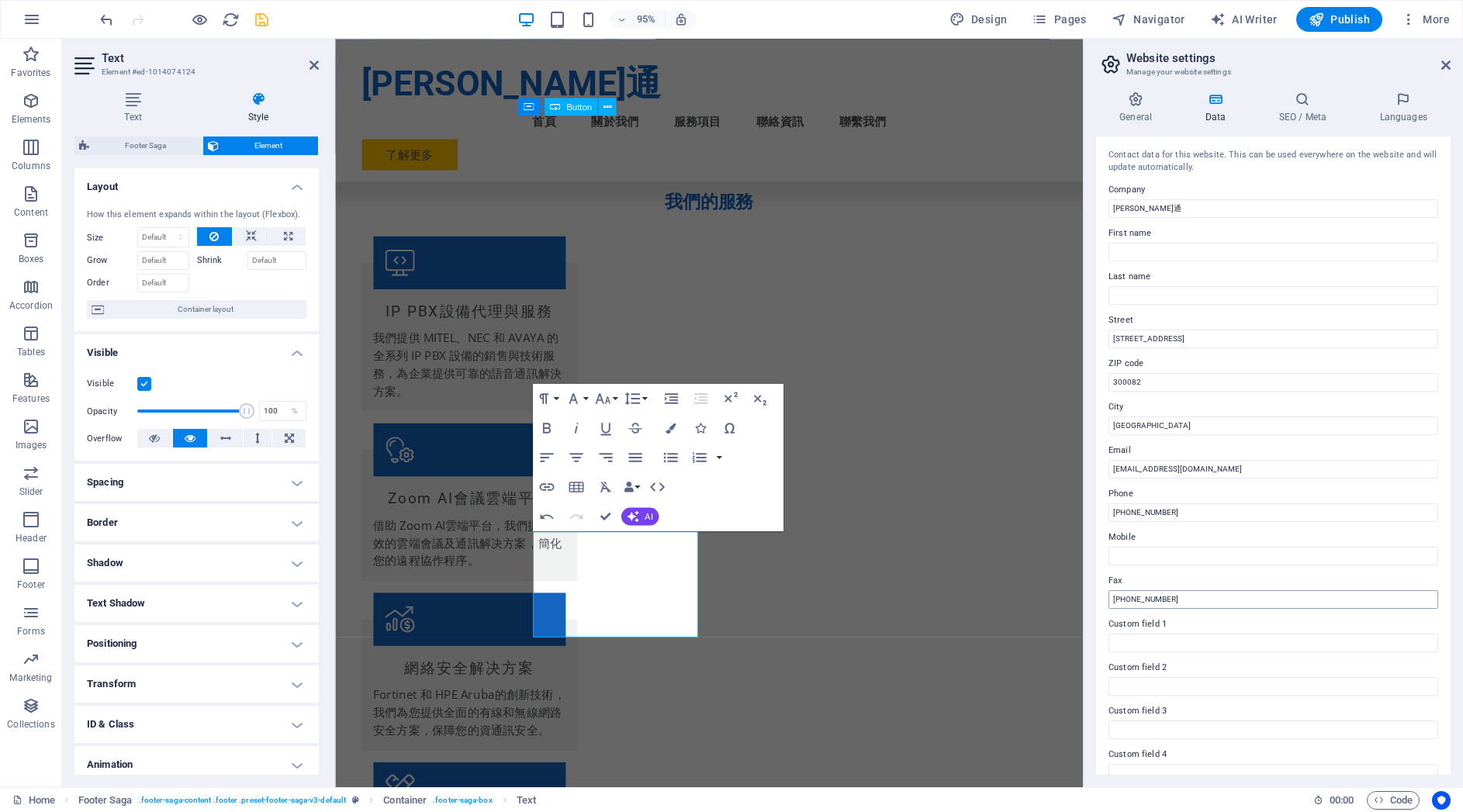
click at [1119, 597] on input "[PHONE_NUMBER]" at bounding box center [1273, 599] width 330 height 18
click at [1128, 598] on input "[PHONE_NUMBER]" at bounding box center [1273, 599] width 330 height 18
click at [1198, 599] on input "[PHONE_NUMBER]" at bounding box center [1273, 599] width 330 height 18
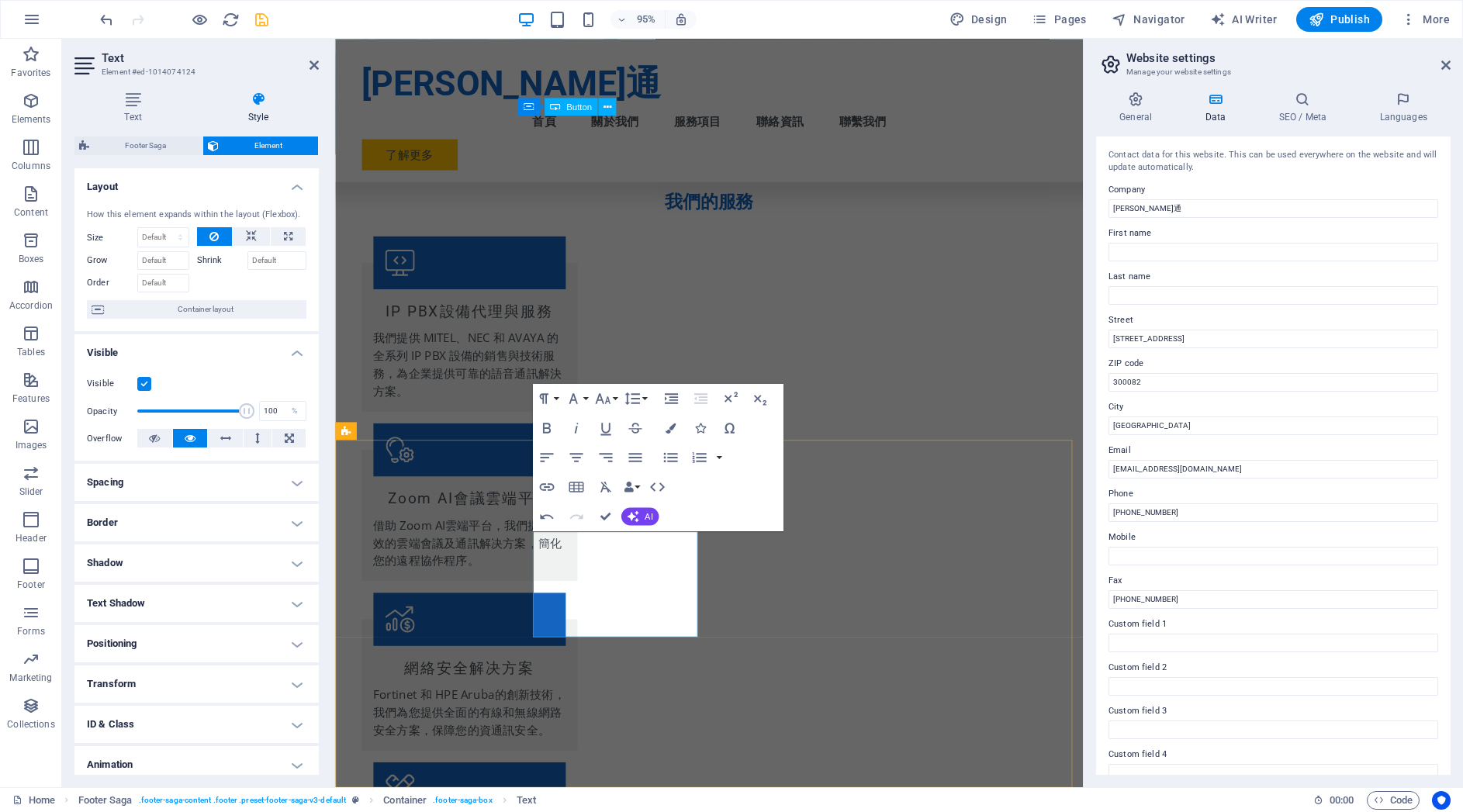
drag, startPoint x: 655, startPoint y: 621, endPoint x: 667, endPoint y: 622, distance: 12.0
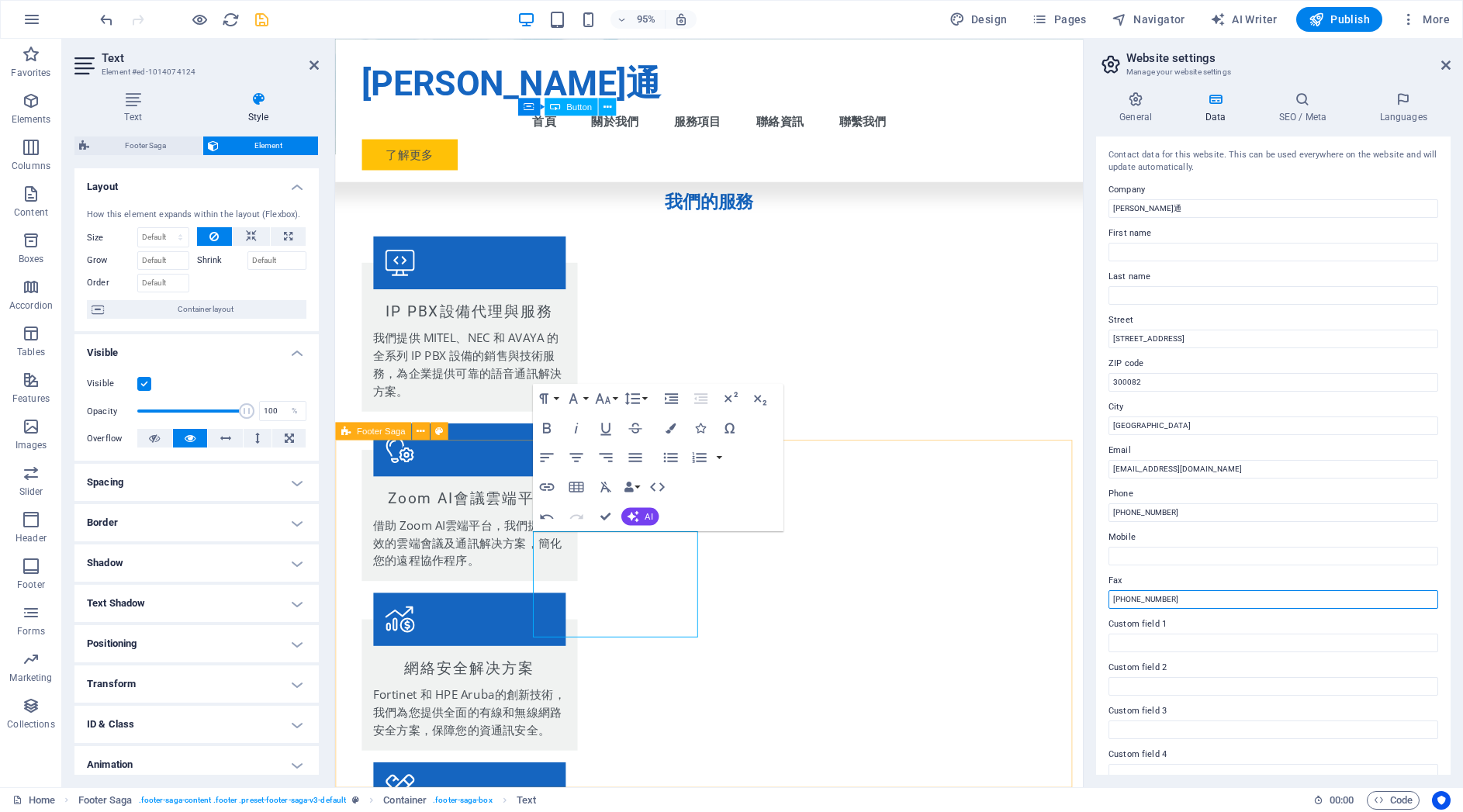
drag, startPoint x: 1206, startPoint y: 600, endPoint x: 1181, endPoint y: 590, distance: 26.9
click at [1147, 596] on input "[PHONE_NUMBER]" at bounding box center [1273, 599] width 330 height 18
click at [1185, 599] on input "[PHONE_NUMBER]" at bounding box center [1273, 599] width 330 height 18
drag, startPoint x: 1146, startPoint y: 600, endPoint x: 1163, endPoint y: 599, distance: 17.0
click at [1147, 600] on input "[PHONE_NUMBER]" at bounding box center [1273, 599] width 330 height 18
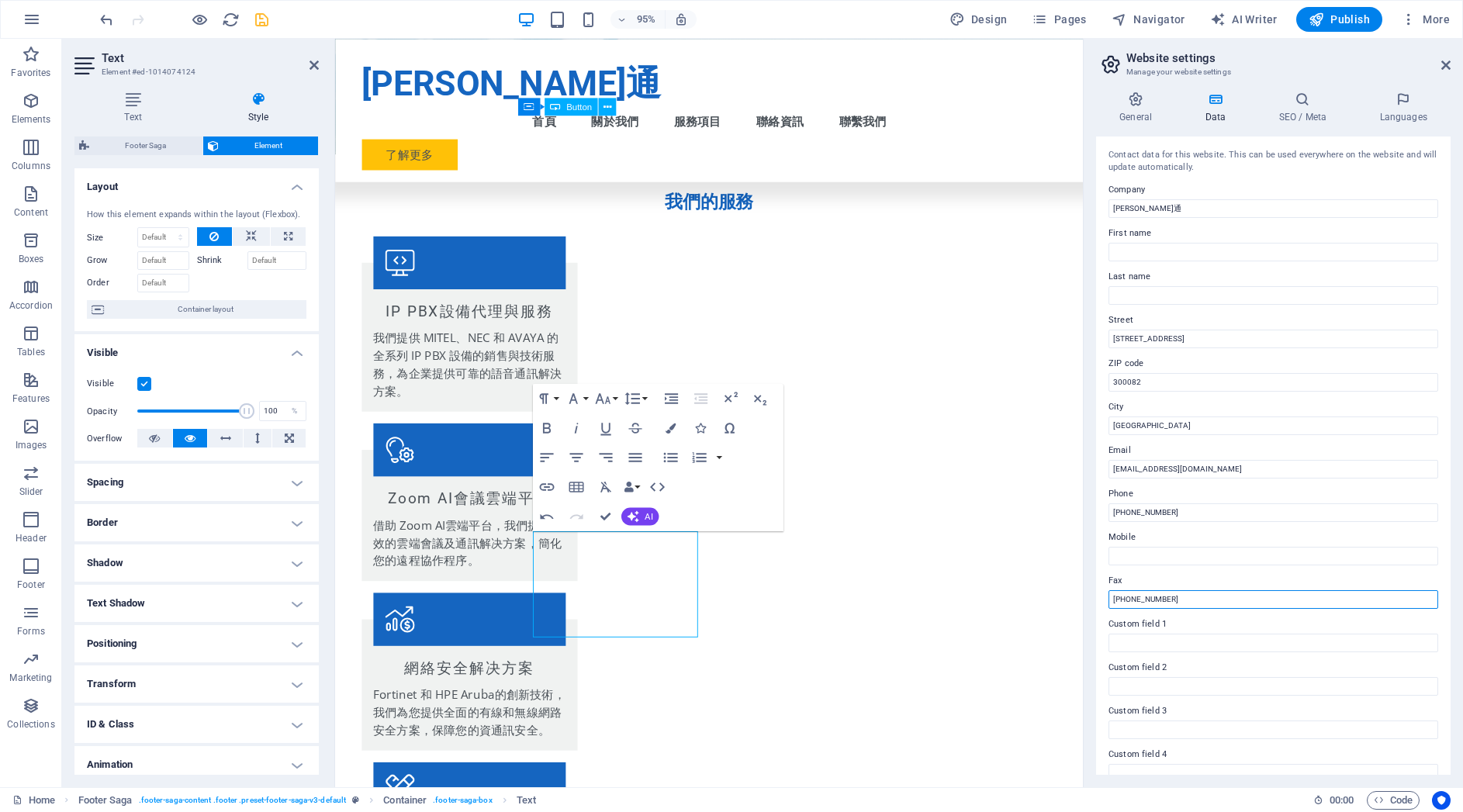
click at [1162, 605] on input "[PHONE_NUMBER]" at bounding box center [1273, 599] width 330 height 18
click at [1170, 603] on input "[PHONE_NUMBER]" at bounding box center [1273, 599] width 330 height 18
click at [1196, 602] on input "[PHONE_NUMBER]" at bounding box center [1273, 599] width 330 height 18
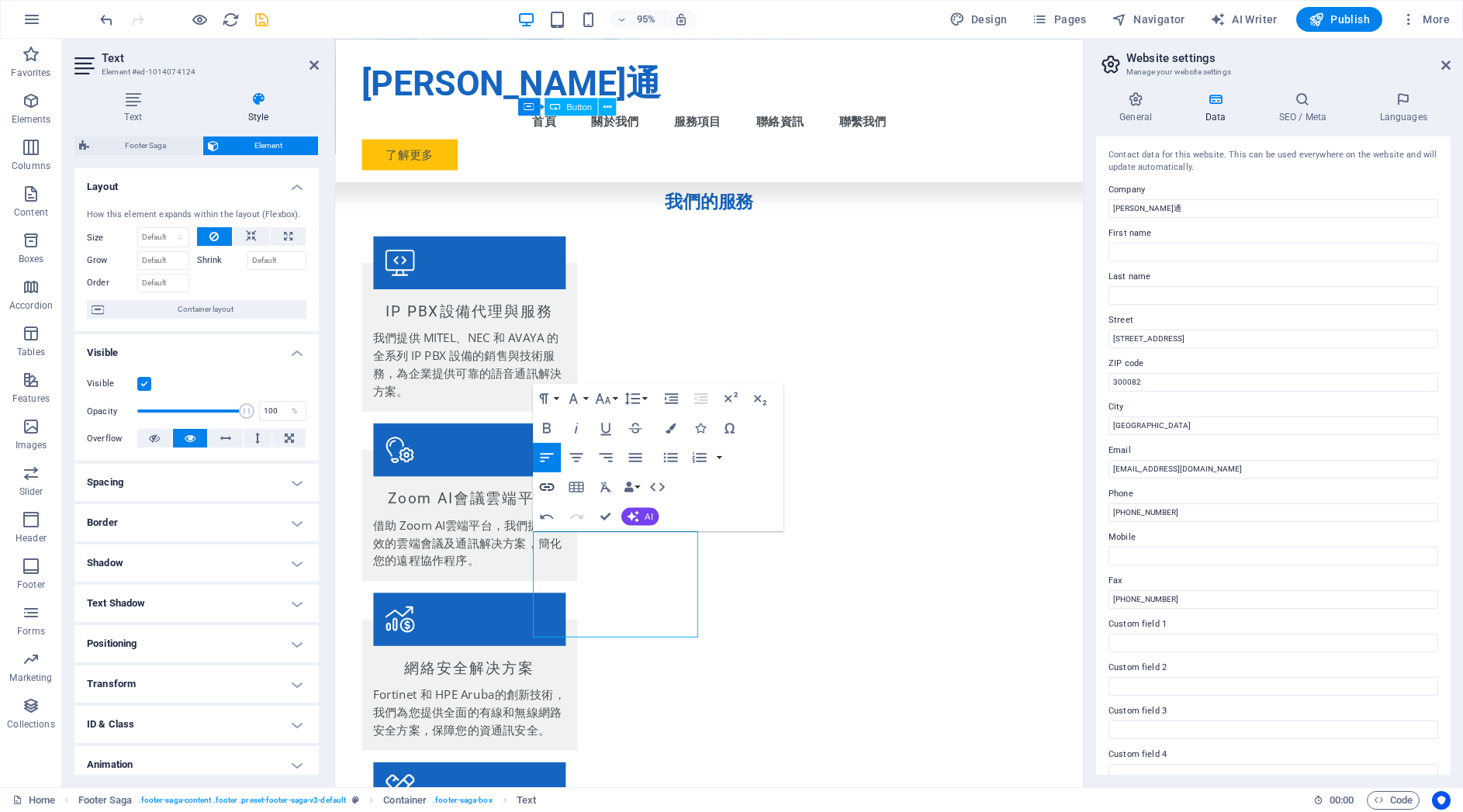
click at [550, 492] on icon "button" at bounding box center [547, 486] width 17 height 17
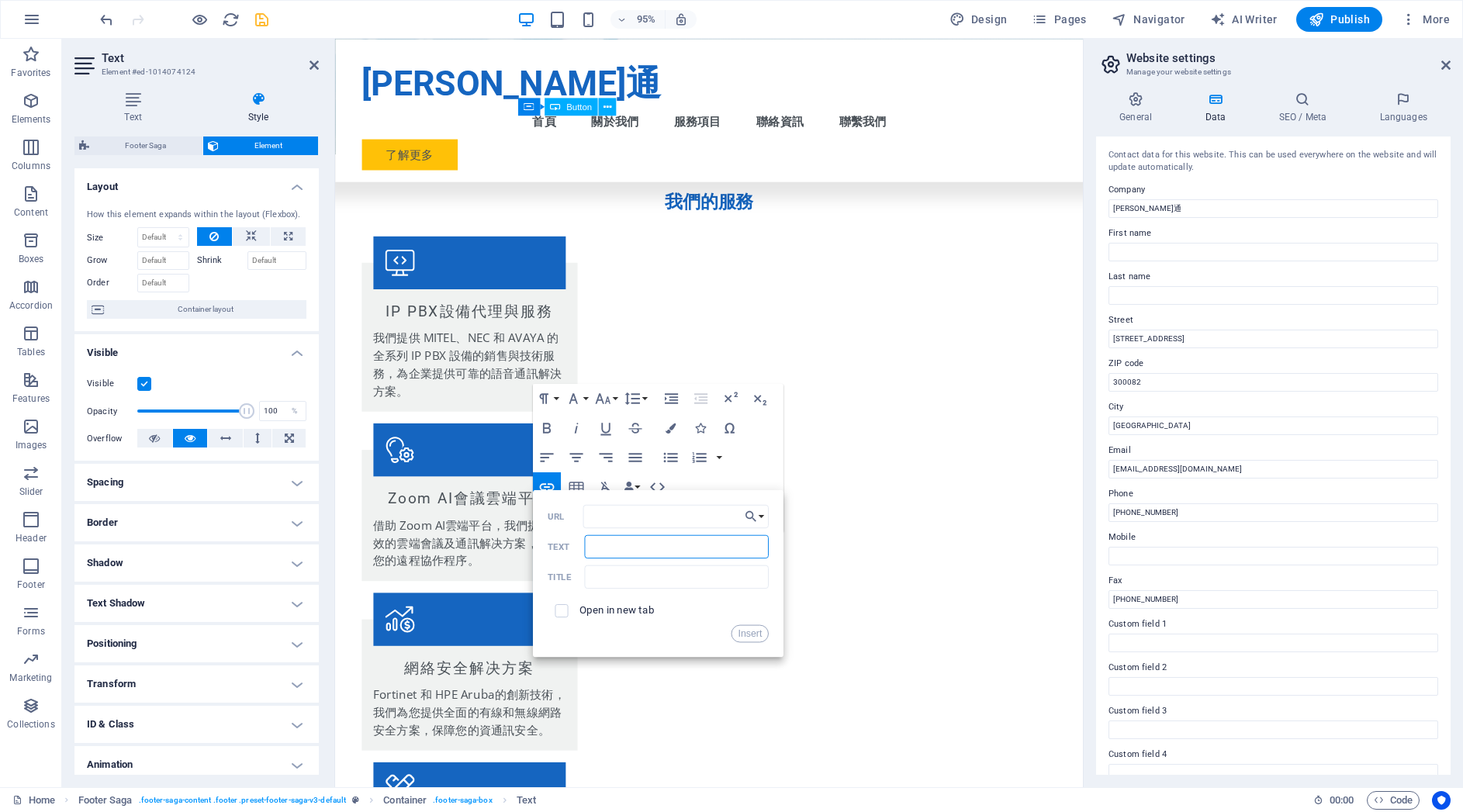
click at [636, 549] on input "Text" at bounding box center [676, 546] width 185 height 23
click at [618, 572] on input "text" at bounding box center [676, 576] width 185 height 23
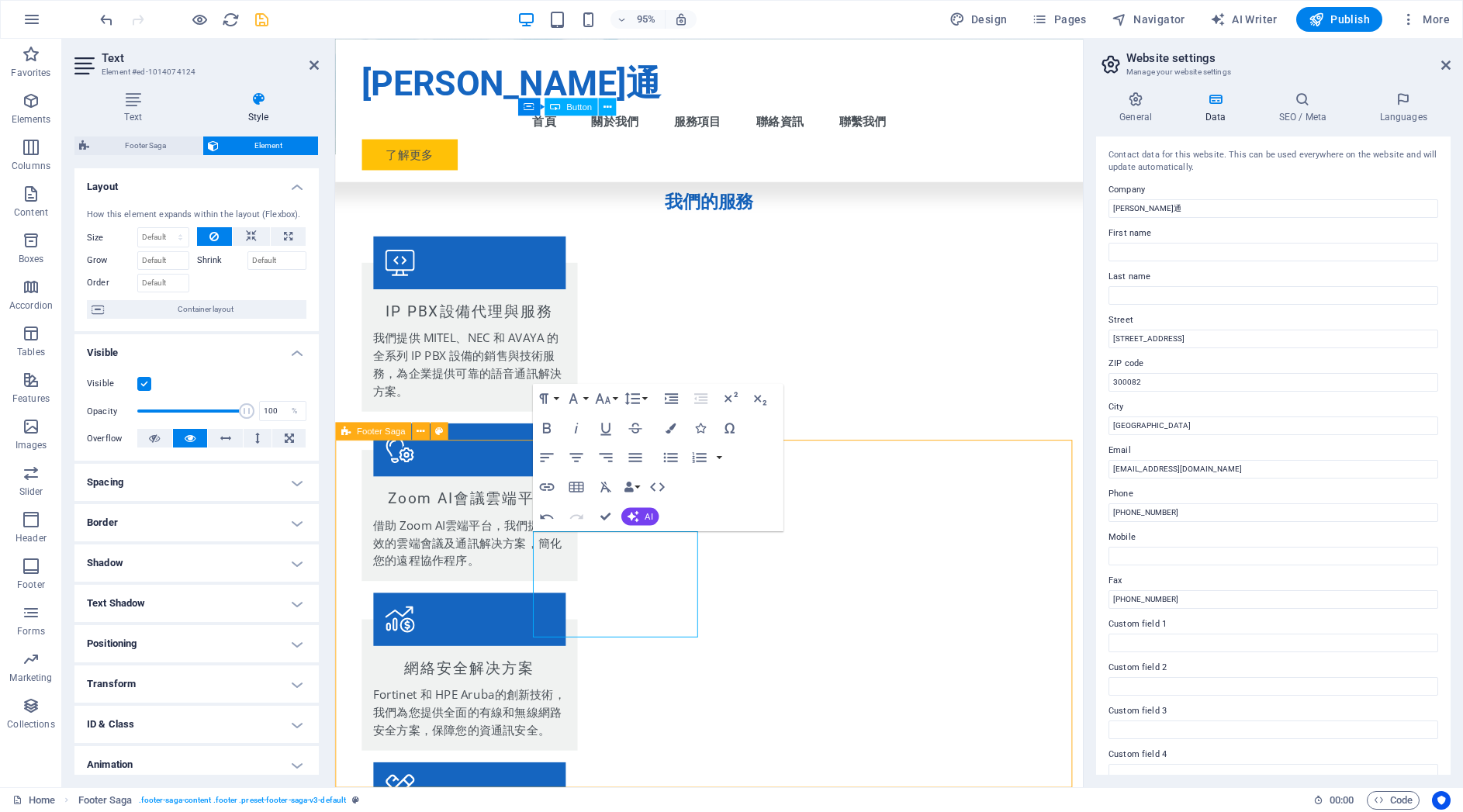
scroll to position [1509, 0]
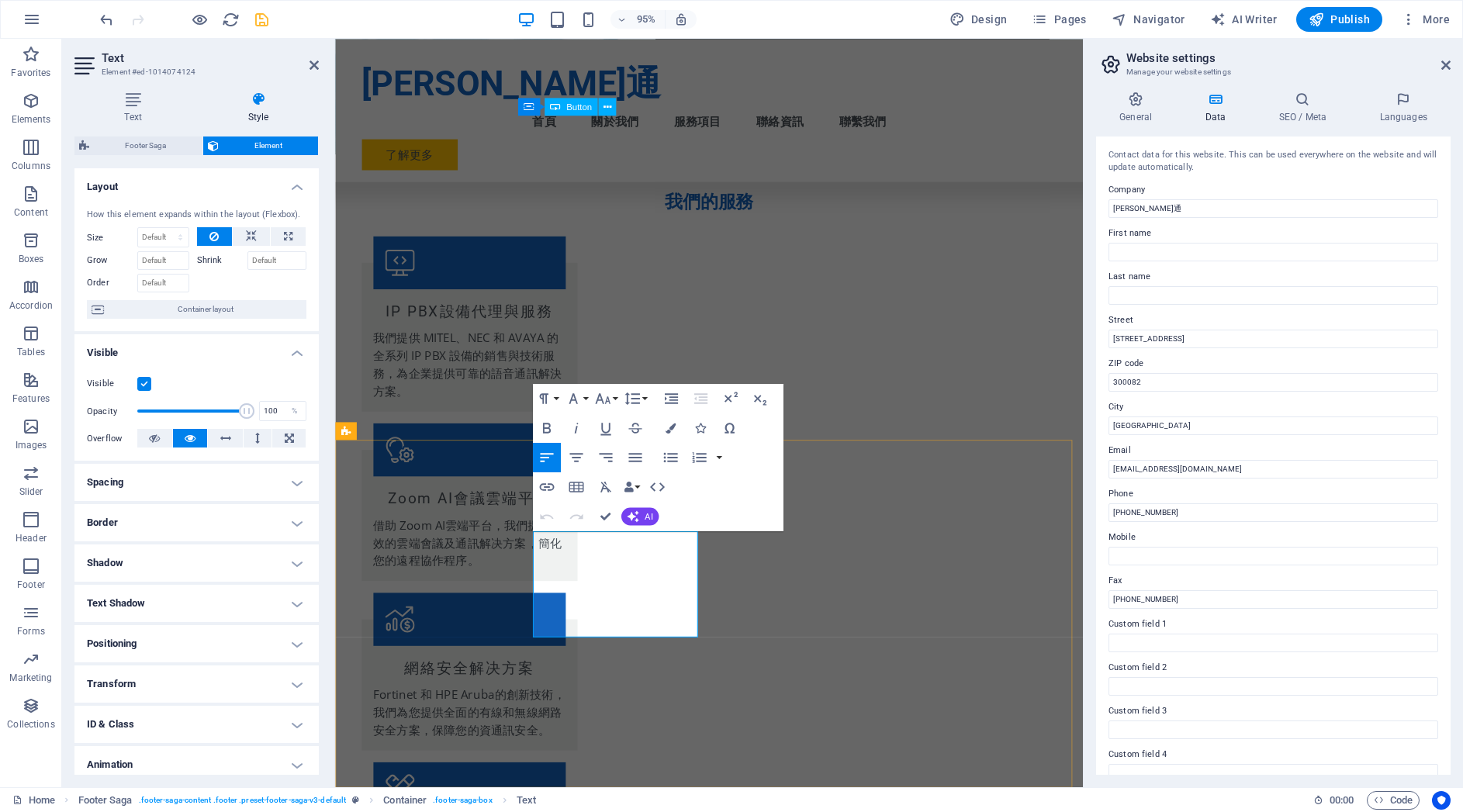
click at [559, 398] on button "Paragraph Format" at bounding box center [547, 398] width 28 height 29
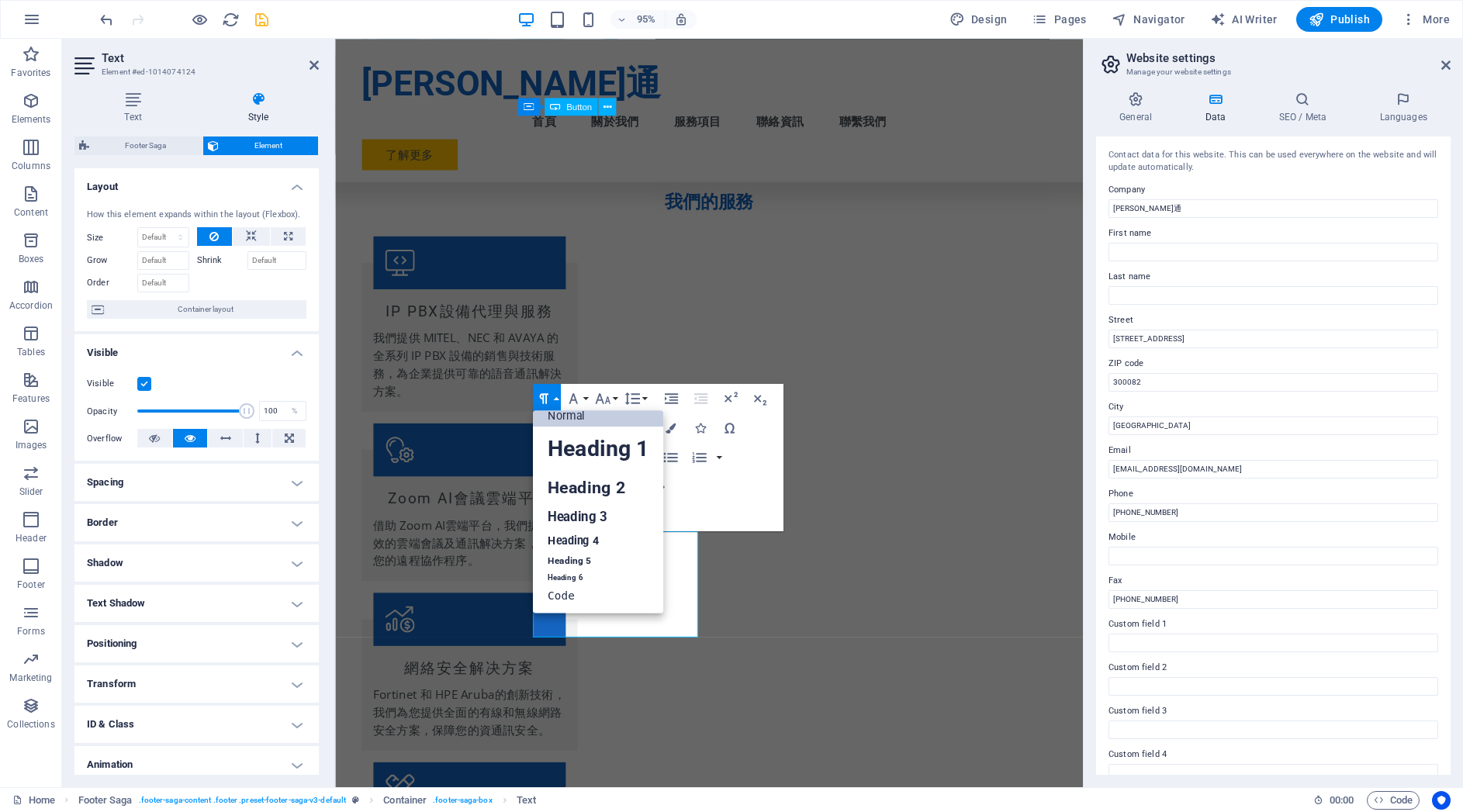
scroll to position [13, 0]
click at [559, 398] on button "Paragraph Format" at bounding box center [547, 398] width 28 height 29
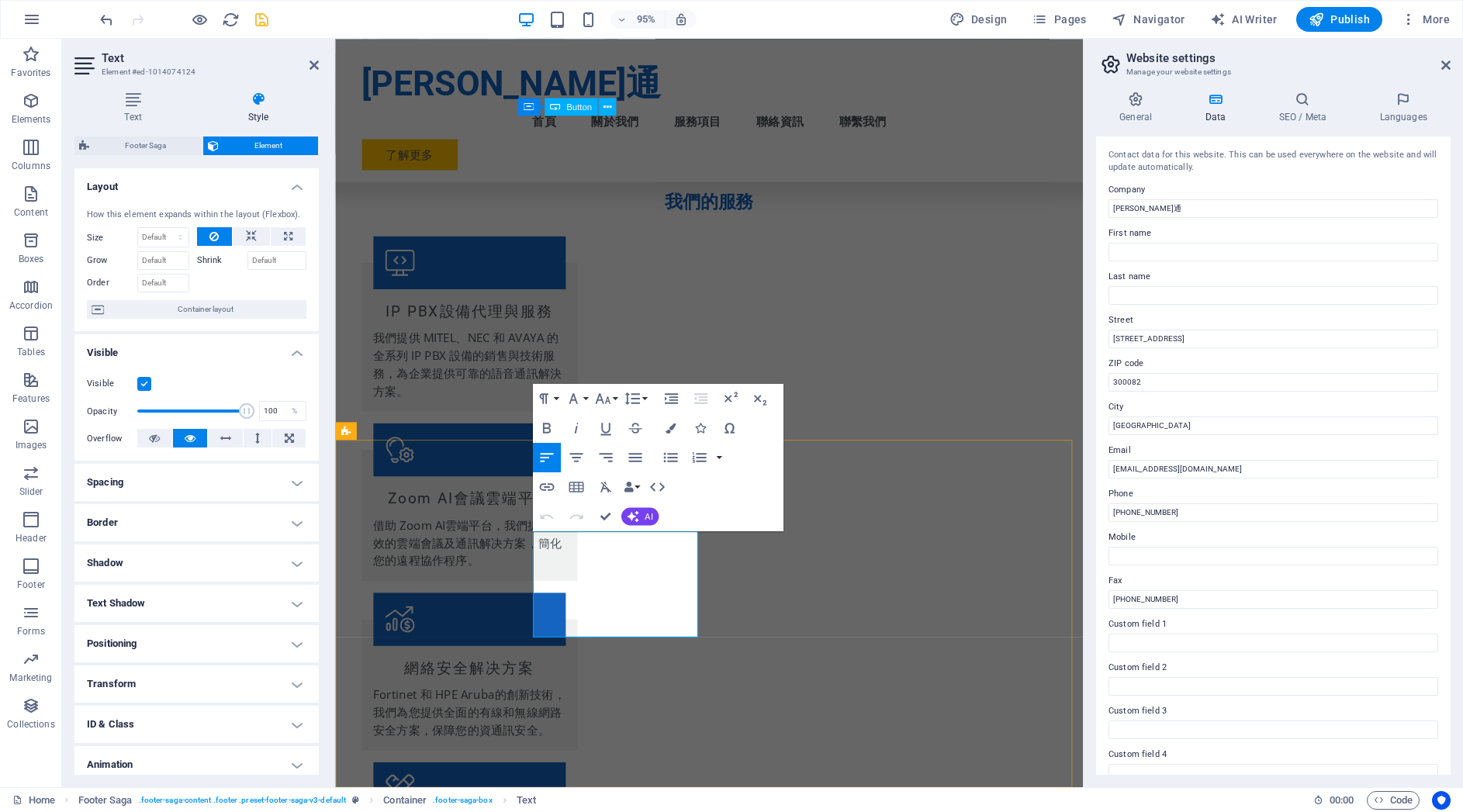
click at [637, 485] on button "Data Bindings" at bounding box center [632, 486] width 21 height 29
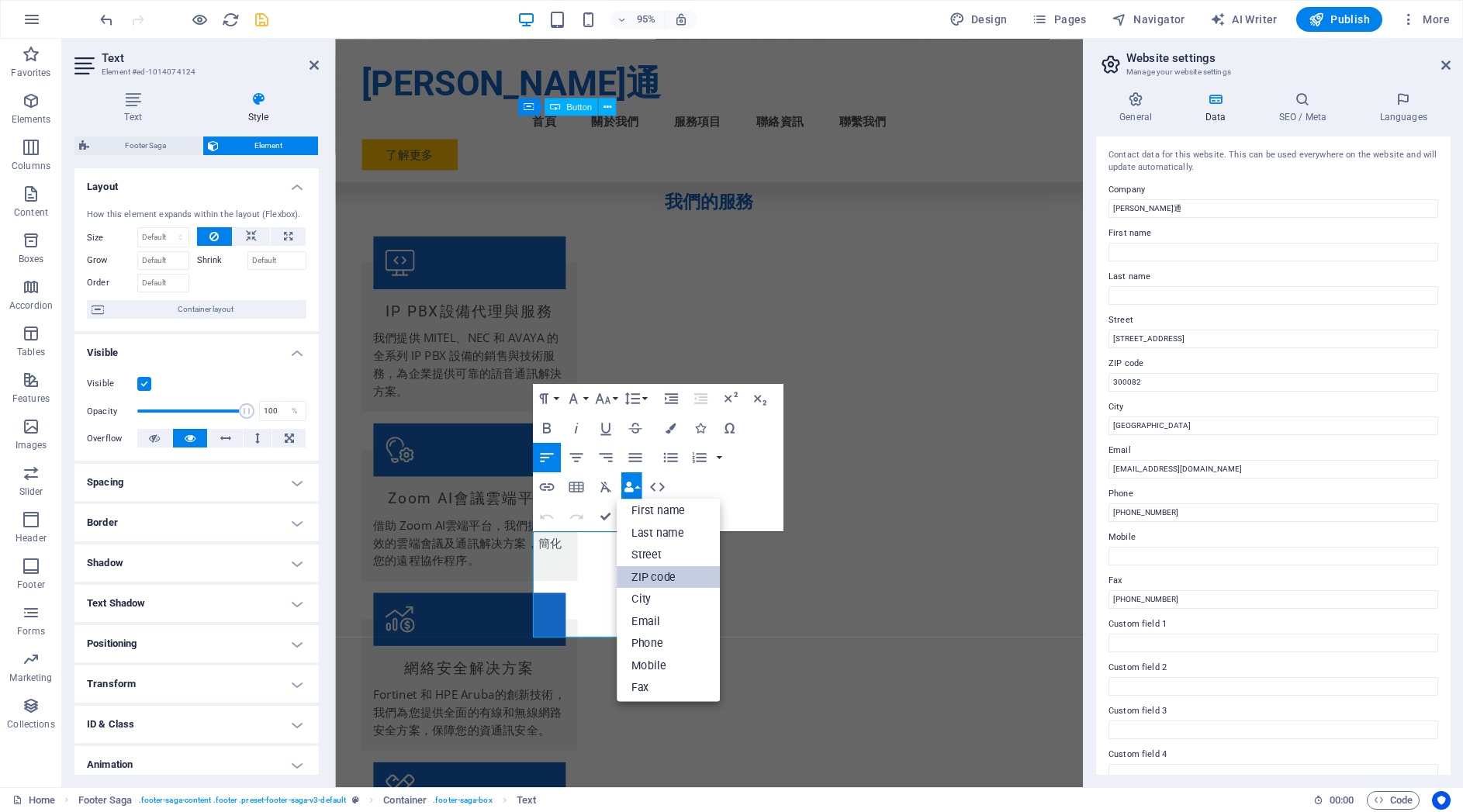
scroll to position [32, 0]
click at [642, 681] on link "Fax" at bounding box center [668, 684] width 103 height 22
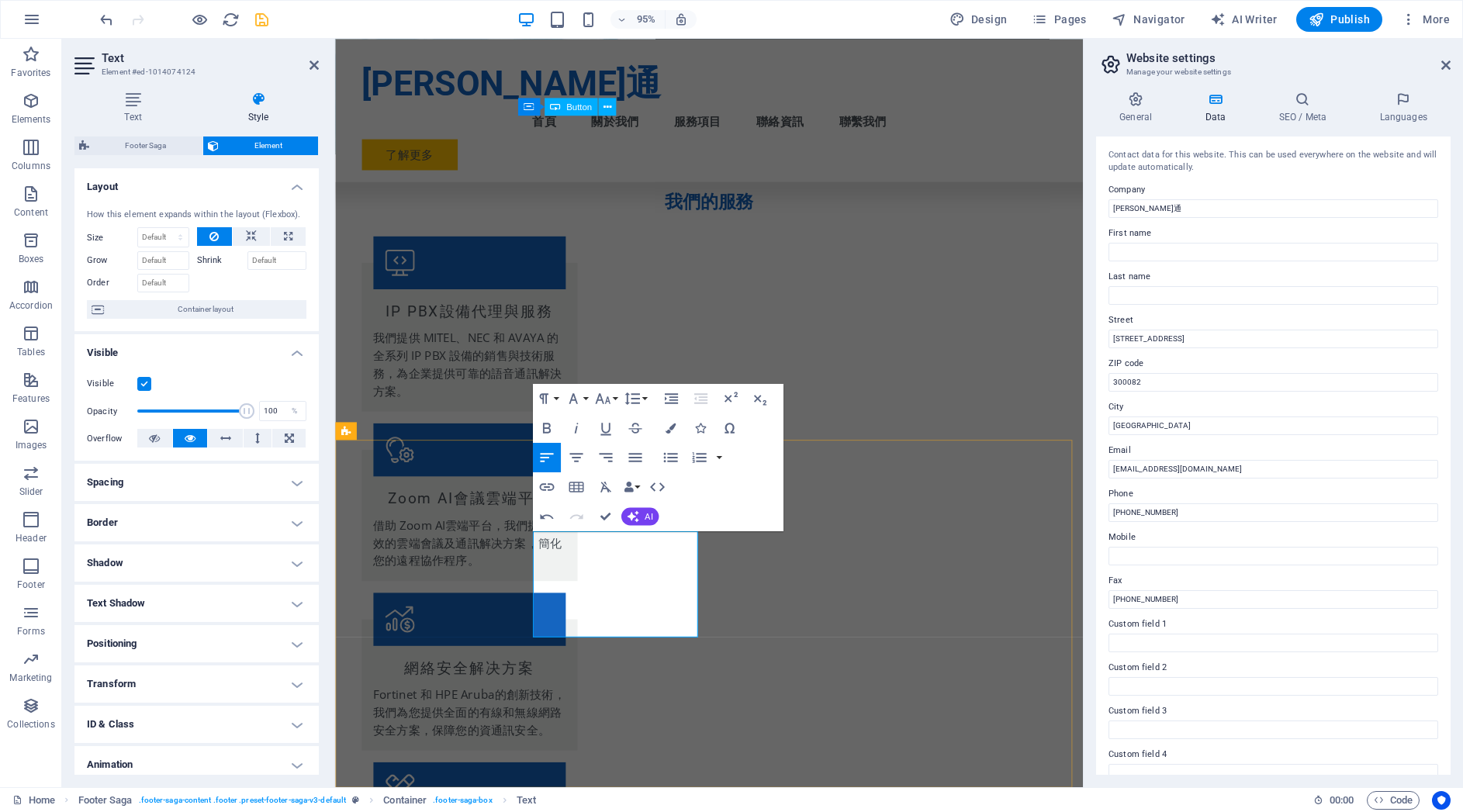
click at [1225, 466] on input "[EMAIL_ADDRESS][DOMAIN_NAME]" at bounding box center [1273, 469] width 330 height 18
drag, startPoint x: 1234, startPoint y: 466, endPoint x: 1112, endPoint y: 451, distance: 122.9
click at [1112, 451] on div "Email [EMAIL_ADDRESS][DOMAIN_NAME]" at bounding box center [1273, 459] width 330 height 37
type input "[EMAIL_ADDRESS][DOMAIN_NAME]"
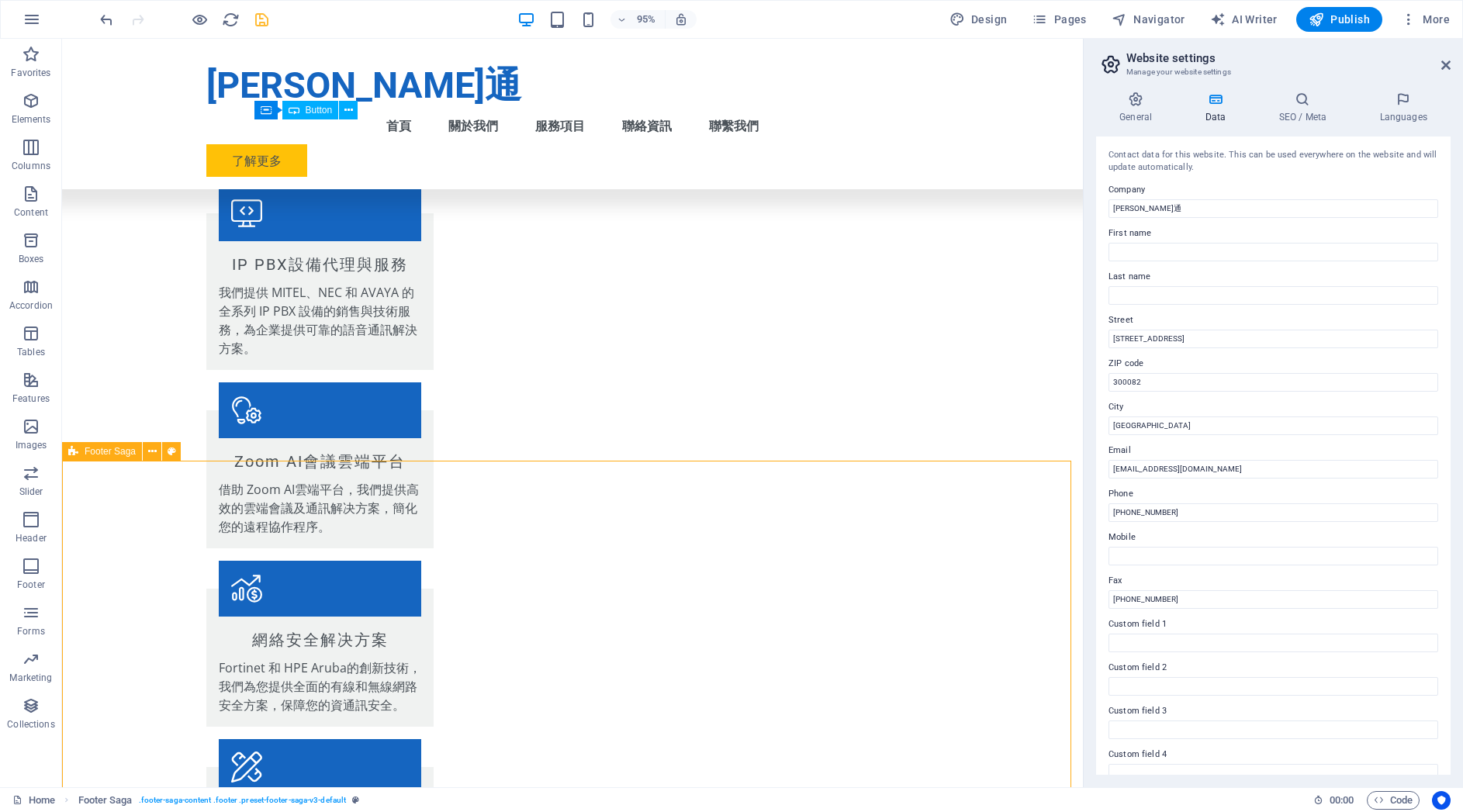
scroll to position [1509, 0]
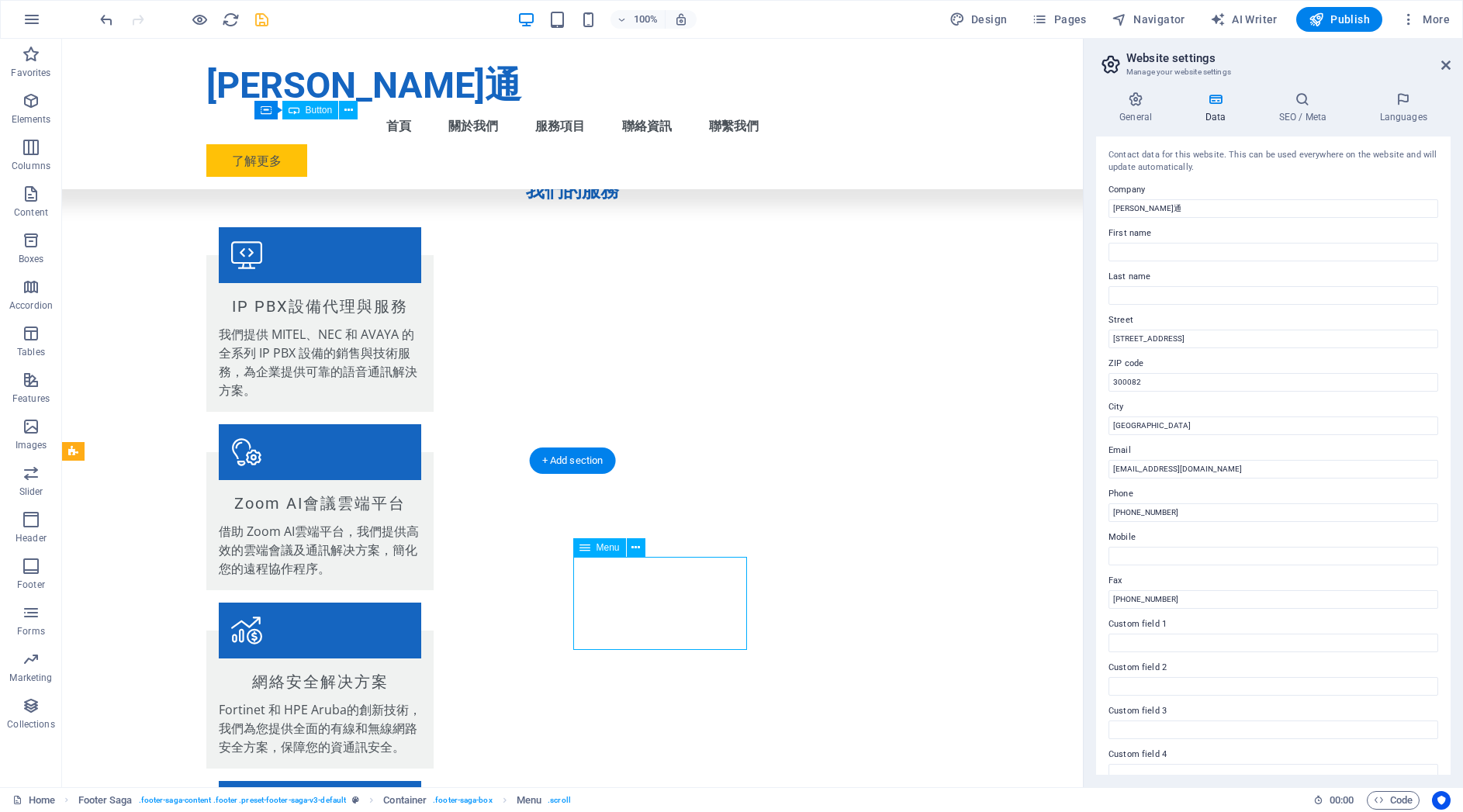
select select
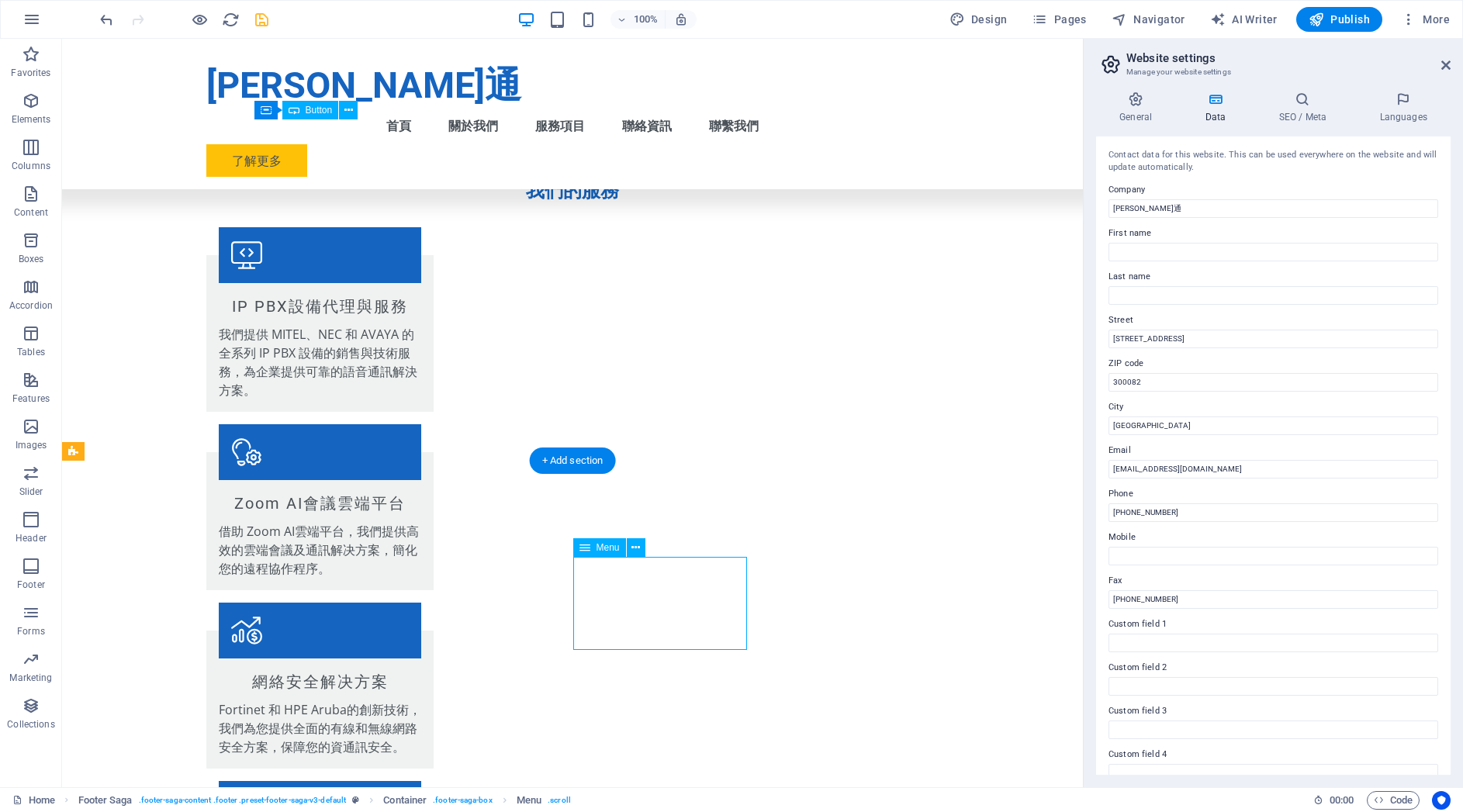
select select
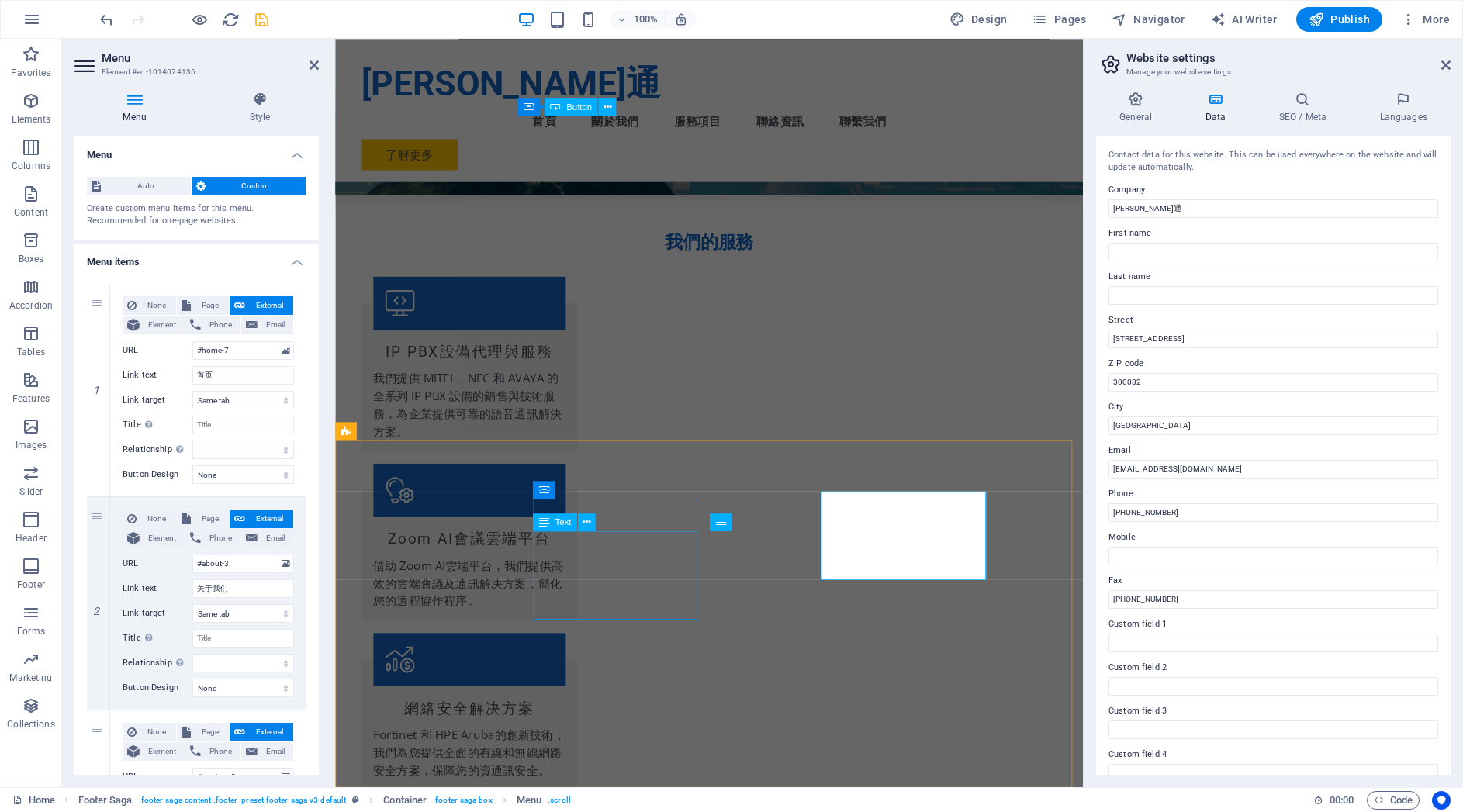
scroll to position [1550, 0]
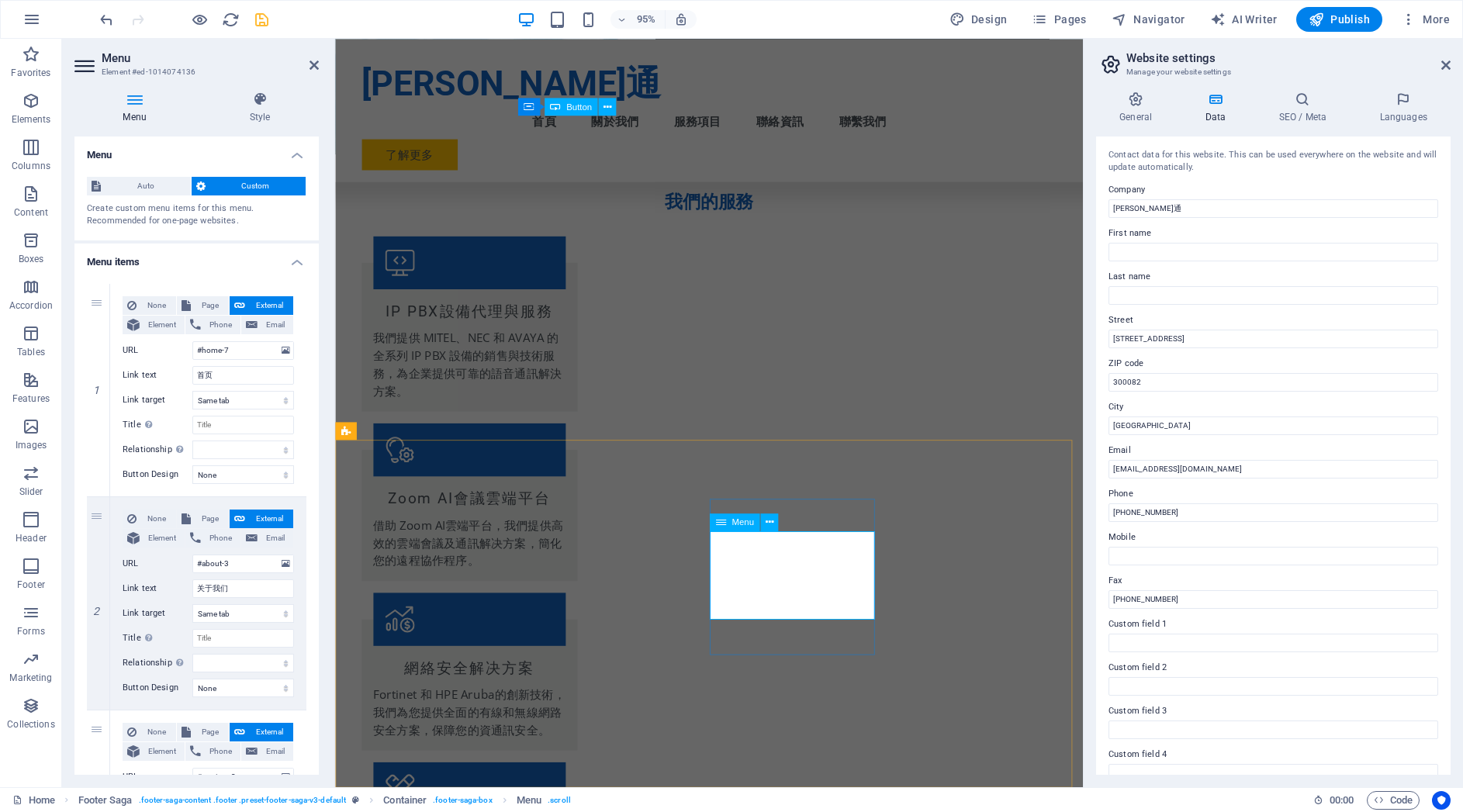
click at [224, 372] on input "首页" at bounding box center [243, 374] width 102 height 18
type input "首"
select select
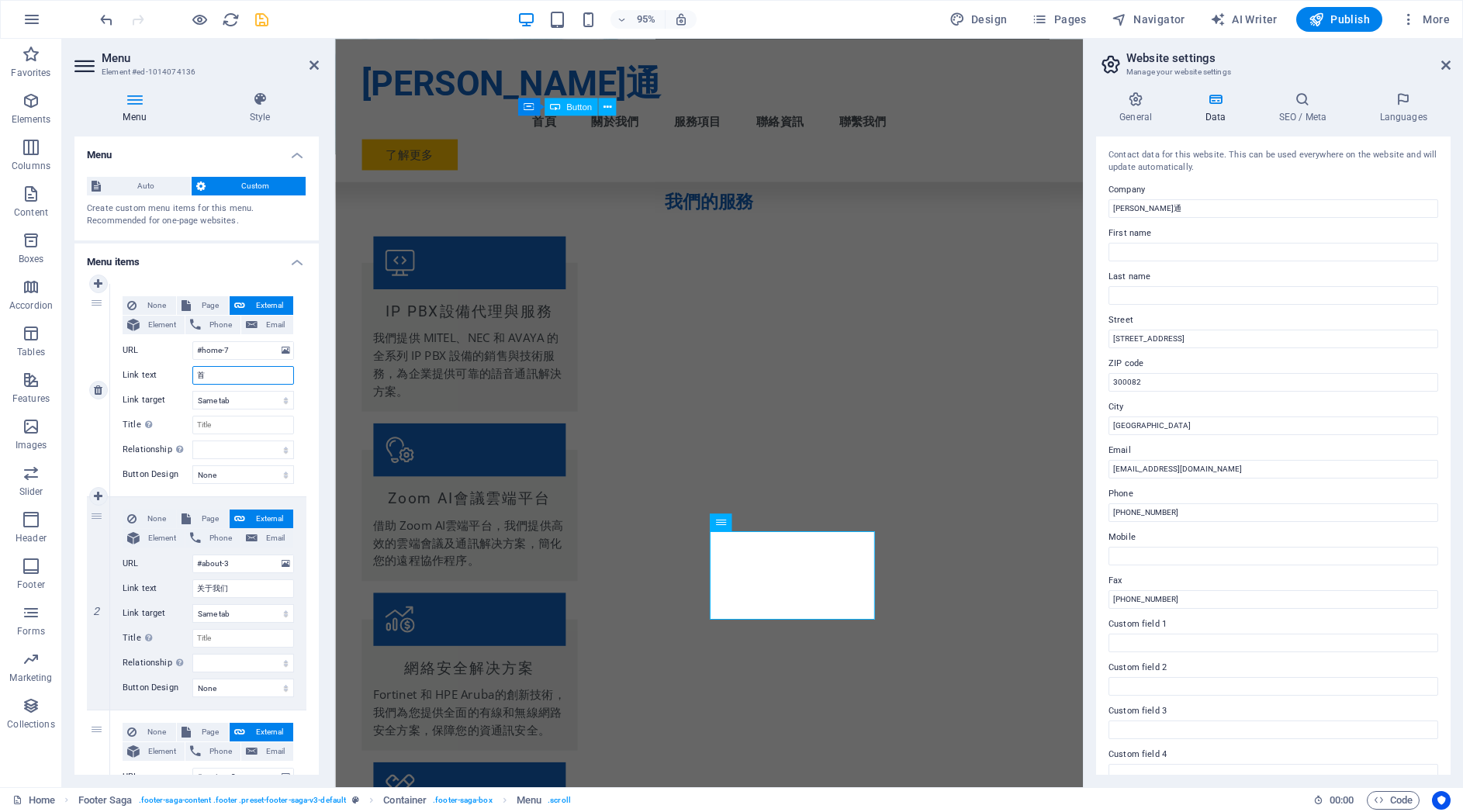
select select
type input "首u,"
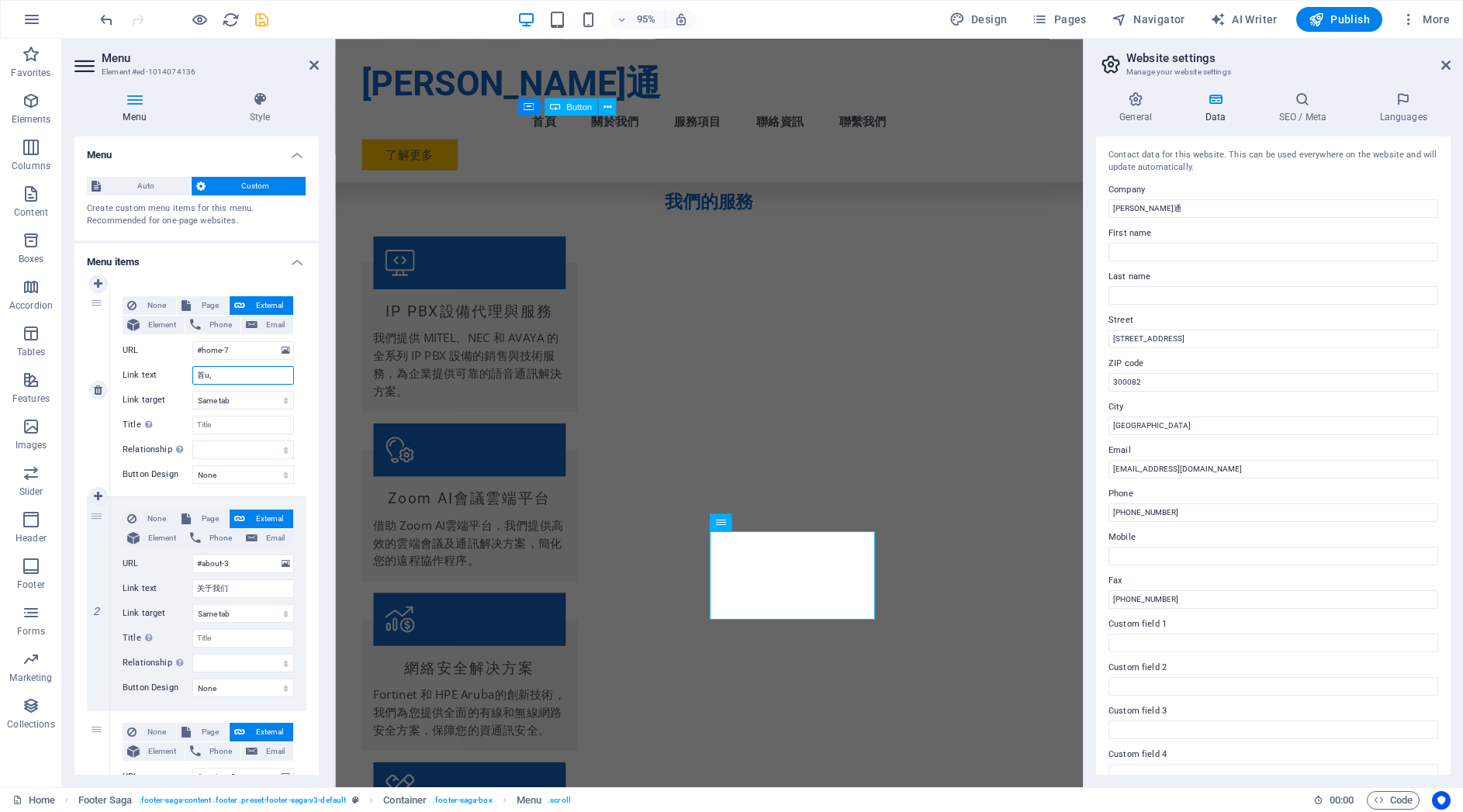
select select
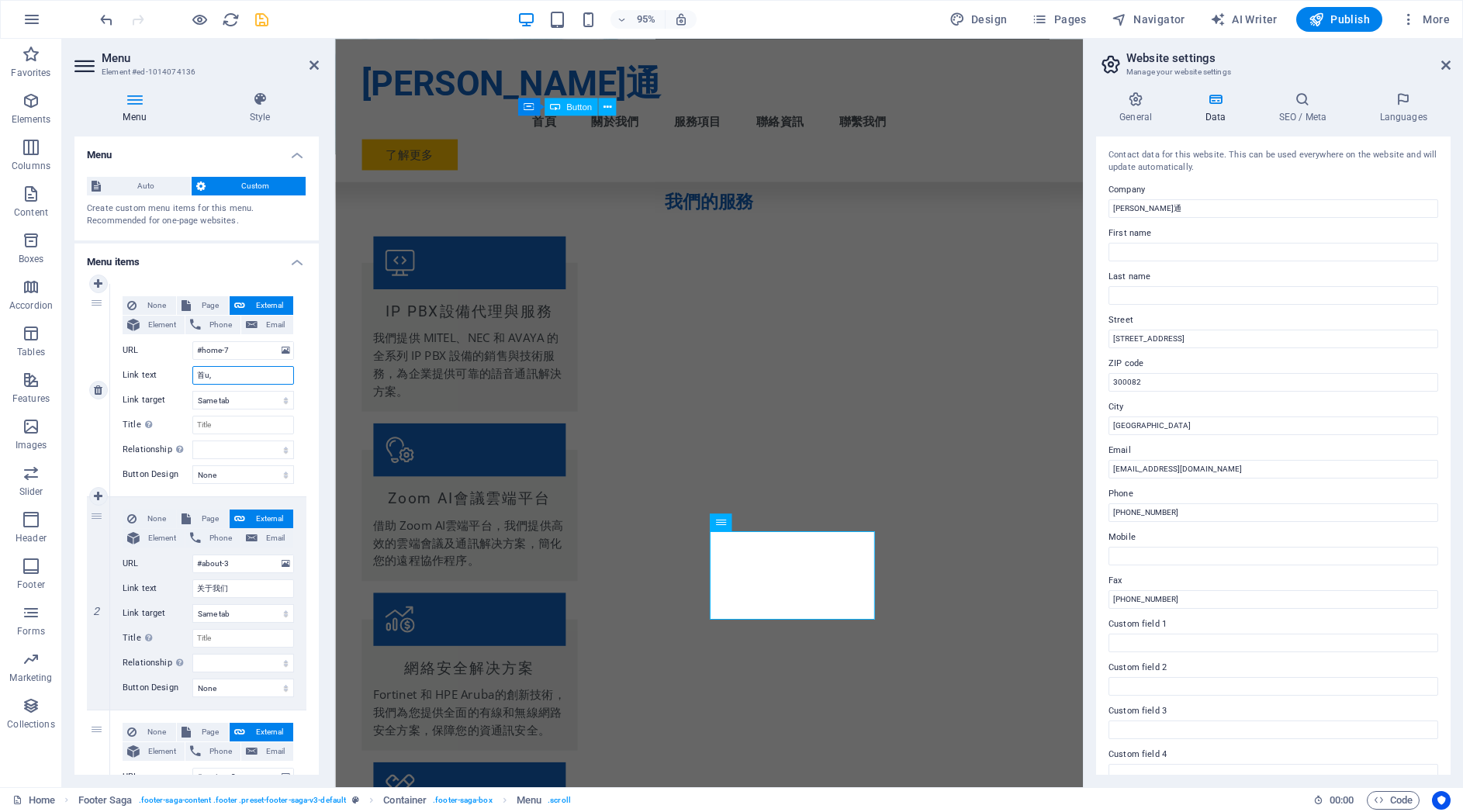
type input "首u,4"
select select
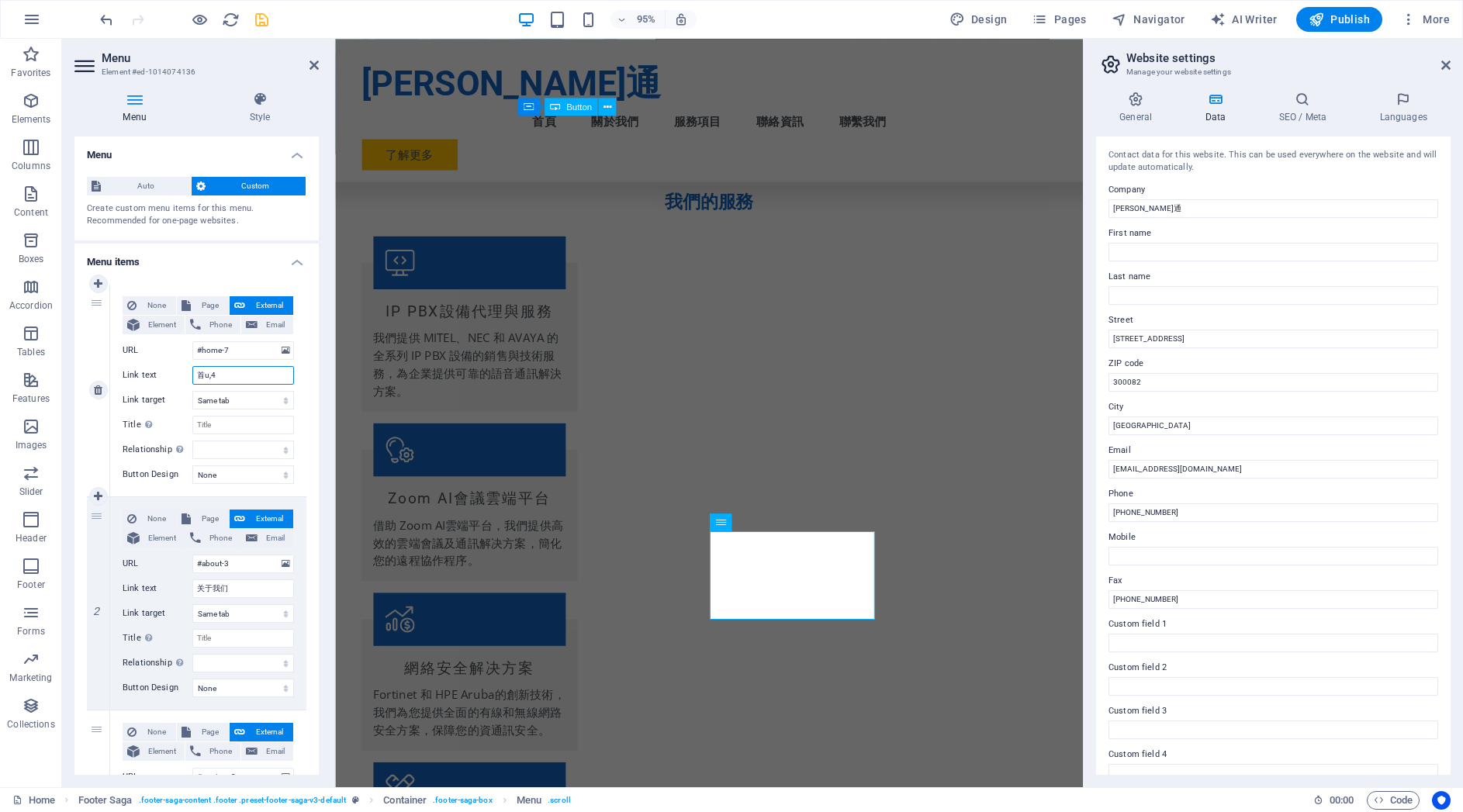
select select
type input "首頁"
select select
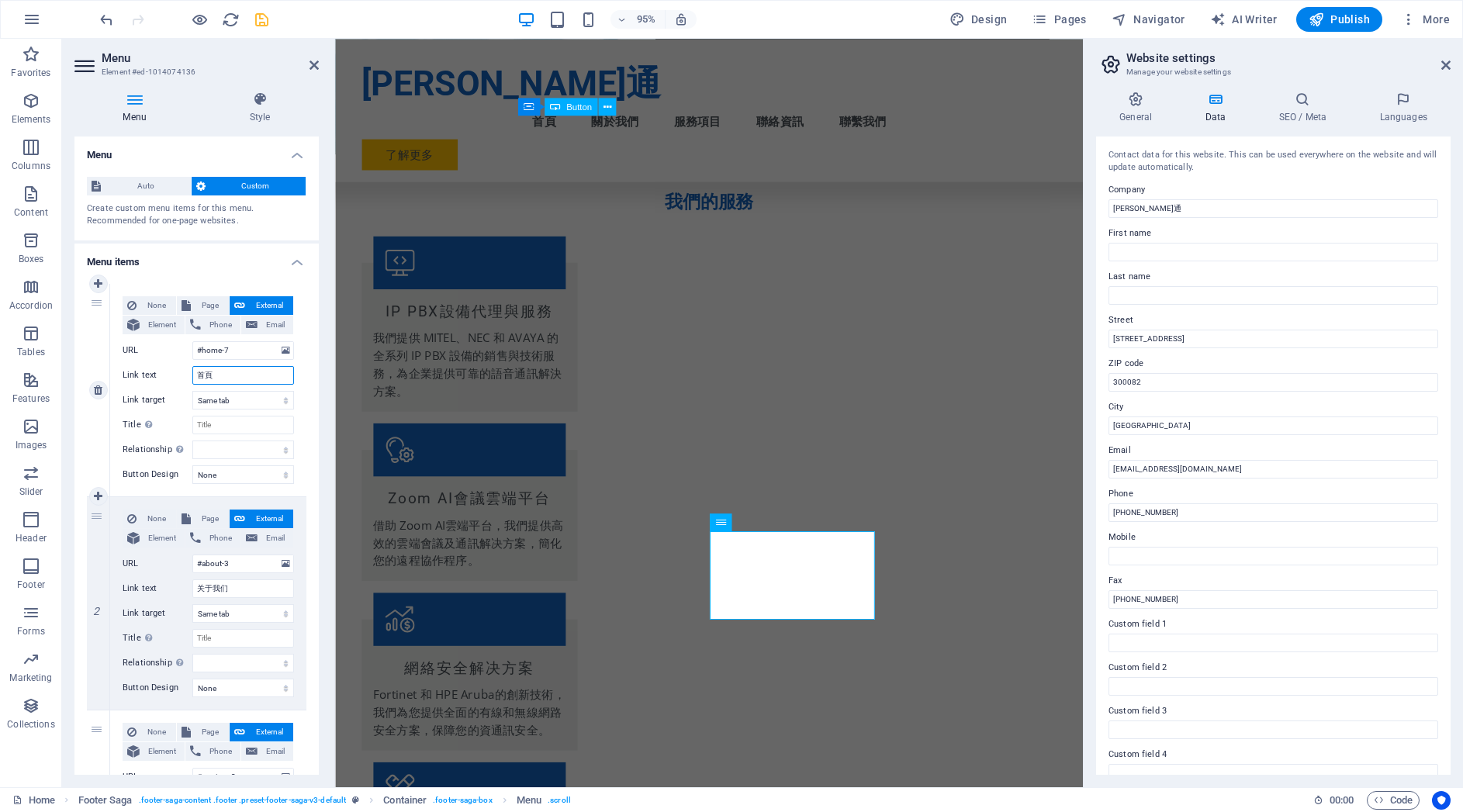
select select
type input "首頁"
drag, startPoint x: 213, startPoint y: 588, endPoint x: 201, endPoint y: 587, distance: 12.0
click at [201, 587] on input "关于我们" at bounding box center [243, 588] width 102 height 18
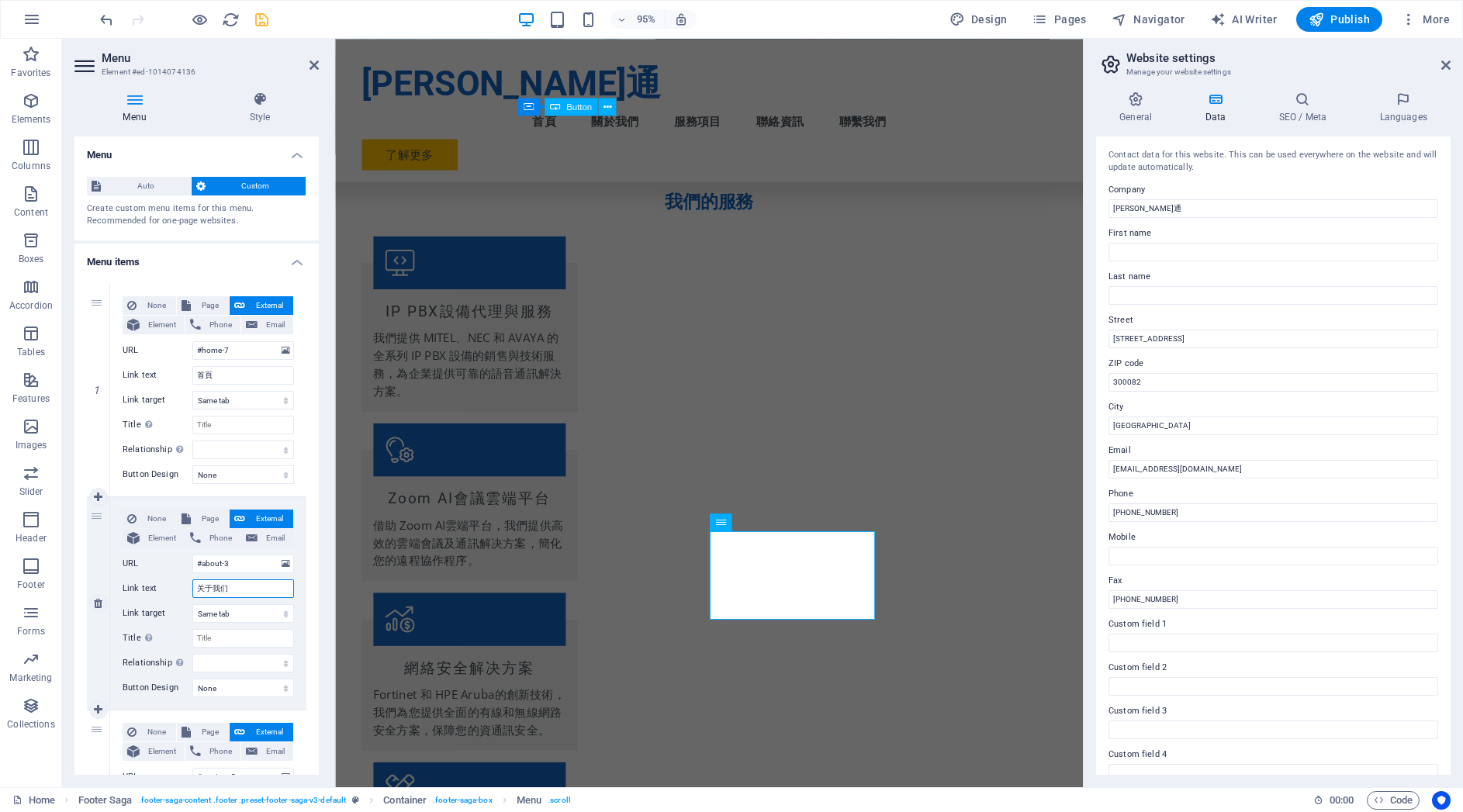
drag, startPoint x: 222, startPoint y: 591, endPoint x: 159, endPoint y: 591, distance: 63.0
click at [159, 591] on div "Link text 关于我们" at bounding box center [208, 588] width 171 height 18
type input "關於ㄨㄛ"
select select
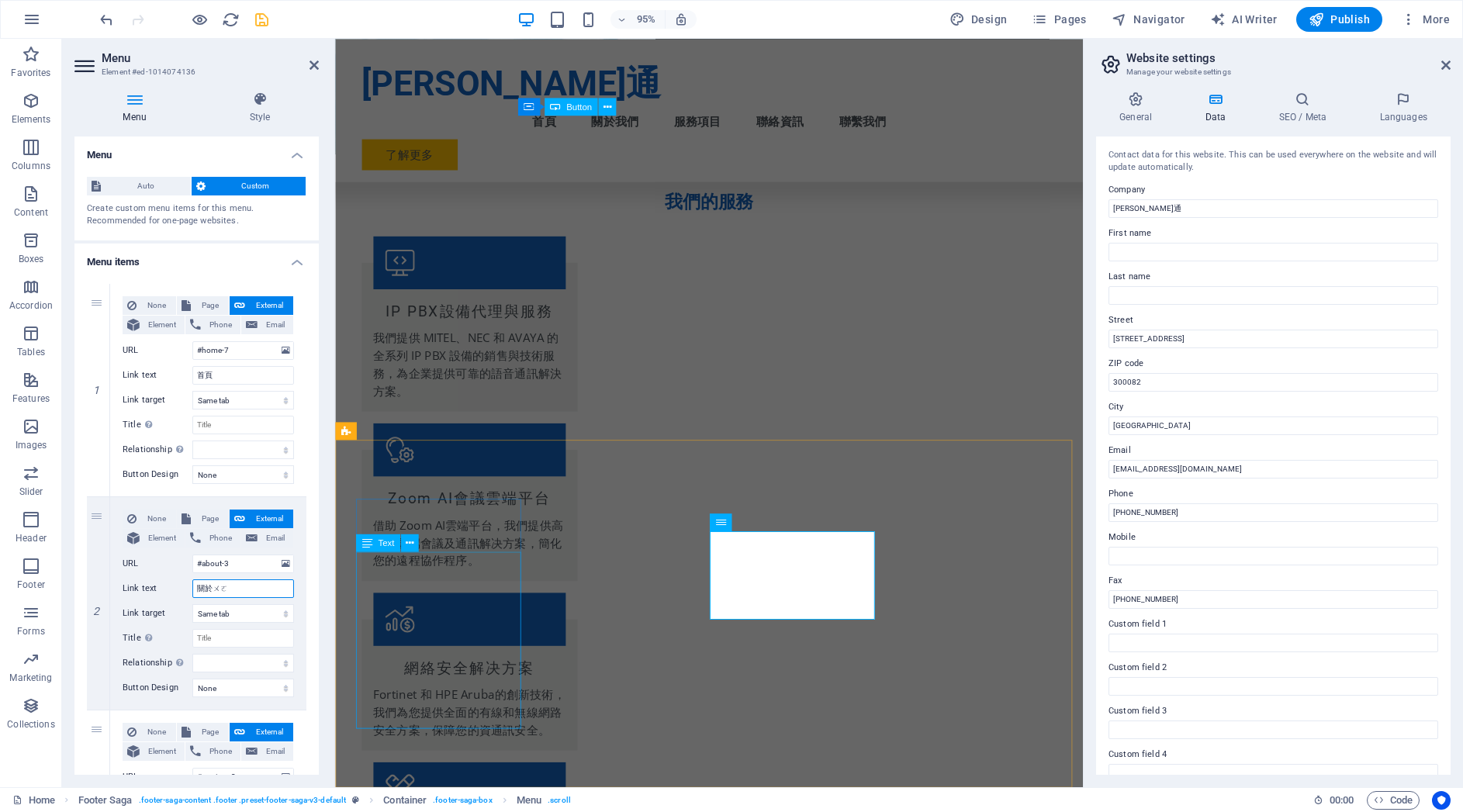
select select
type input "關於我們"
select select
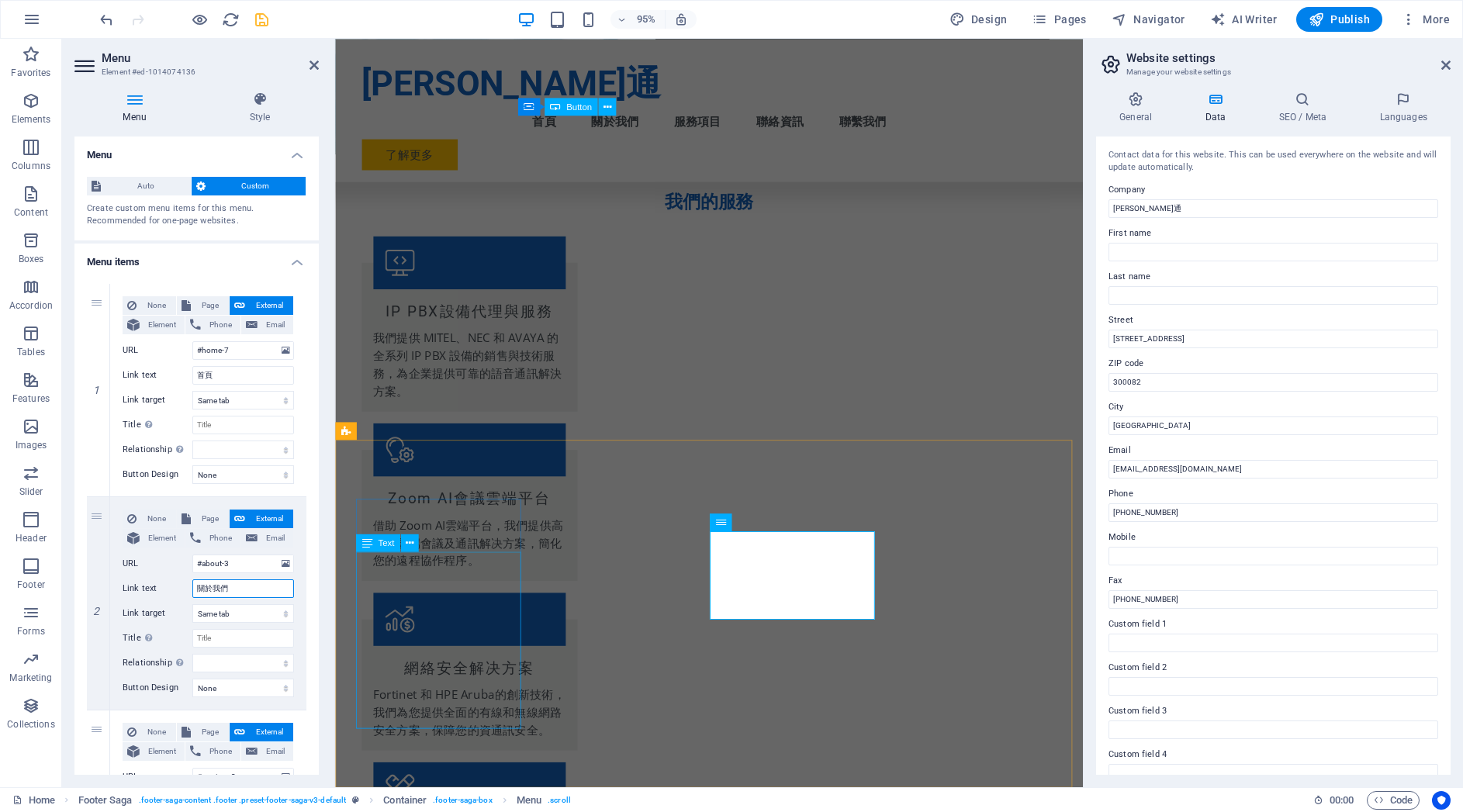
select select
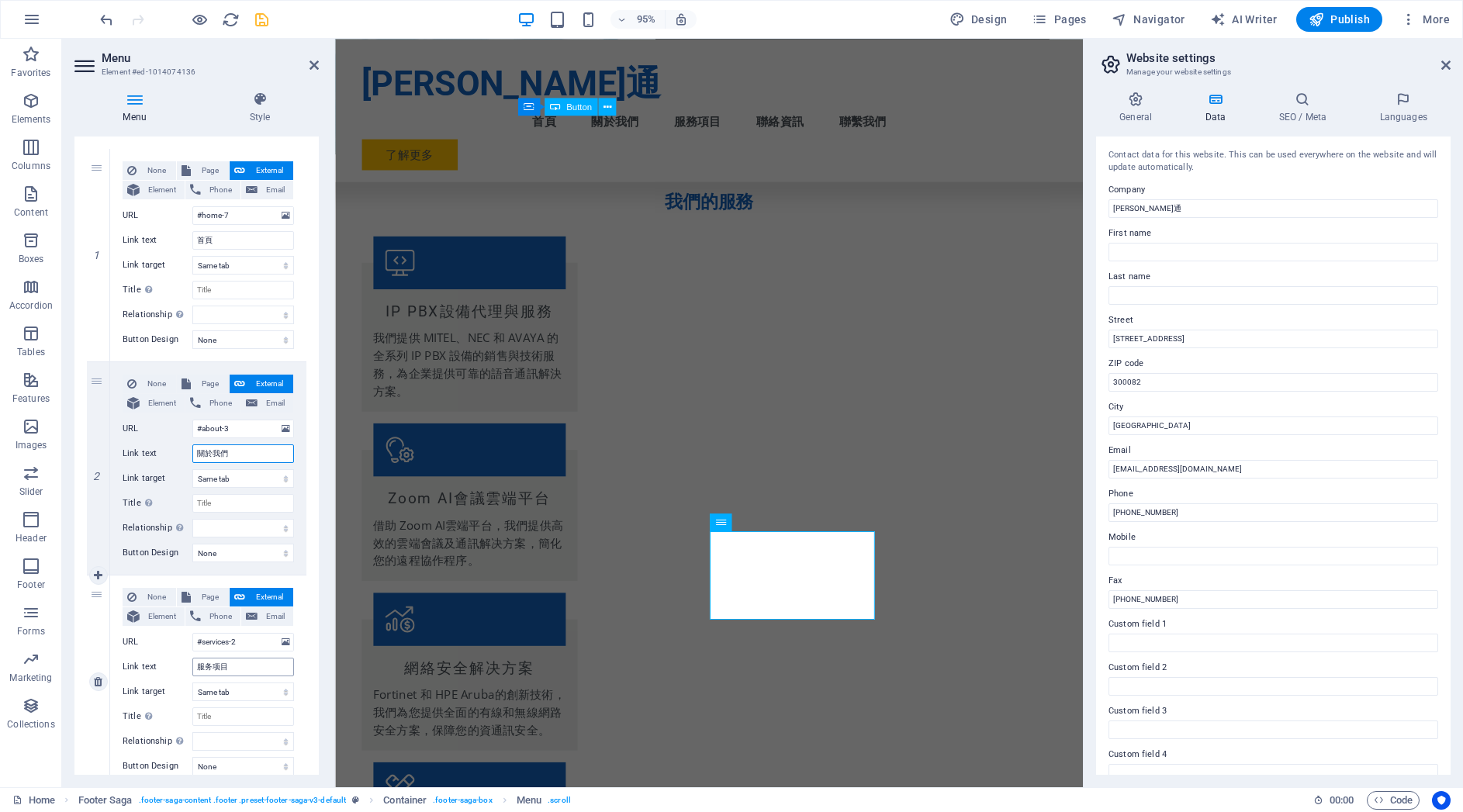
scroll to position [145, 0]
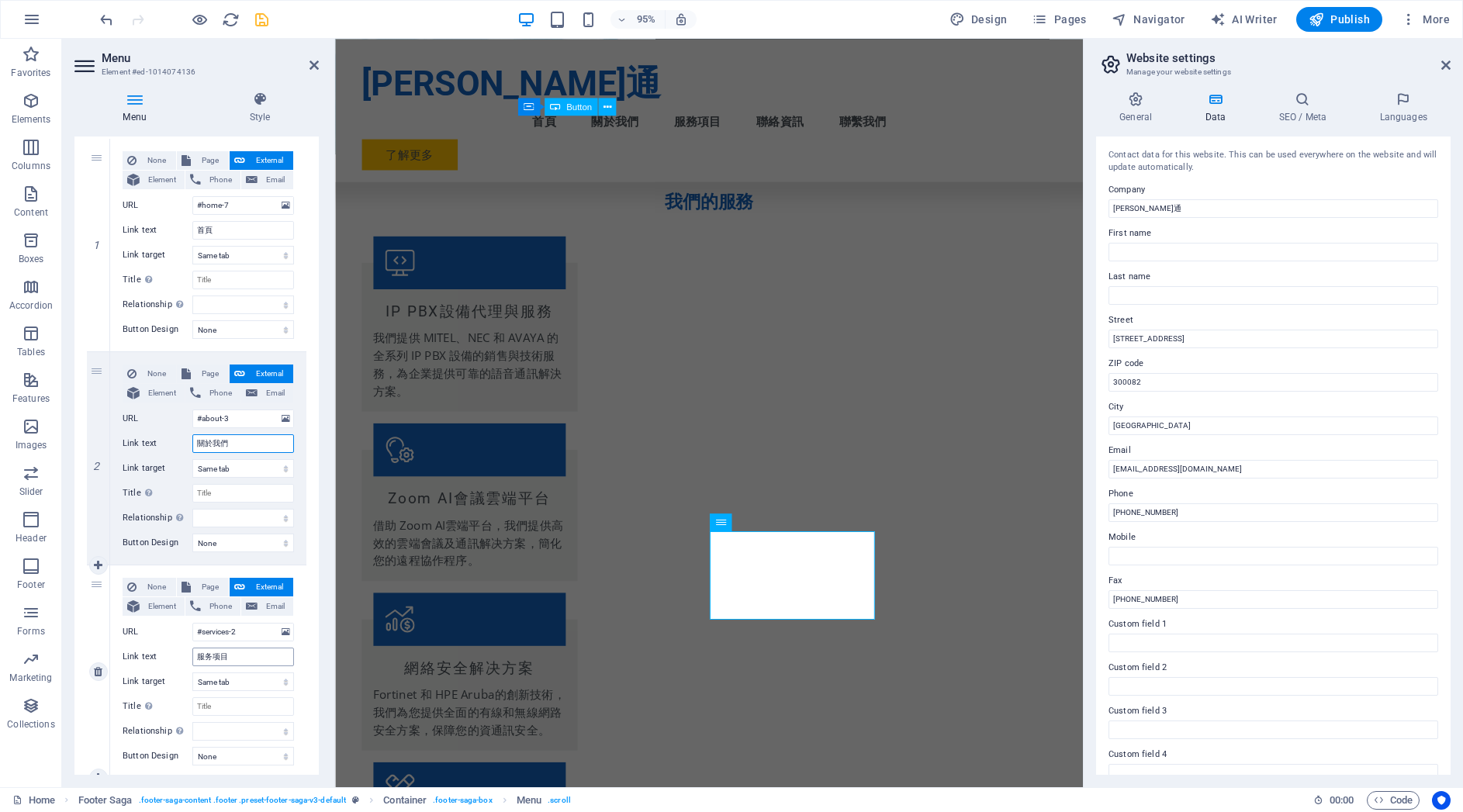
type input "關於我們"
drag, startPoint x: 248, startPoint y: 655, endPoint x: 193, endPoint y: 648, distance: 55.4
click at [192, 648] on input "服务项目" at bounding box center [243, 656] width 102 height 18
type input "服務相"
select select
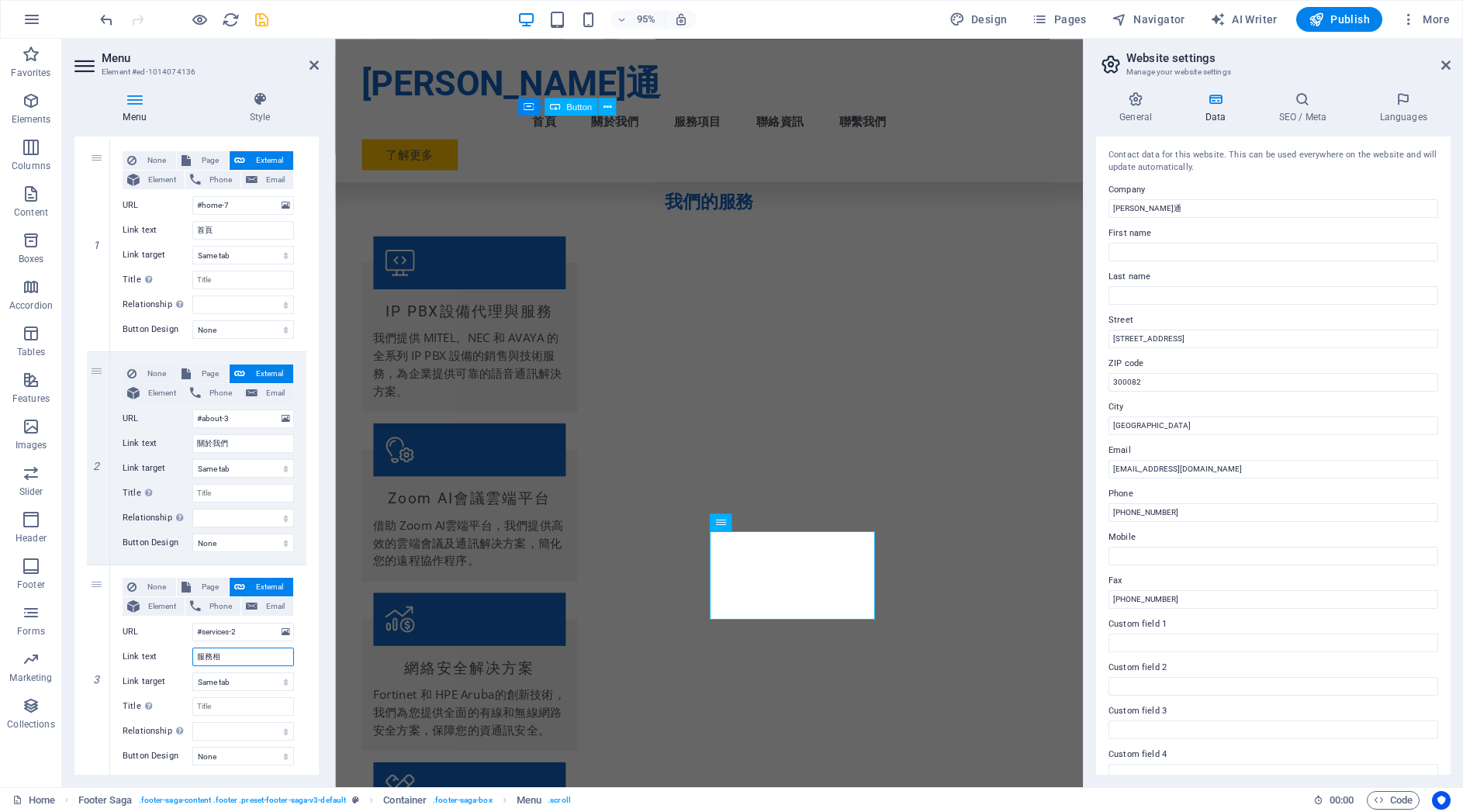
select select
type input "服務項目"
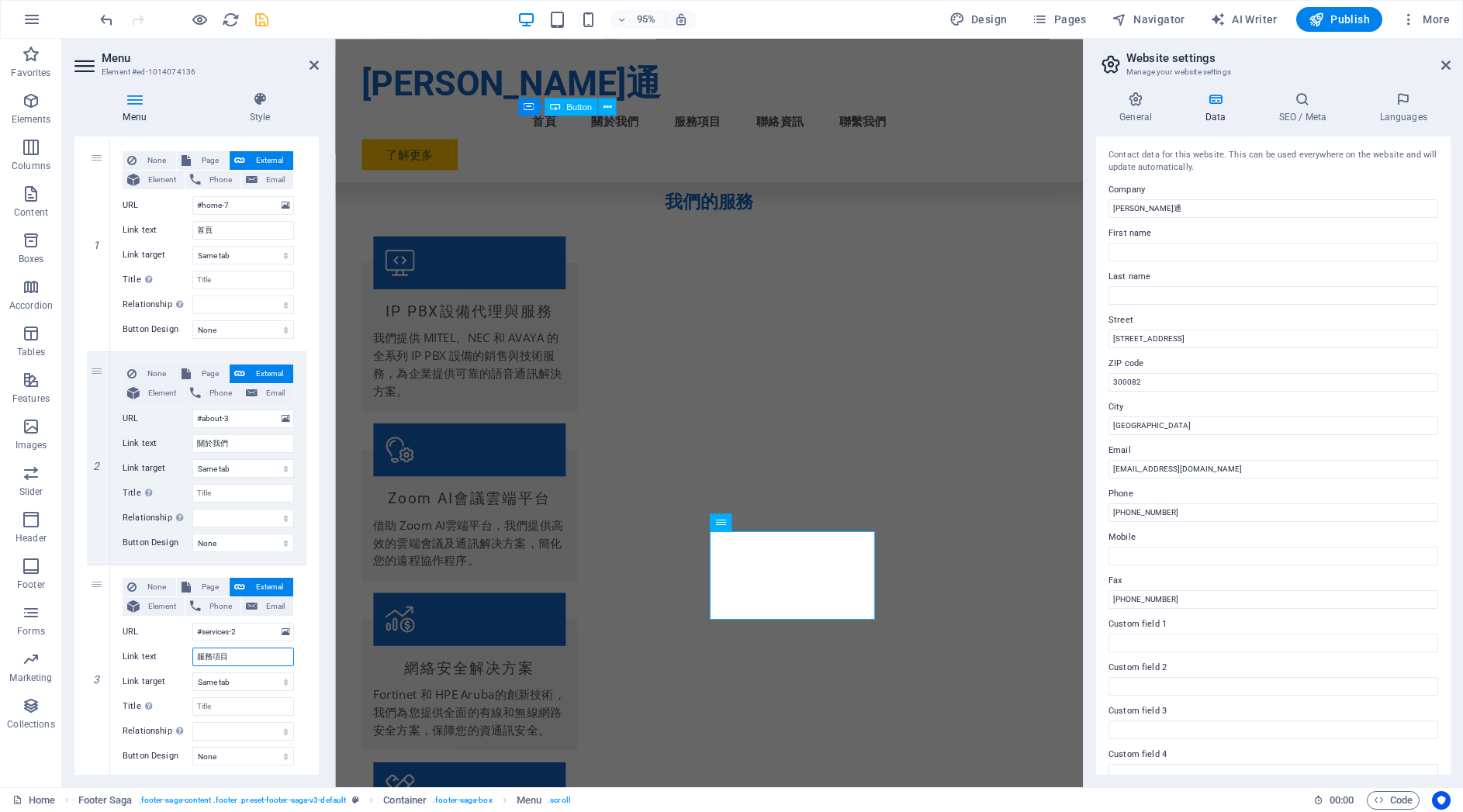
select select
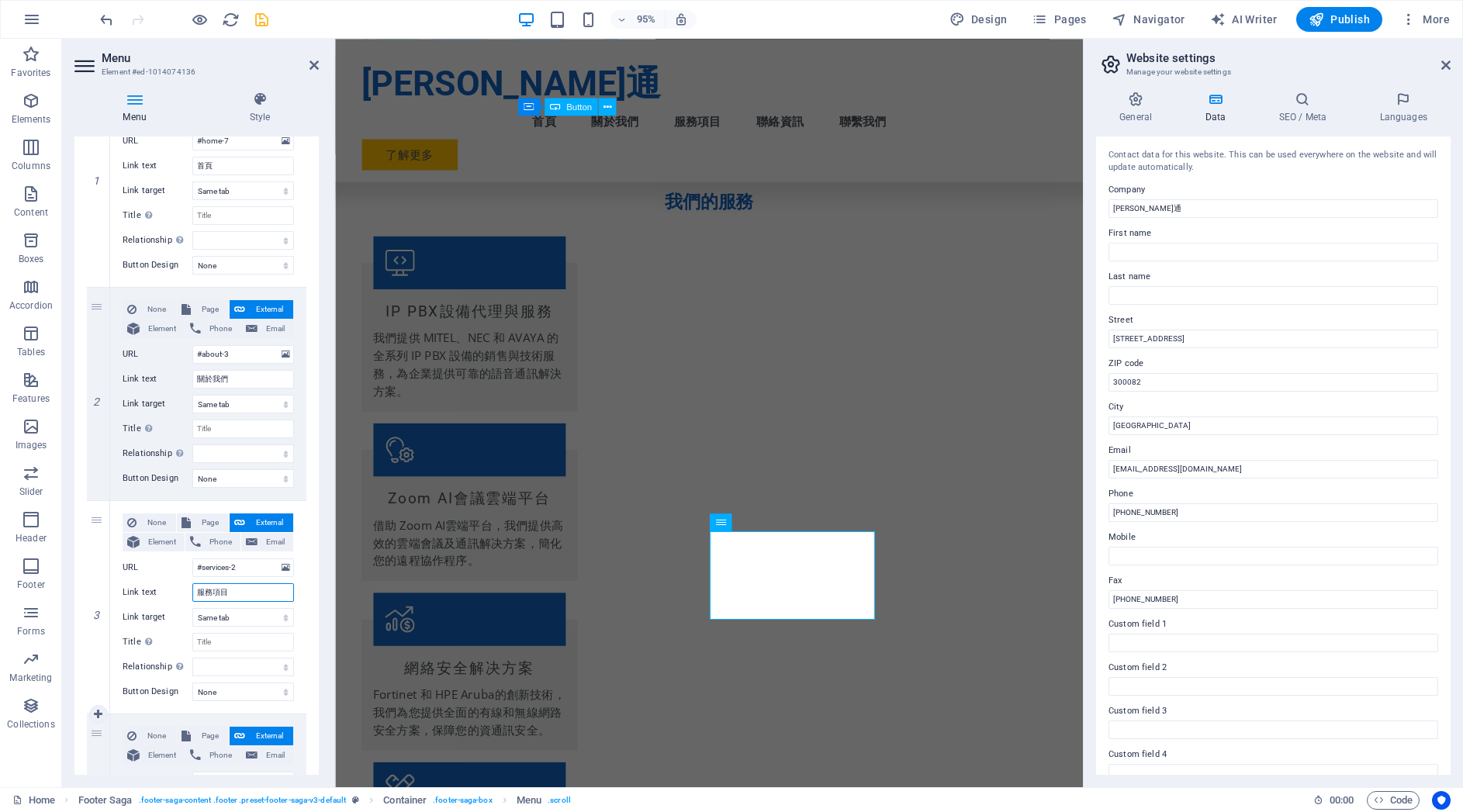
scroll to position [386, 0]
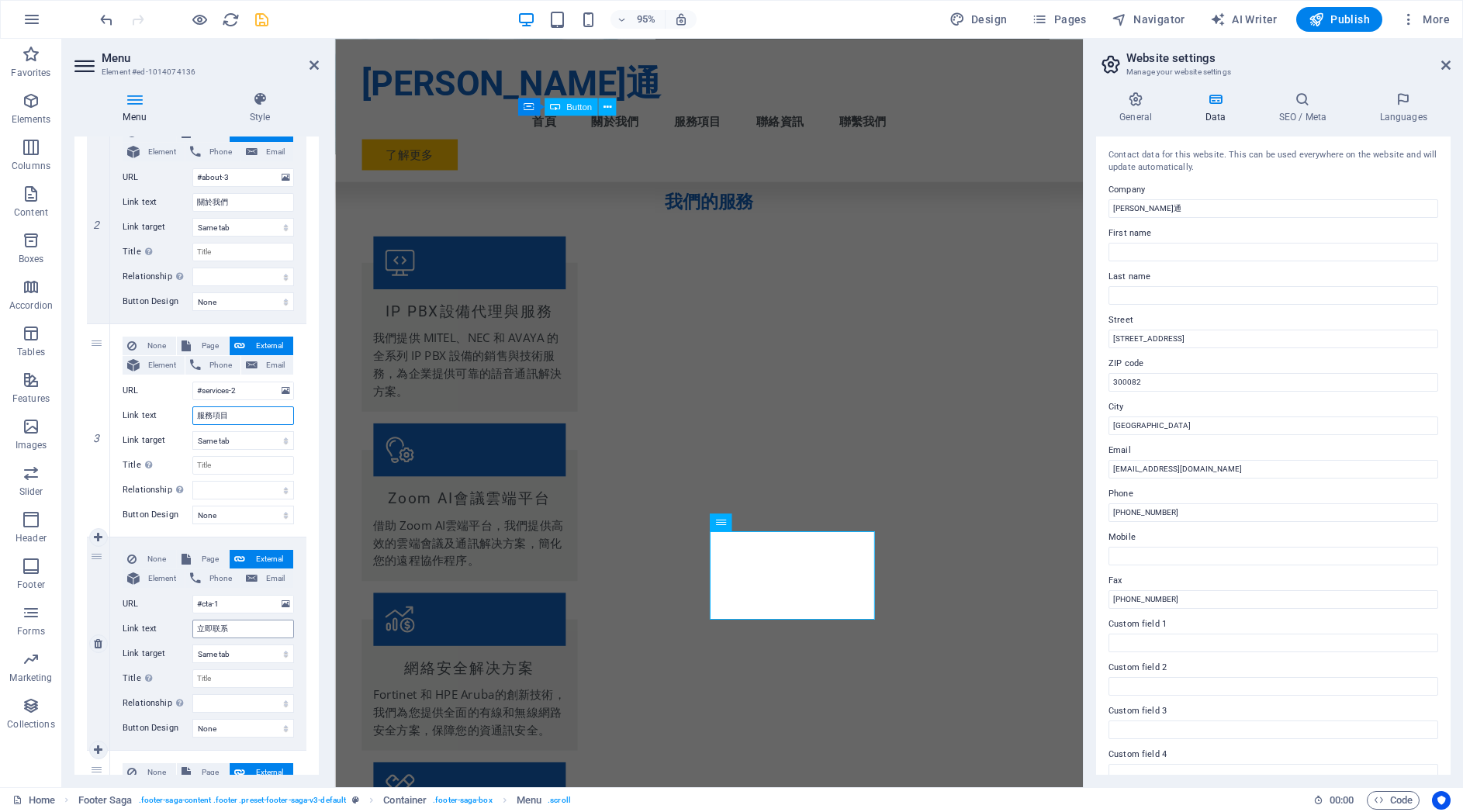
type input "服務項目"
drag, startPoint x: 236, startPoint y: 630, endPoint x: 190, endPoint y: 630, distance: 46.0
click at [190, 630] on div "Link text 立即联系" at bounding box center [208, 628] width 171 height 18
type input "聯絡"
select select
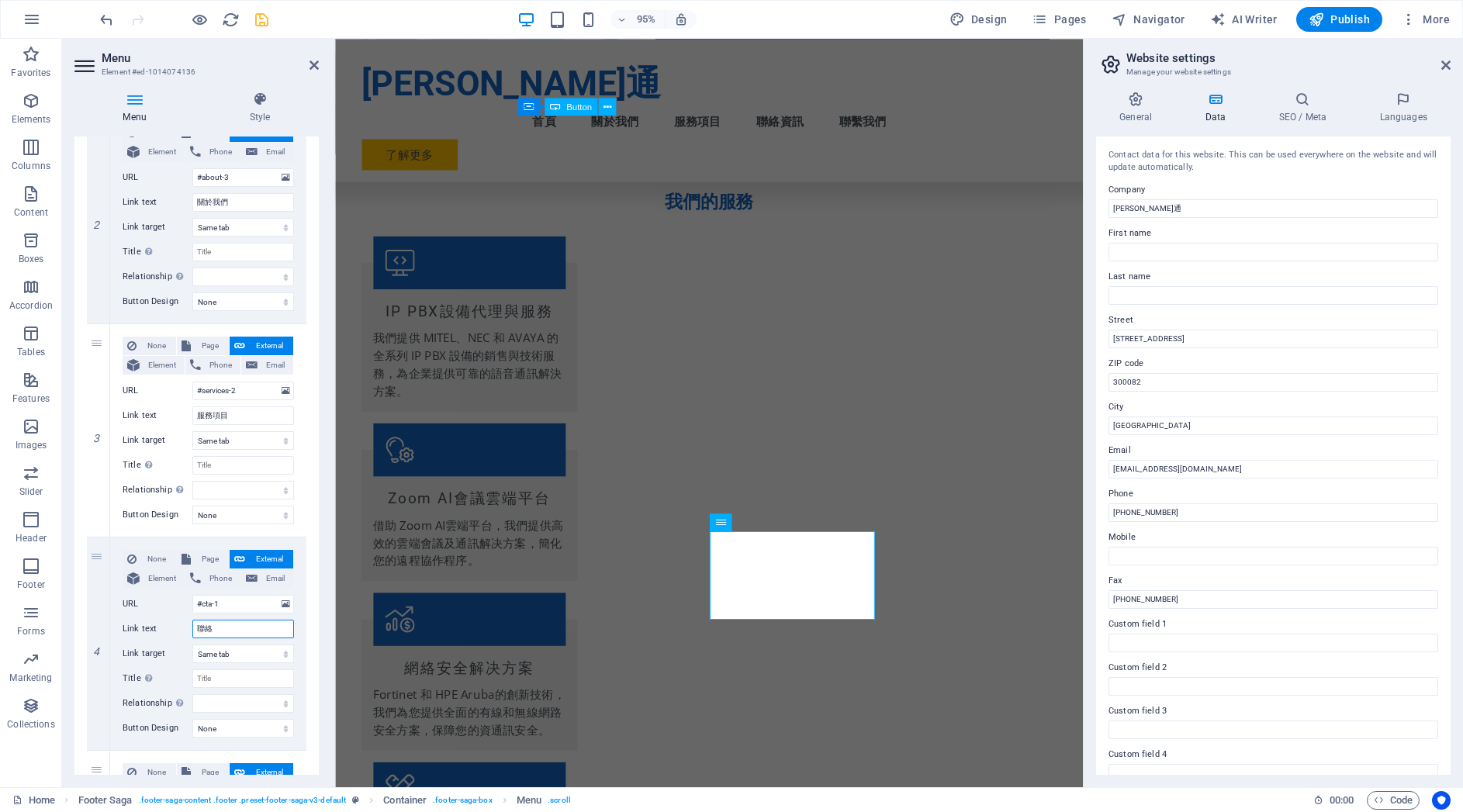
select select
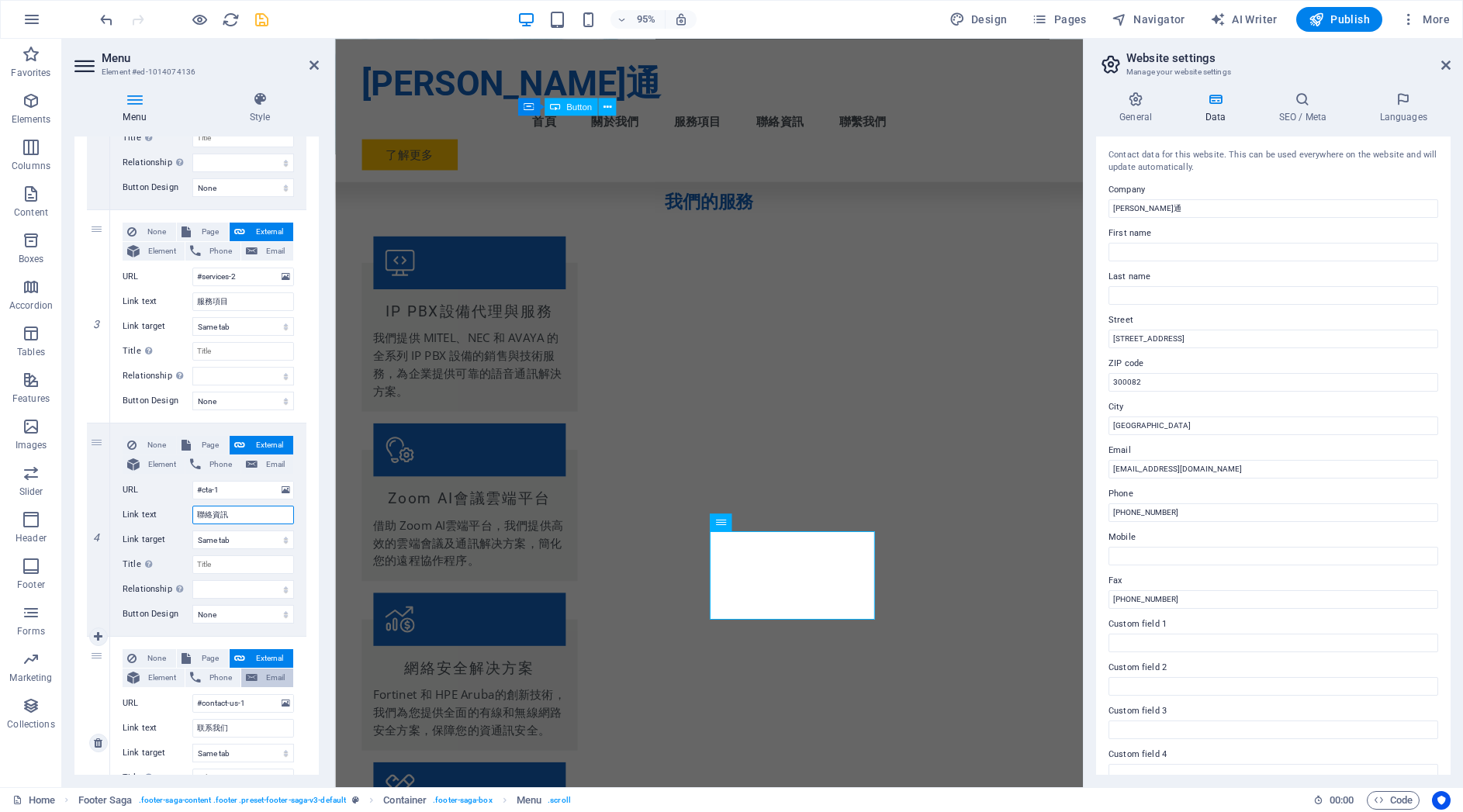
scroll to position [518, 0]
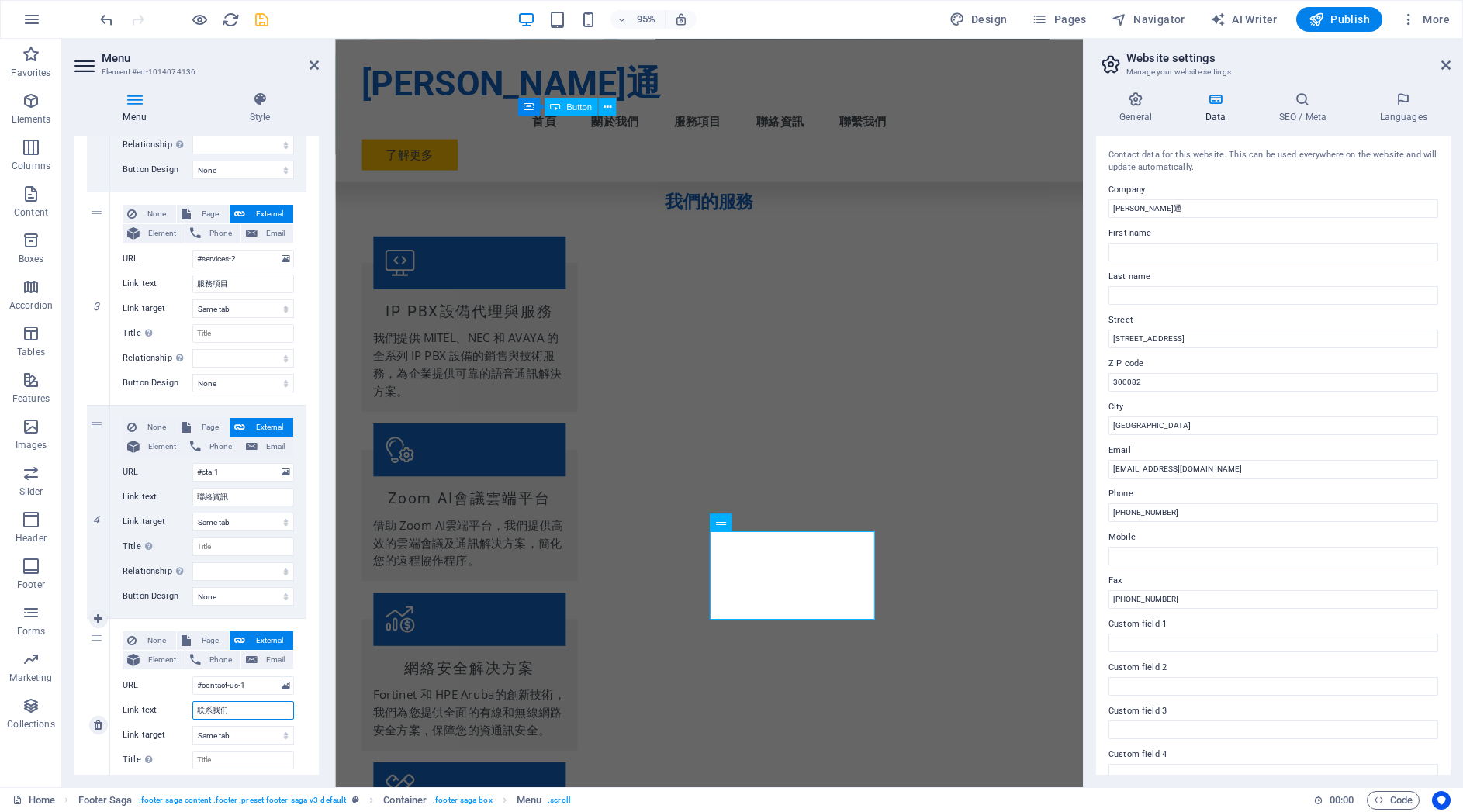
drag, startPoint x: 246, startPoint y: 712, endPoint x: 183, endPoint y: 706, distance: 63.3
click at [183, 706] on div "Link text 联系我们" at bounding box center [208, 710] width 171 height 18
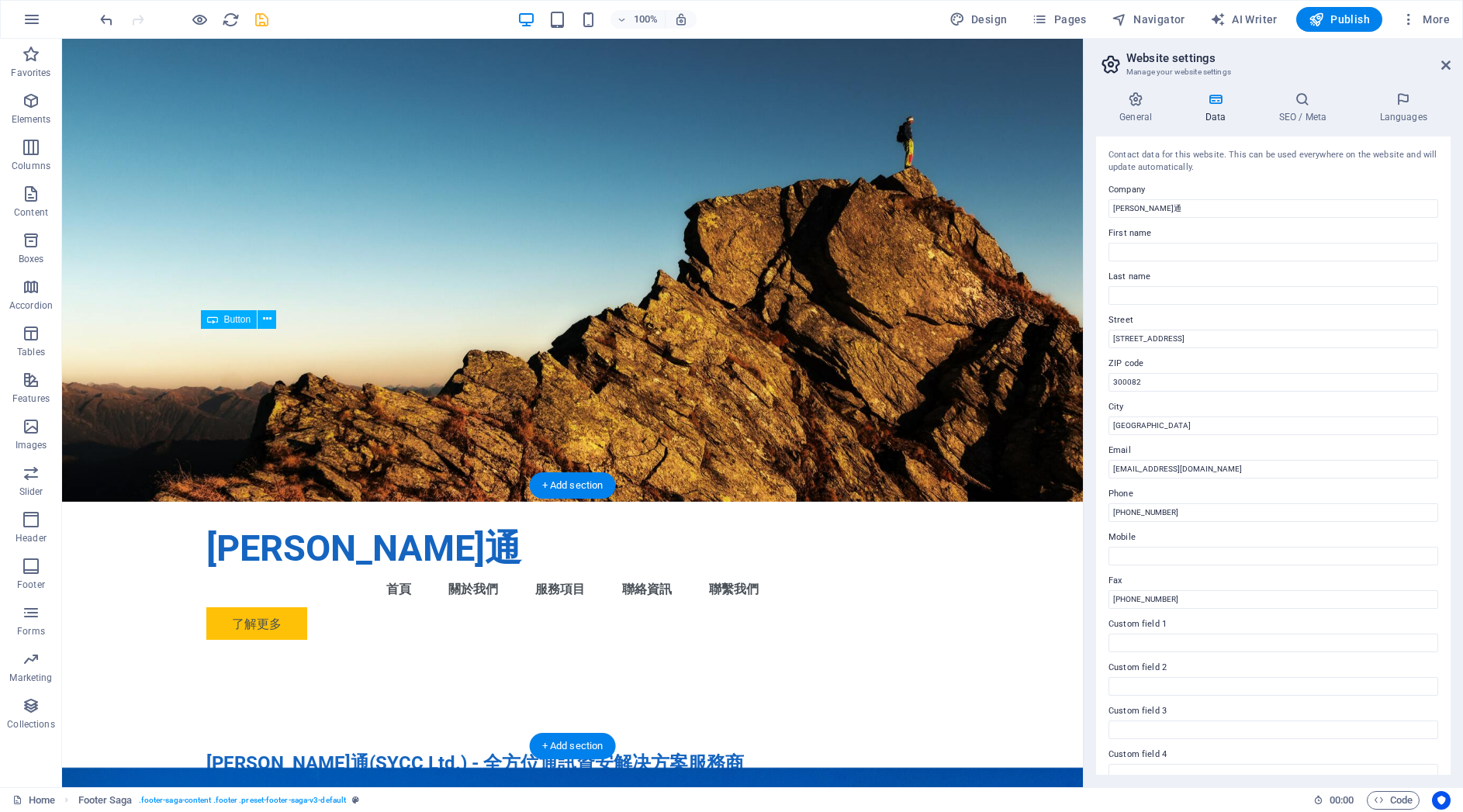
scroll to position [0, 0]
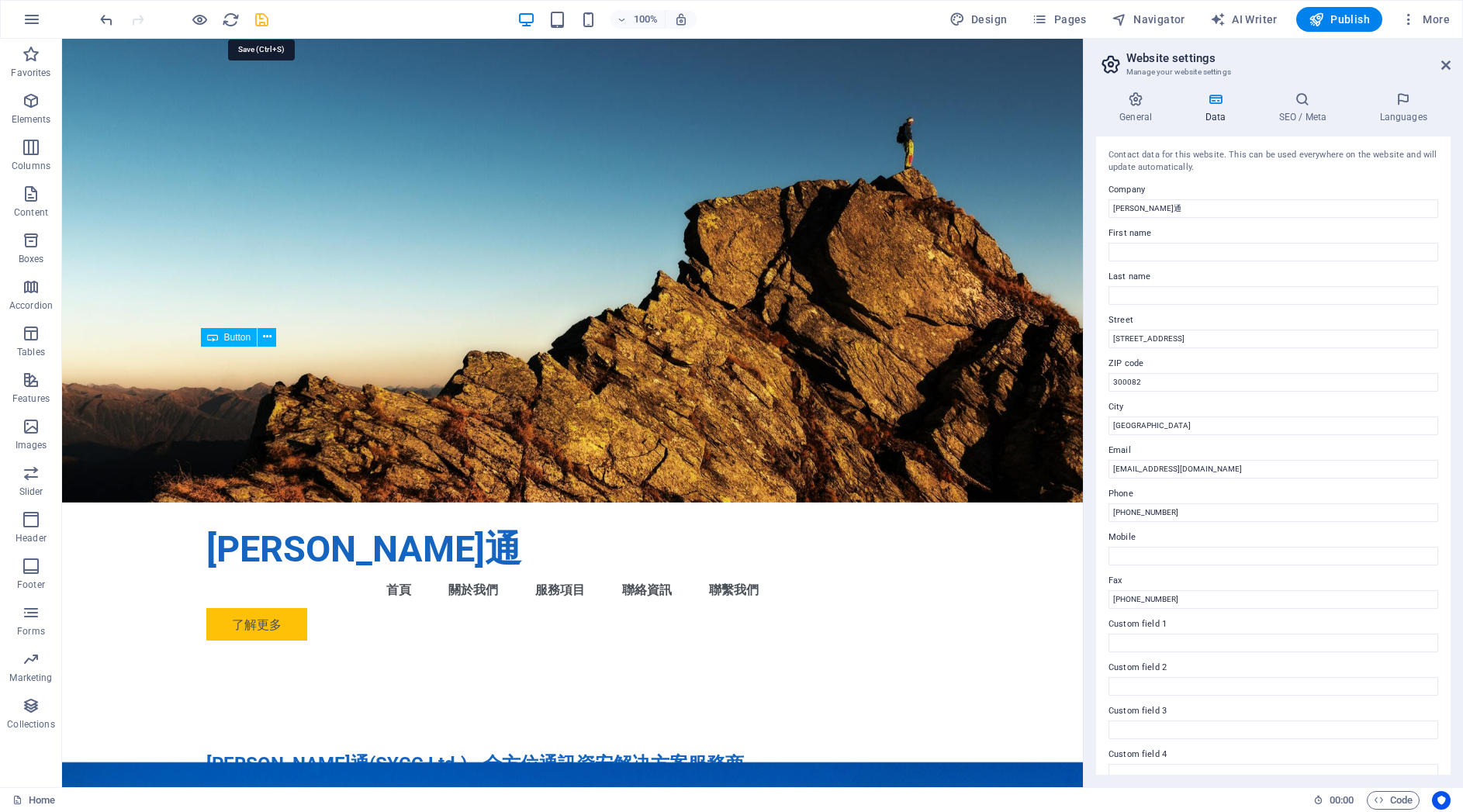
click at [259, 18] on icon "save" at bounding box center [262, 20] width 17 height 17
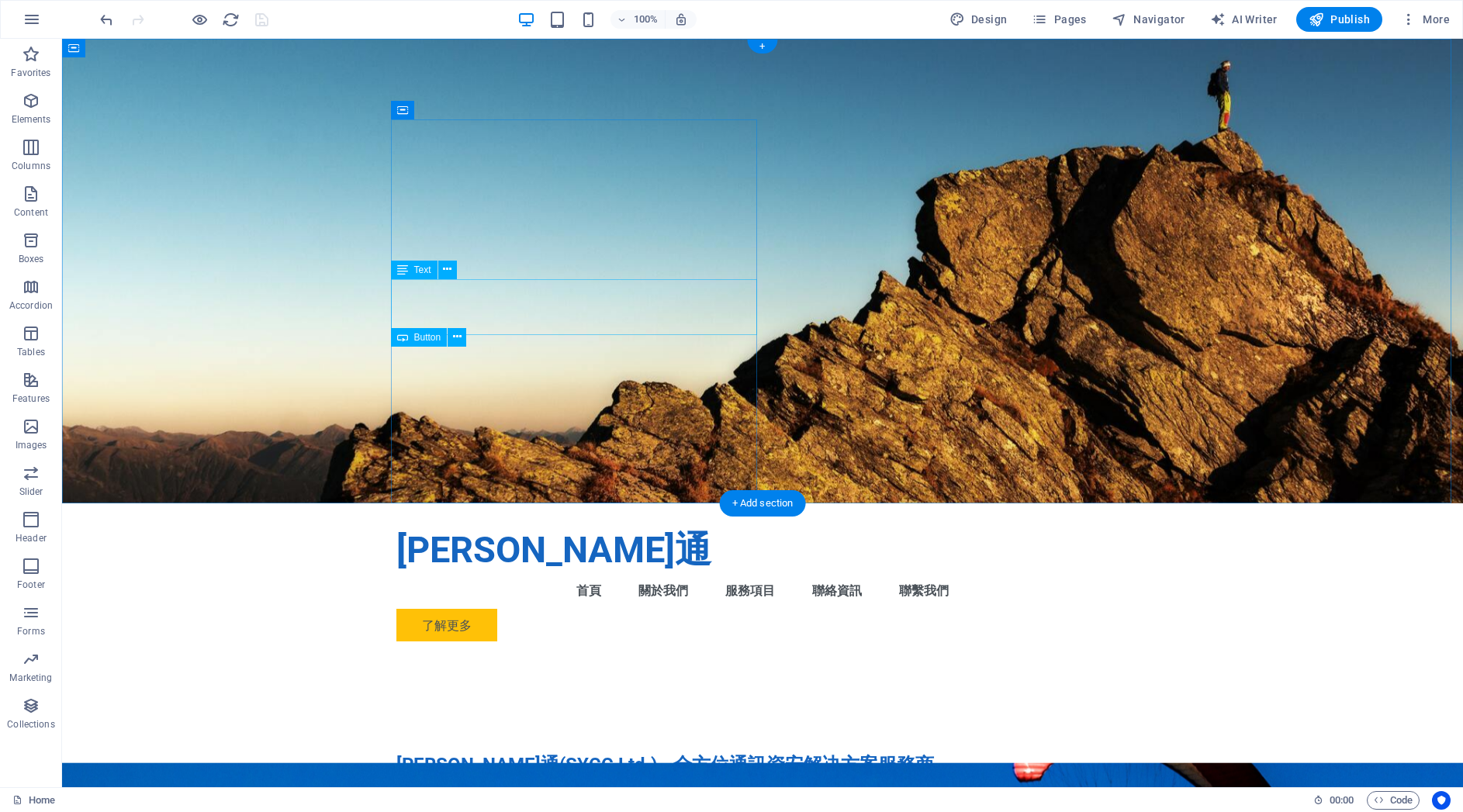
click at [487, 789] on div "我們提供MITEL、NEC、AVAYA 通訊大廠IP PBX的專業技術及整合服务，同时專注于Zoom AI雲端會議通訊平台服務、Fortinet及HPE Ar…" at bounding box center [762, 807] width 732 height 37
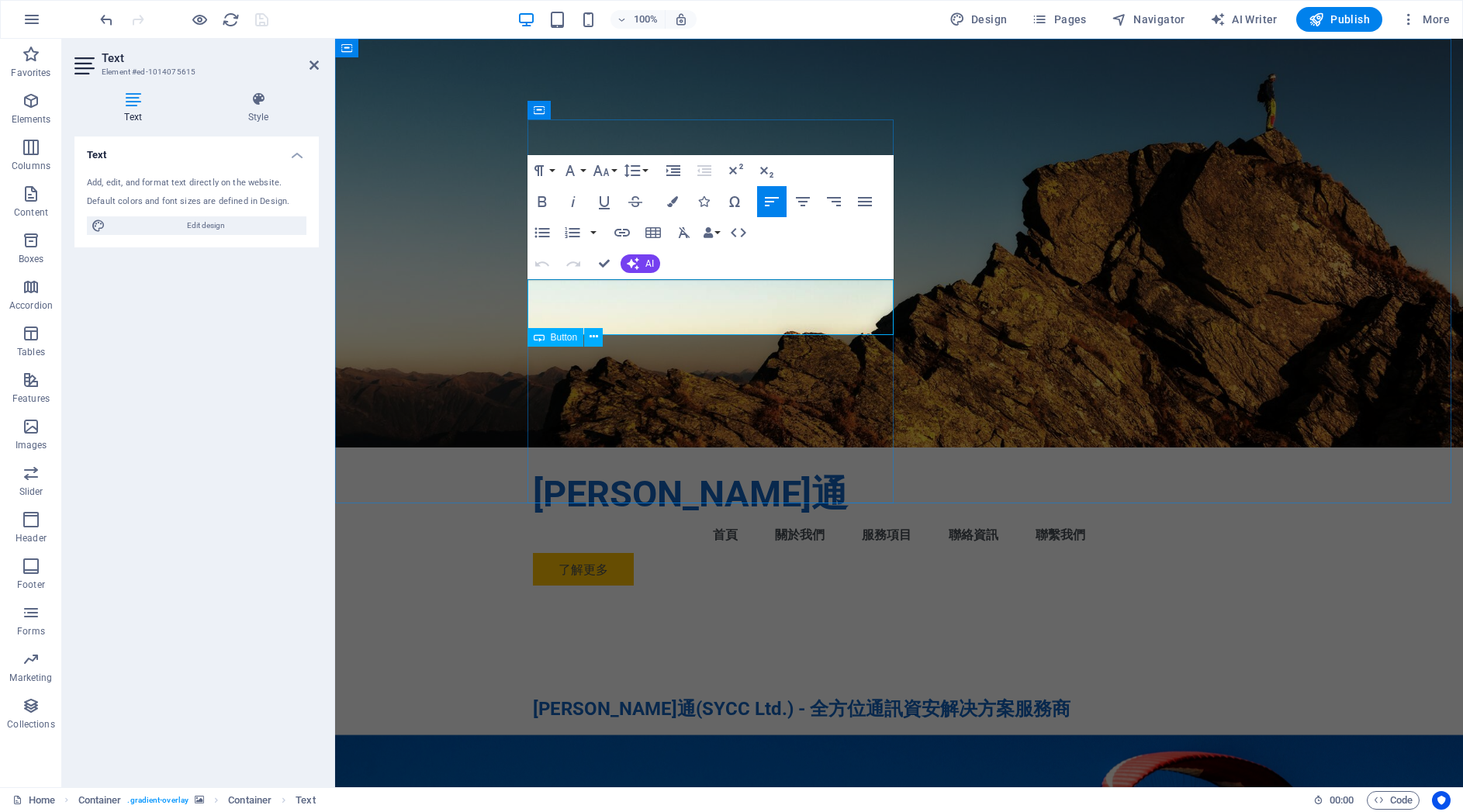
click at [609, 733] on p "我們提供MITEL、NEC、AVAYA 通訊大廠IP PBX的專業技術及整合服务，同时專注于Zoom AI雲端會議通訊平台服務、Fortinet及HPE Ar…" at bounding box center [899, 752] width 732 height 37
drag, startPoint x: 602, startPoint y: 309, endPoint x: 622, endPoint y: 310, distance: 20.0
click at [622, 733] on p "我們提供MITEL、NEC、AVAYA 通訊大廠IP PBX的專業技術及整合服务，同时專注于Zoom AI雲端會議通訊平台服務、Fortinet及HPE Ar…" at bounding box center [899, 752] width 732 height 37
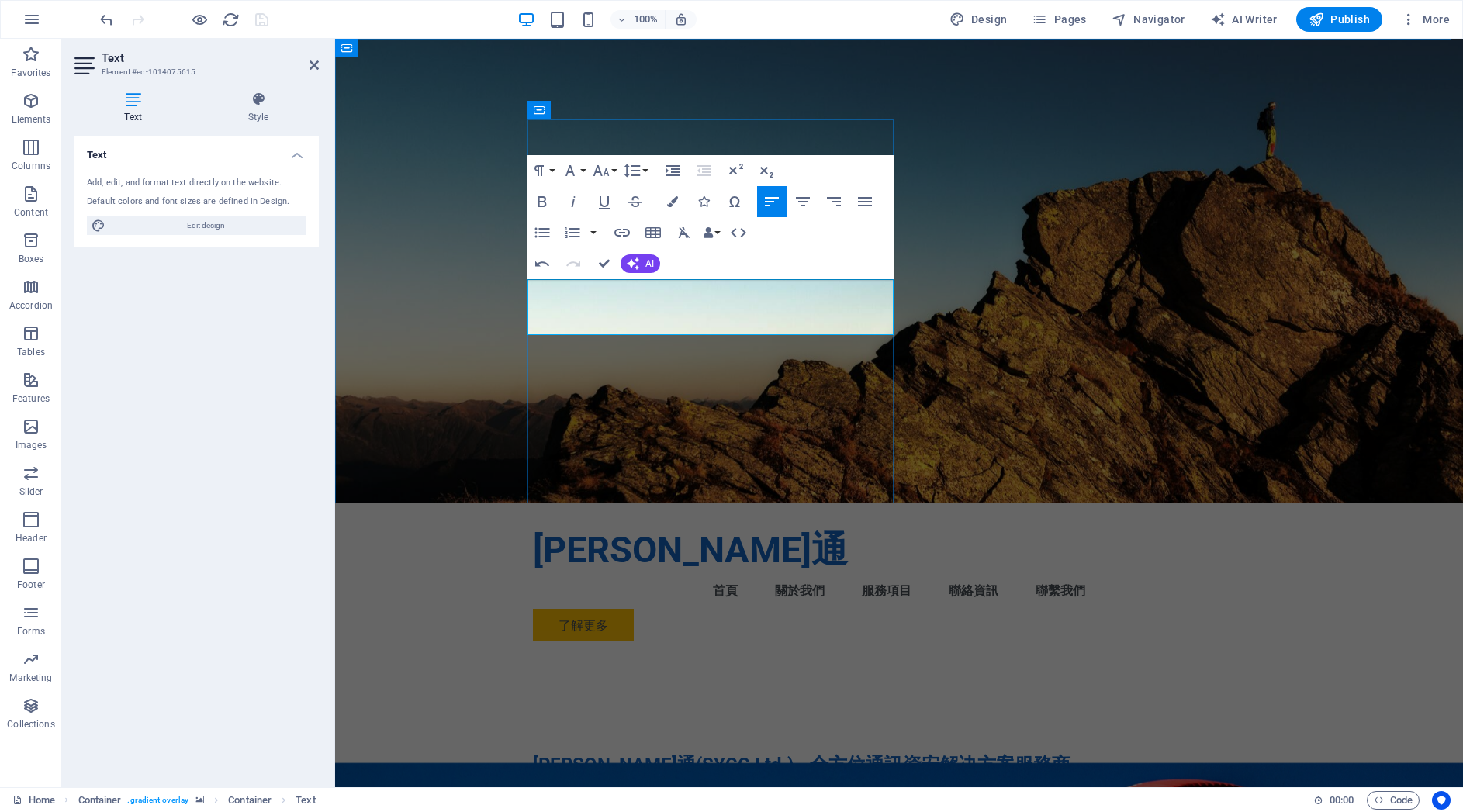
click at [551, 789] on p "我們提供MITEL、NEC、AVAYA 通訊大廠IP PBX的專業技術及整合服务，同时專注於Zoom AI雲端會議通訊平台服務、Fortinet及HPE Ar…" at bounding box center [899, 807] width 732 height 37
click at [227, 460] on div "Text Add, edit, and format text directly on the website. Default colors and fon…" at bounding box center [197, 455] width 244 height 638
click at [432, 449] on figure at bounding box center [899, 271] width 1128 height 465
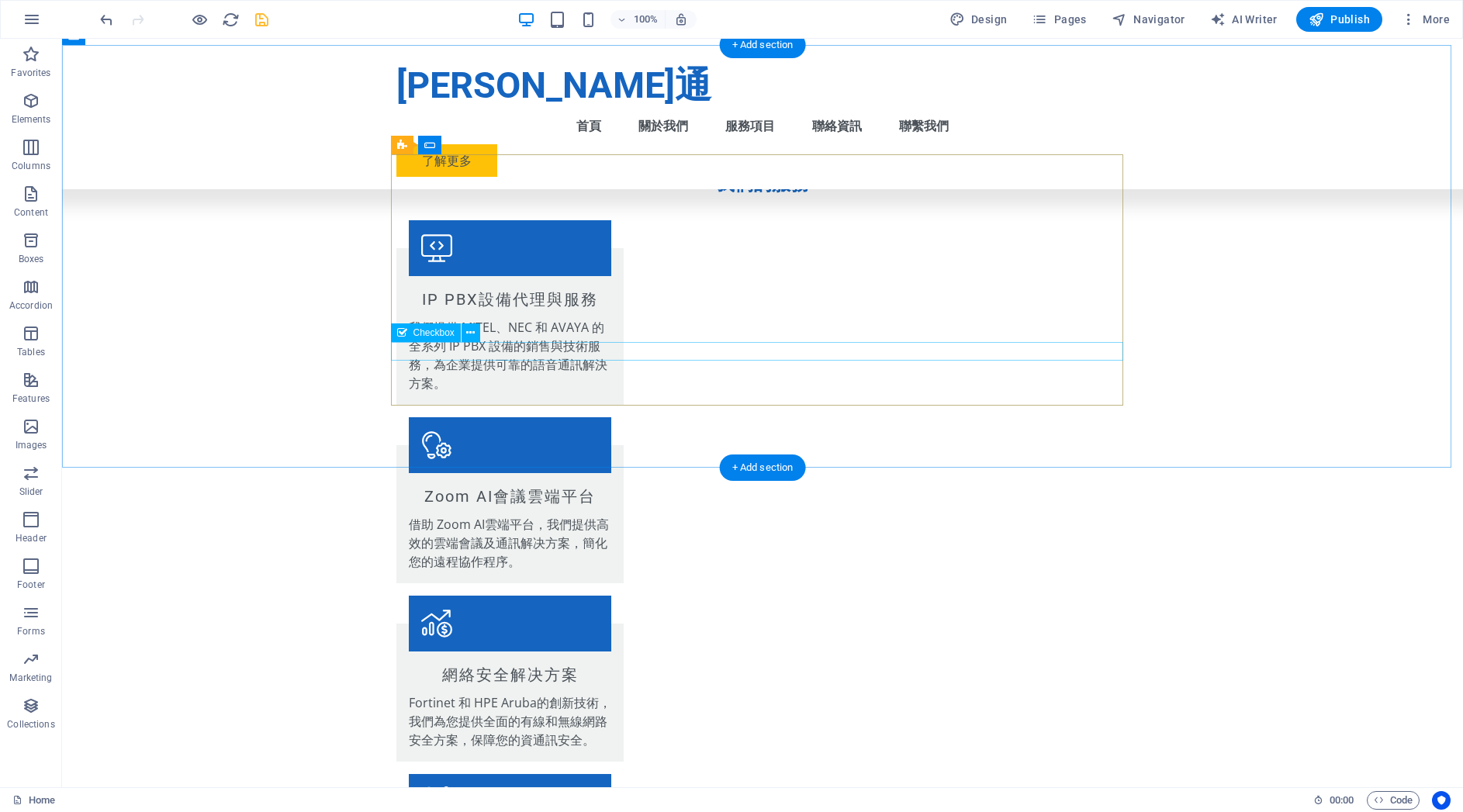
scroll to position [955, 0]
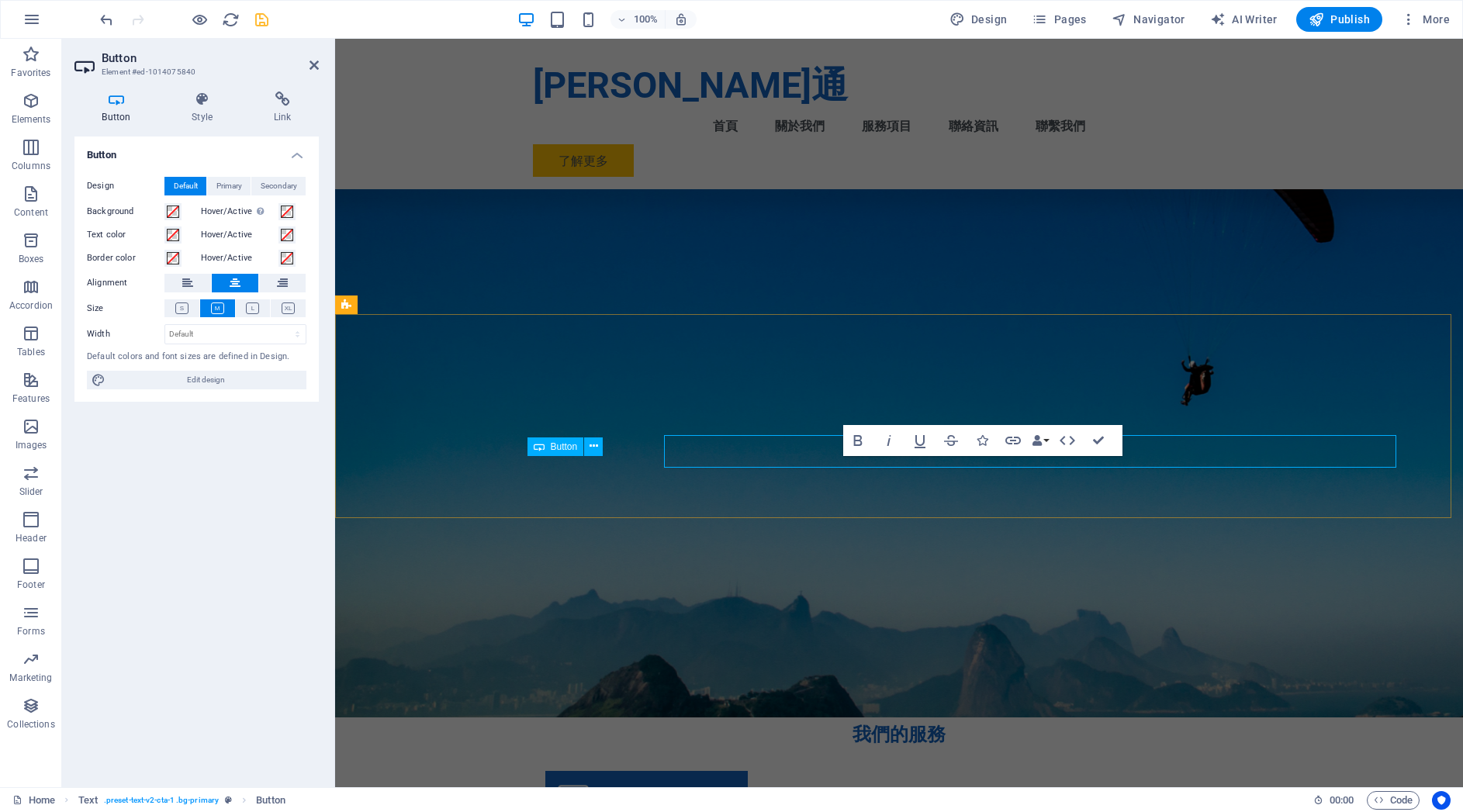
scroll to position [975, 0]
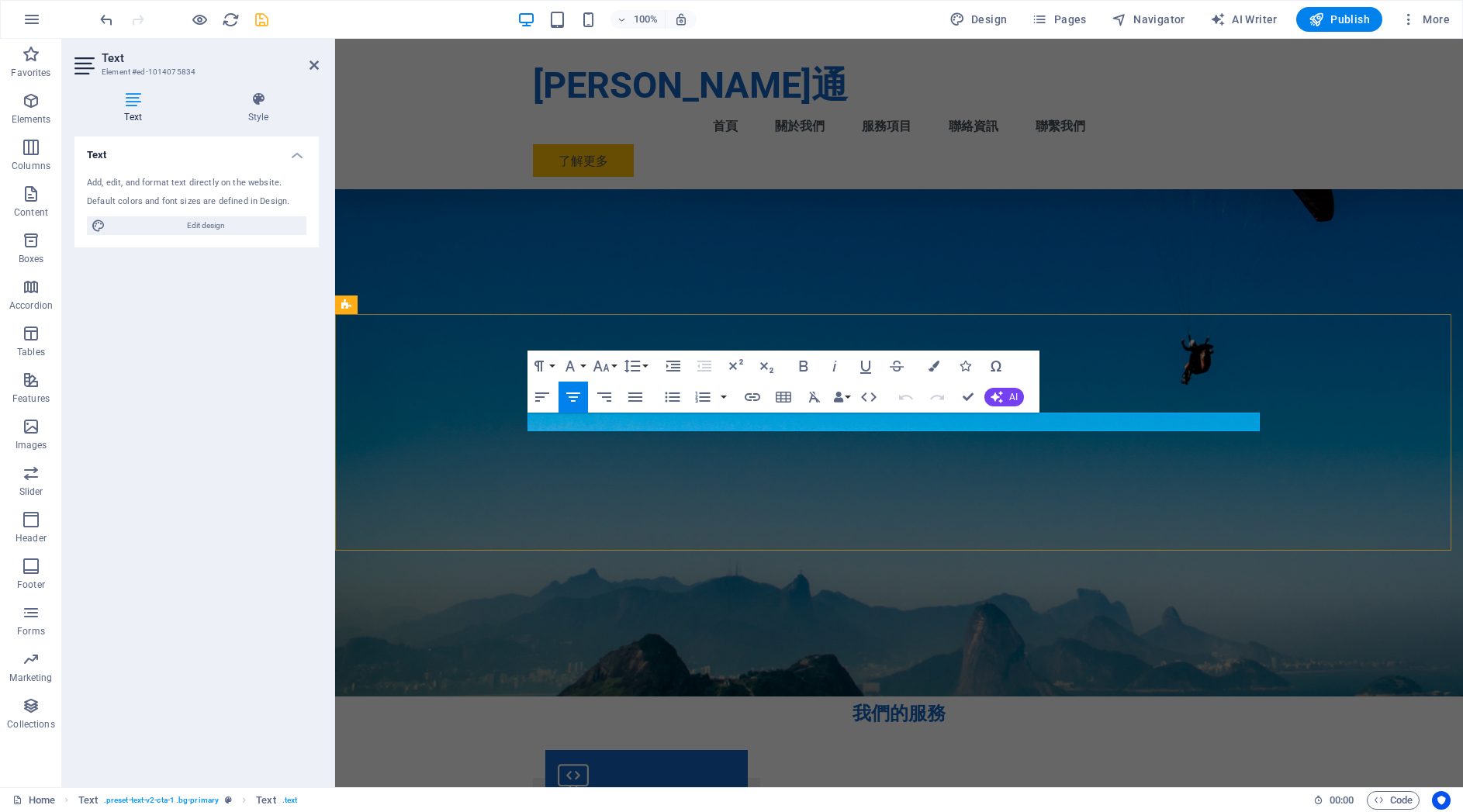
drag, startPoint x: 751, startPoint y: 419, endPoint x: 796, endPoint y: 422, distance: 45.1
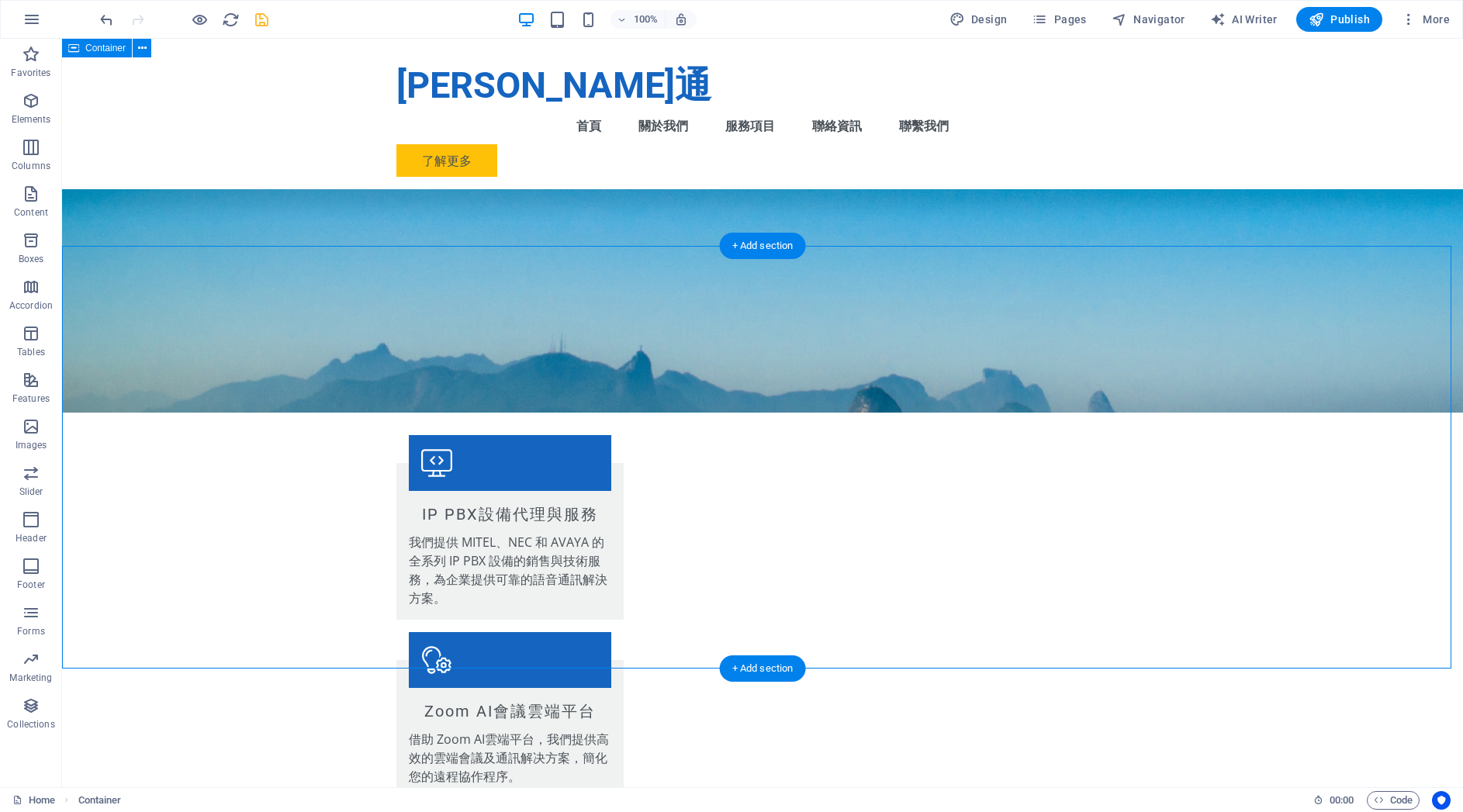
scroll to position [992, 0]
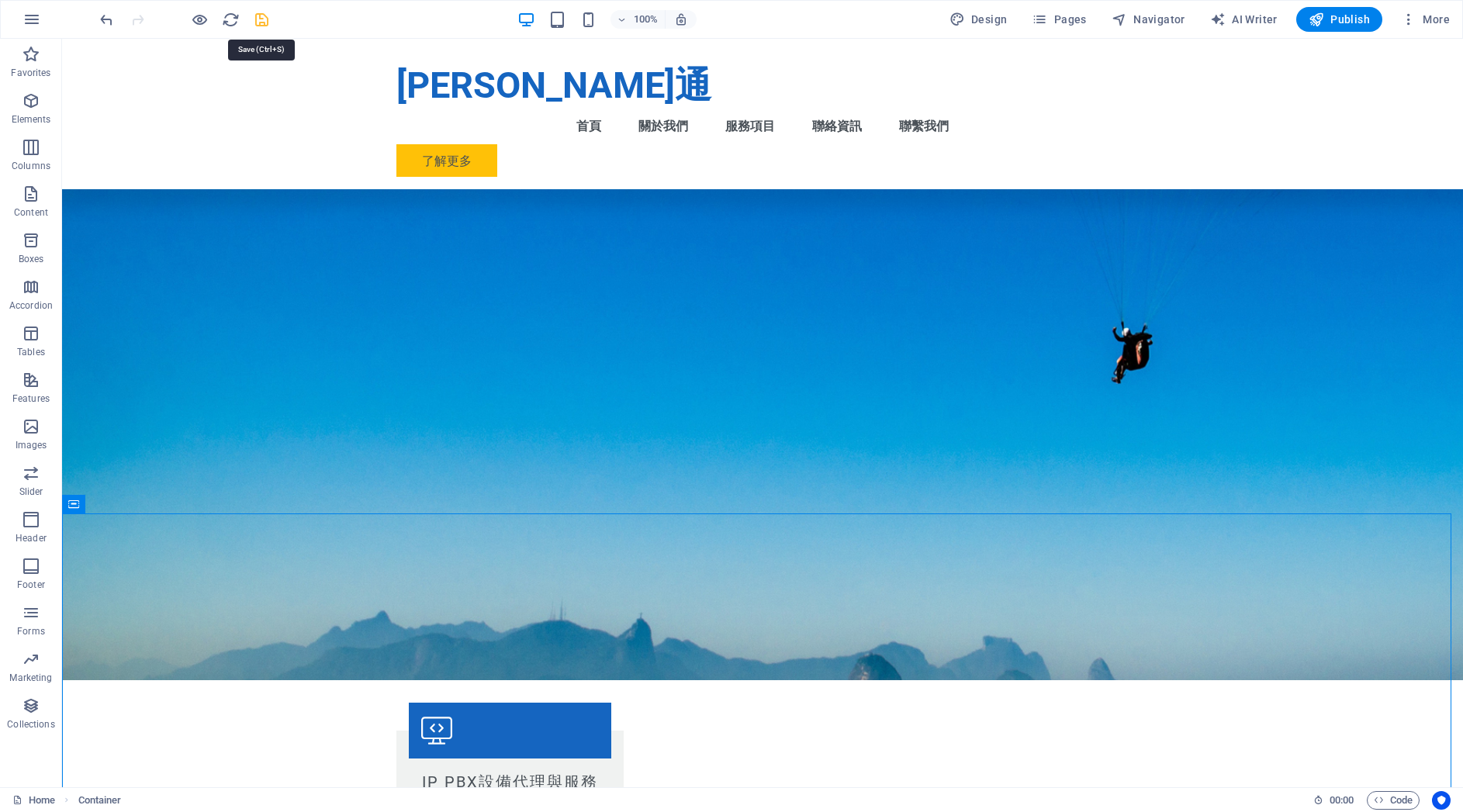
click at [261, 17] on icon "save" at bounding box center [262, 20] width 17 height 17
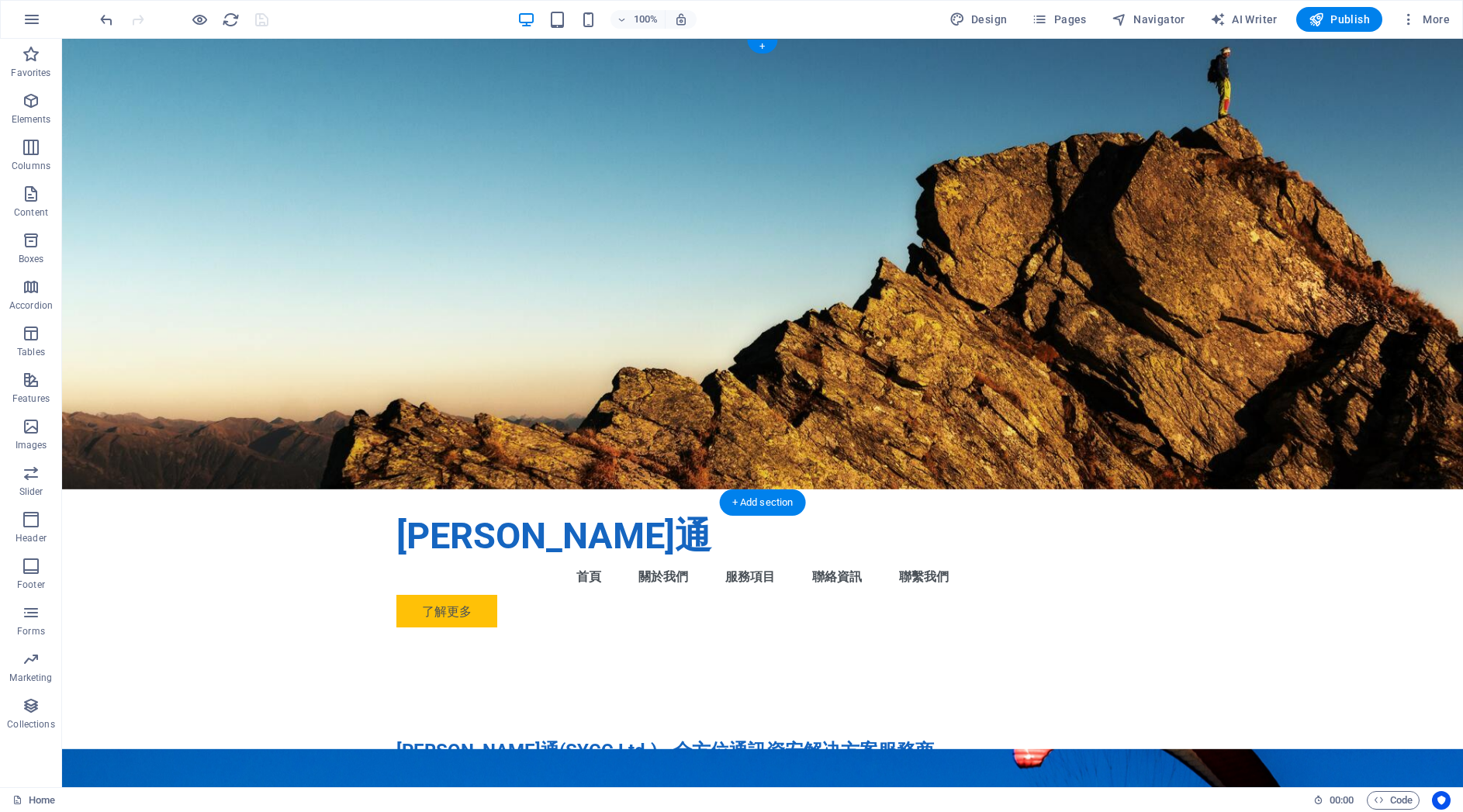
scroll to position [0, 0]
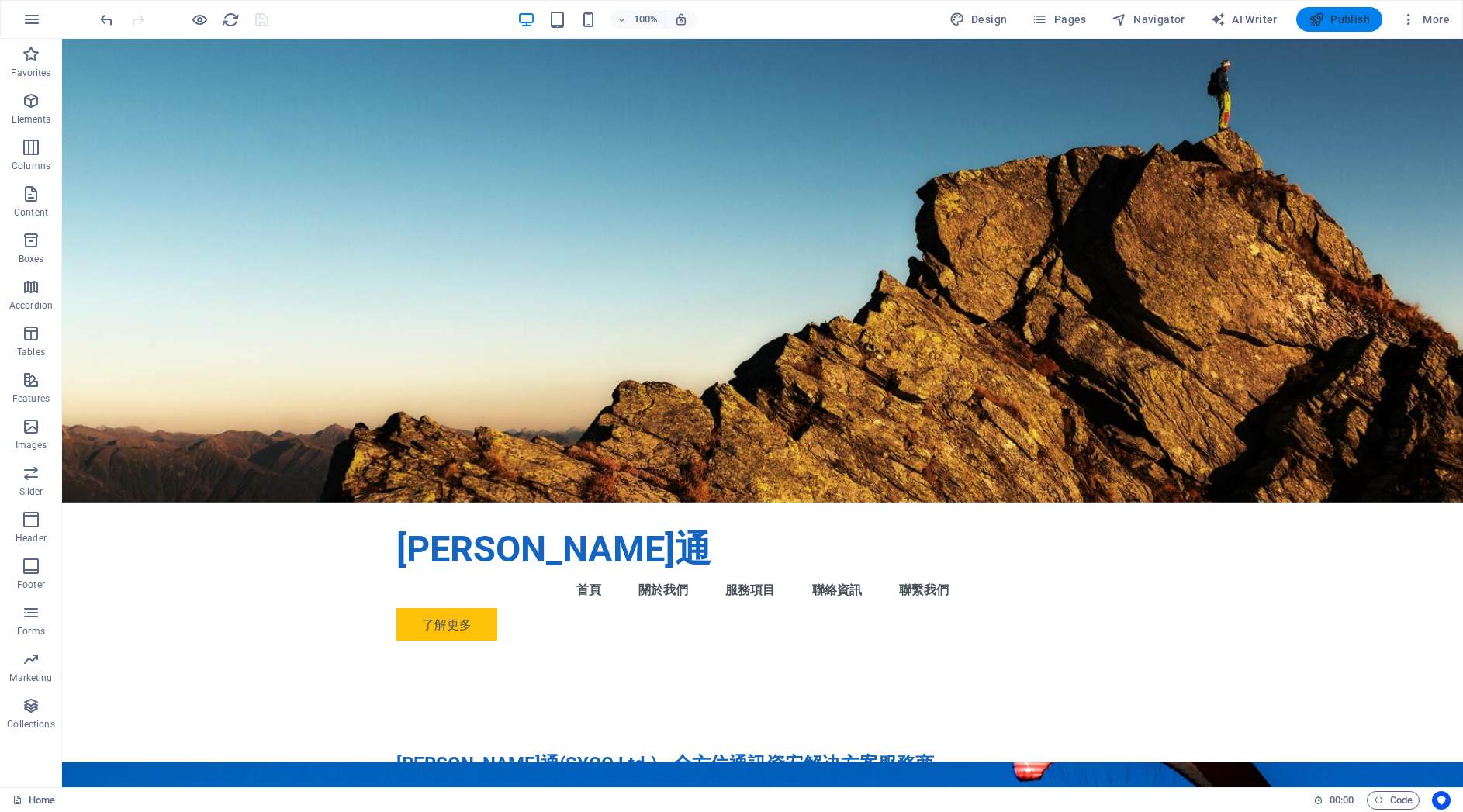
click at [1349, 18] on span "Publish" at bounding box center [1338, 20] width 61 height 16
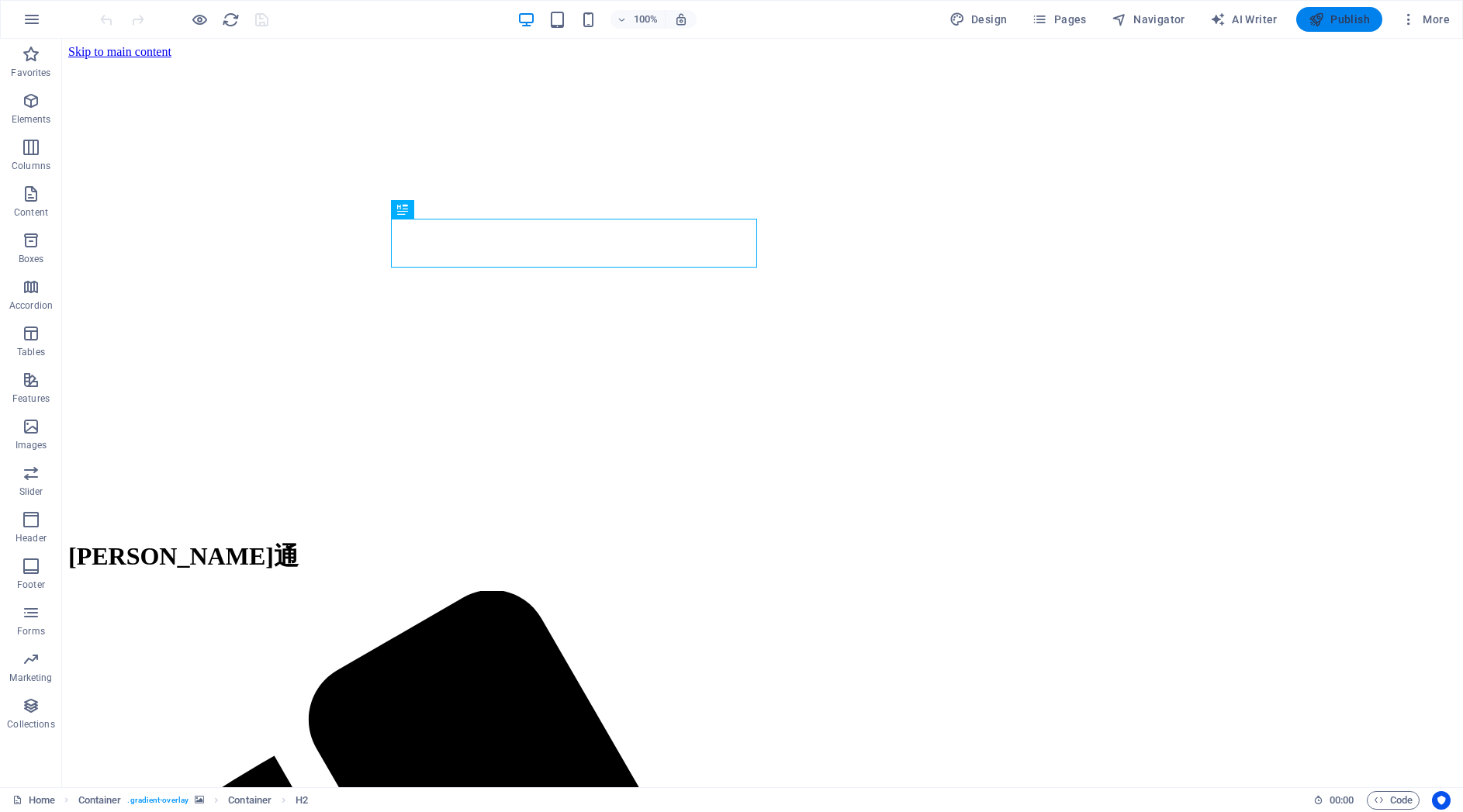
click at [1341, 18] on span "Publish" at bounding box center [1338, 20] width 61 height 16
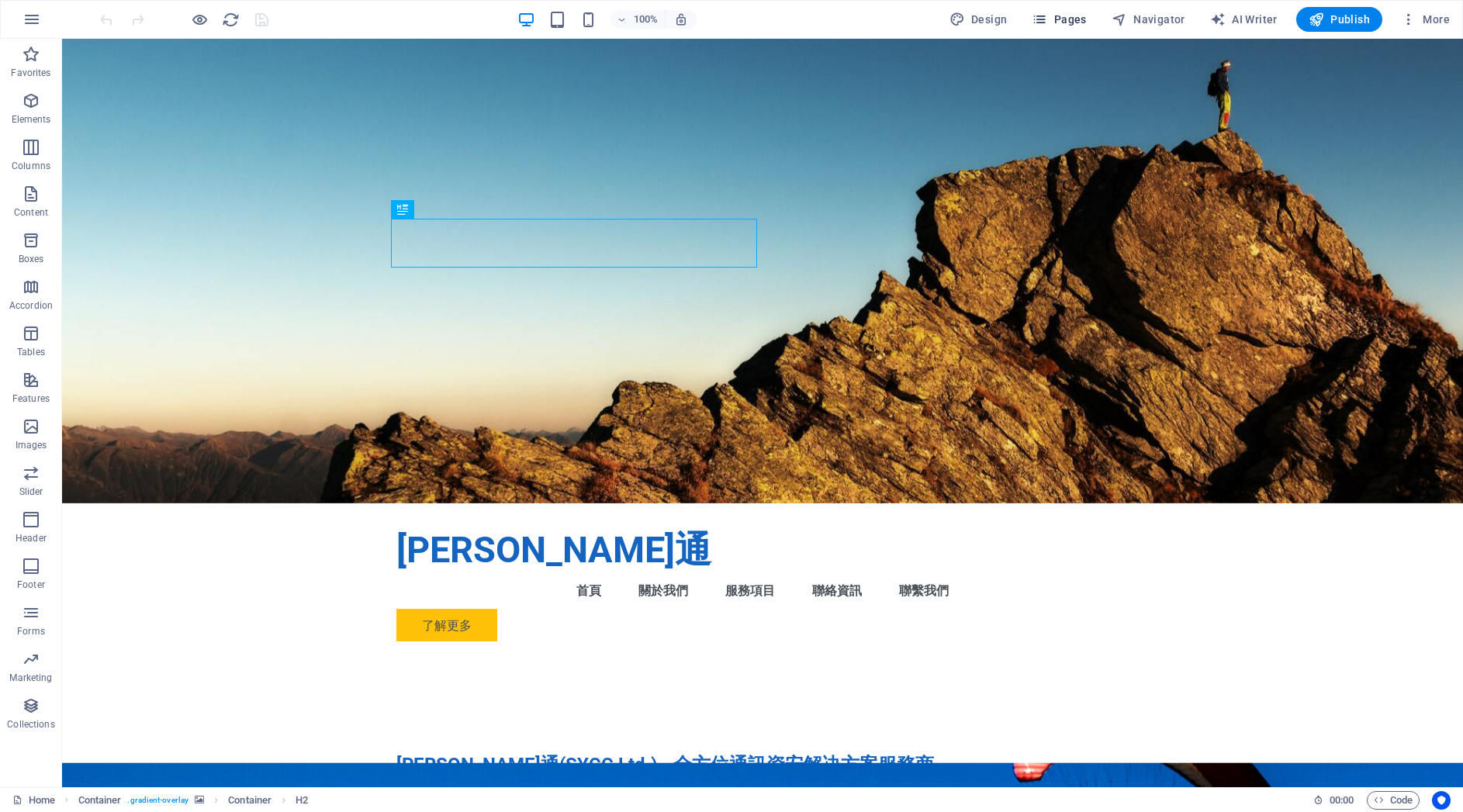
click at [1073, 12] on span "Pages" at bounding box center [1058, 20] width 54 height 16
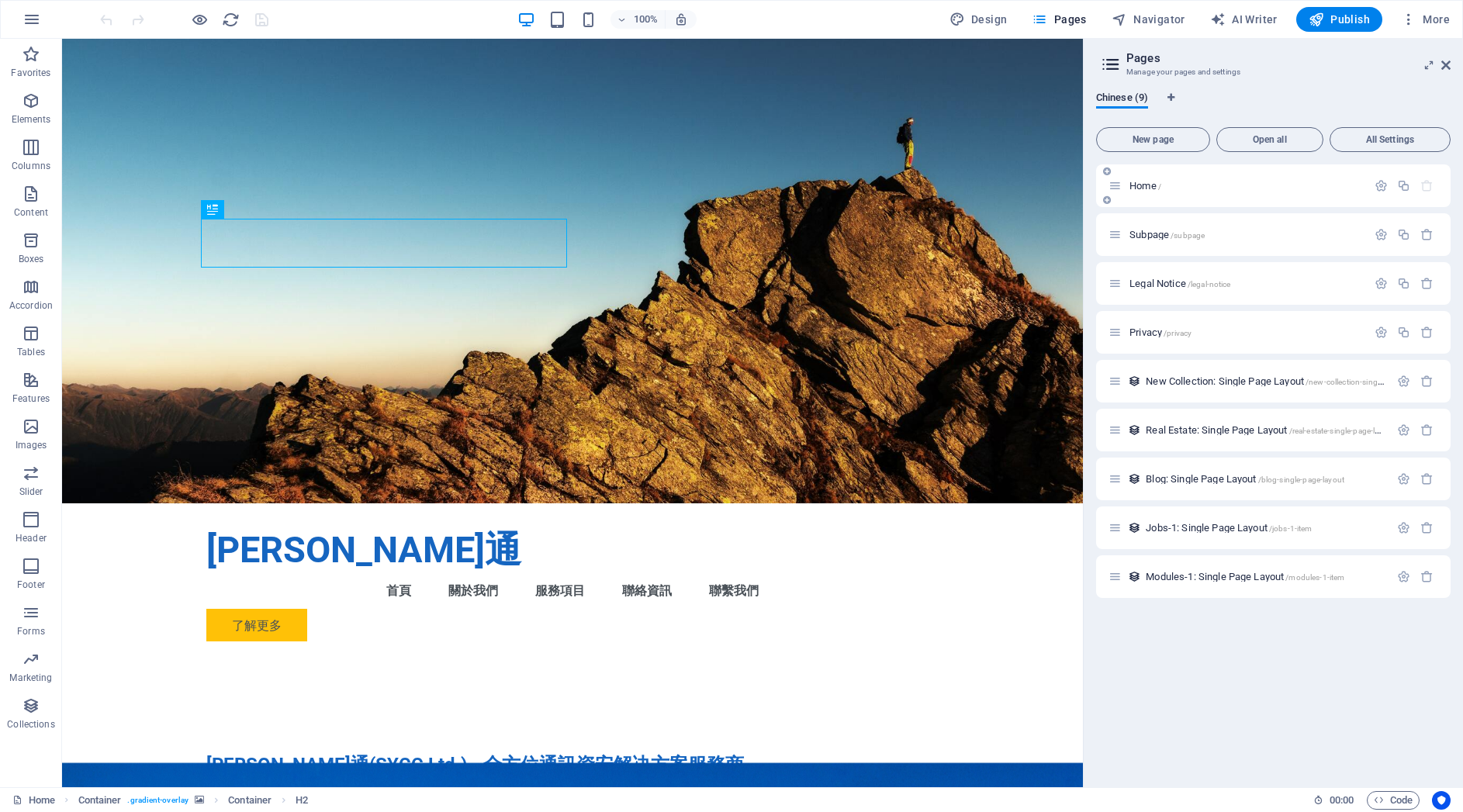
click at [1134, 175] on div "Home /" at bounding box center [1273, 186] width 355 height 43
click at [1140, 186] on span "Home /" at bounding box center [1146, 186] width 32 height 12
click at [1143, 234] on span "Subpage /subpage" at bounding box center [1167, 234] width 75 height 12
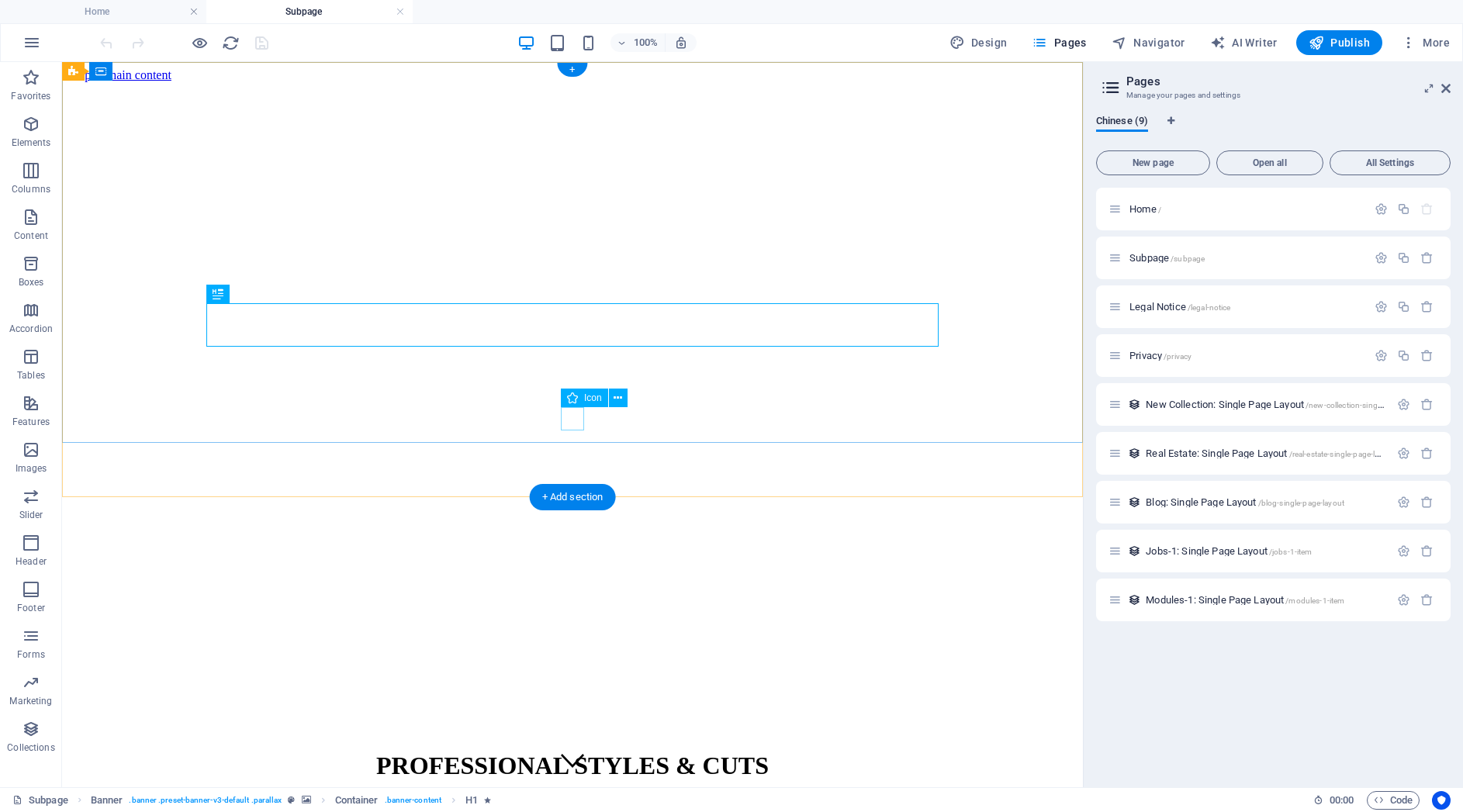
click at [571, 749] on figure at bounding box center [572, 761] width 23 height 26
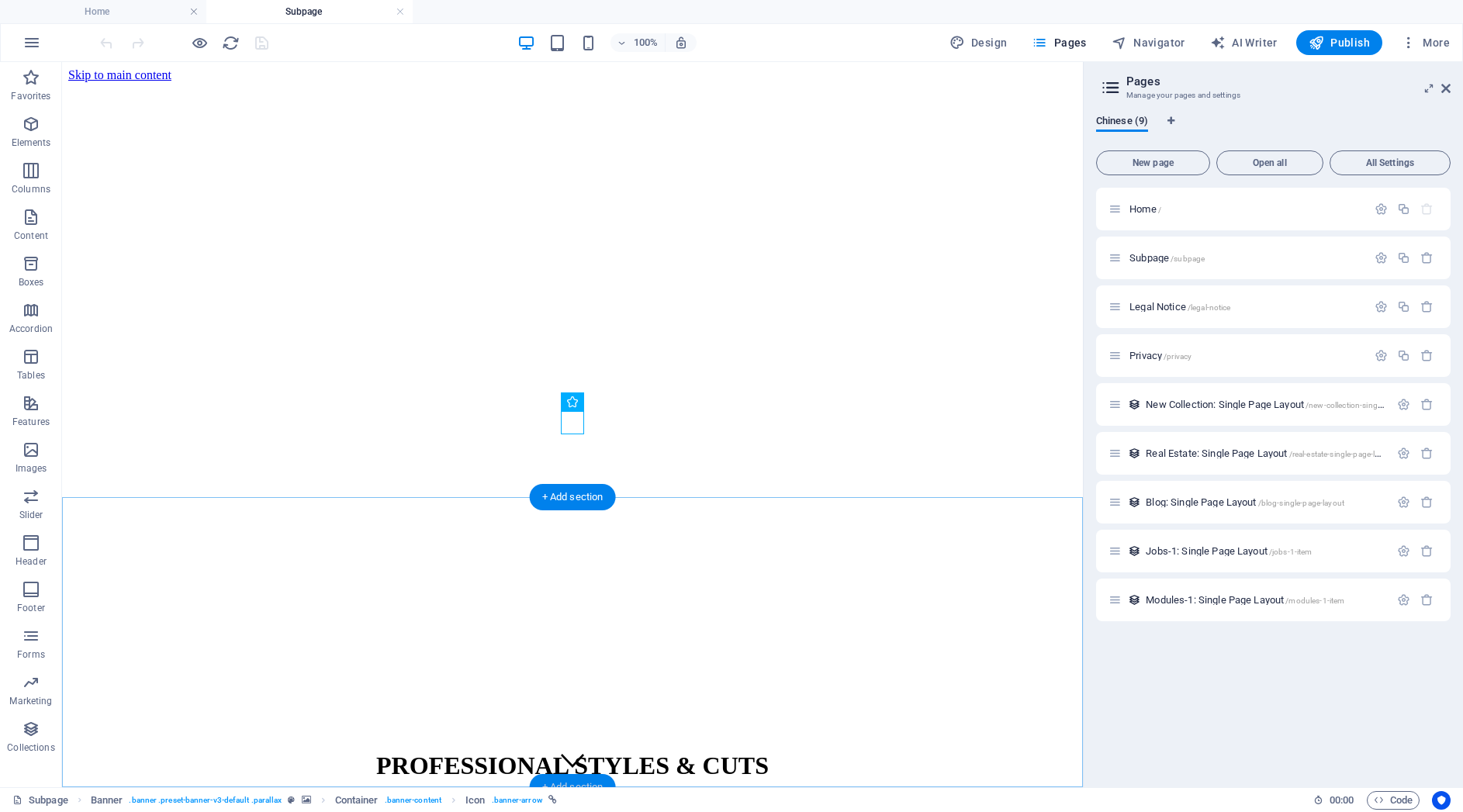
drag, startPoint x: 587, startPoint y: 774, endPoint x: 273, endPoint y: 748, distance: 315.1
click at [587, 774] on div "+ Add section" at bounding box center [573, 787] width 86 height 26
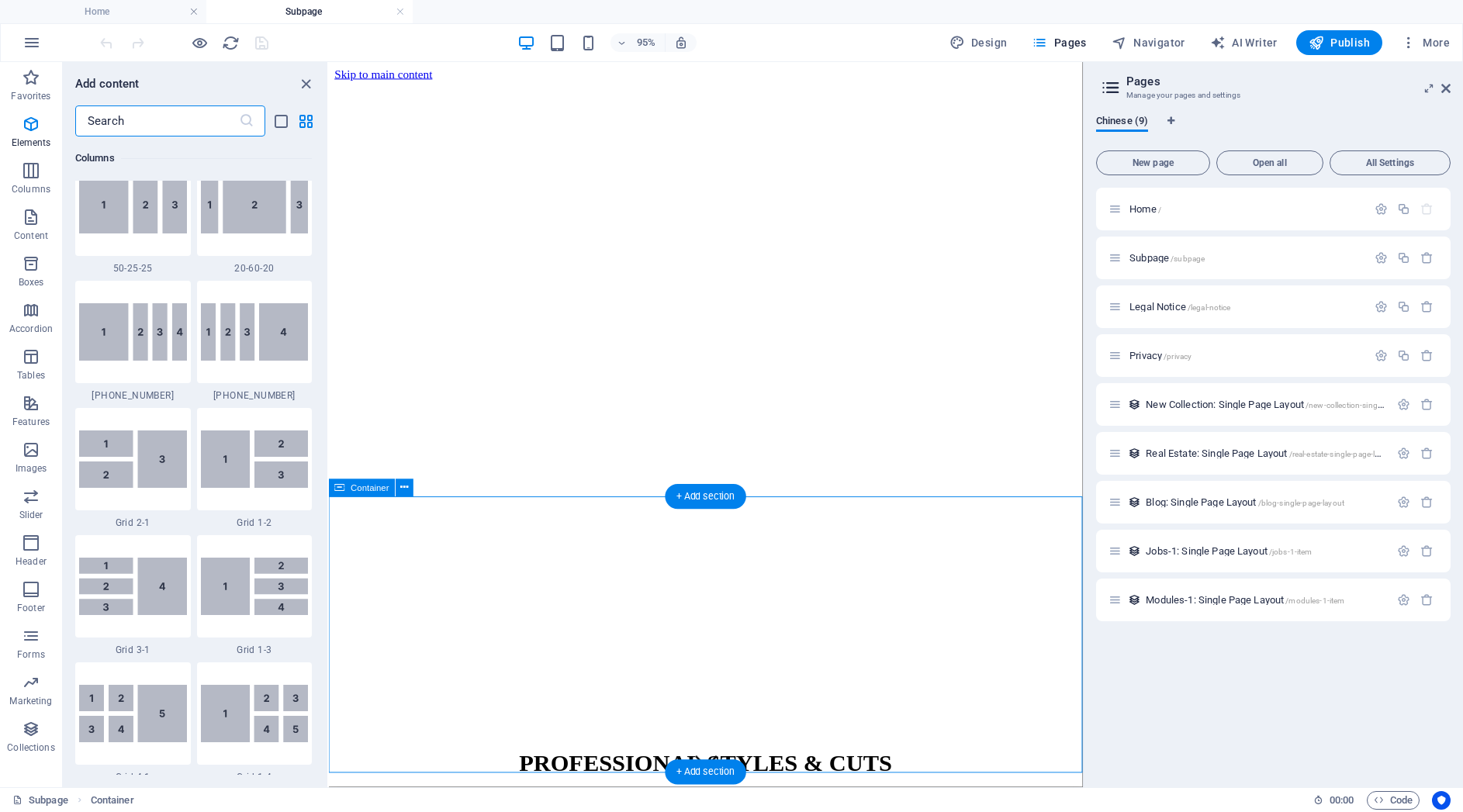
scroll to position [2713, 0]
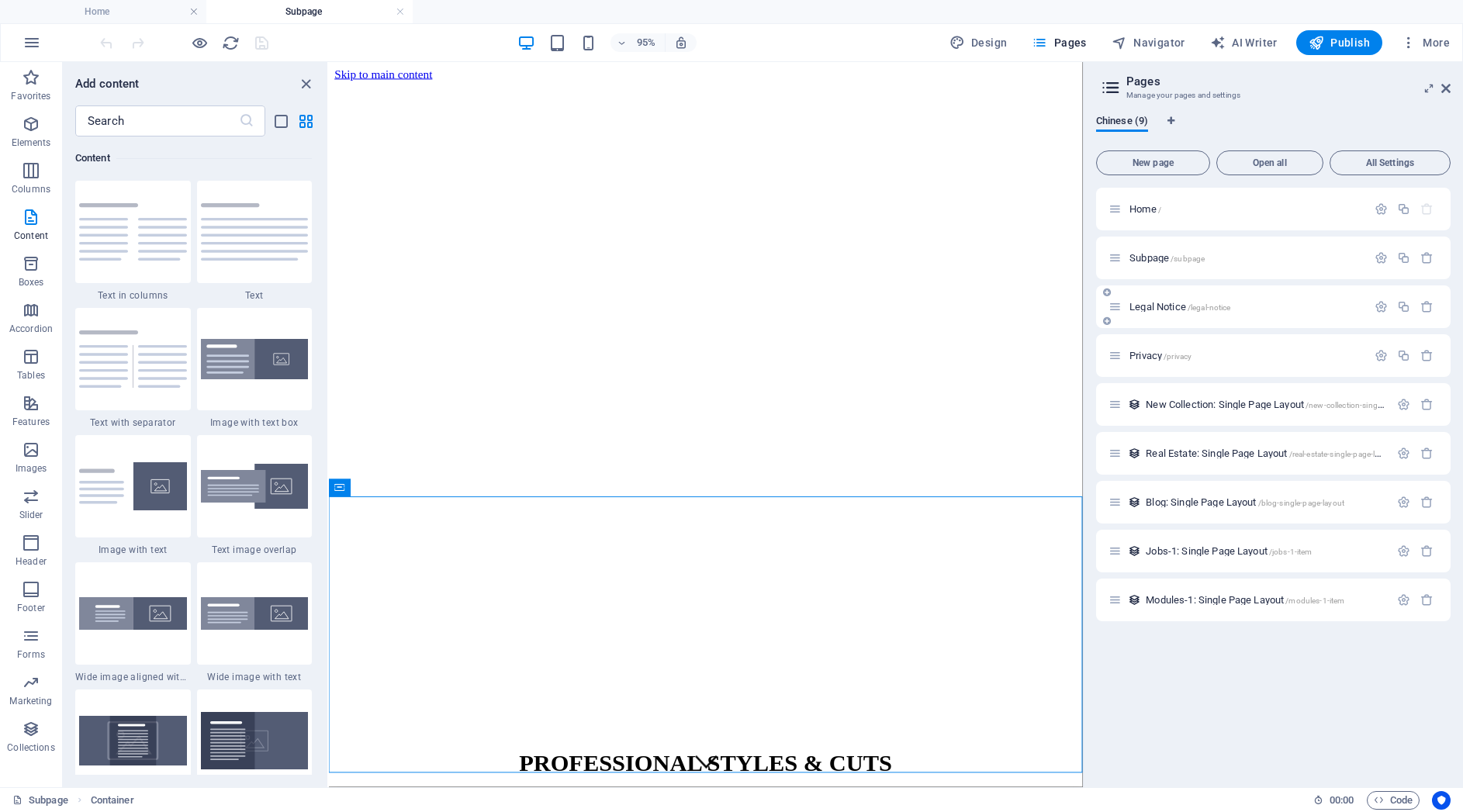
click at [1160, 307] on span "Legal Notice /legal-notice" at bounding box center [1180, 306] width 101 height 12
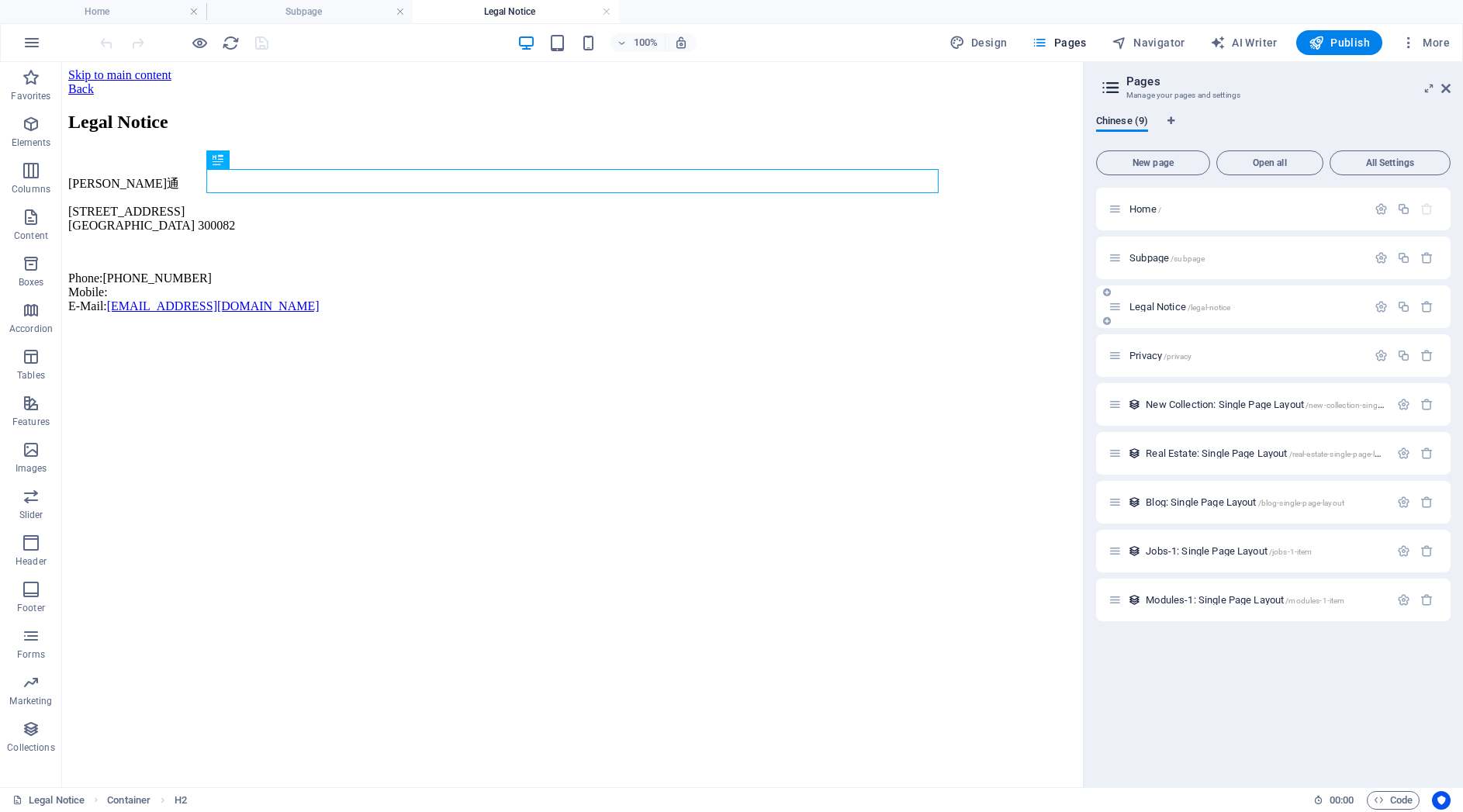
scroll to position [0, 0]
click at [1145, 354] on span "Privacy /privacy" at bounding box center [1161, 355] width 62 height 12
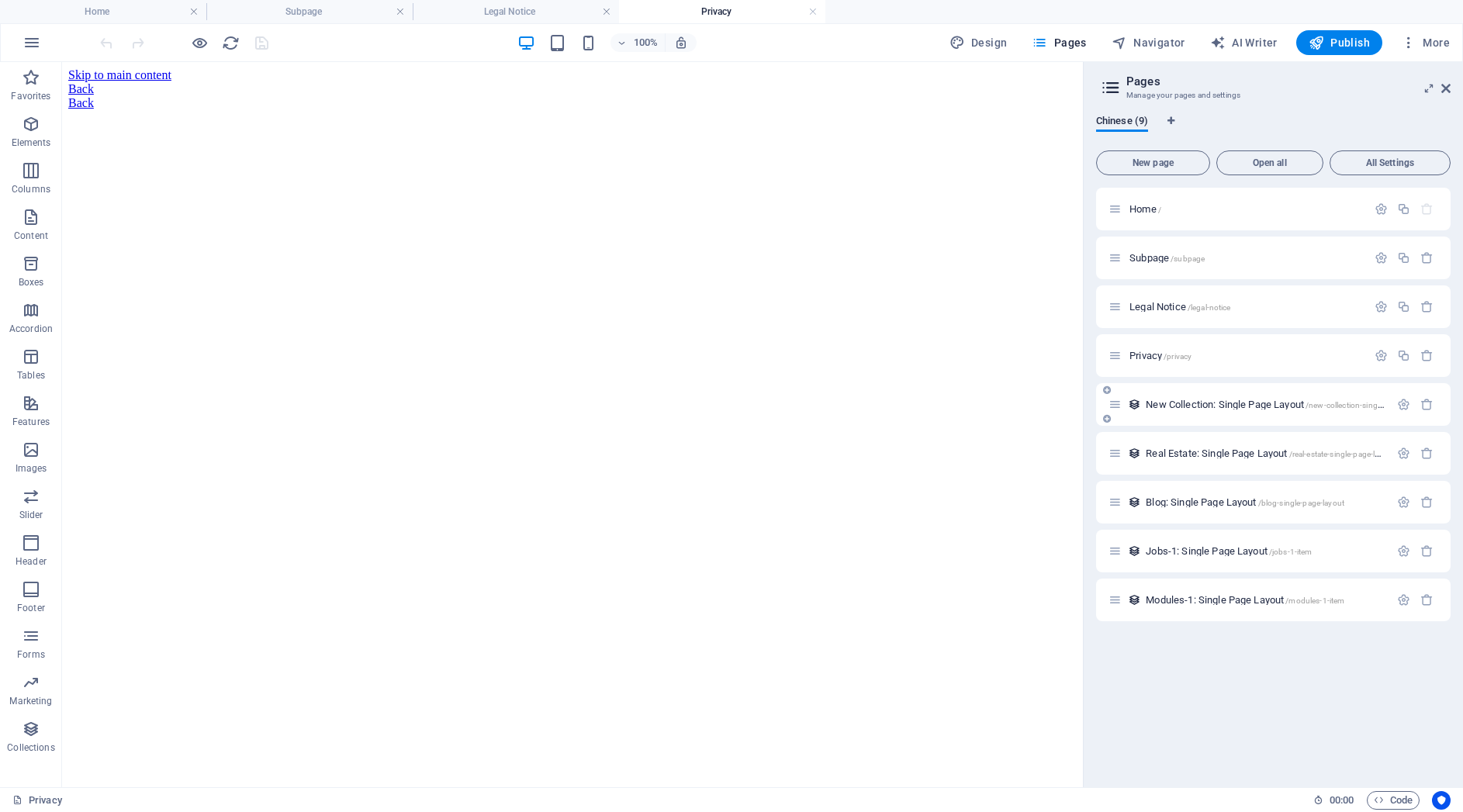
click at [1174, 410] on div "New Collection: Single Page Layout /new-collection-single-page-layout" at bounding box center [1249, 404] width 281 height 17
click at [1176, 404] on span "New Collection: Single Page Layout /new-collection-single-page-layout" at bounding box center [1286, 404] width 281 height 12
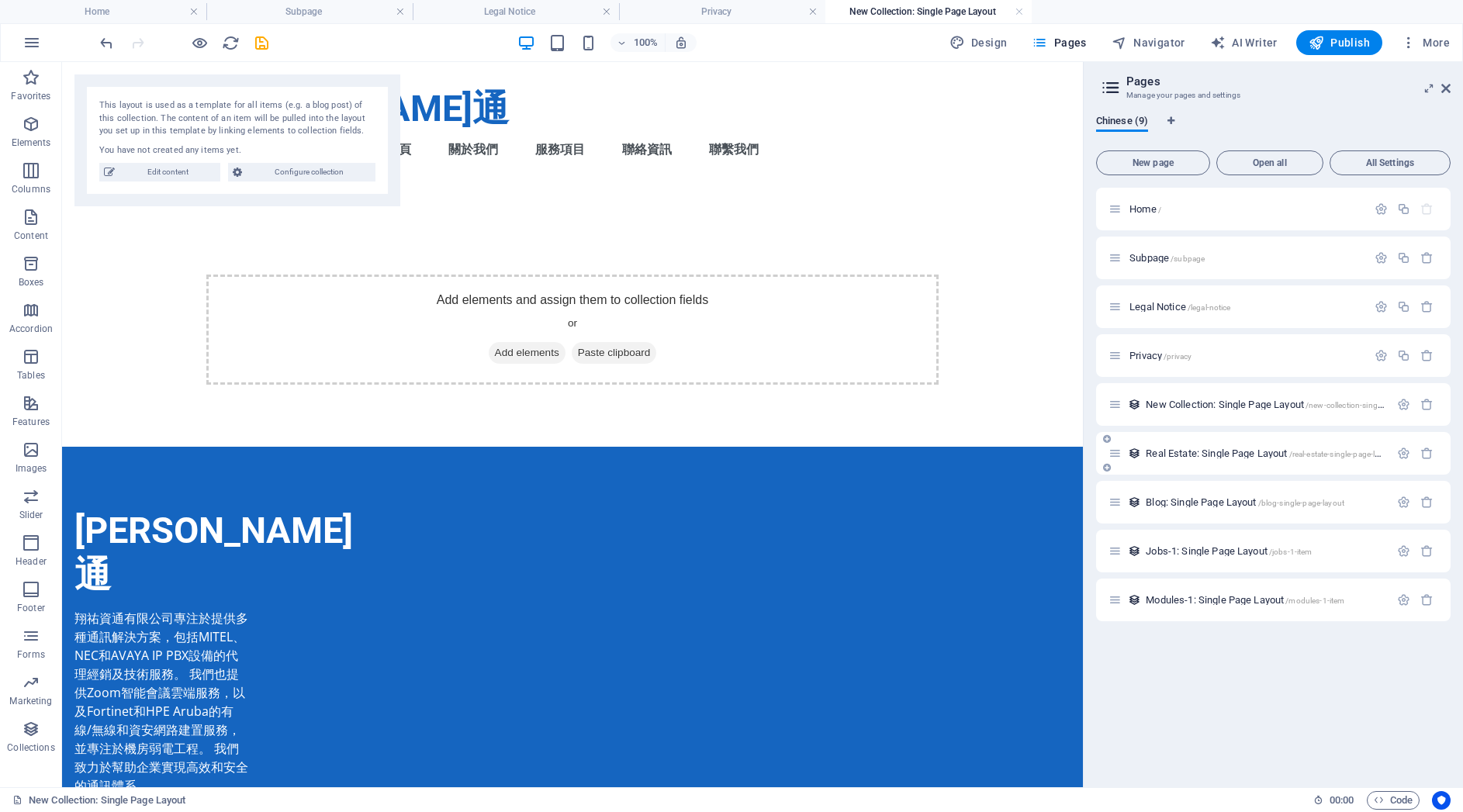
click at [1255, 459] on div "Real Estate: Single Page Layout /real-estate-single-page-layout" at bounding box center [1249, 453] width 281 height 17
click at [1256, 455] on span "Real Estate: Single Page Layout /real-estate-single-page-layout" at bounding box center [1270, 453] width 249 height 12
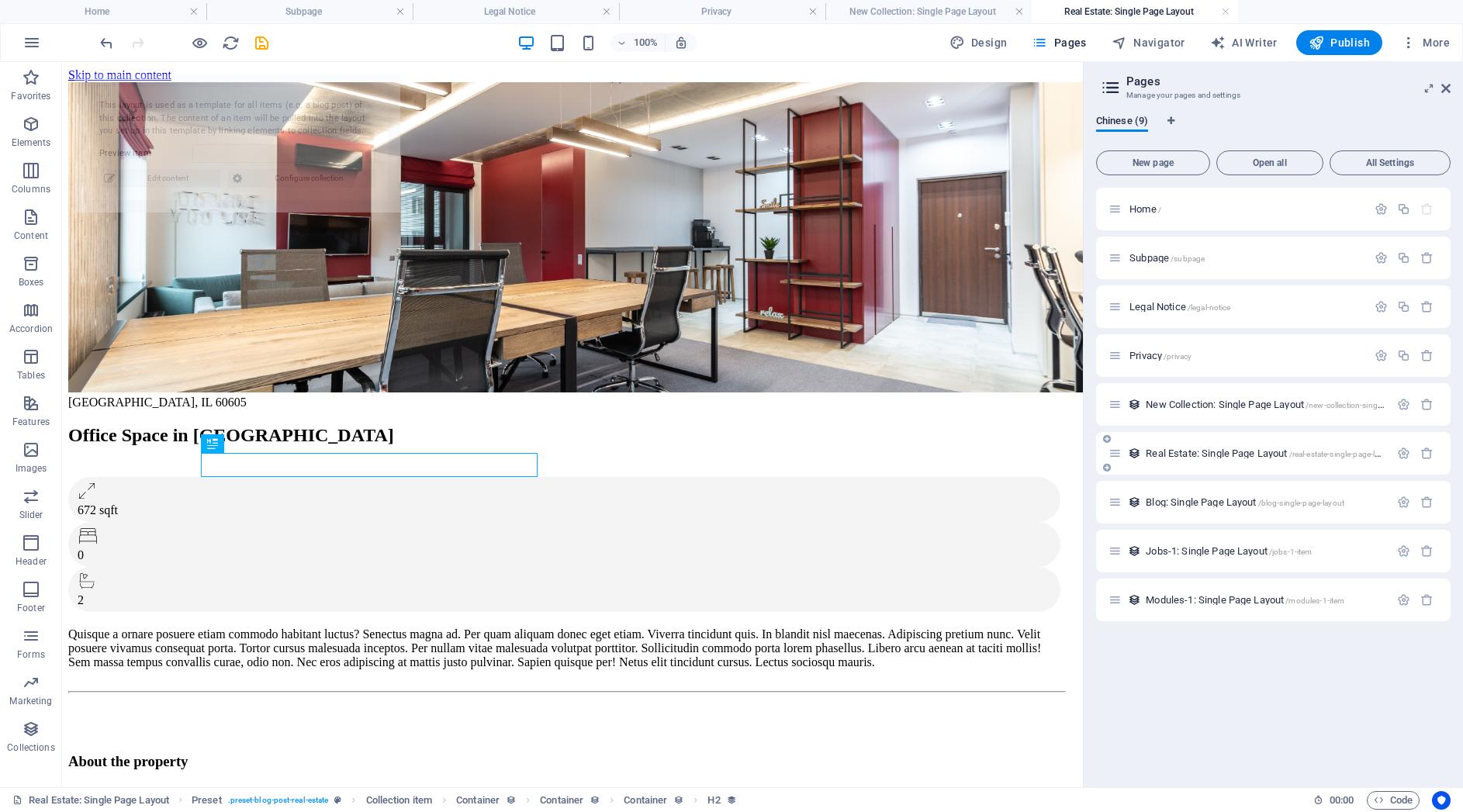
select select "68e1fc972195c6dadf05b990"
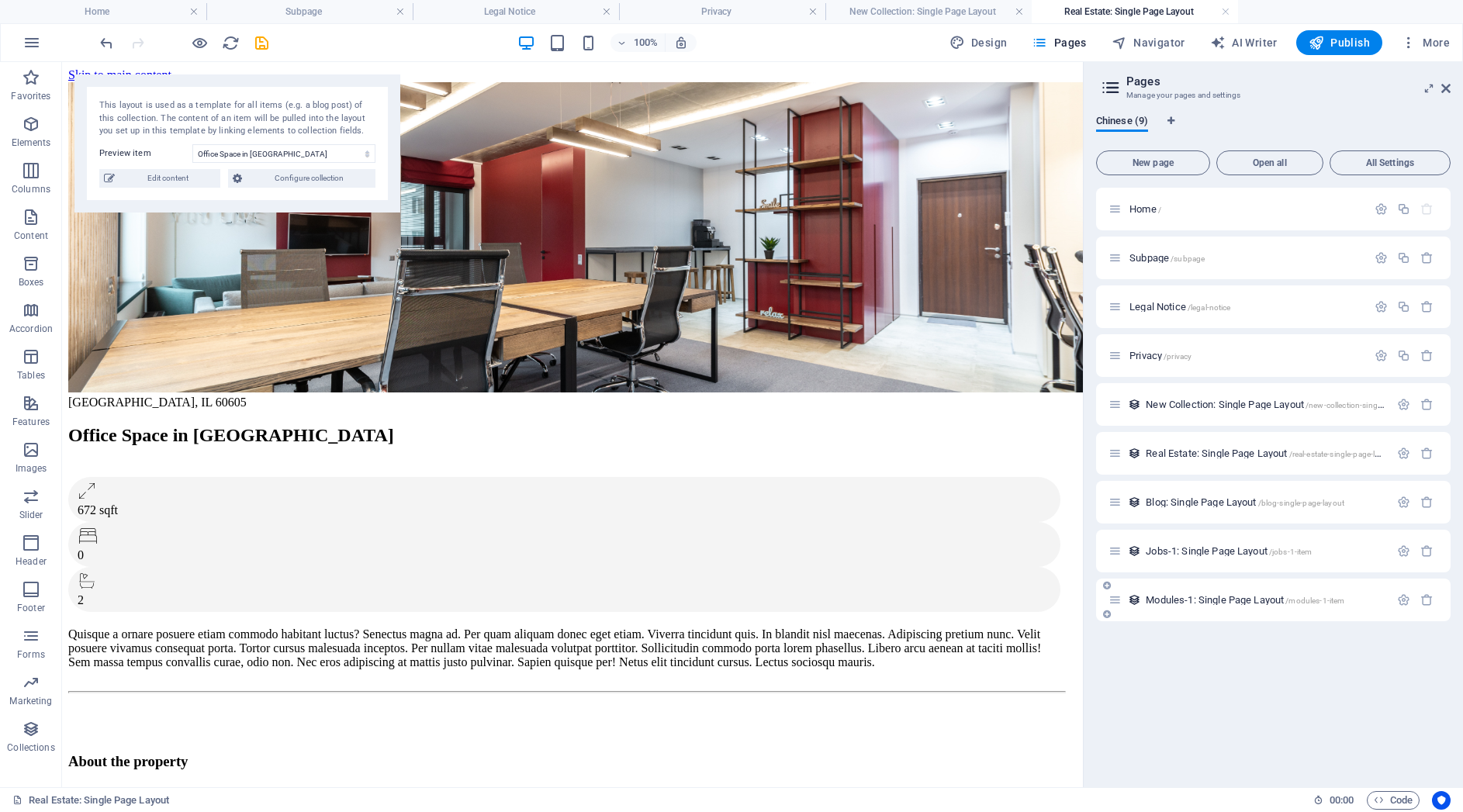
click at [1247, 598] on span "Modules-1: Single Page Layout /modules-1-item" at bounding box center [1245, 599] width 198 height 12
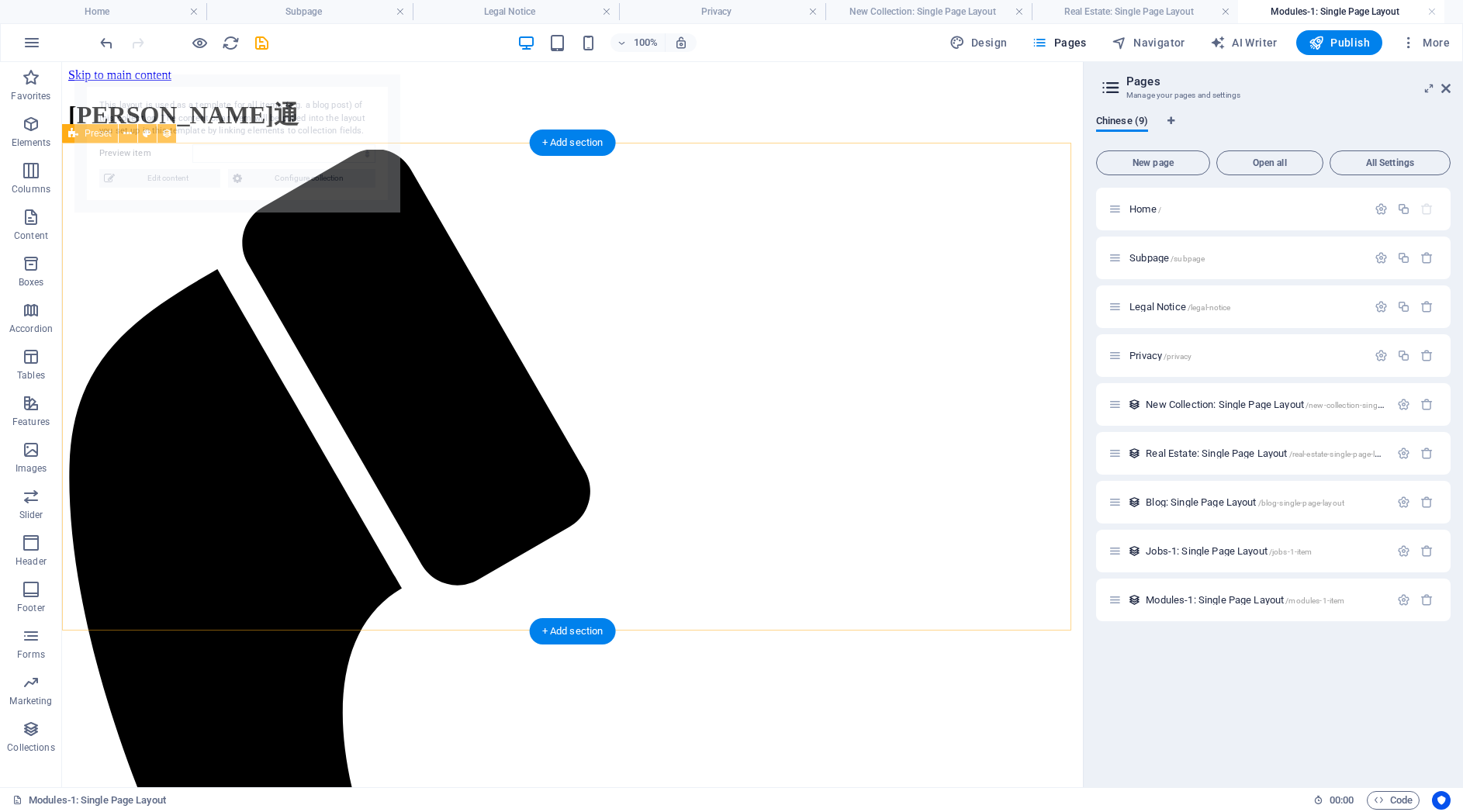
select select "68e1fc962195c6dadf05b986"
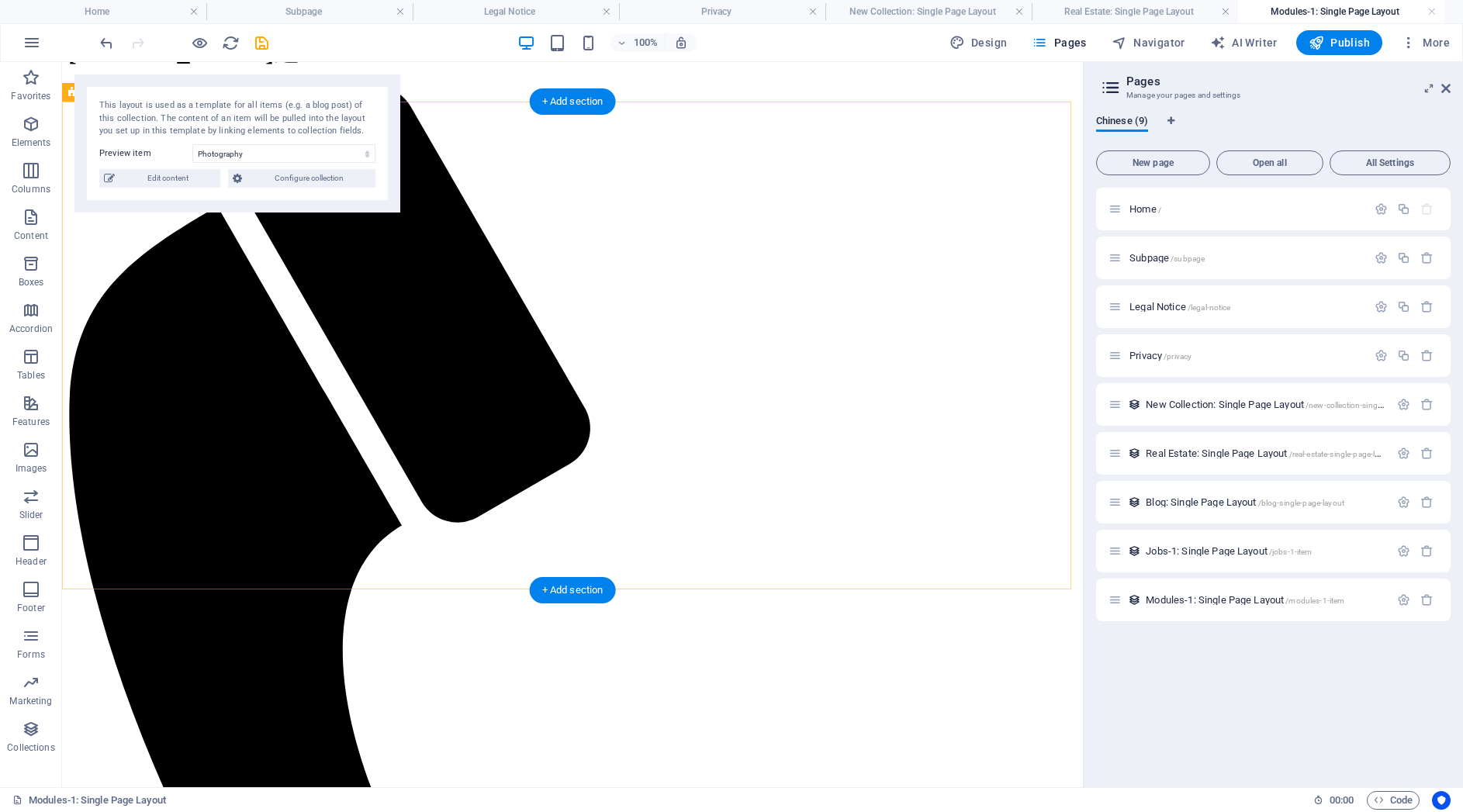
scroll to position [210, 0]
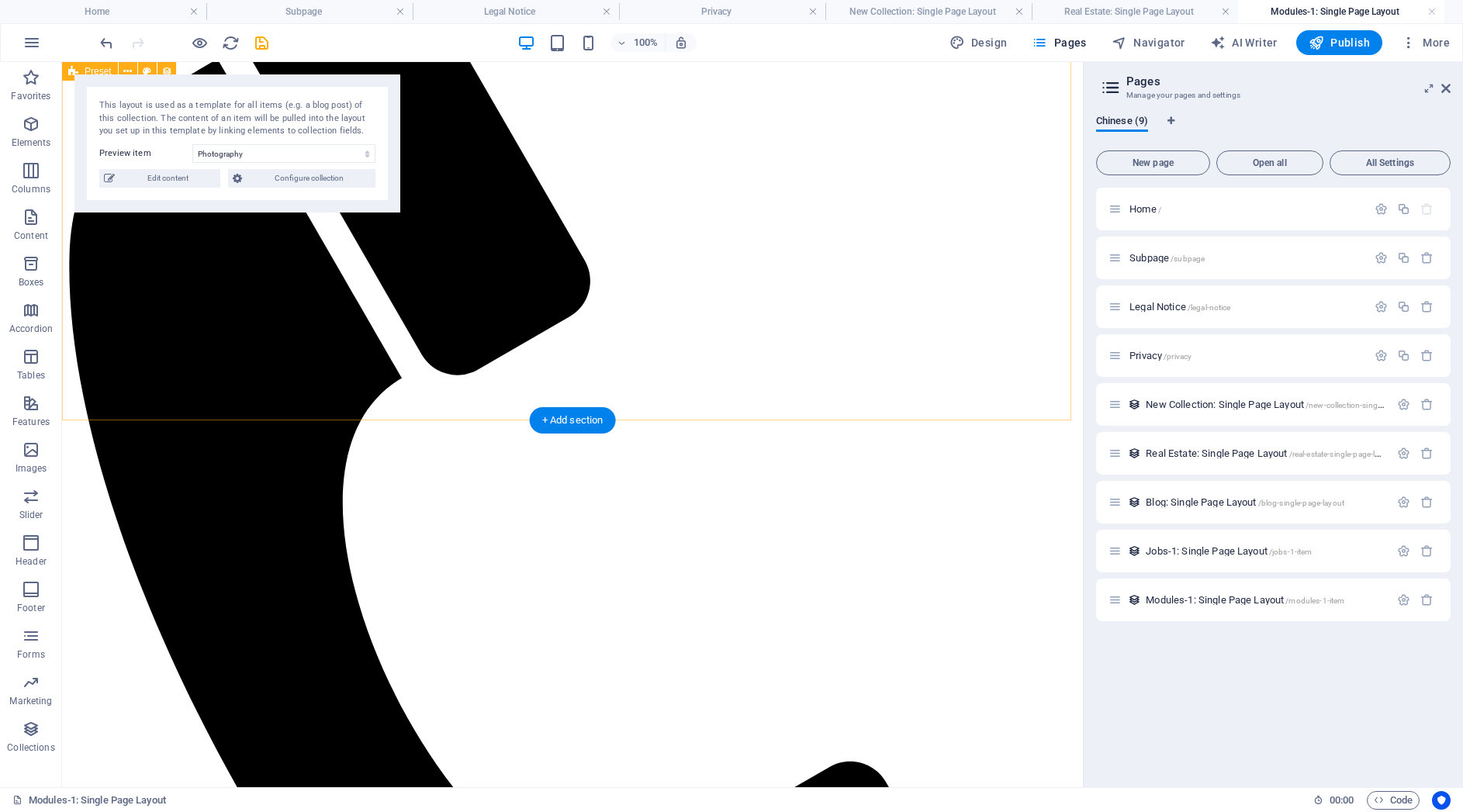
click at [1197, 548] on span "Jobs-1: Single Page Layout /jobs-1-item" at bounding box center [1228, 550] width 166 height 12
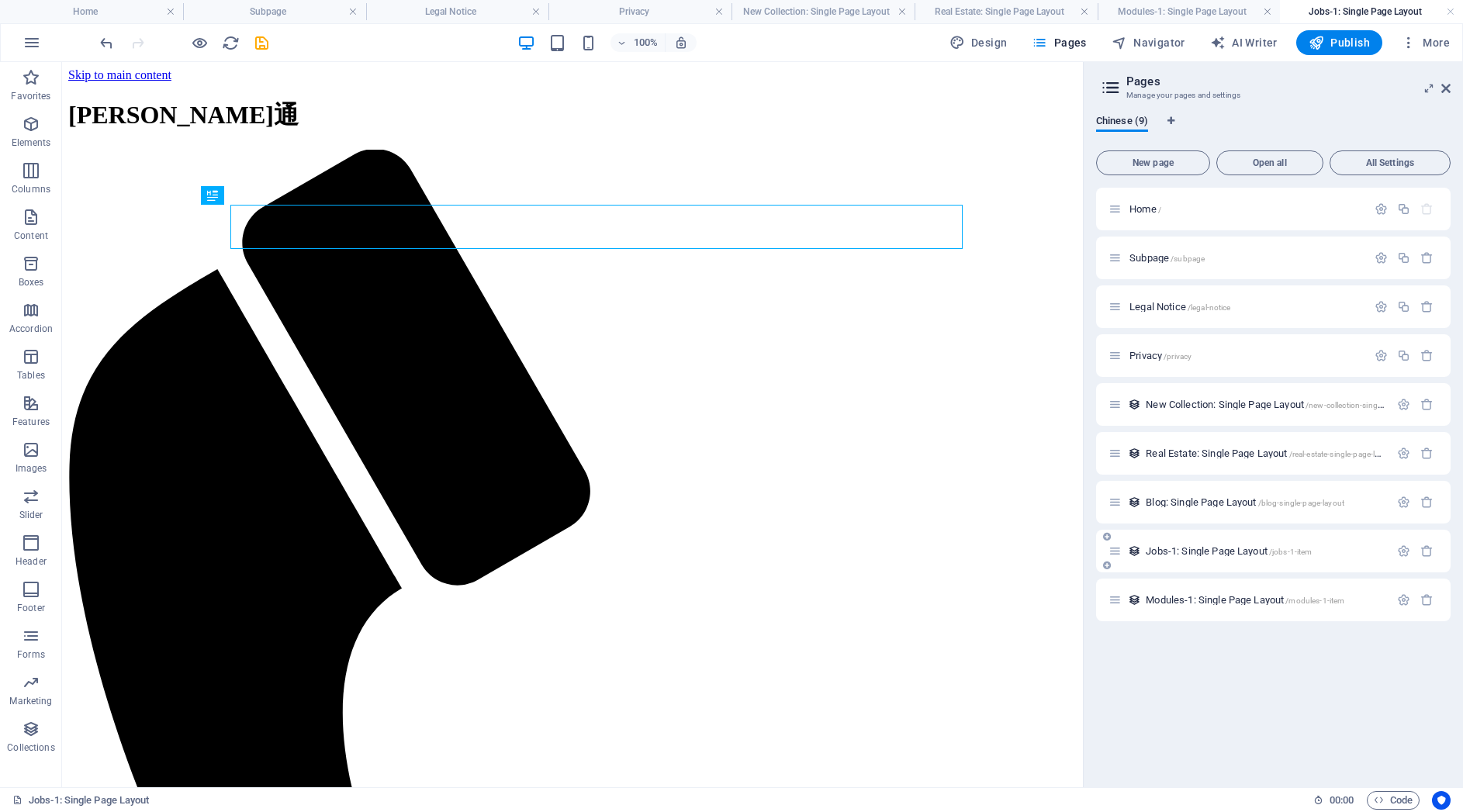
scroll to position [0, 0]
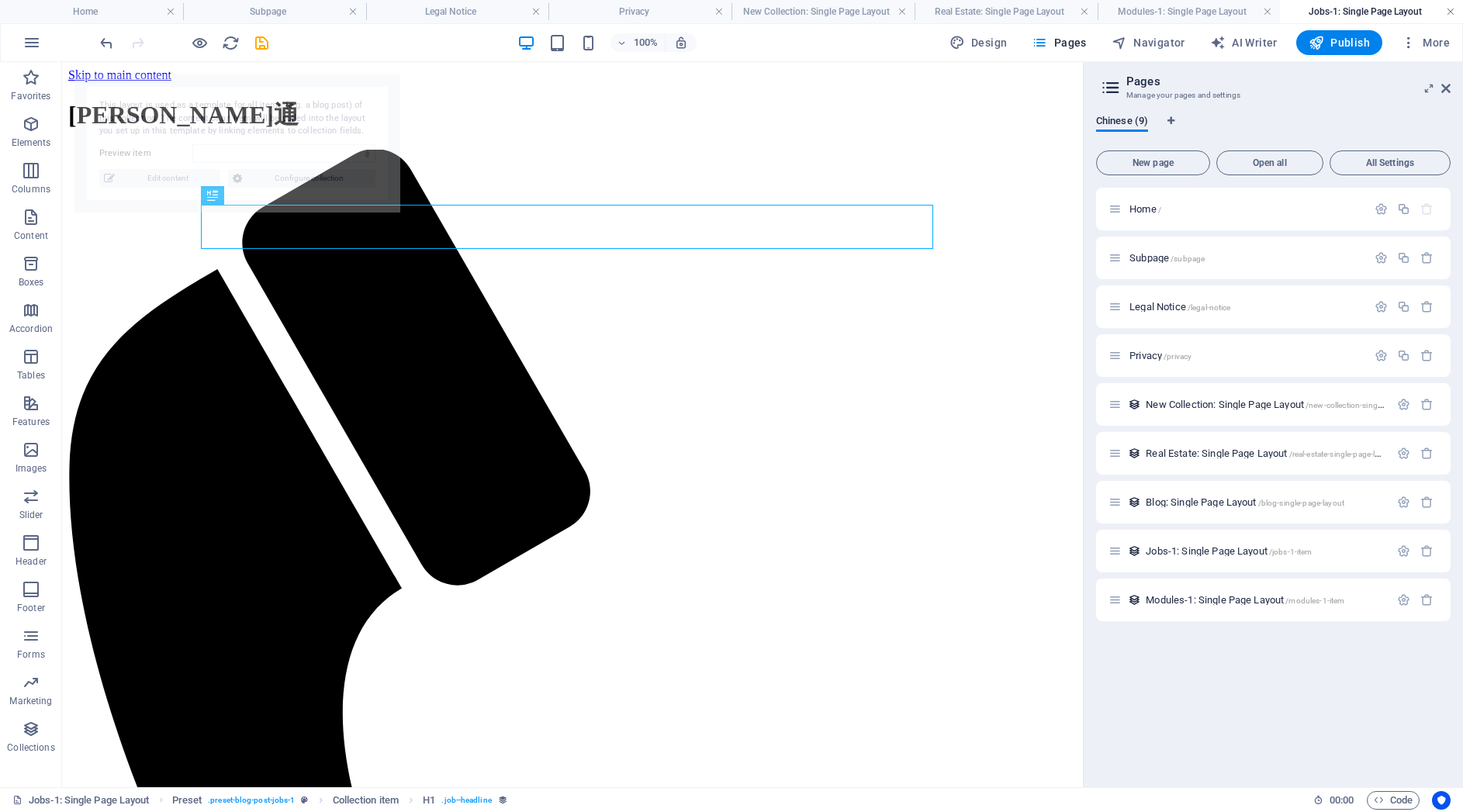
select select "68e1fc962195c6dadf05b980"
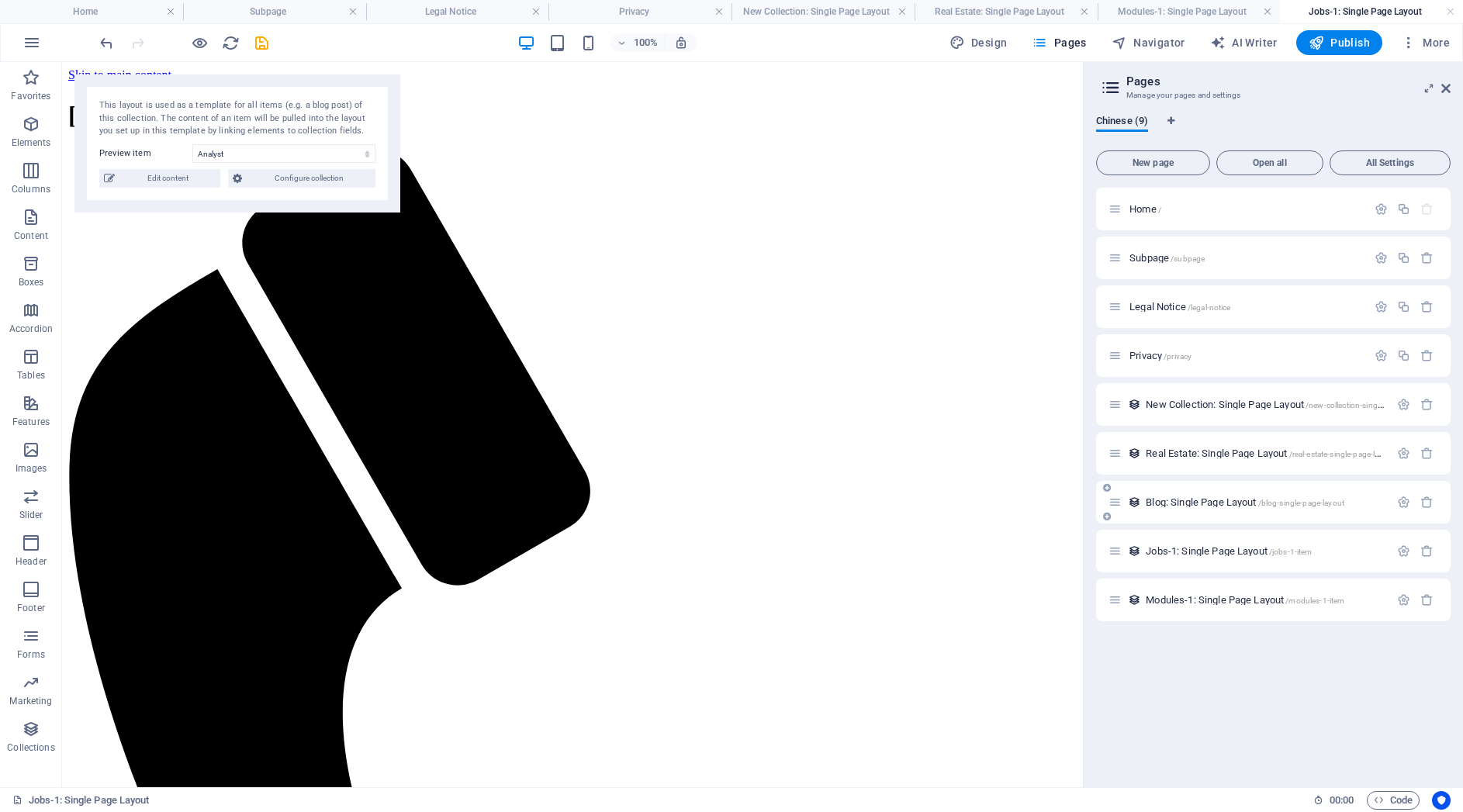
click at [1208, 503] on span "Blog: Single Page Layout /blog-single-page-layout" at bounding box center [1245, 502] width 198 height 12
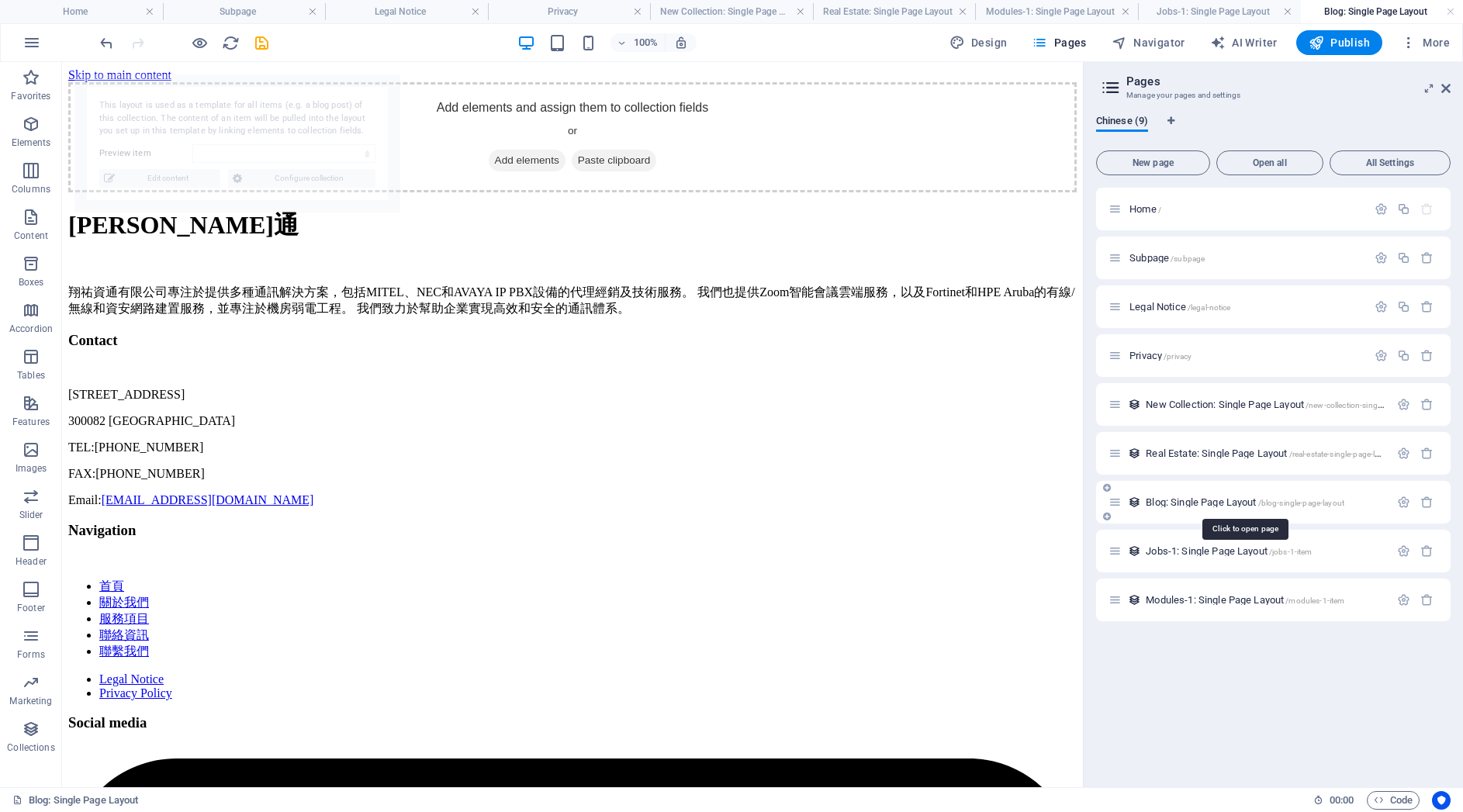
select select "68e1fc962195c6dadf05b979"
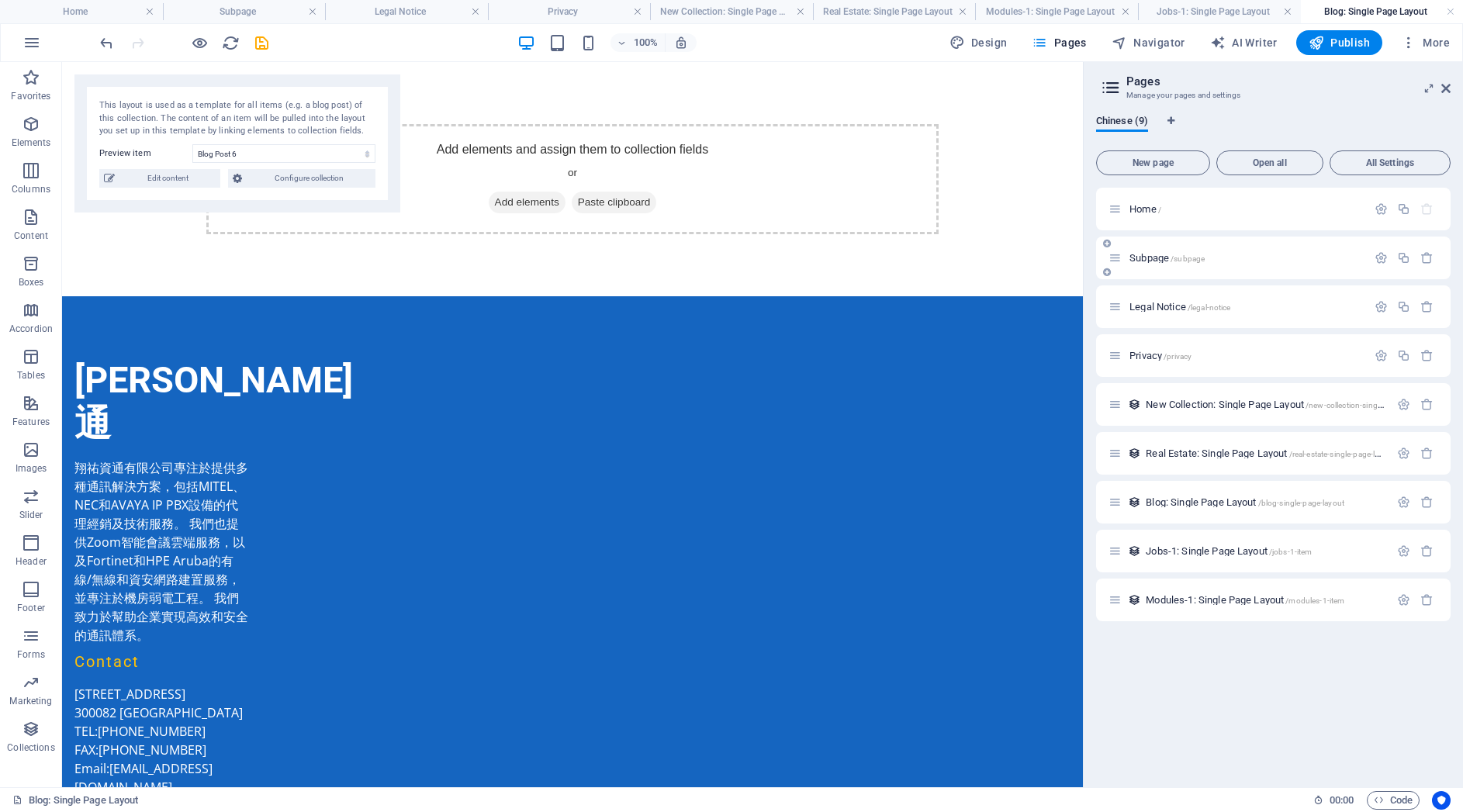
click at [1151, 251] on div "Subpage /subpage" at bounding box center [1238, 258] width 259 height 17
click at [1152, 256] on span "Subpage /subpage" at bounding box center [1167, 258] width 75 height 12
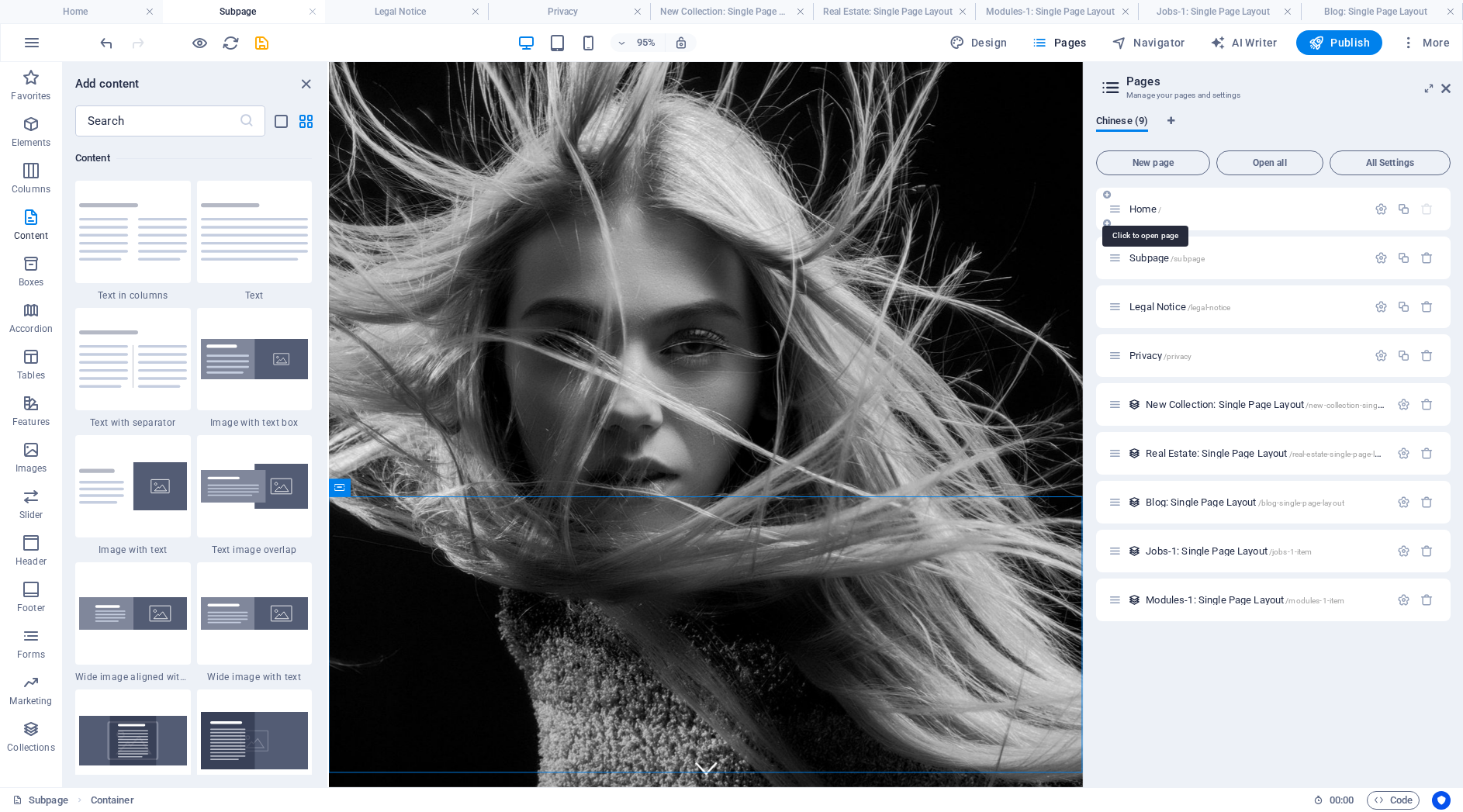
click at [1162, 206] on span "/" at bounding box center [1160, 209] width 3 height 9
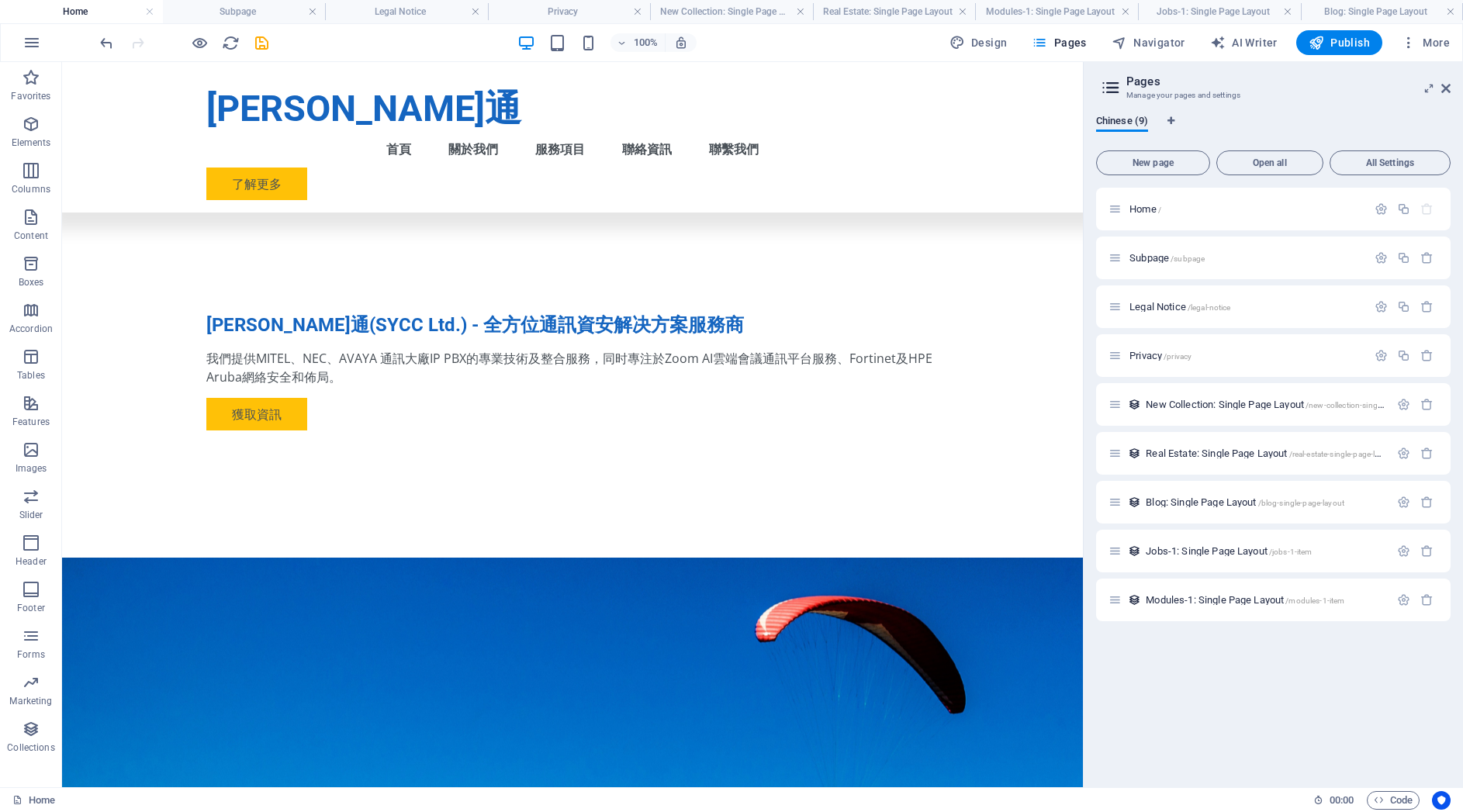
scroll to position [506, 0]
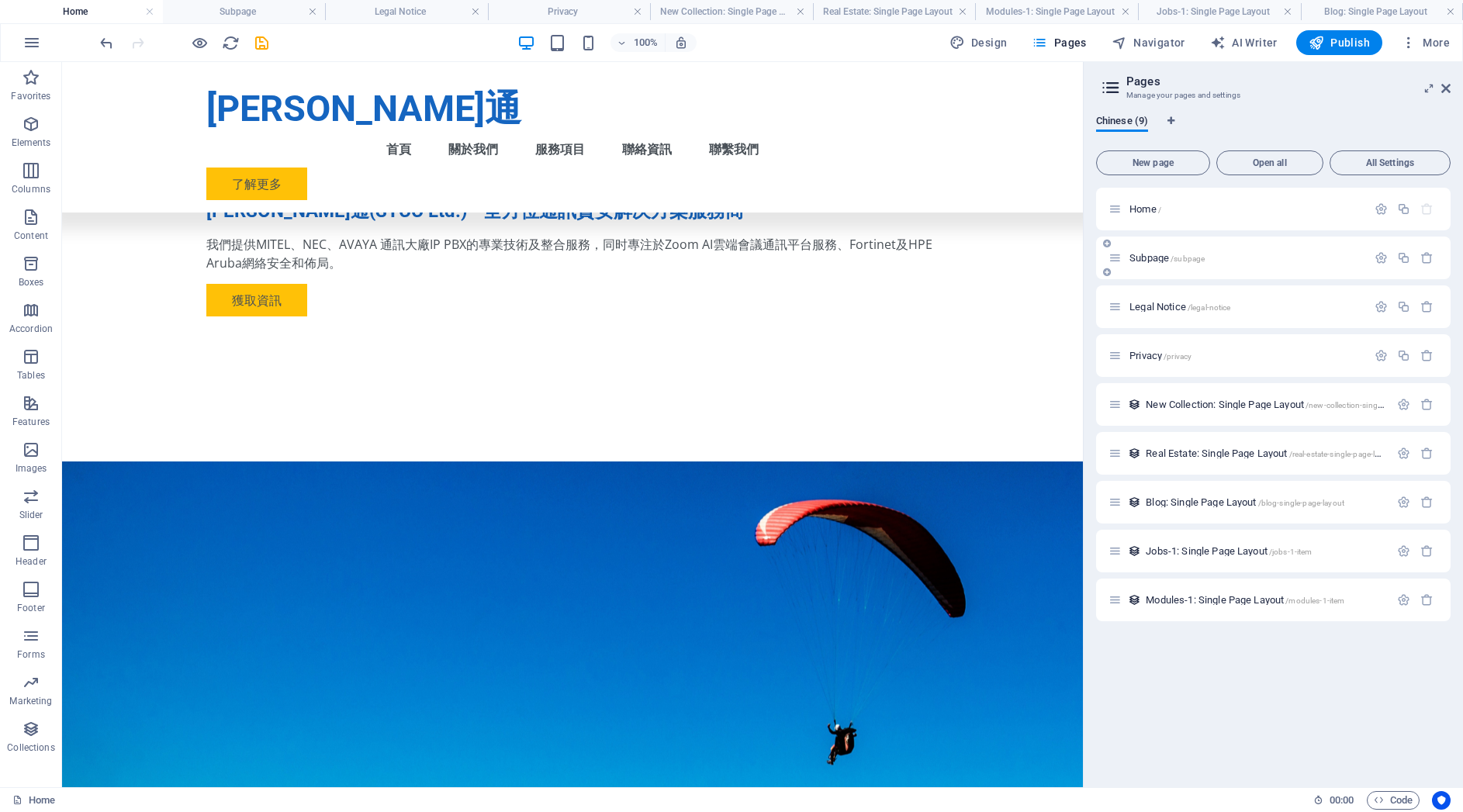
click at [1157, 252] on span "Subpage /subpage" at bounding box center [1167, 258] width 75 height 12
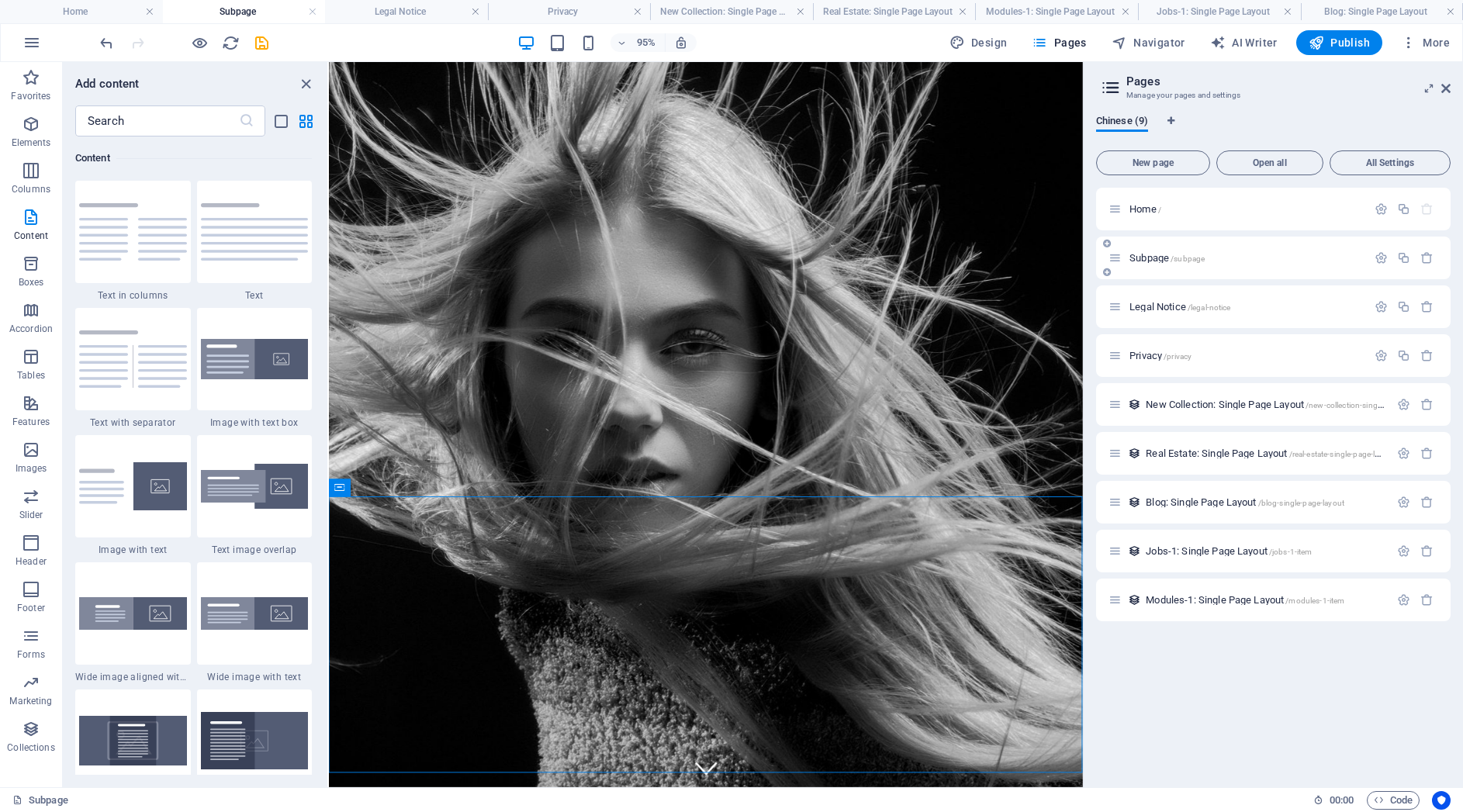
scroll to position [0, 0]
click at [1377, 259] on icon "button" at bounding box center [1381, 258] width 13 height 13
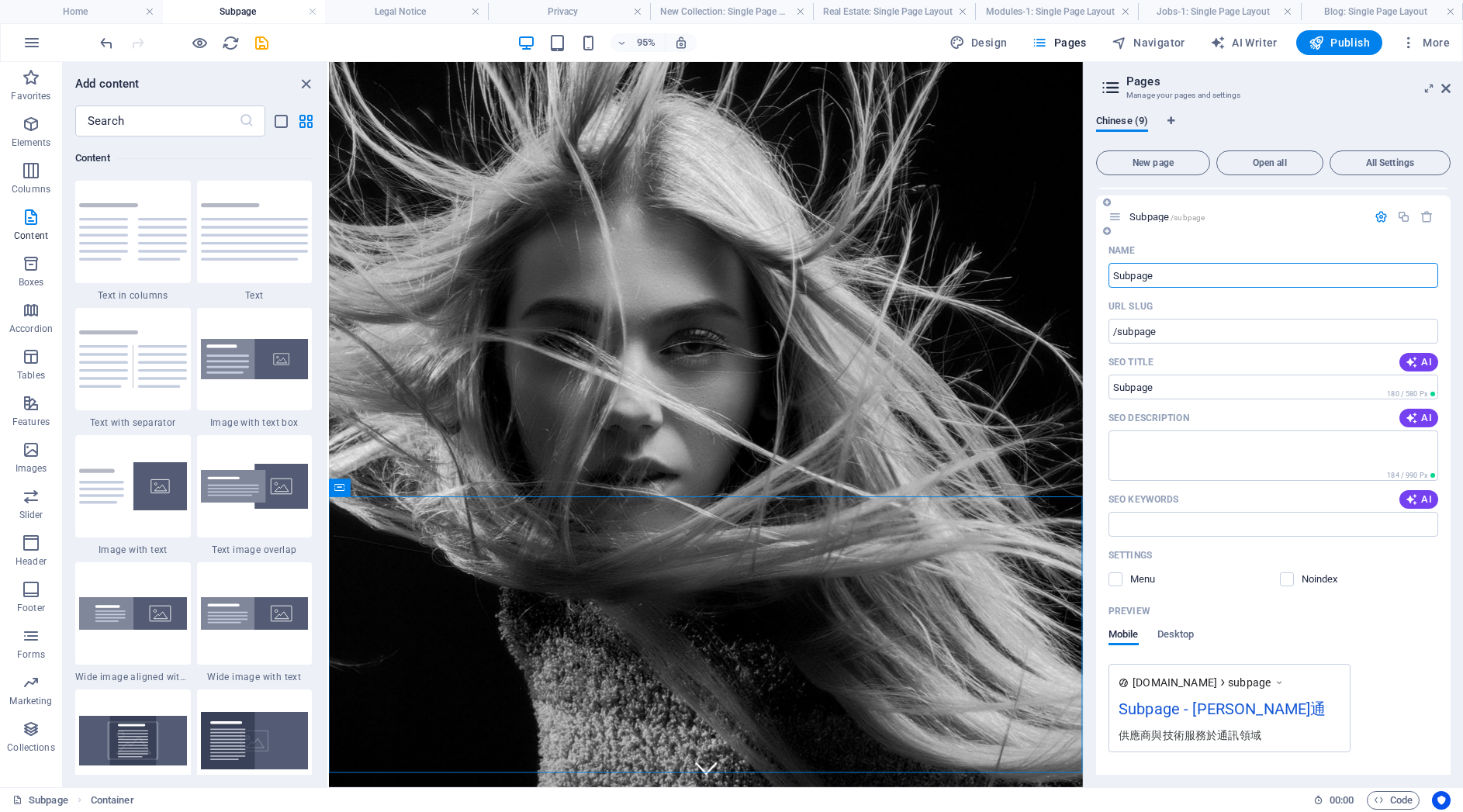
scroll to position [239, 0]
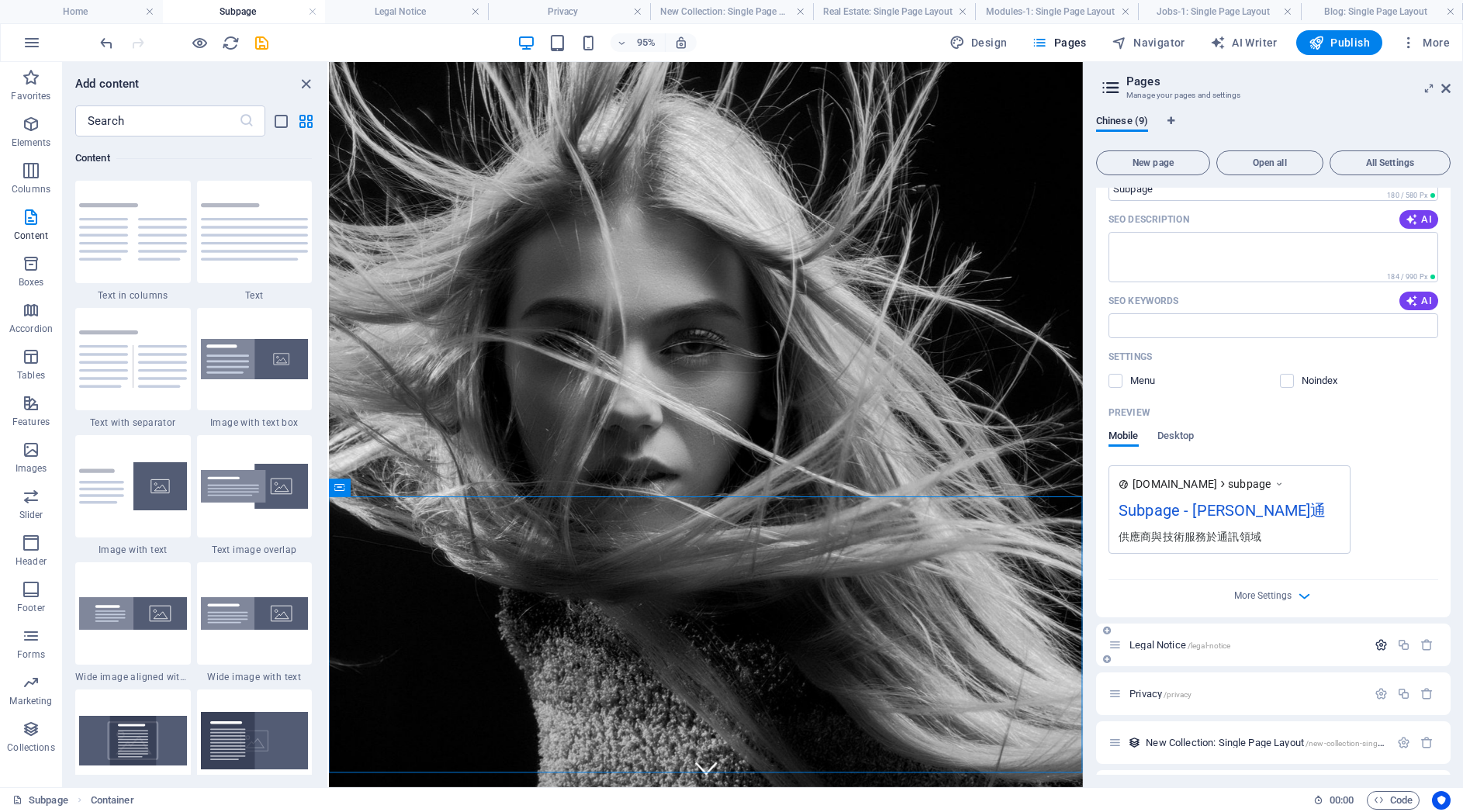
click at [1377, 648] on icon "button" at bounding box center [1381, 645] width 13 height 13
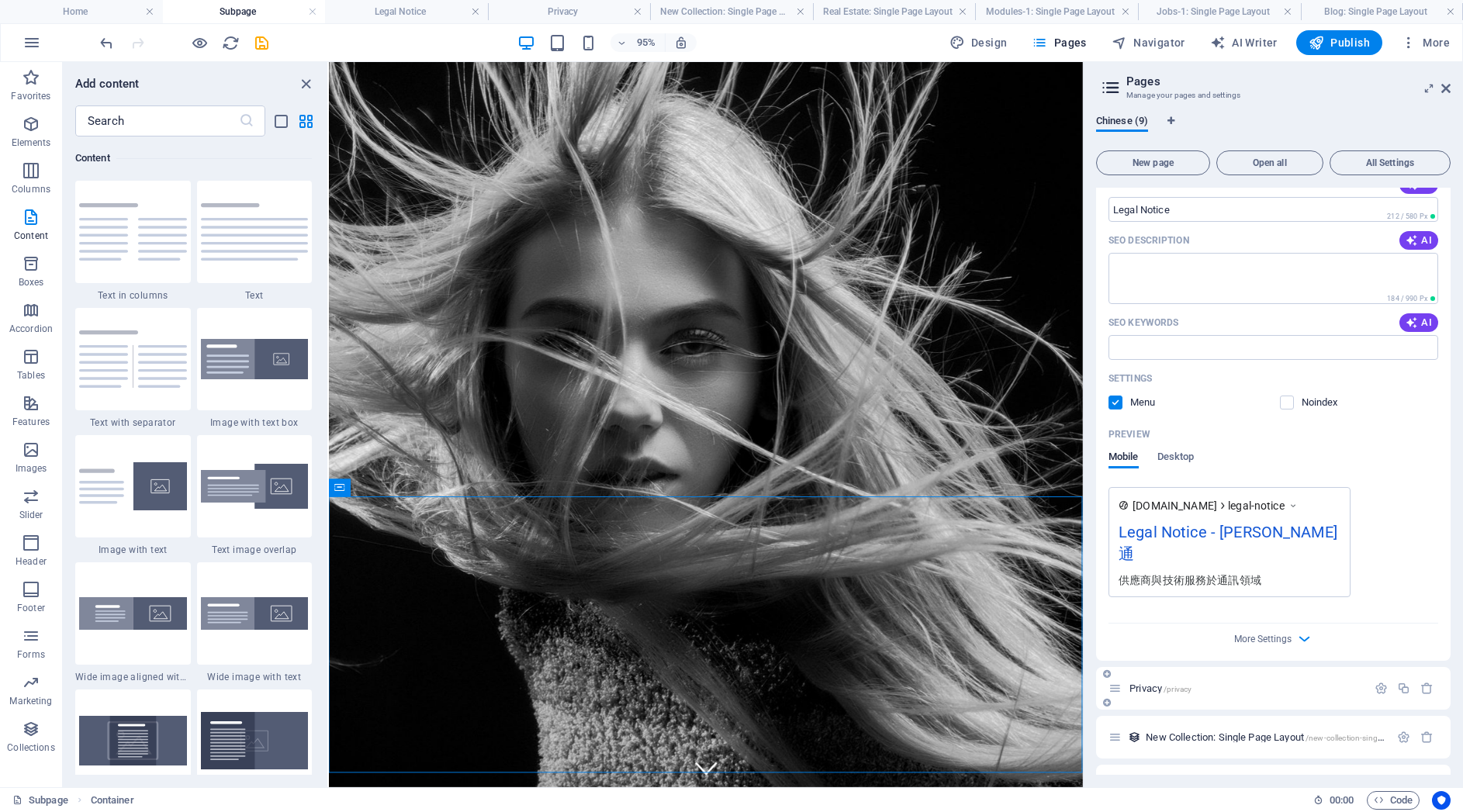
scroll to position [1009, 0]
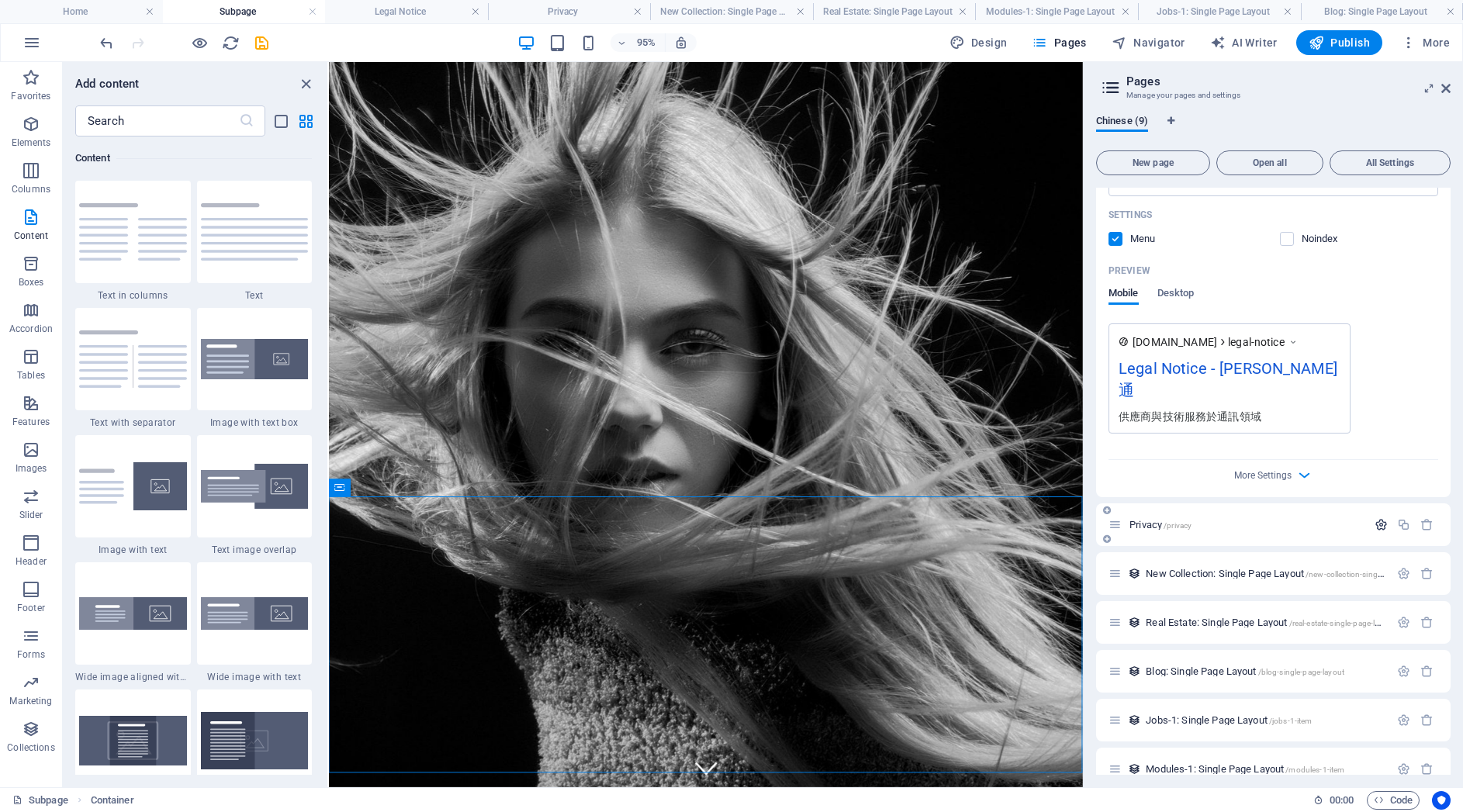
click at [1378, 518] on icon "button" at bounding box center [1381, 524] width 13 height 13
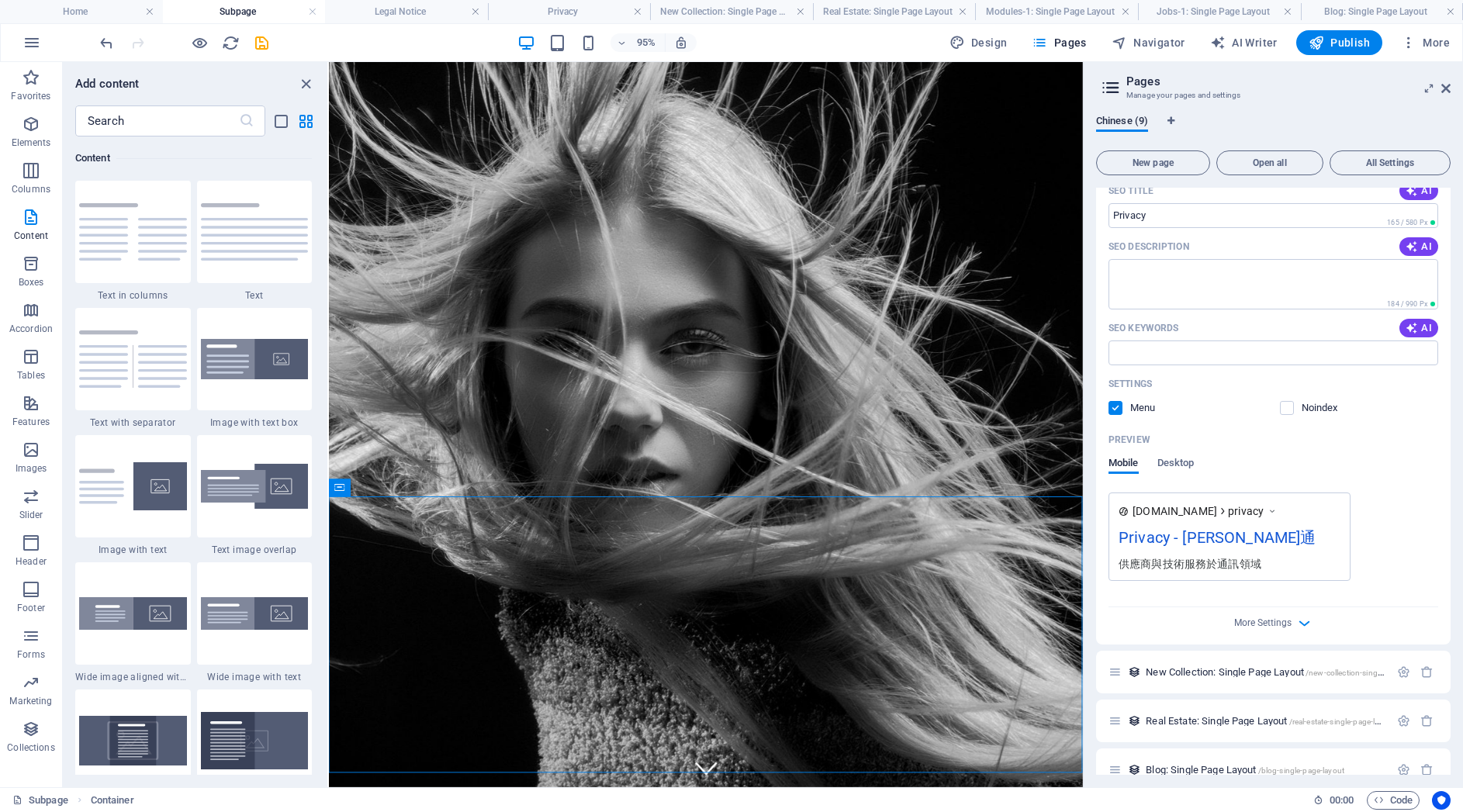
scroll to position [1538, 0]
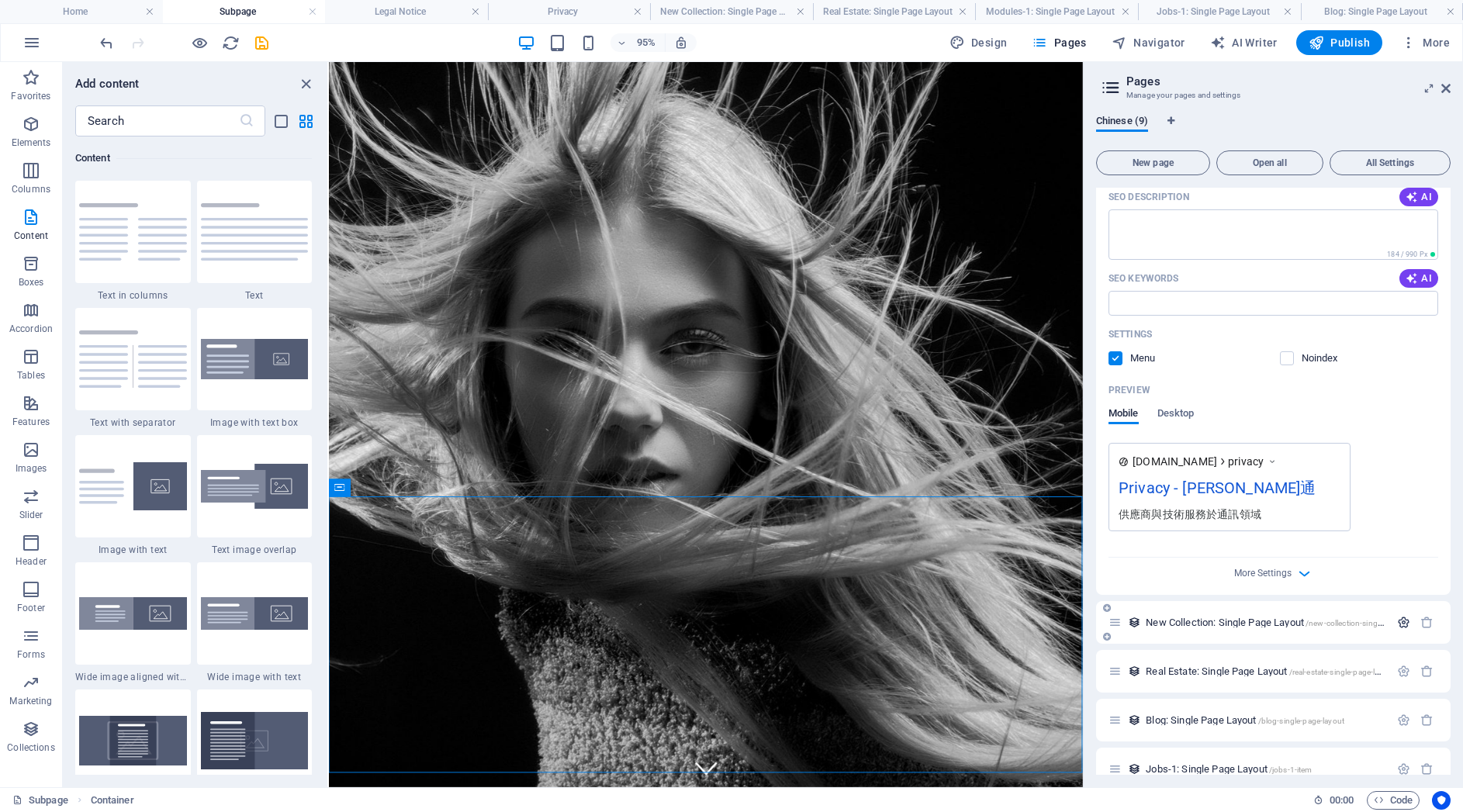
click at [1397, 615] on icon "button" at bounding box center [1403, 622] width 13 height 13
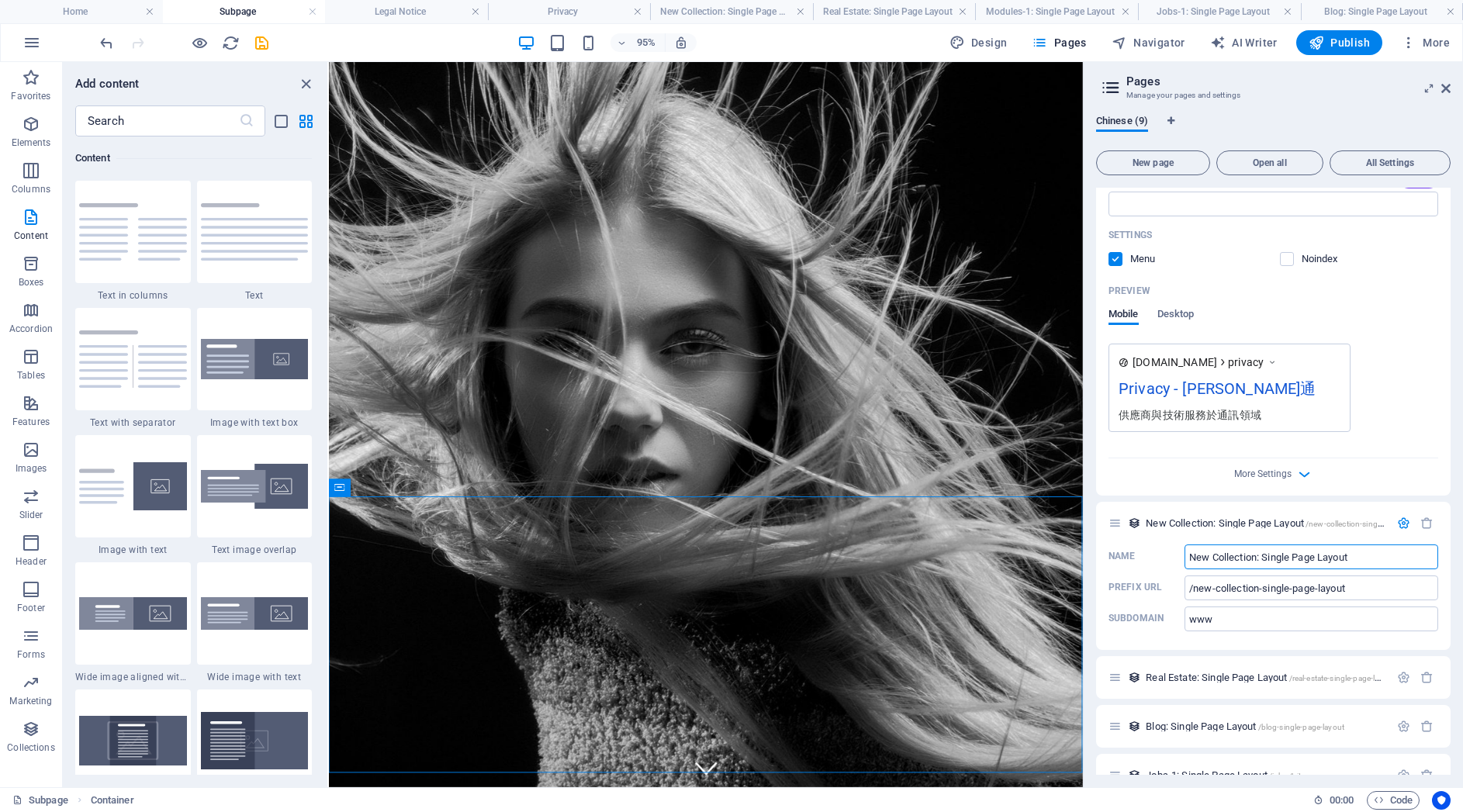
scroll to position [1691, 0]
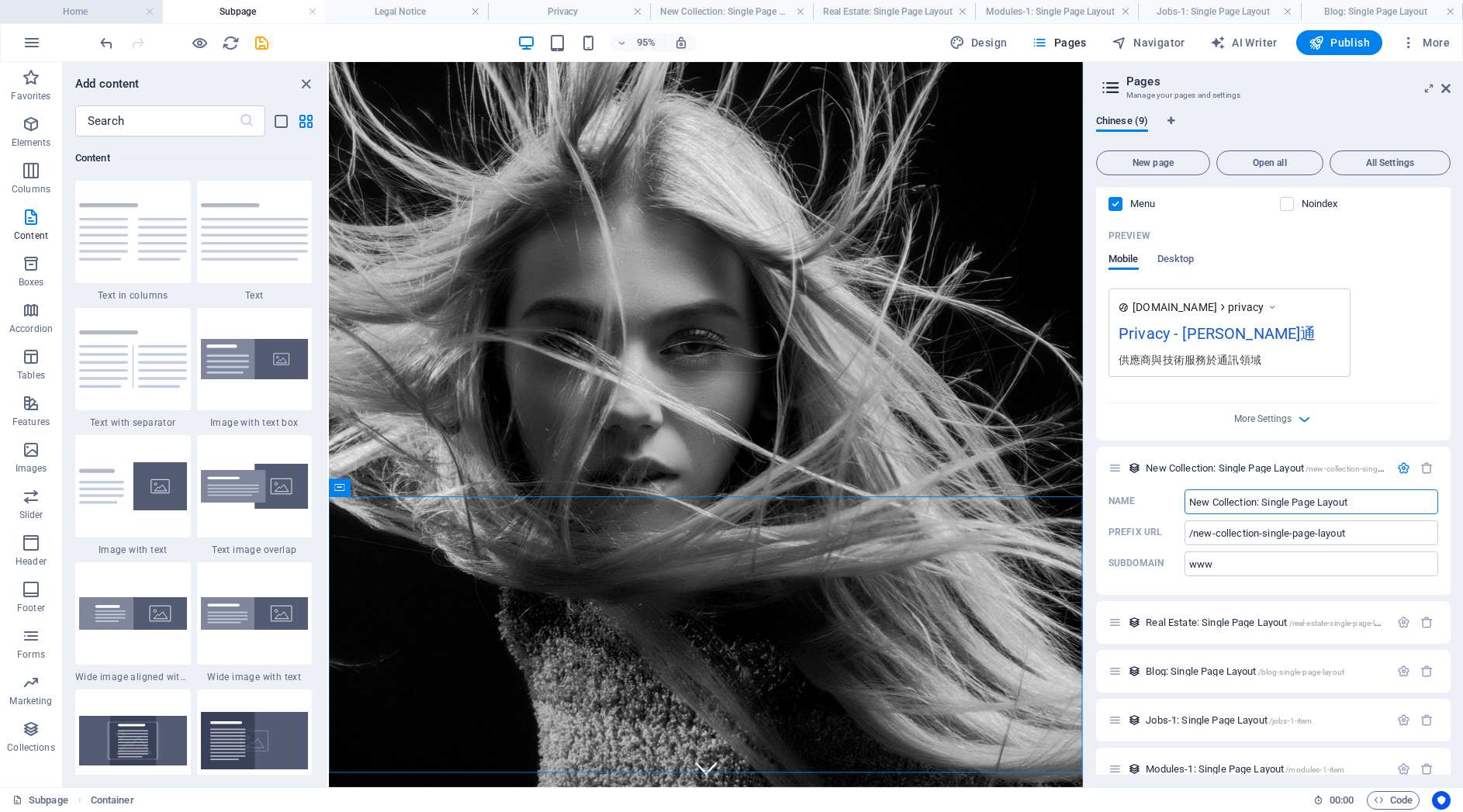
click at [94, 6] on h4 "Home" at bounding box center [81, 12] width 163 height 17
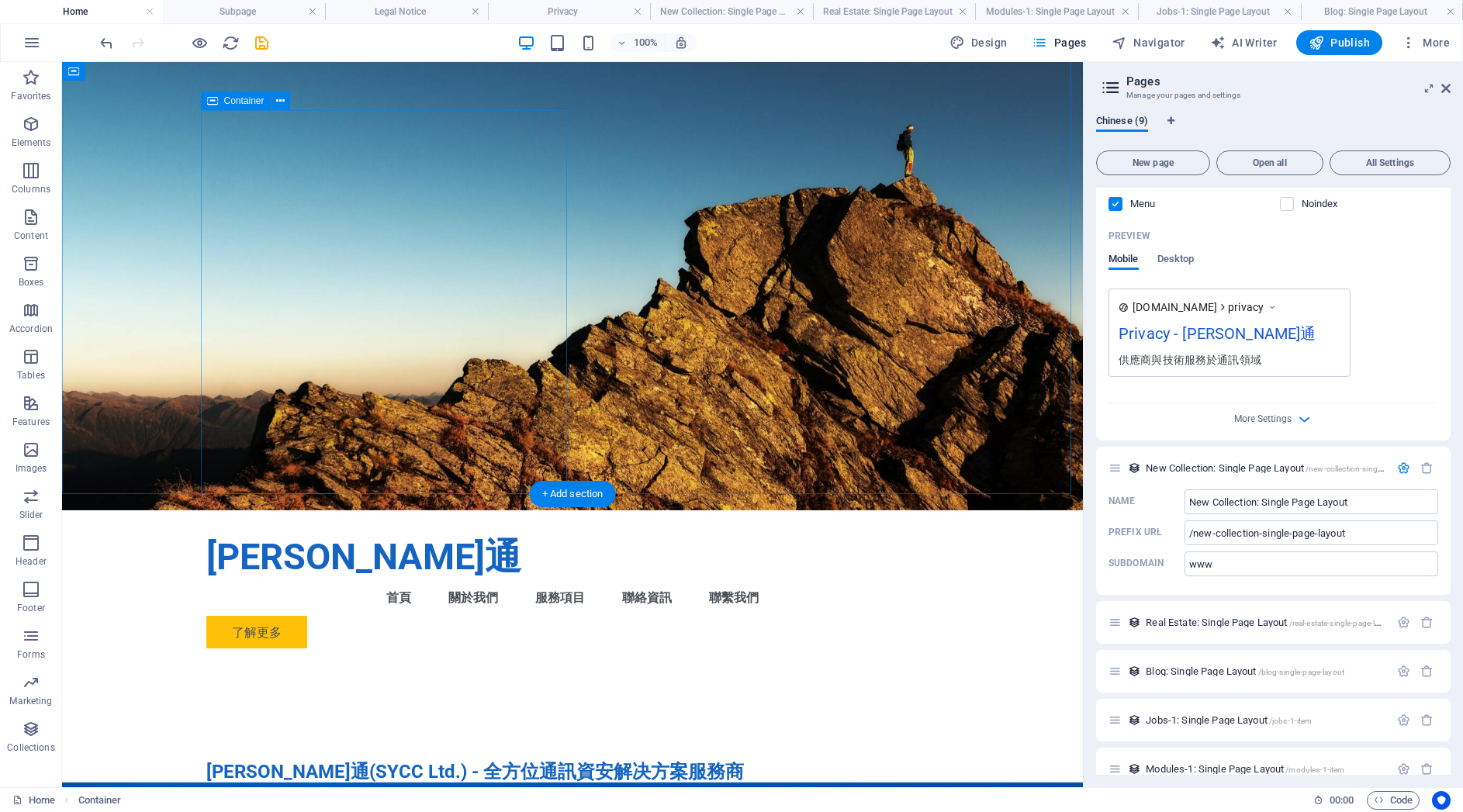
scroll to position [0, 0]
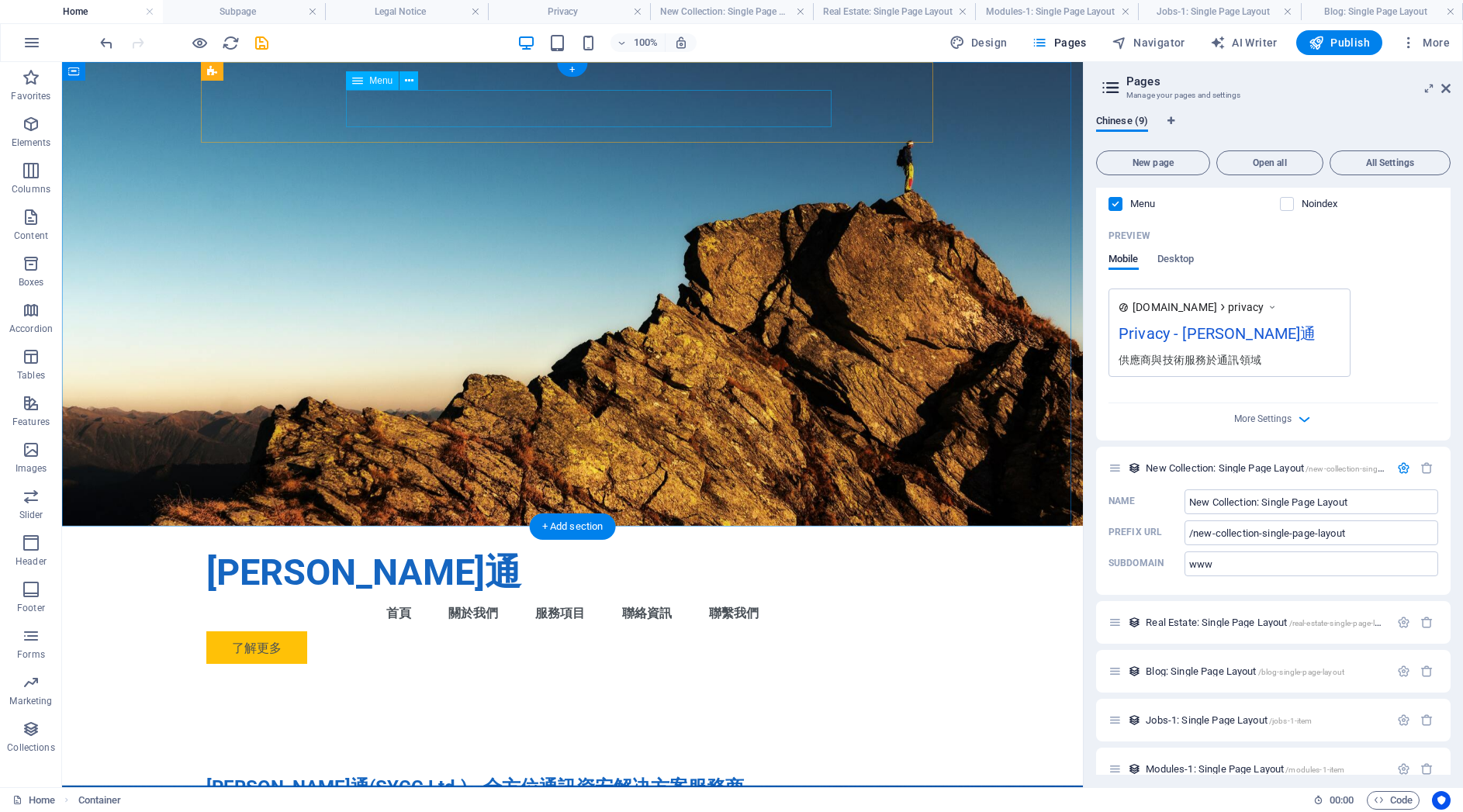
click at [482, 594] on nav "首頁 關於我們 服務項目 聯絡資訊 聯繫我們" at bounding box center [572, 612] width 732 height 37
select select
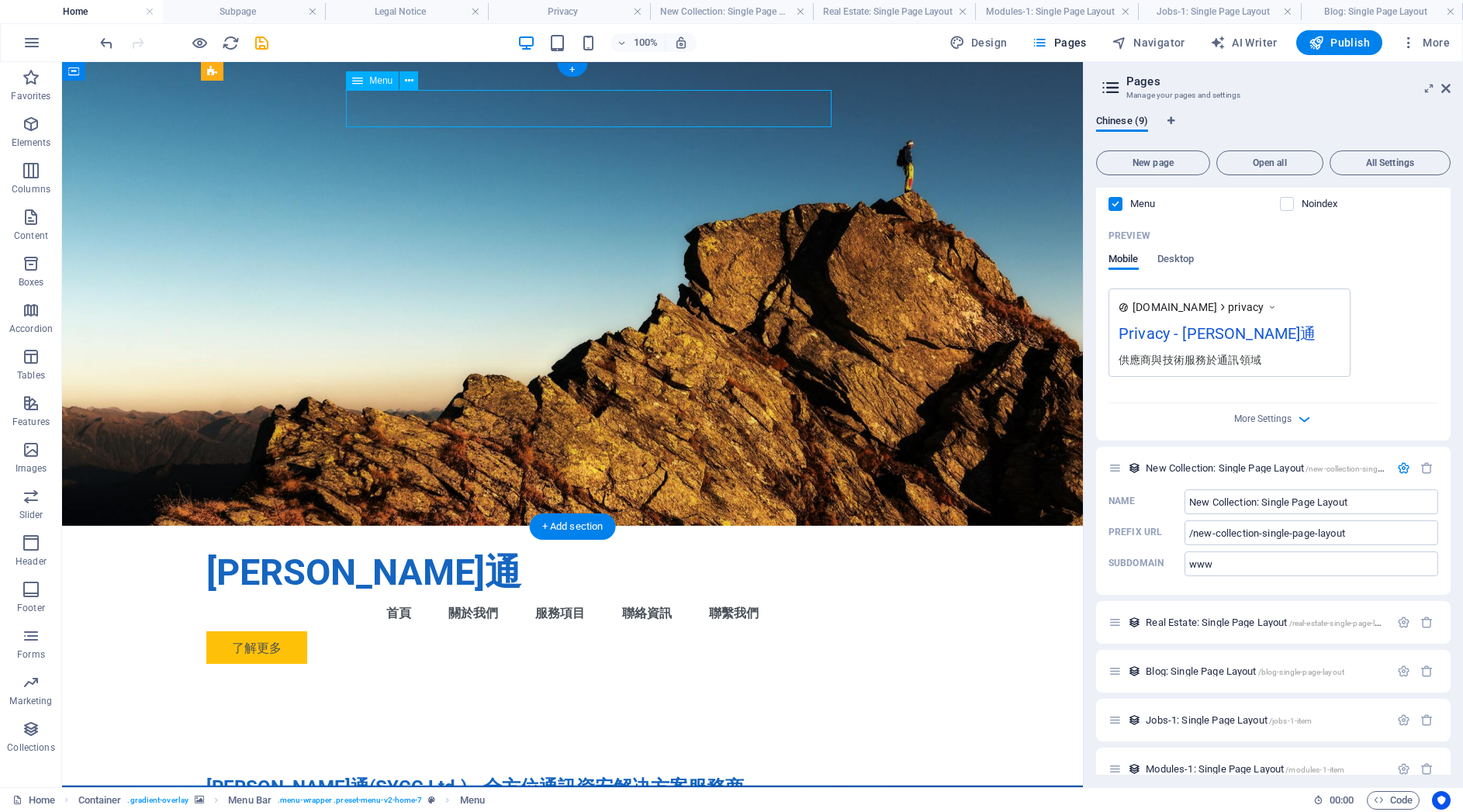
select select
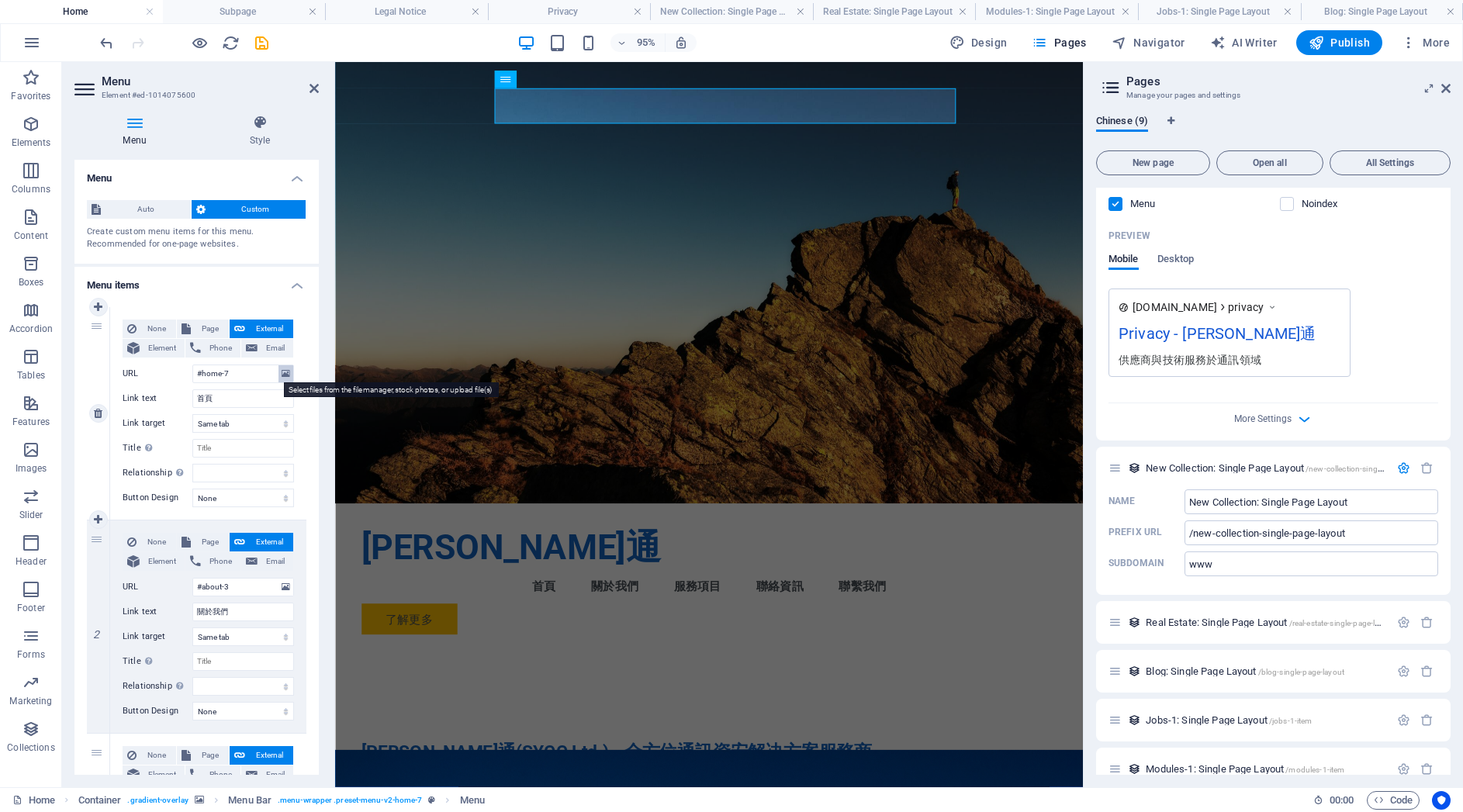
click at [283, 373] on icon at bounding box center [286, 374] width 9 height 17
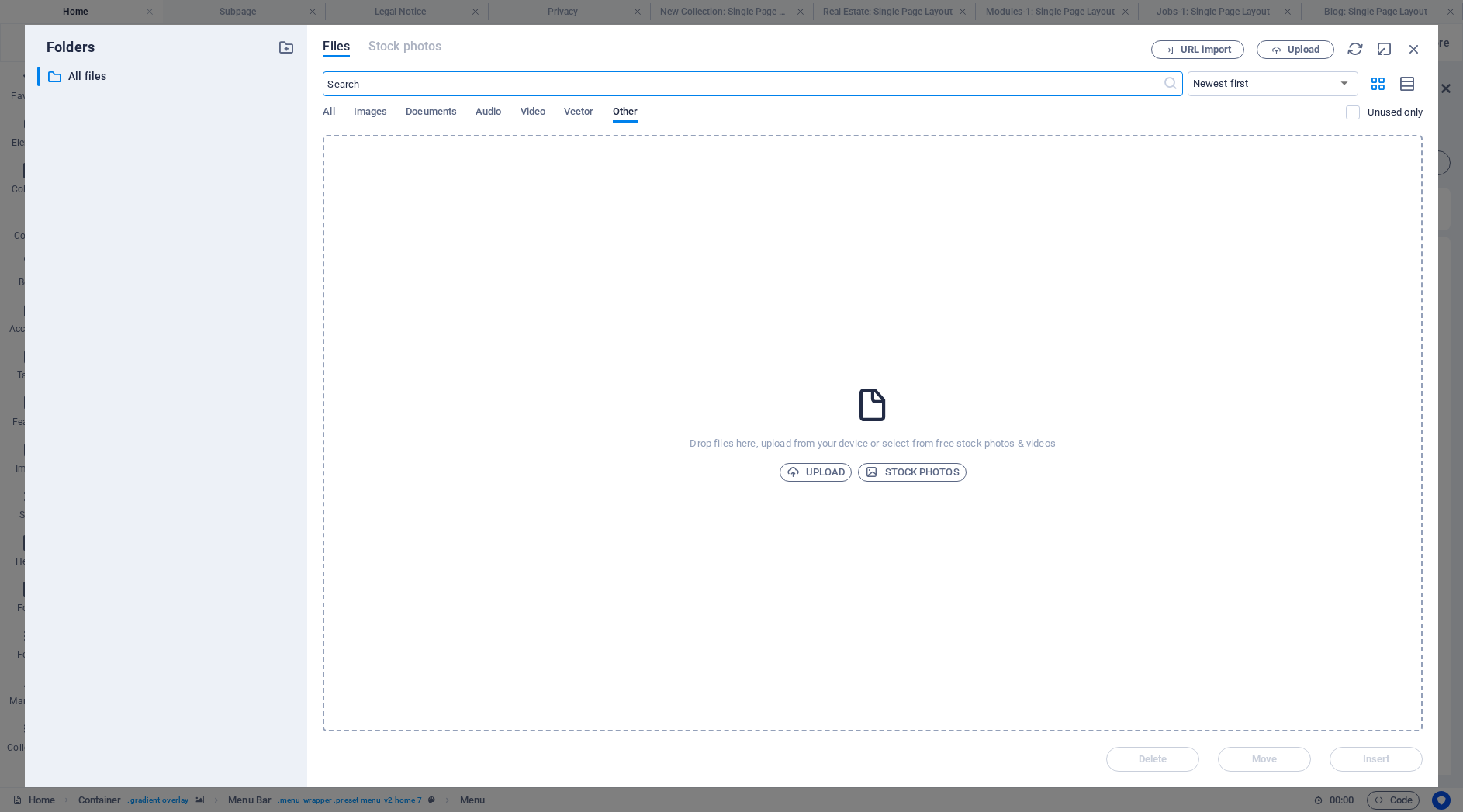
select select
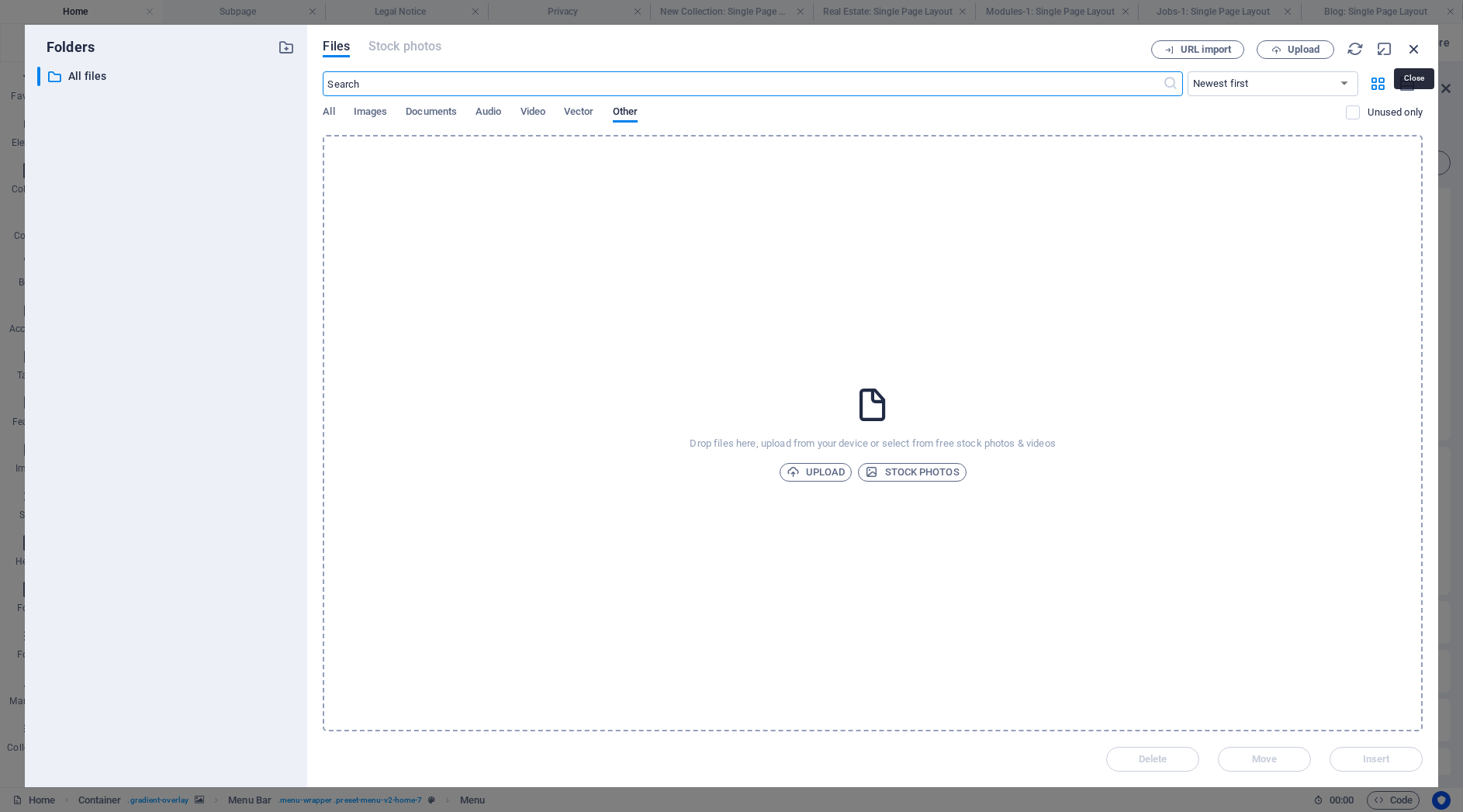
click at [1411, 47] on icon "button" at bounding box center [1415, 49] width 17 height 17
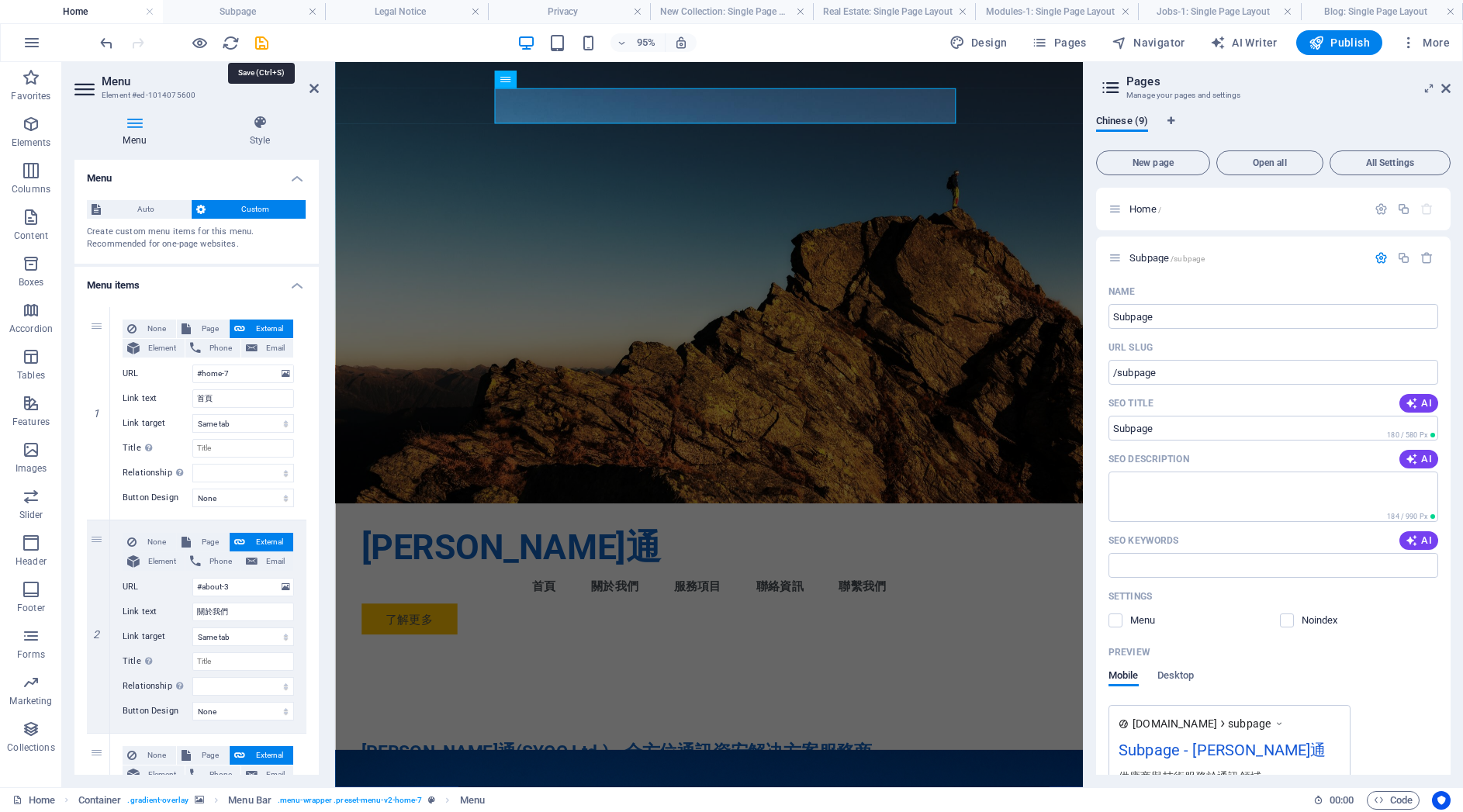
click at [263, 41] on icon "save" at bounding box center [262, 43] width 17 height 17
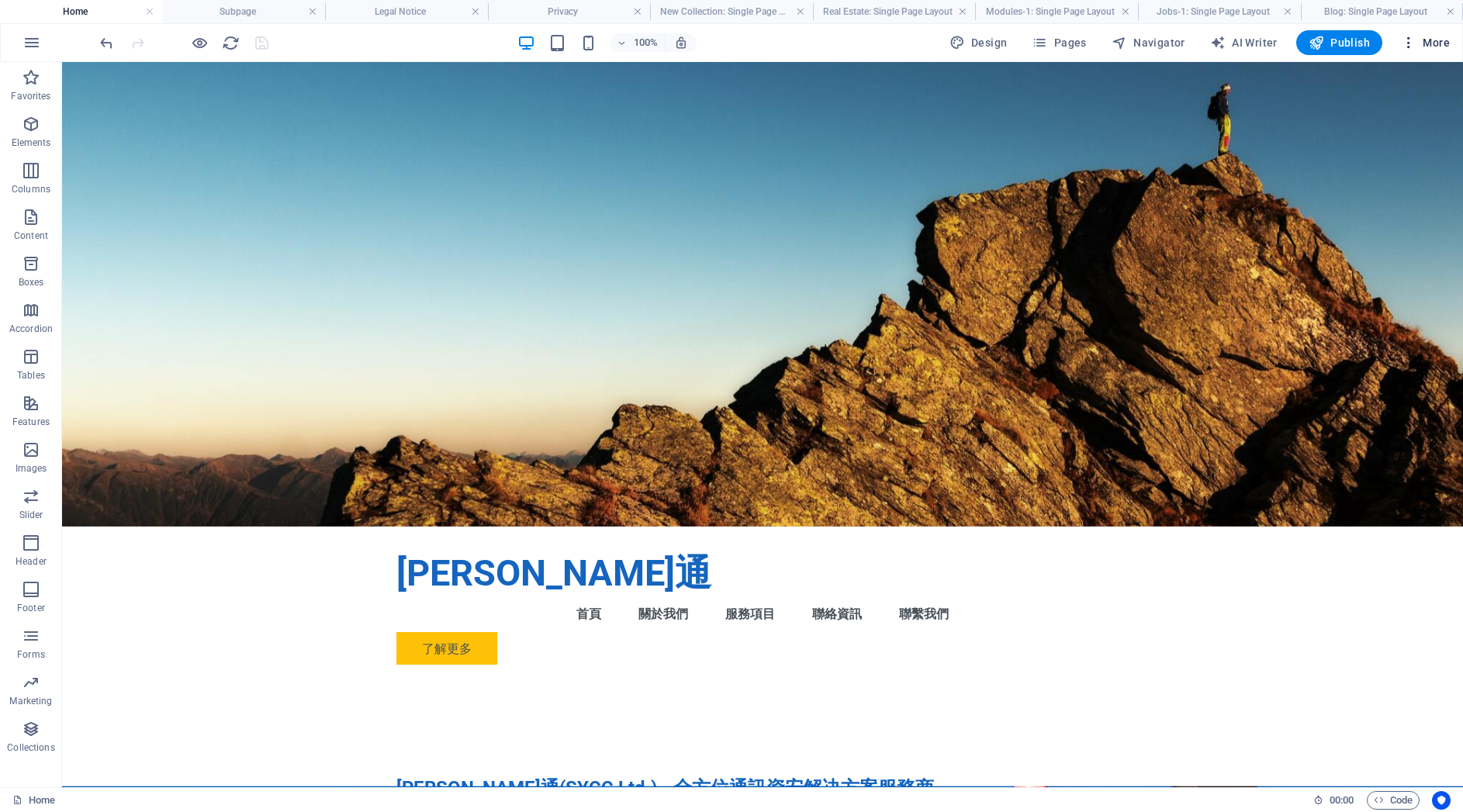
click at [1432, 48] on span "More" at bounding box center [1426, 43] width 49 height 16
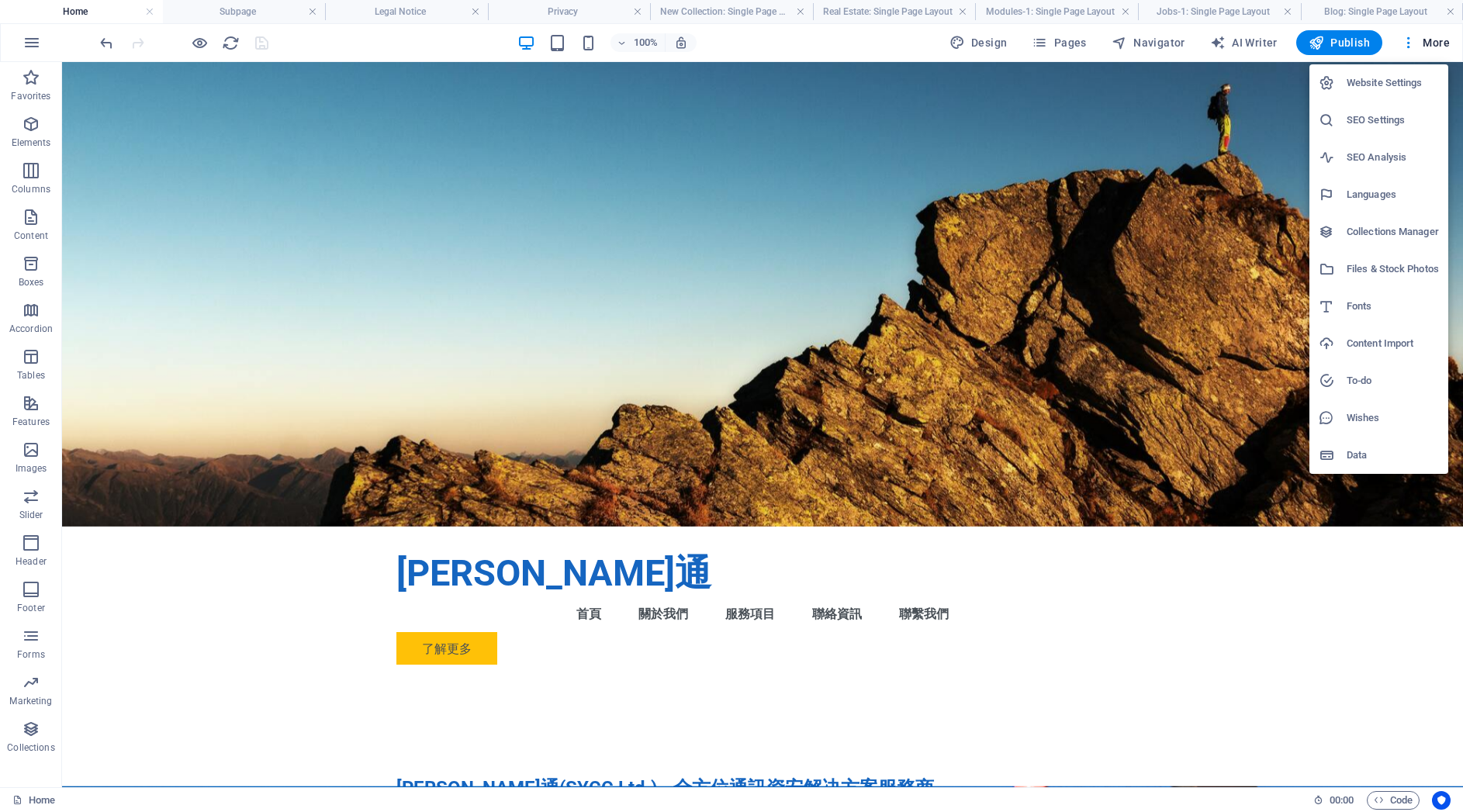
click at [1396, 77] on h6 "Website Settings" at bounding box center [1392, 82] width 92 height 18
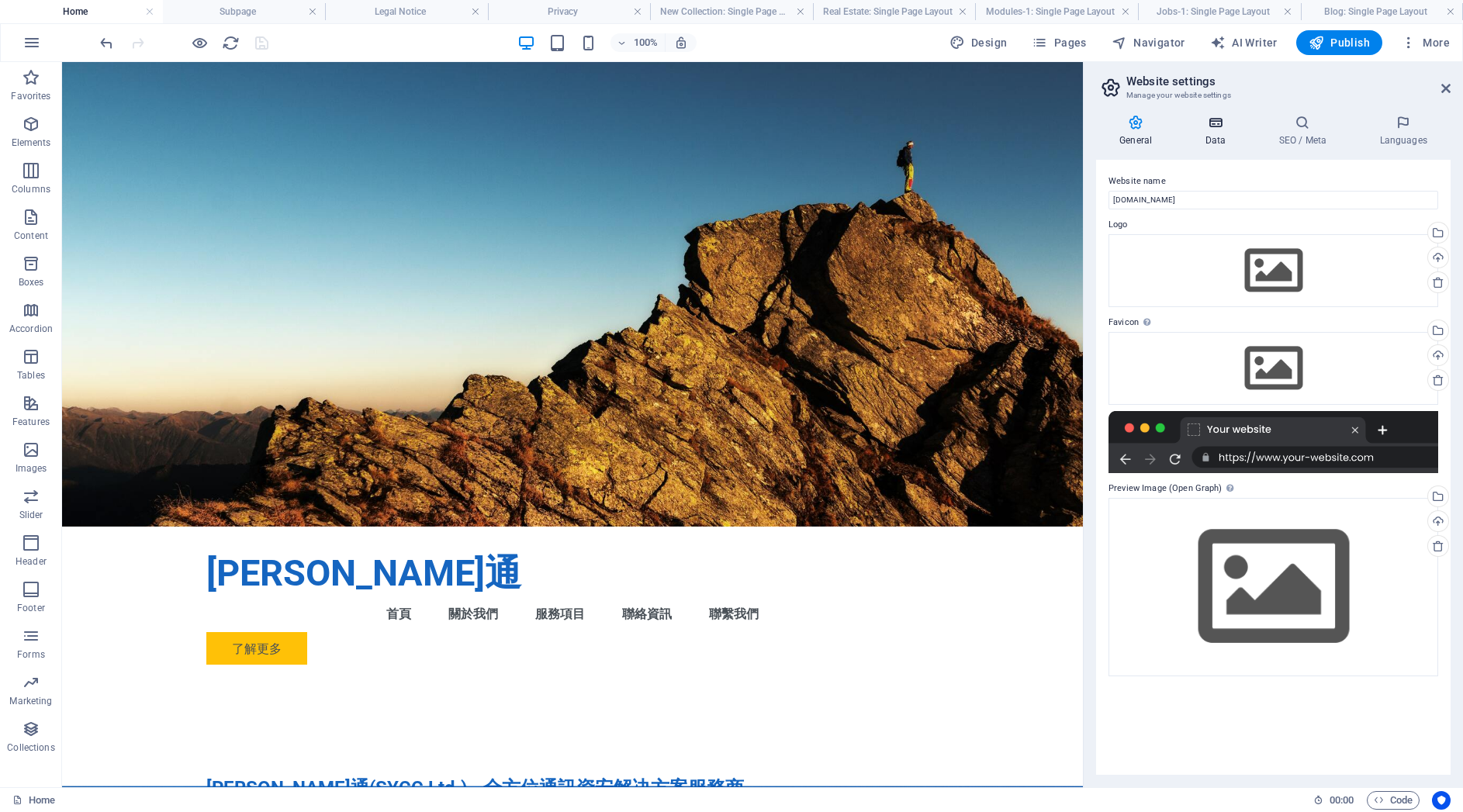
click at [1215, 131] on h4 "Data" at bounding box center [1218, 131] width 74 height 33
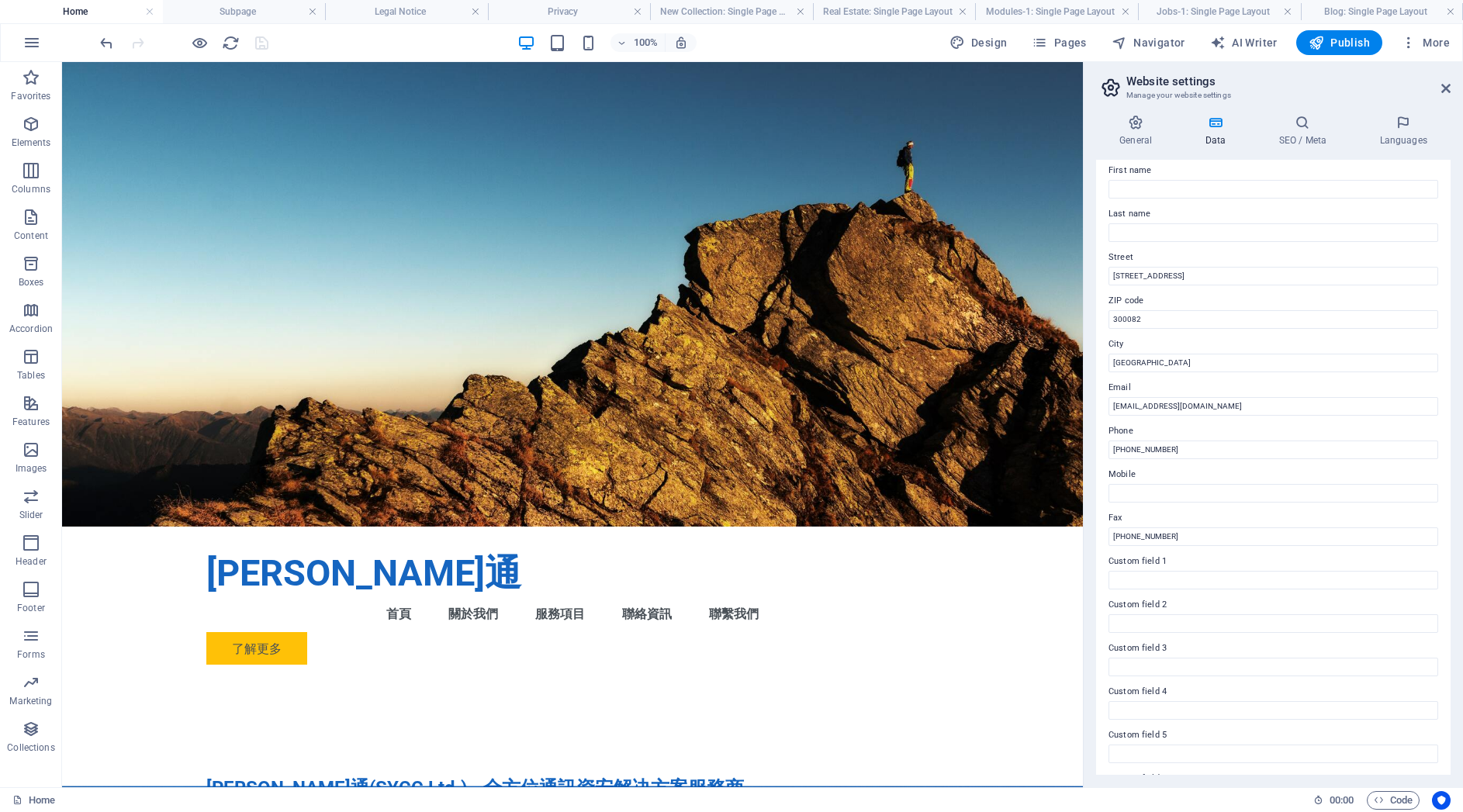
scroll to position [130, 0]
click at [1309, 133] on h4 "SEO / Meta" at bounding box center [1305, 131] width 101 height 33
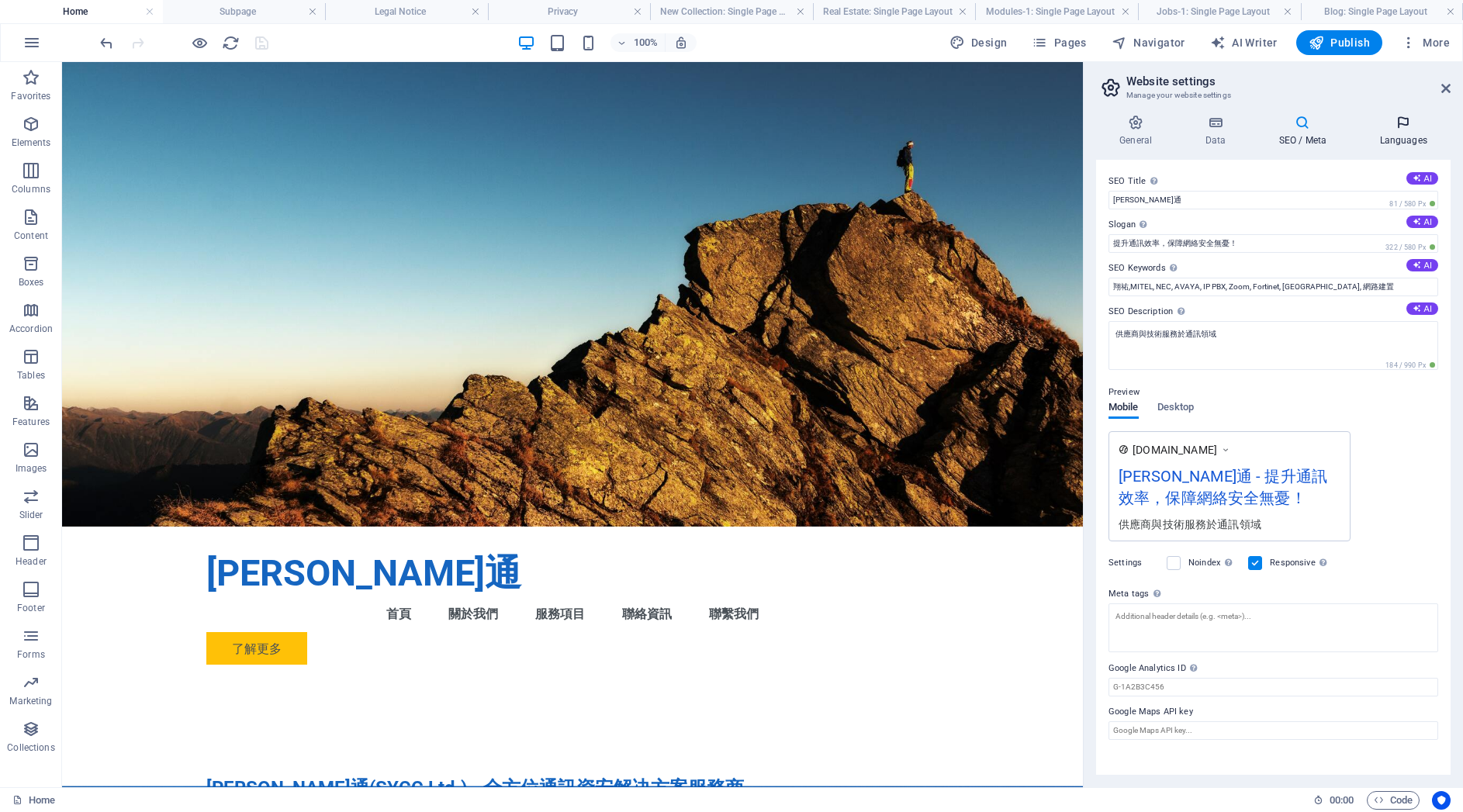
click at [1405, 129] on icon at bounding box center [1403, 123] width 94 height 16
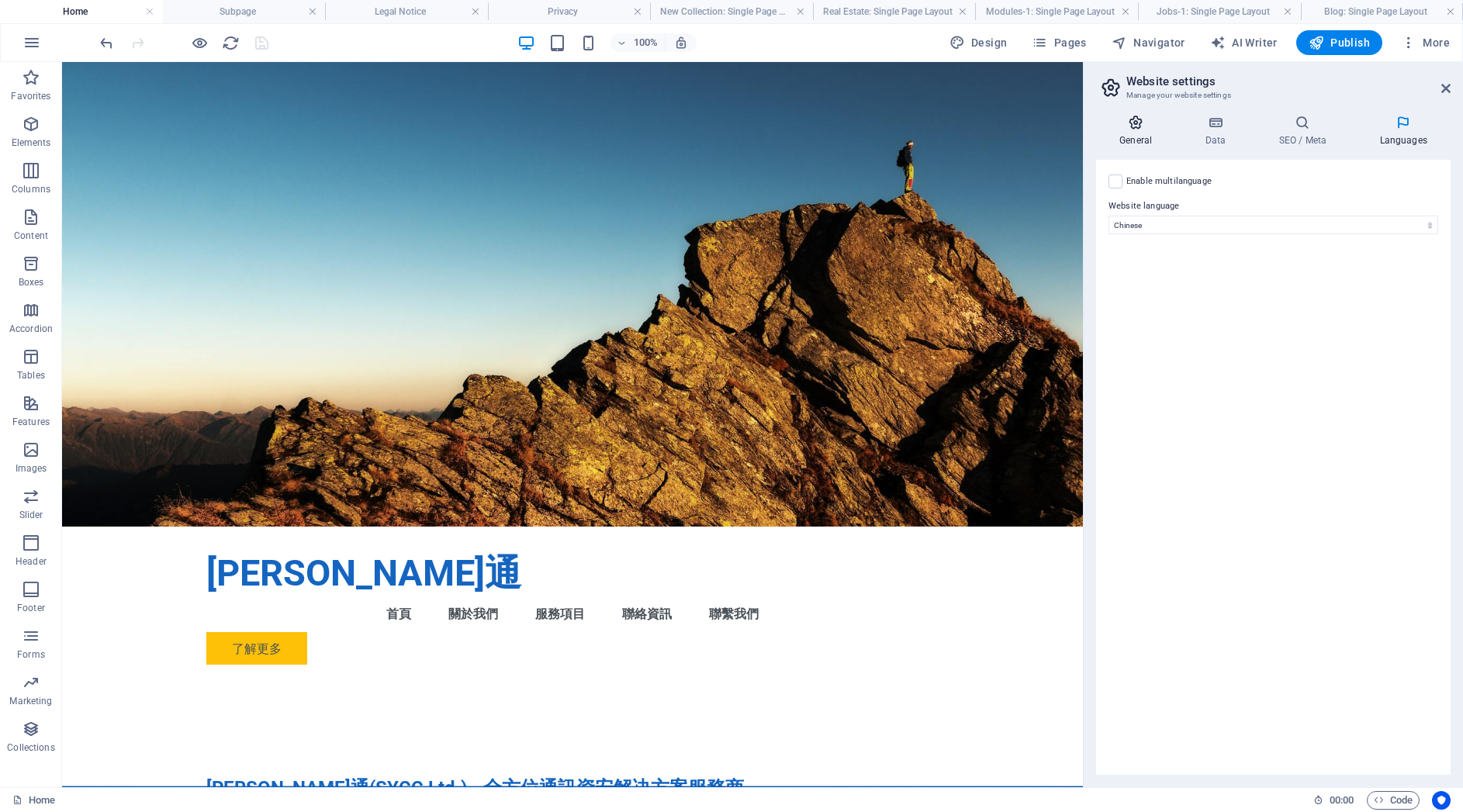
click at [1136, 137] on h4 "General" at bounding box center [1139, 131] width 86 height 33
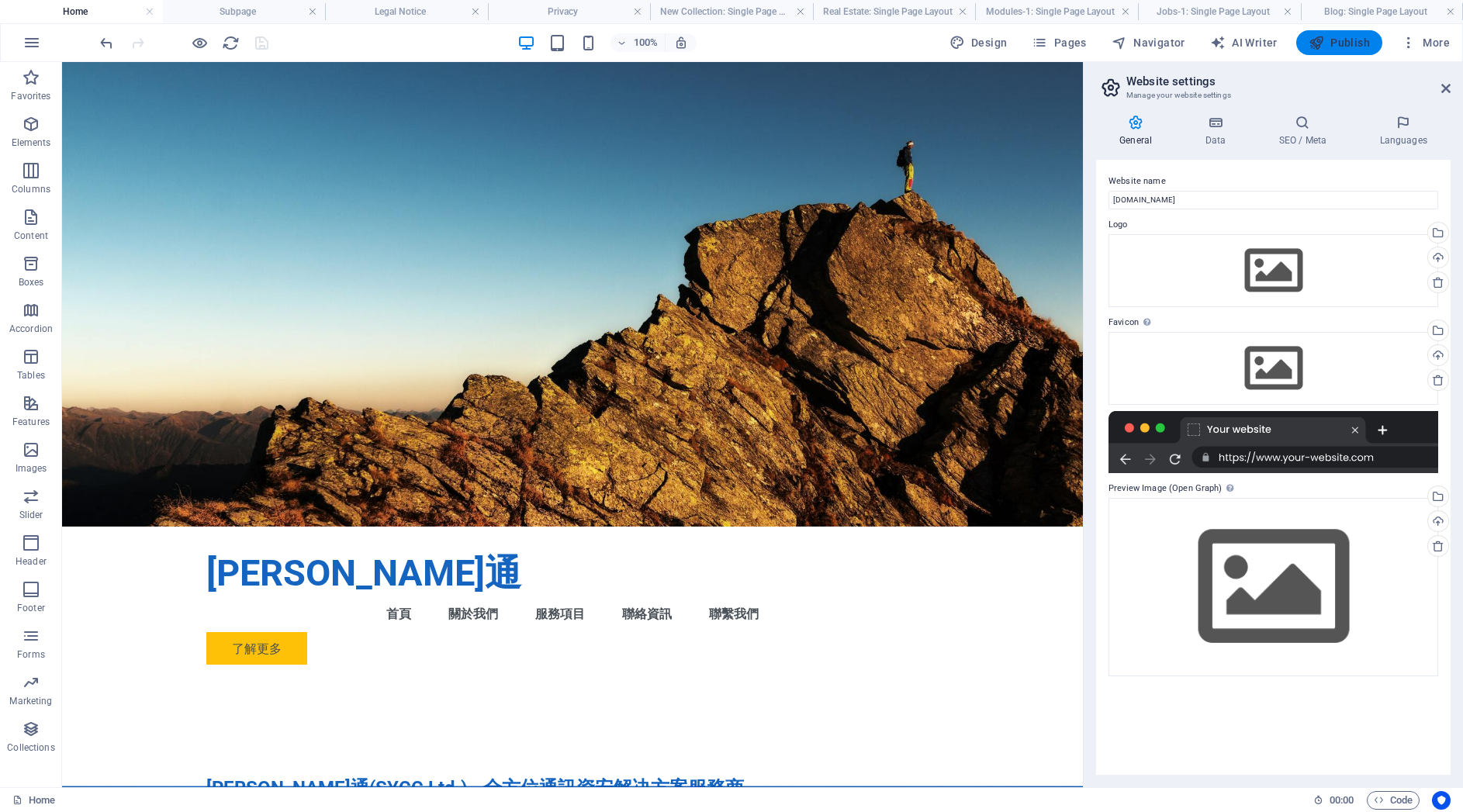
click at [1342, 42] on span "Publish" at bounding box center [1338, 43] width 61 height 16
